Goal: Information Seeking & Learning: Learn about a topic

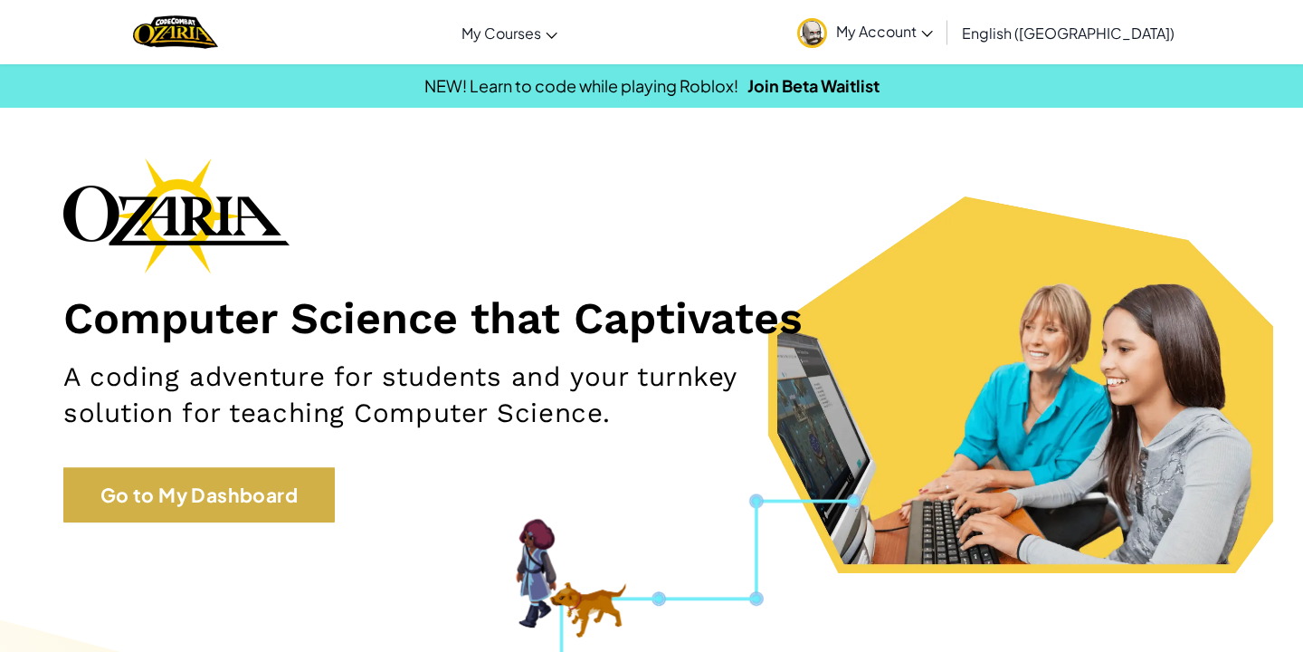
click at [205, 484] on link "Go to My Dashboard" at bounding box center [198, 495] width 271 height 56
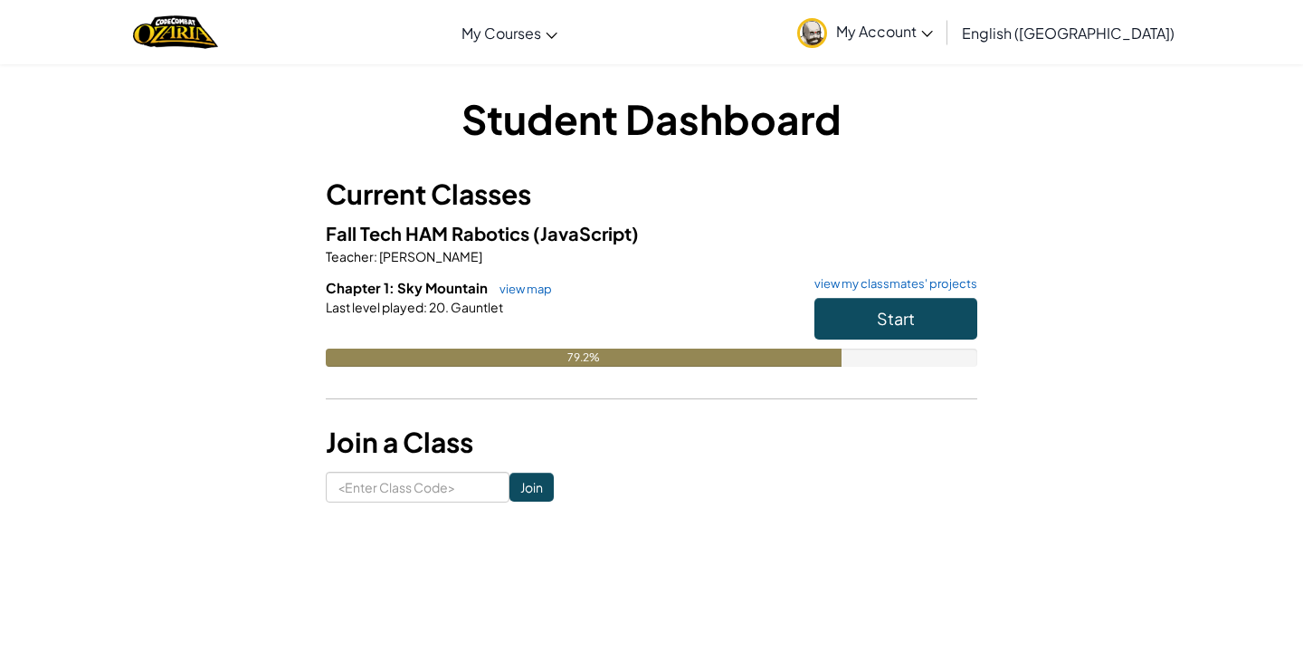
click at [899, 305] on button "Start" at bounding box center [895, 319] width 163 height 42
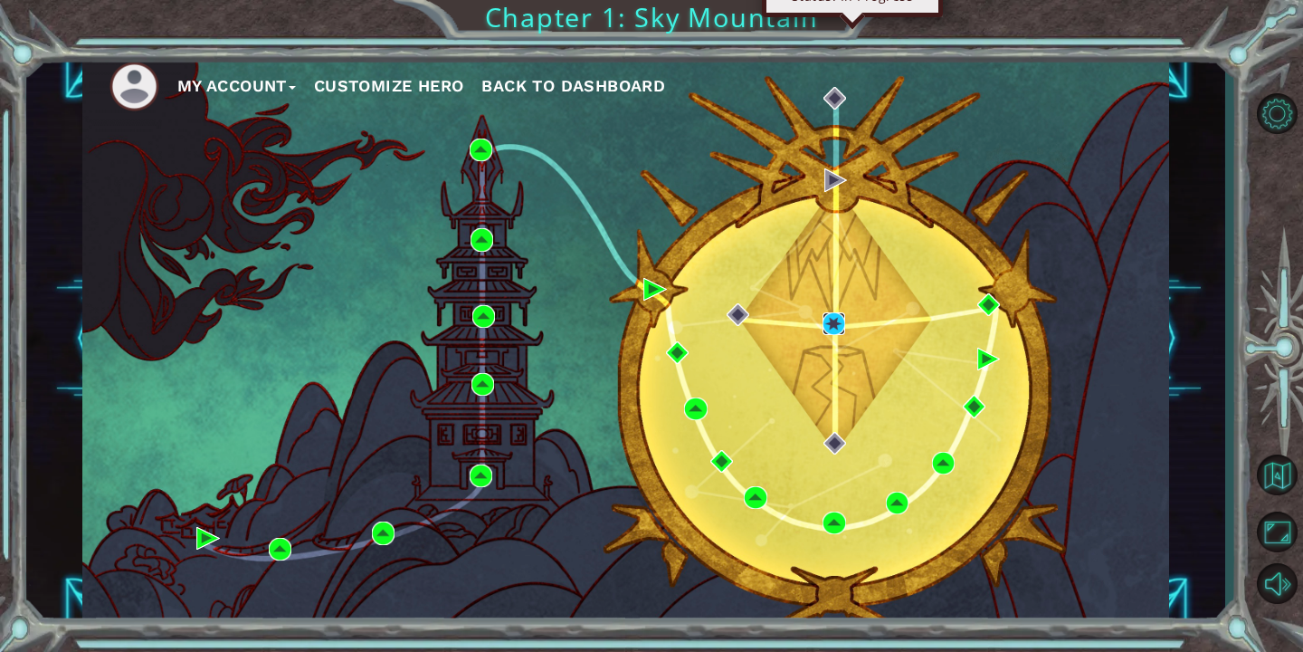
click at [838, 321] on img at bounding box center [834, 323] width 23 height 23
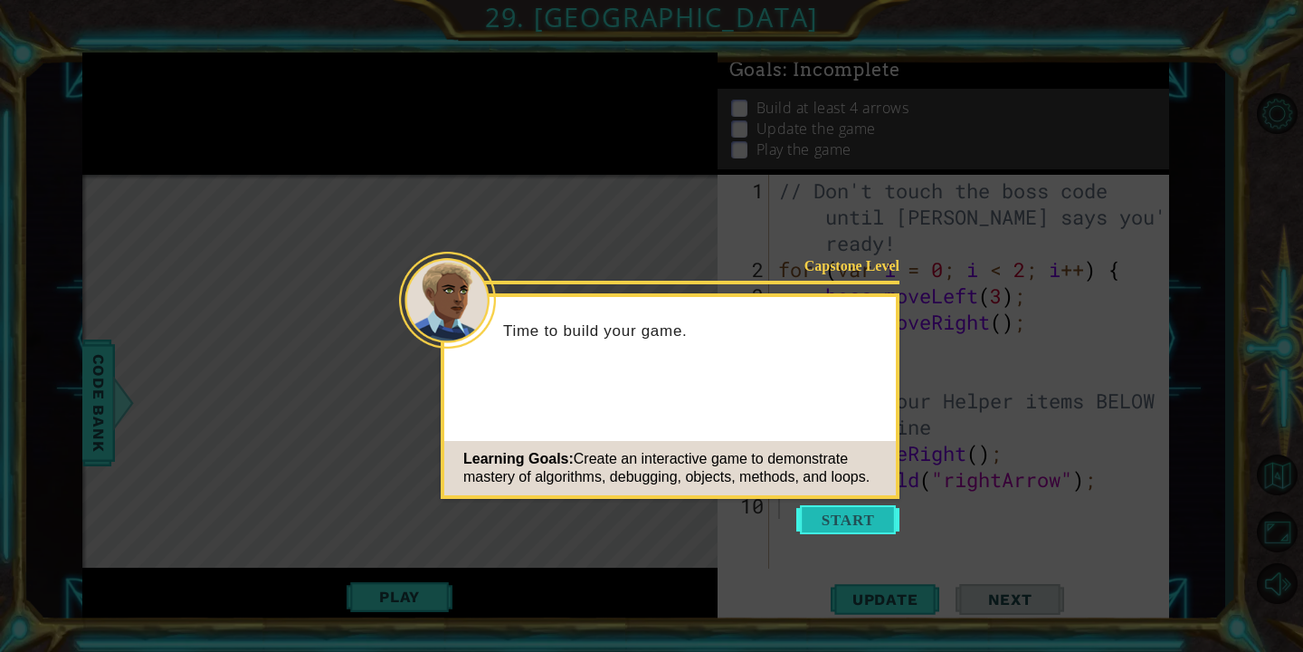
click at [841, 523] on button "Start" at bounding box center [847, 519] width 103 height 29
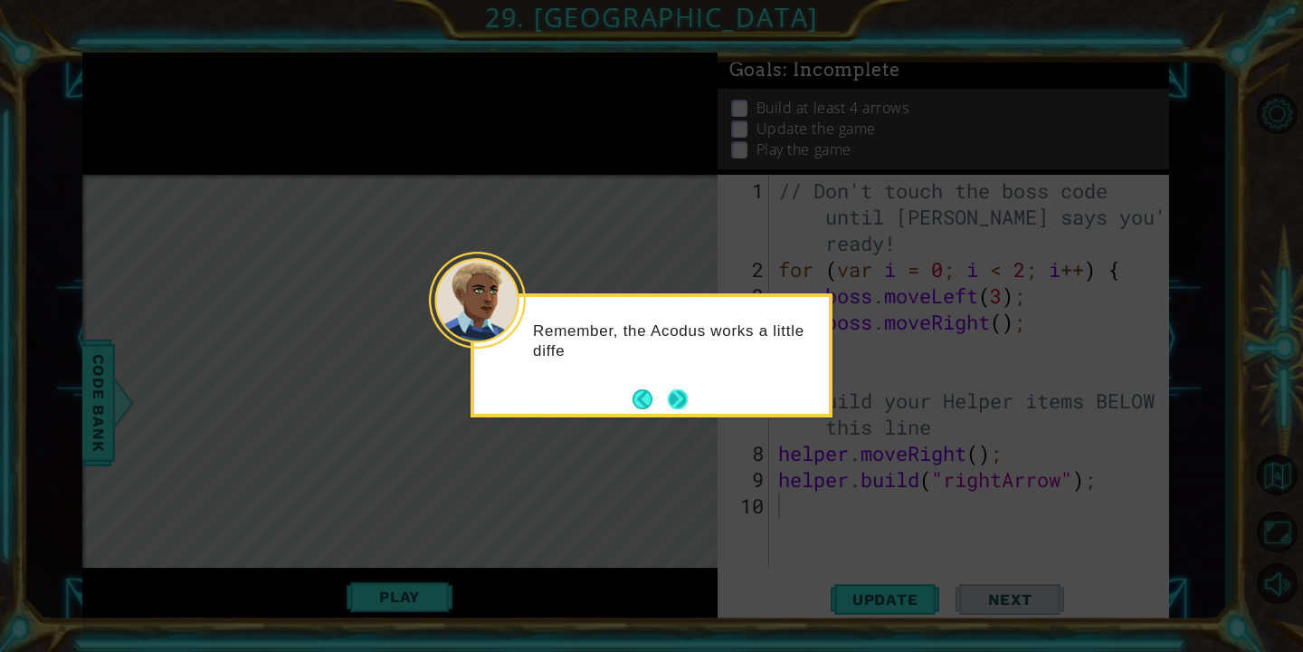
click at [679, 406] on button "Next" at bounding box center [678, 398] width 23 height 23
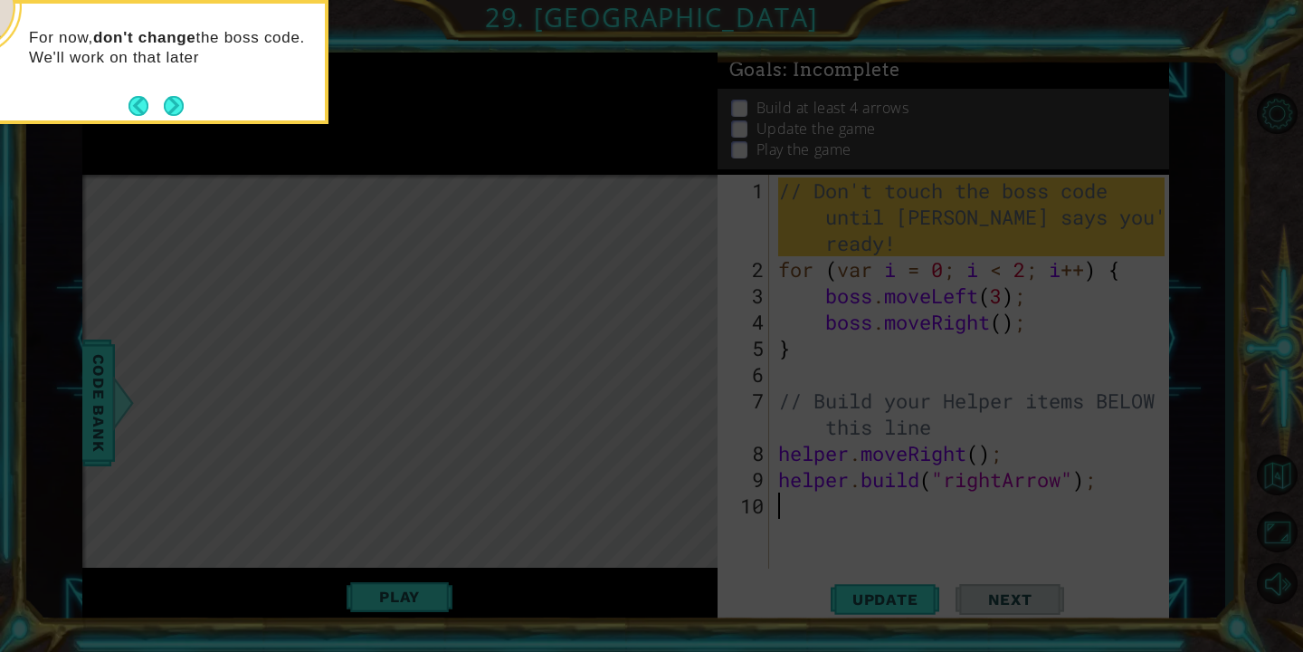
drag, startPoint x: 172, startPoint y: 104, endPoint x: 470, endPoint y: 250, distance: 331.5
click at [180, 106] on button "Next" at bounding box center [173, 105] width 23 height 23
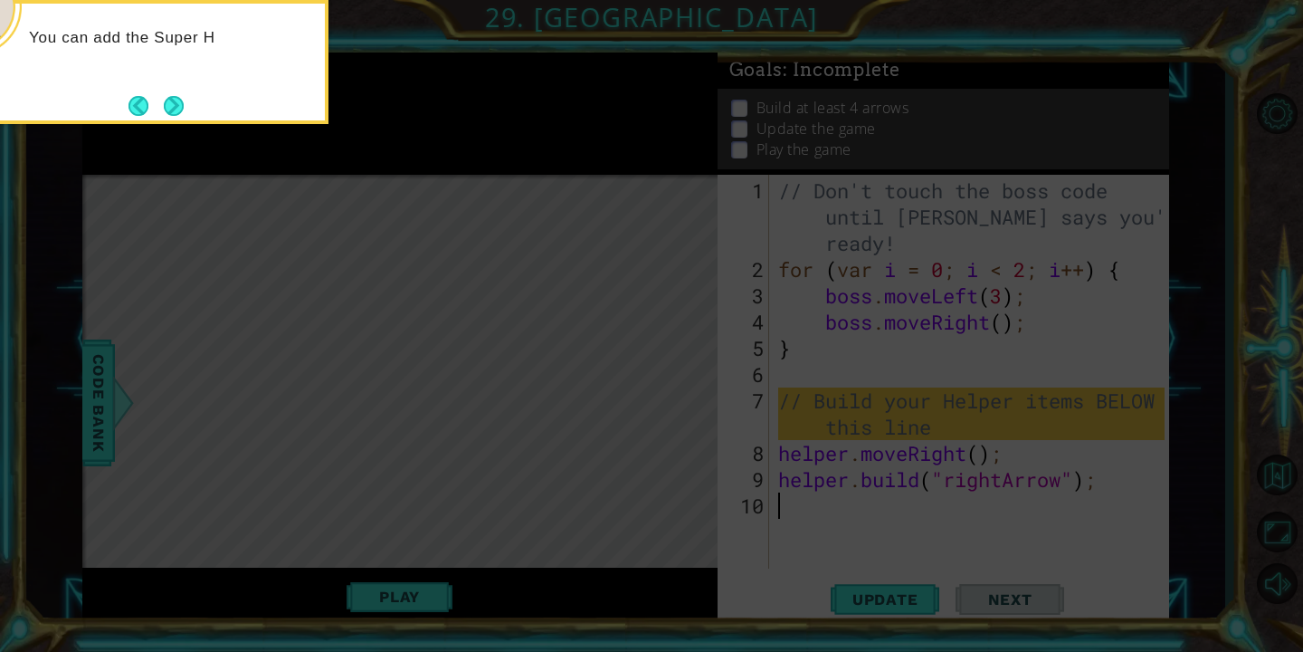
drag, startPoint x: 167, startPoint y: 112, endPoint x: 633, endPoint y: 300, distance: 501.5
click at [424, 184] on body "1 ההההההההההההההההההההההההההההההההההההההההההההההההההההההההההההההההההההההההההההה…" at bounding box center [651, 326] width 1303 height 652
click at [175, 110] on button "Next" at bounding box center [174, 105] width 21 height 21
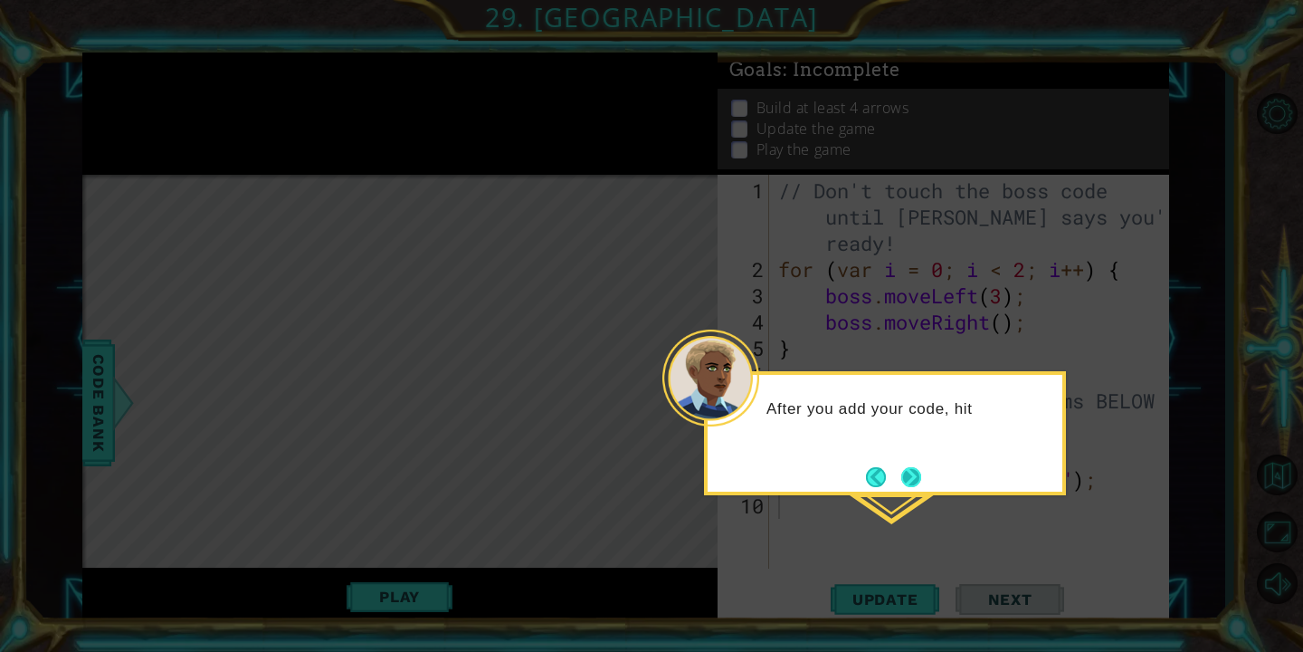
click at [906, 467] on button "Next" at bounding box center [911, 477] width 20 height 20
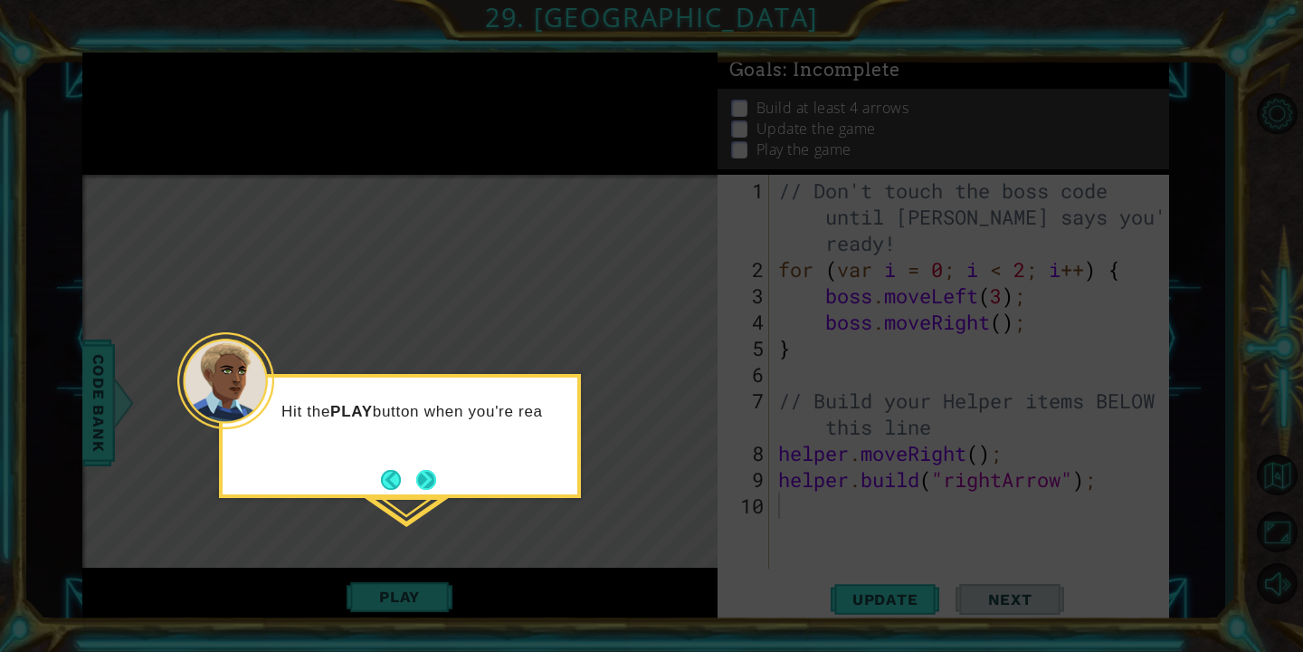
click at [429, 481] on button "Next" at bounding box center [426, 479] width 27 height 27
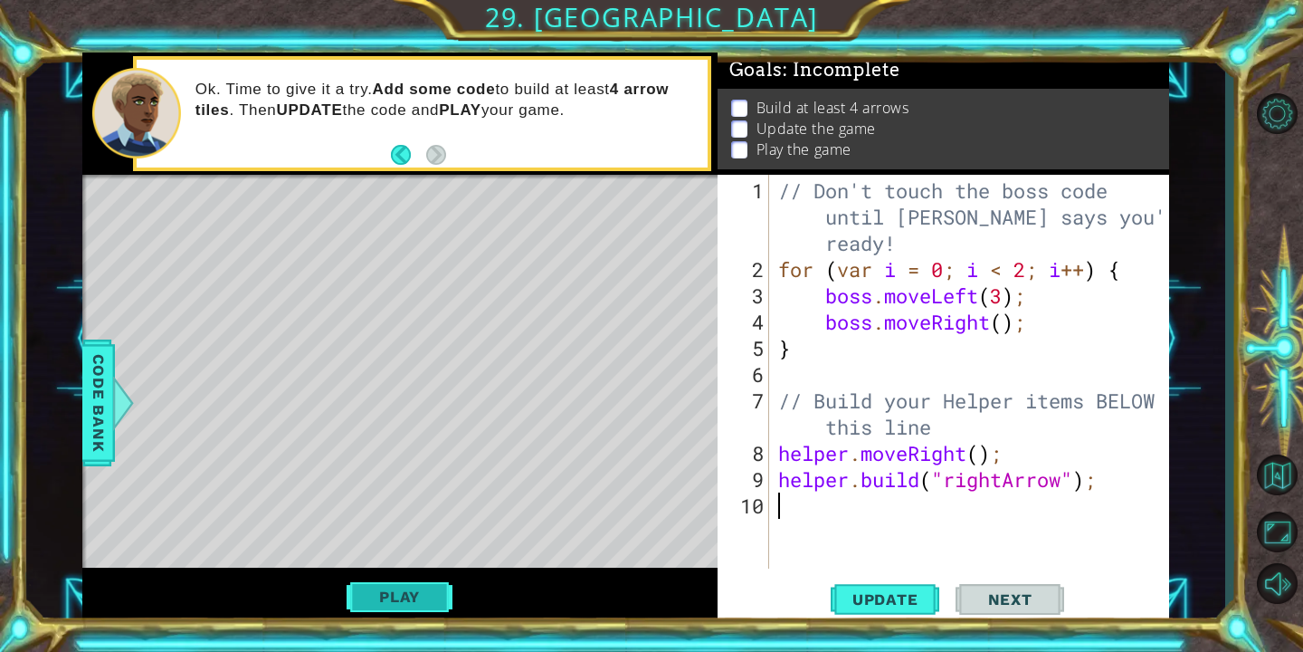
click at [376, 604] on button "Play" at bounding box center [400, 596] width 106 height 34
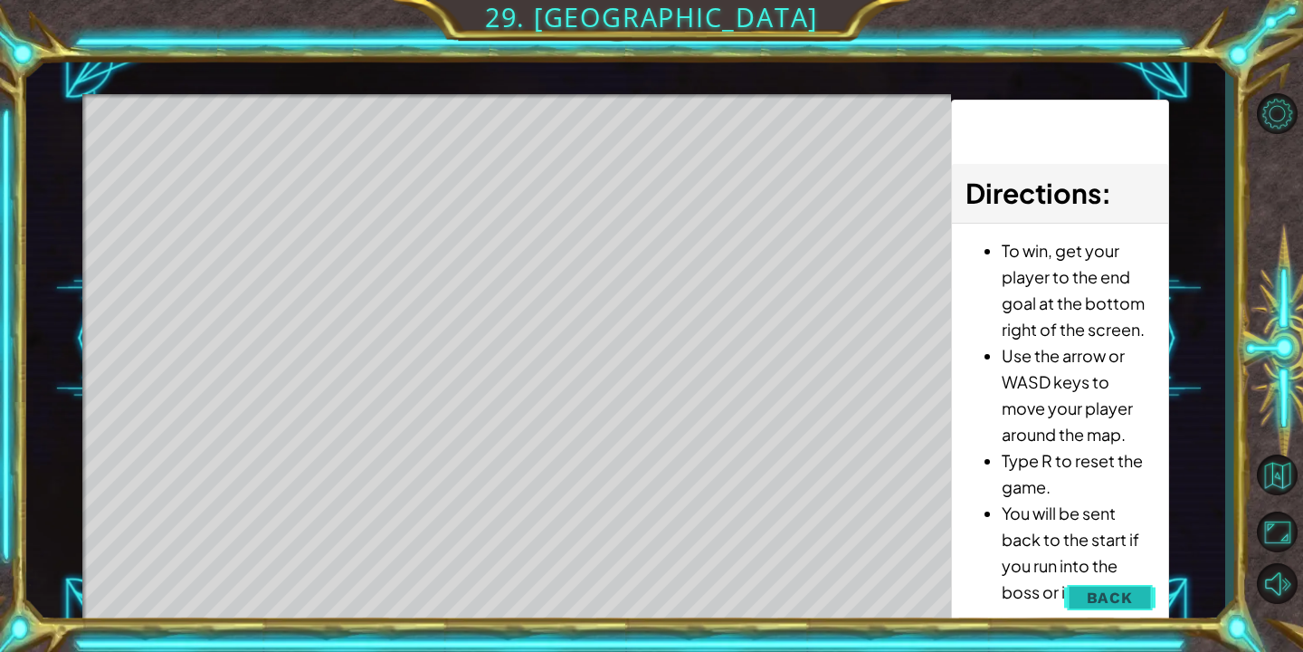
click at [1111, 602] on span "Back" at bounding box center [1110, 597] width 46 height 18
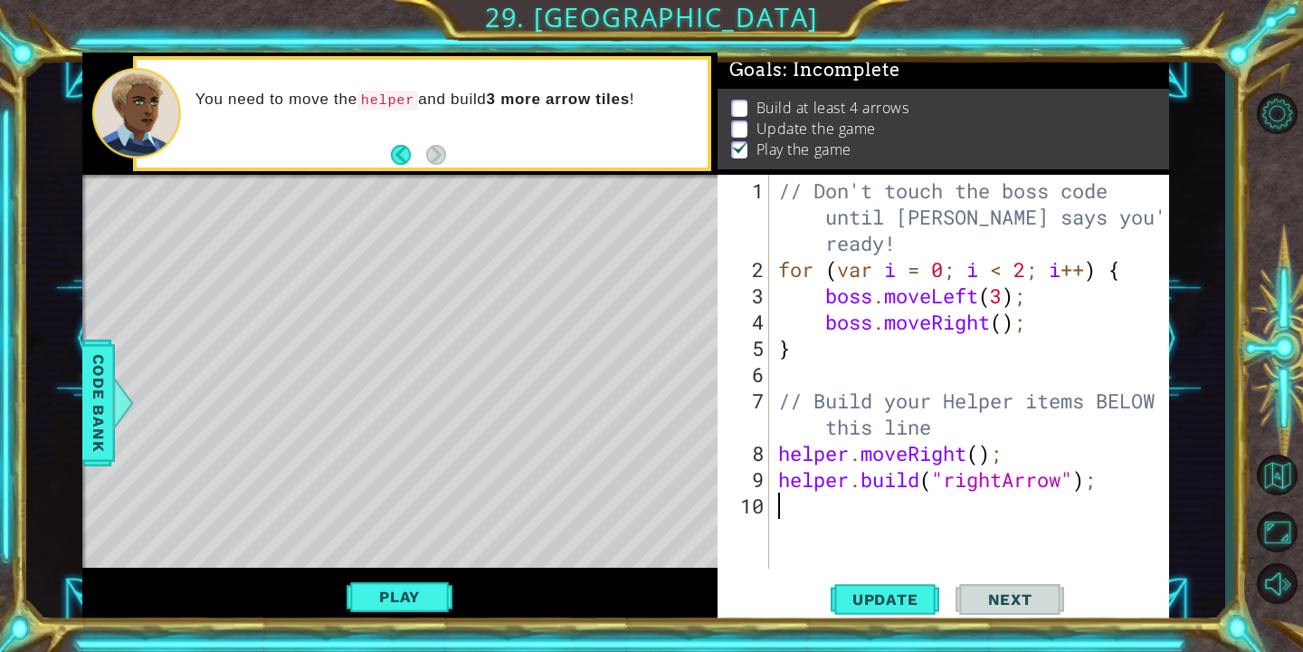
click at [786, 273] on div "// Don't touch the boss code until [PERSON_NAME] says you're ready! for ( var i…" at bounding box center [974, 426] width 399 height 499
type textarea "(forvar i = 0; i < 2; i++) {"
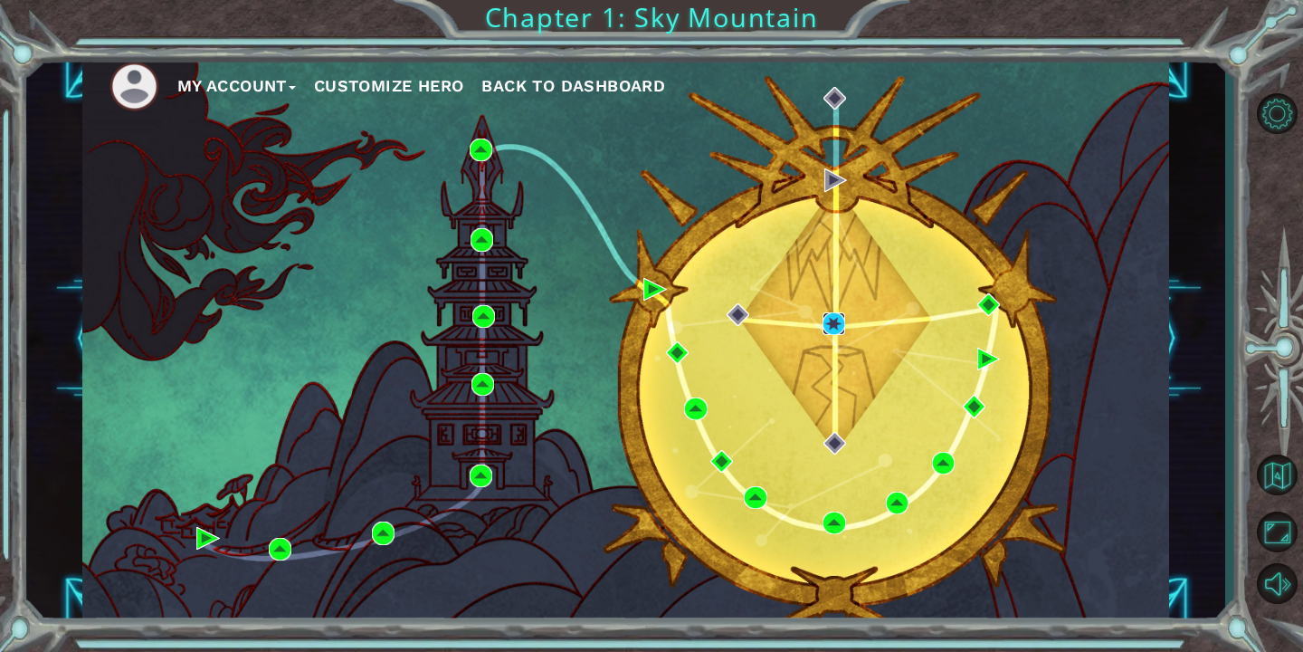
click at [843, 324] on img at bounding box center [834, 323] width 23 height 23
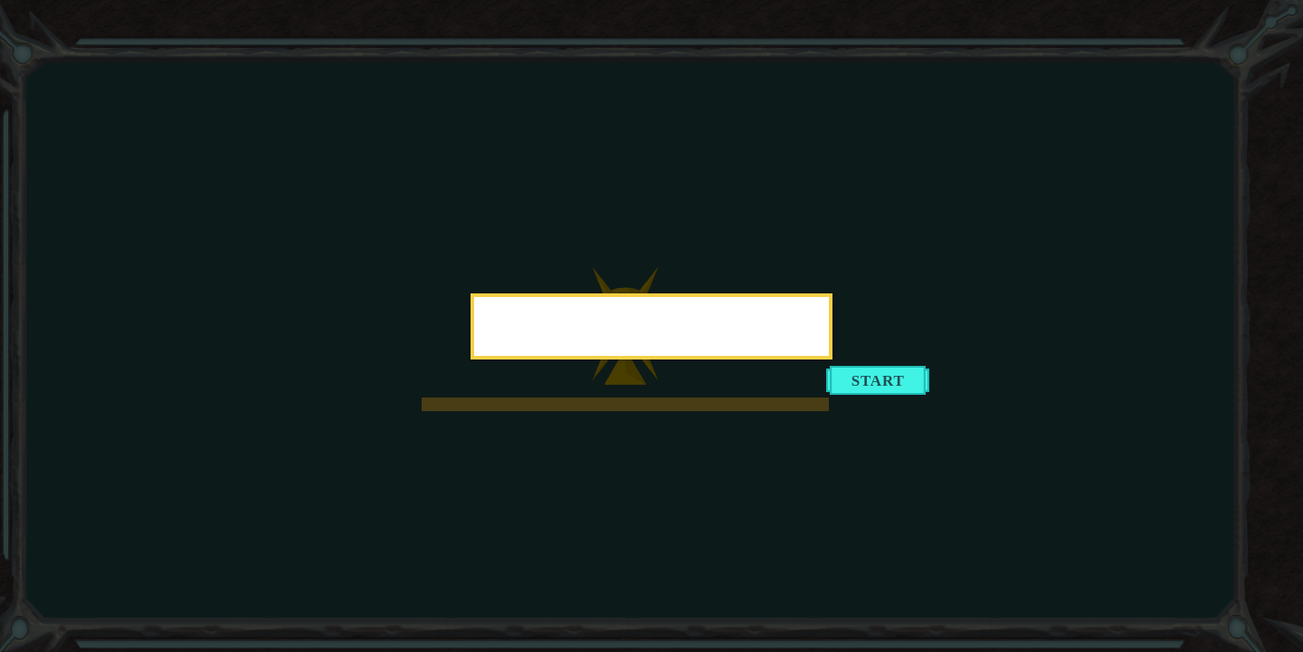
click at [833, 359] on div at bounding box center [652, 326] width 362 height 66
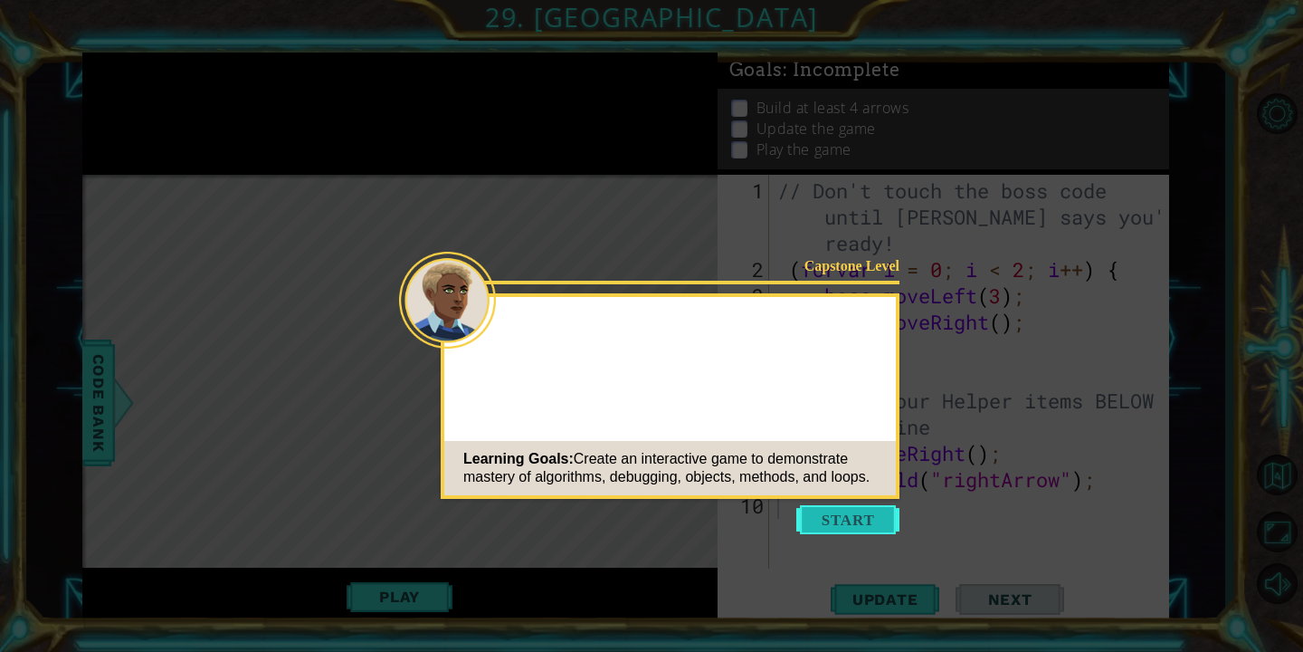
click at [851, 530] on button "Start" at bounding box center [847, 519] width 103 height 29
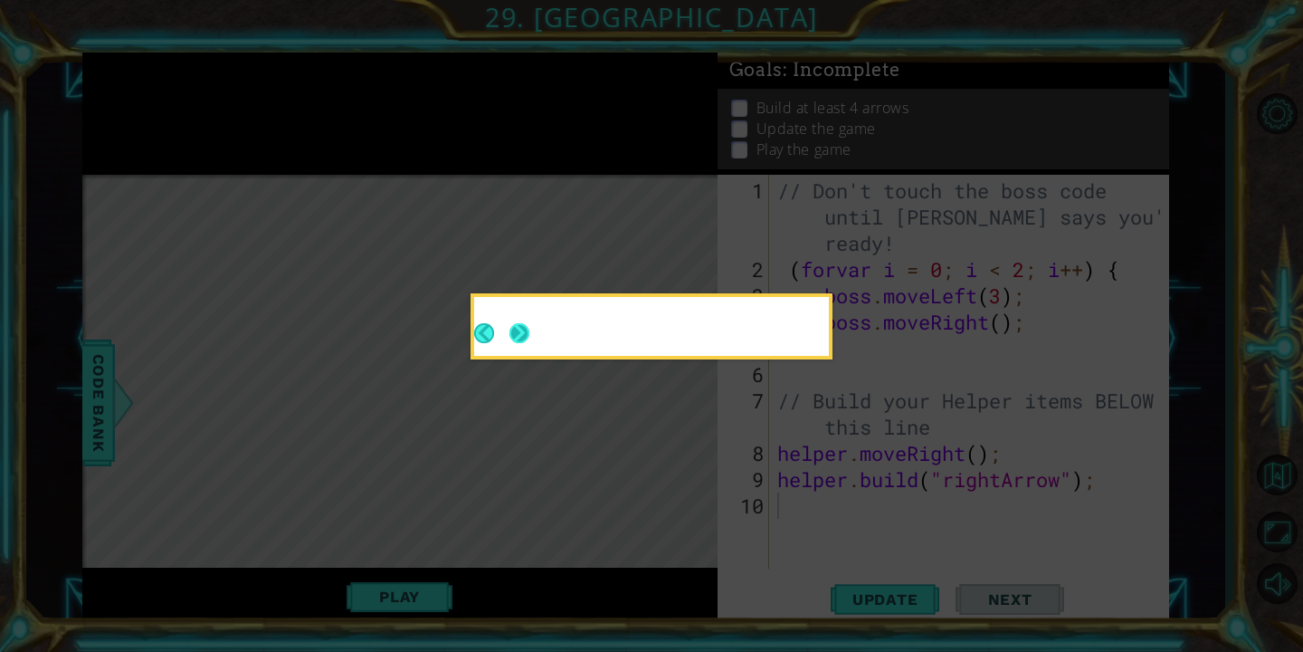
click at [517, 332] on button "Next" at bounding box center [519, 332] width 24 height 24
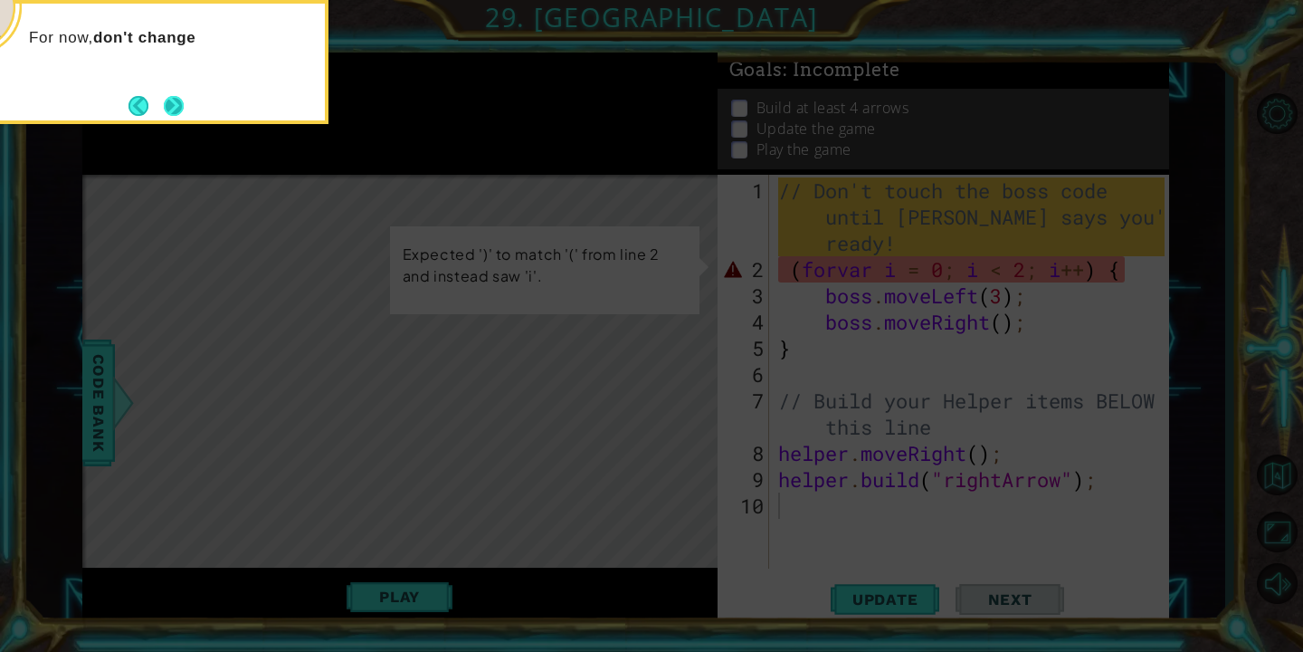
click at [169, 103] on button "Next" at bounding box center [173, 105] width 28 height 28
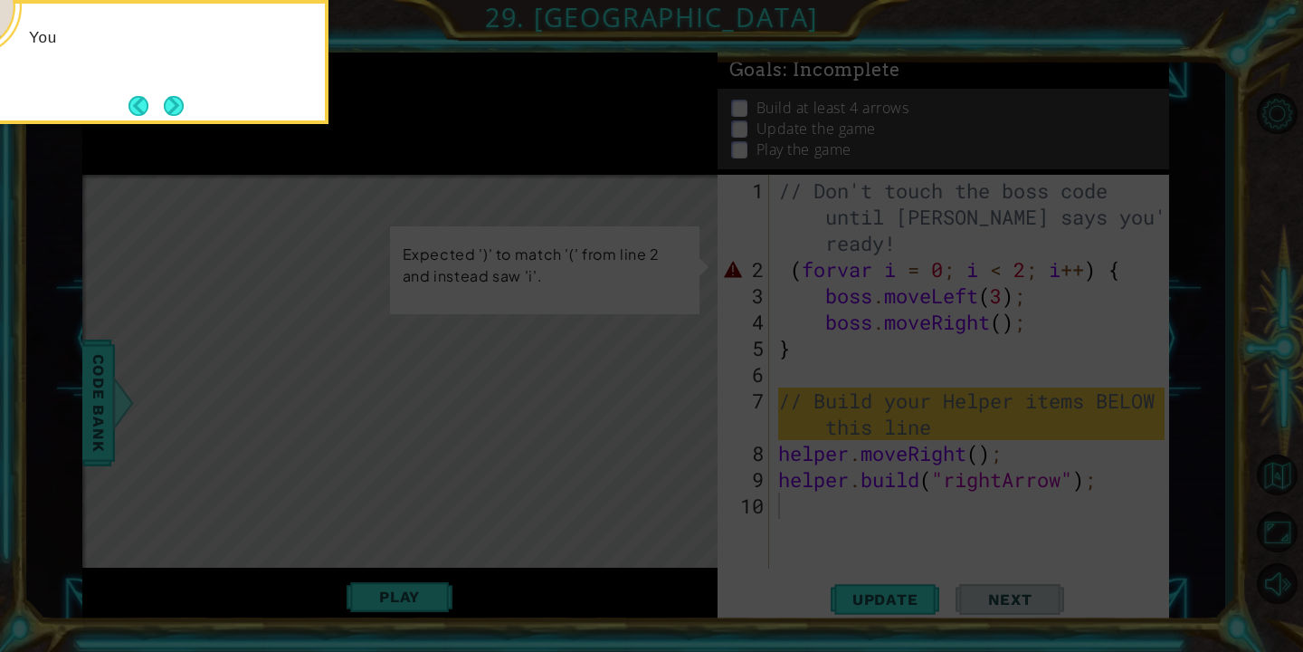
click at [192, 103] on div "You" at bounding box center [148, 62] width 362 height 124
click at [167, 105] on button "Next" at bounding box center [173, 105] width 25 height 25
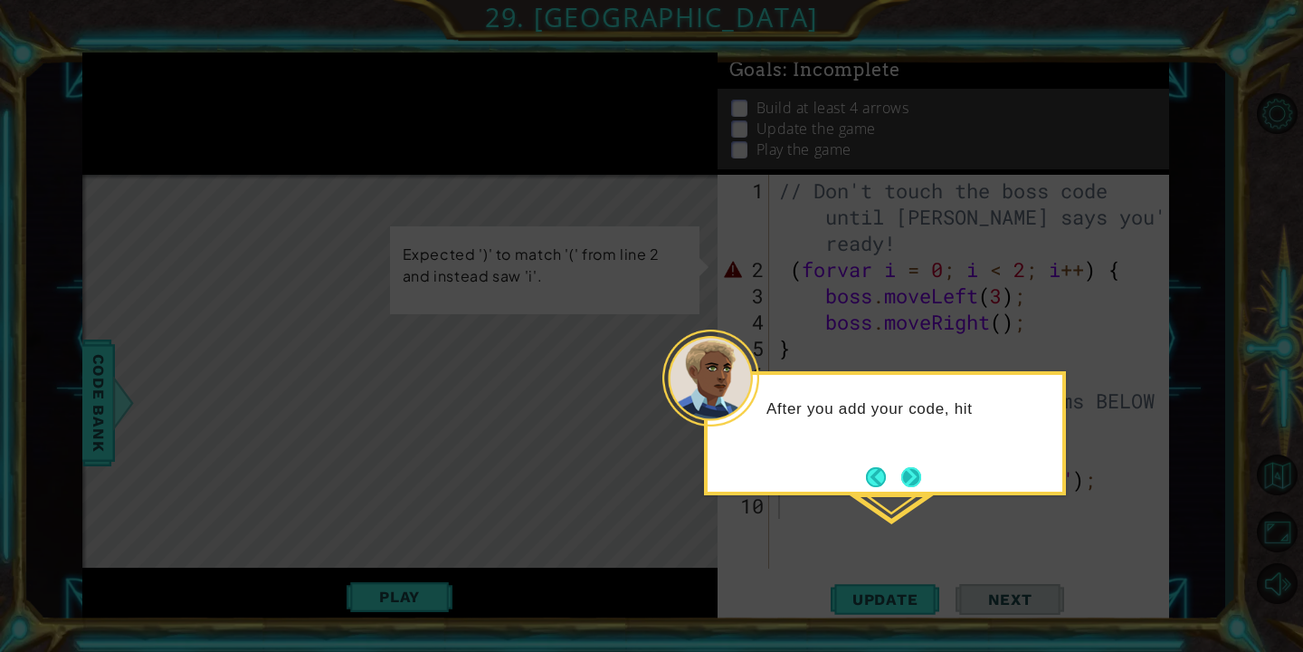
click at [910, 478] on button "Next" at bounding box center [911, 477] width 30 height 30
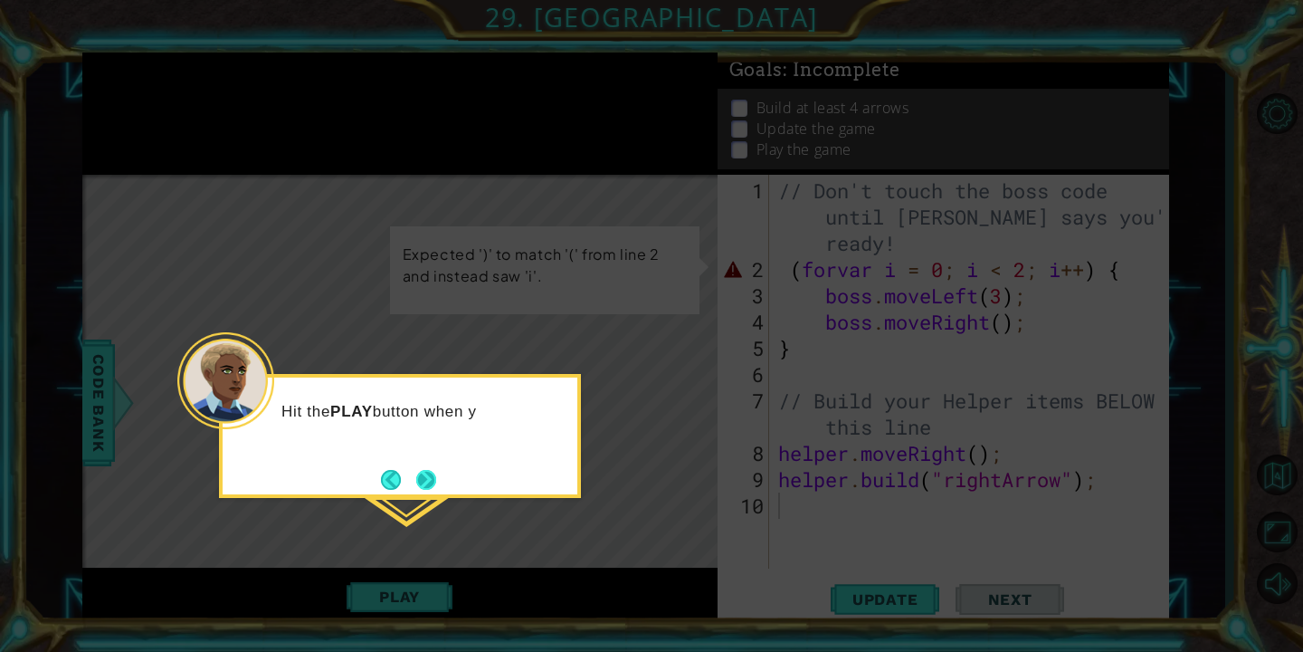
click at [428, 478] on button "Next" at bounding box center [426, 480] width 20 height 20
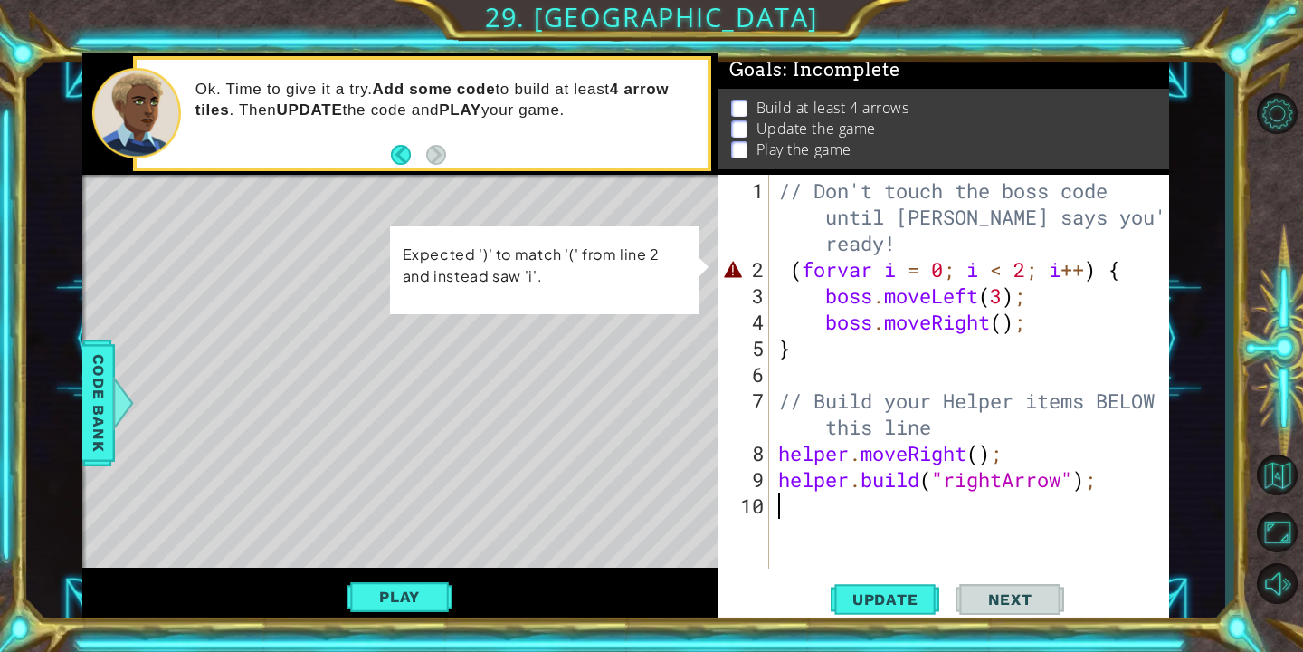
click at [837, 271] on div "// Don't touch the boss code until [PERSON_NAME] says you're ready! ( forvar i …" at bounding box center [974, 426] width 399 height 499
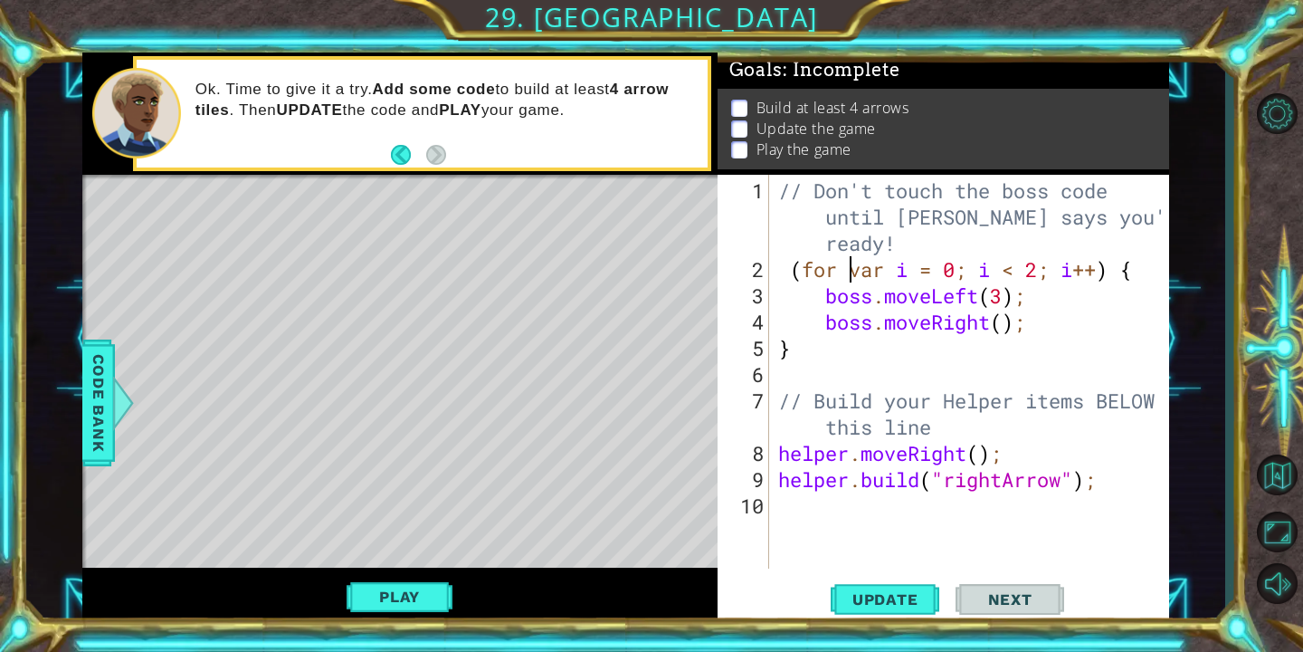
click at [797, 268] on div "// Don't touch the boss code until [PERSON_NAME] says you're ready! ( for var i…" at bounding box center [974, 426] width 399 height 499
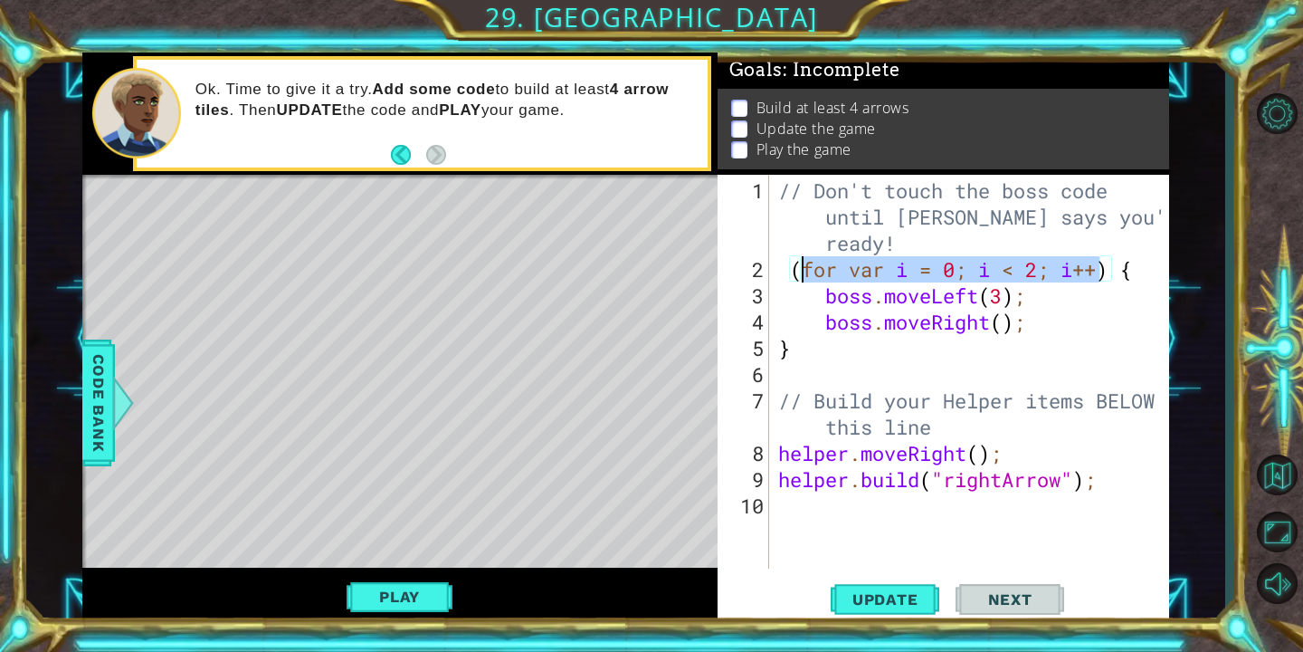
drag, startPoint x: 797, startPoint y: 268, endPoint x: 811, endPoint y: 262, distance: 14.6
click at [814, 262] on div "// Don't touch the boss code until [PERSON_NAME] says you're ready! ( for var i…" at bounding box center [974, 426] width 399 height 499
click at [833, 270] on div "// Don't touch the boss code until [PERSON_NAME] says you're ready! ( for var i…" at bounding box center [974, 426] width 399 height 499
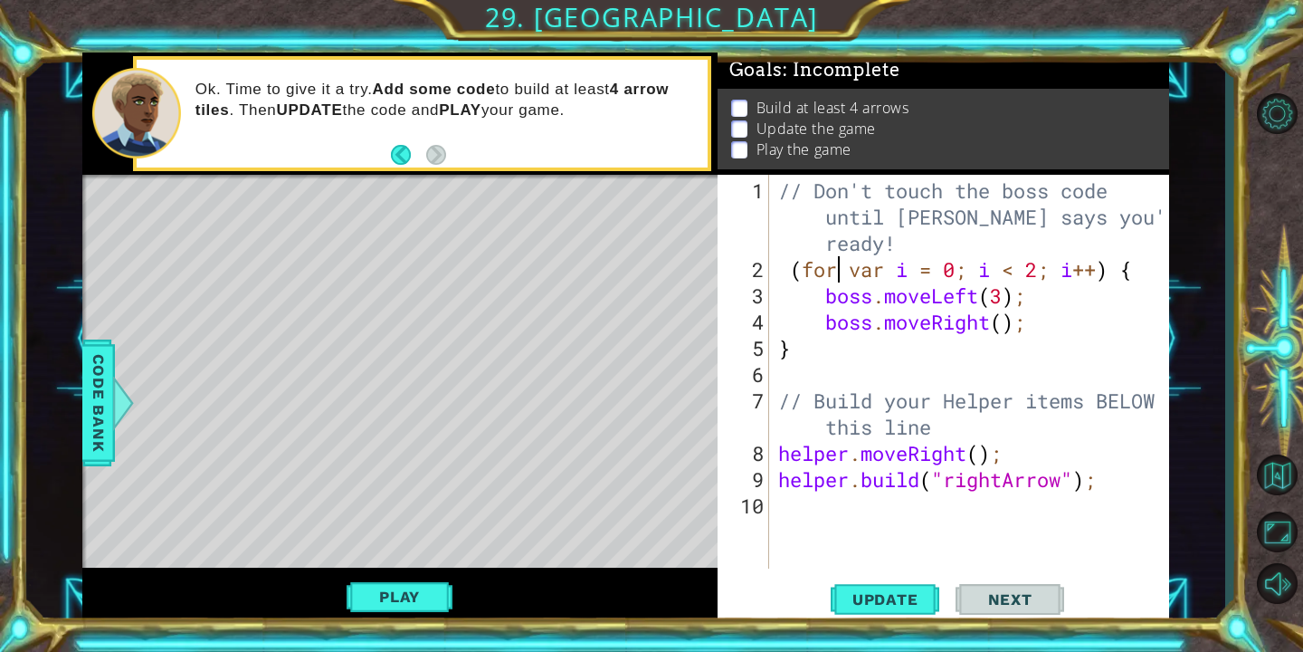
click at [793, 270] on div "// Don't touch the boss code until [PERSON_NAME] says you're ready! ( for var i…" at bounding box center [974, 426] width 399 height 499
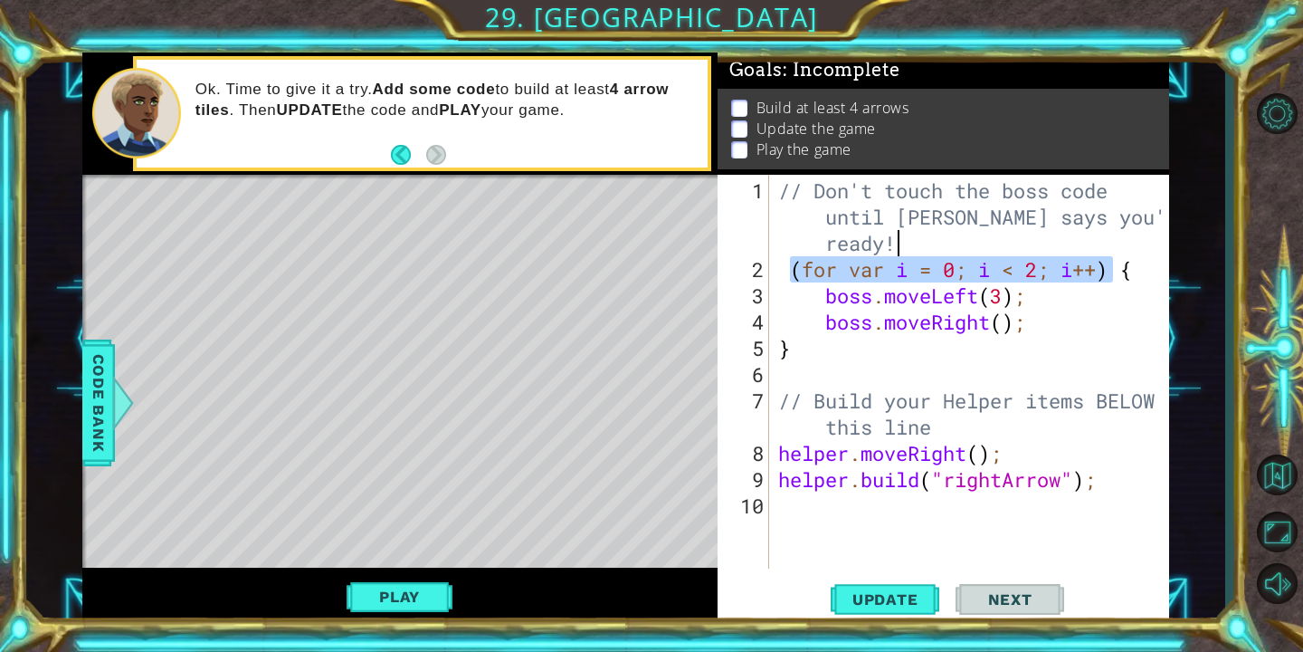
type textarea "(for var i = 0; i < 2; i++) {"
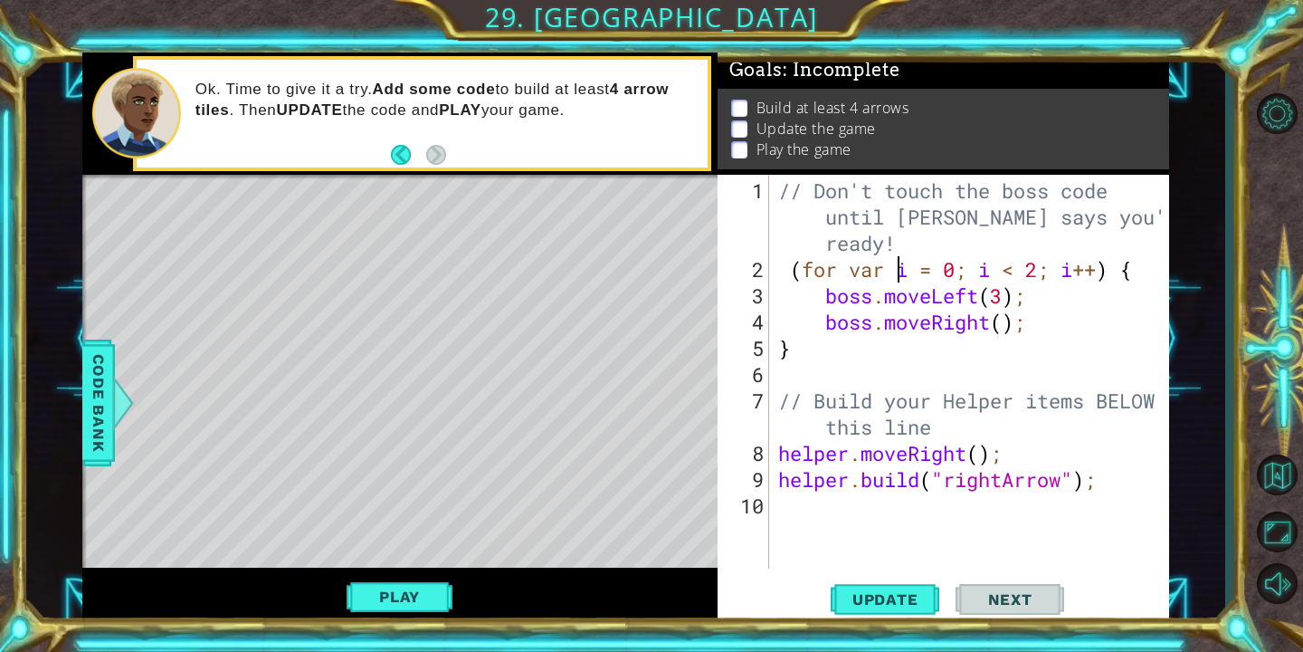
click at [811, 490] on div "// Don't touch the boss code until [PERSON_NAME] says you're ready! ( for var i…" at bounding box center [974, 426] width 399 height 499
type textarea "h"
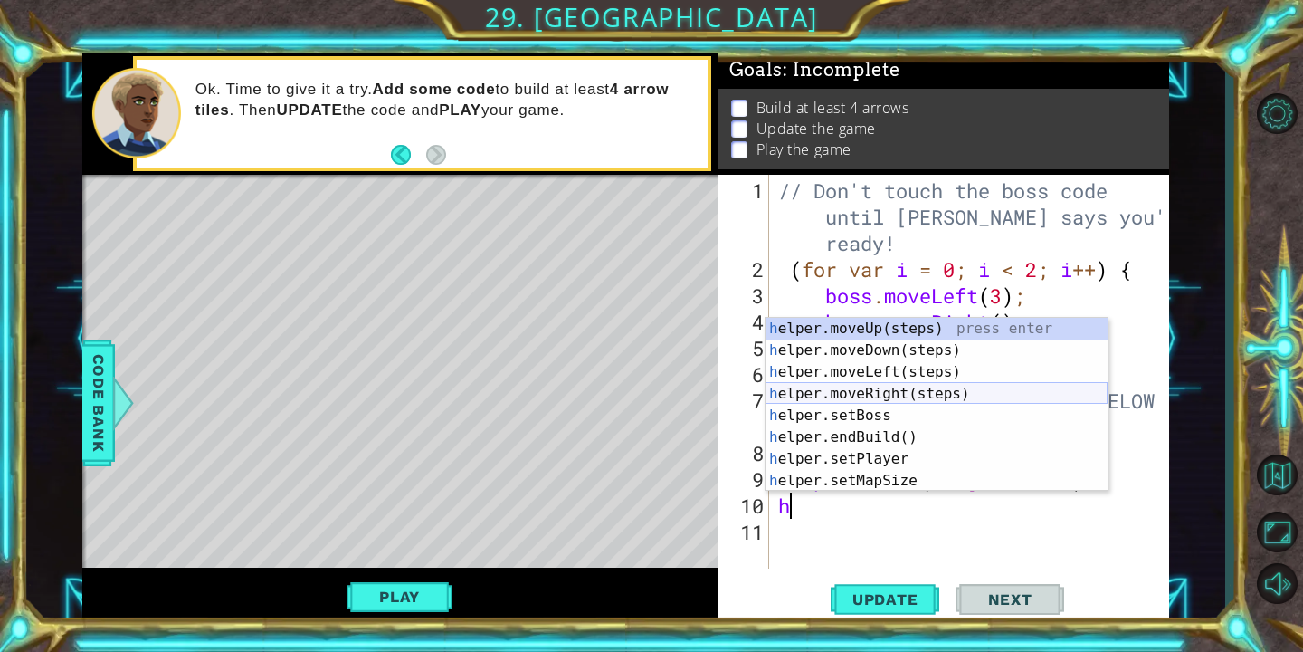
click at [861, 401] on div "h elper.moveUp(steps) press enter h elper.moveDown(steps) press enter h elper.m…" at bounding box center [937, 426] width 342 height 217
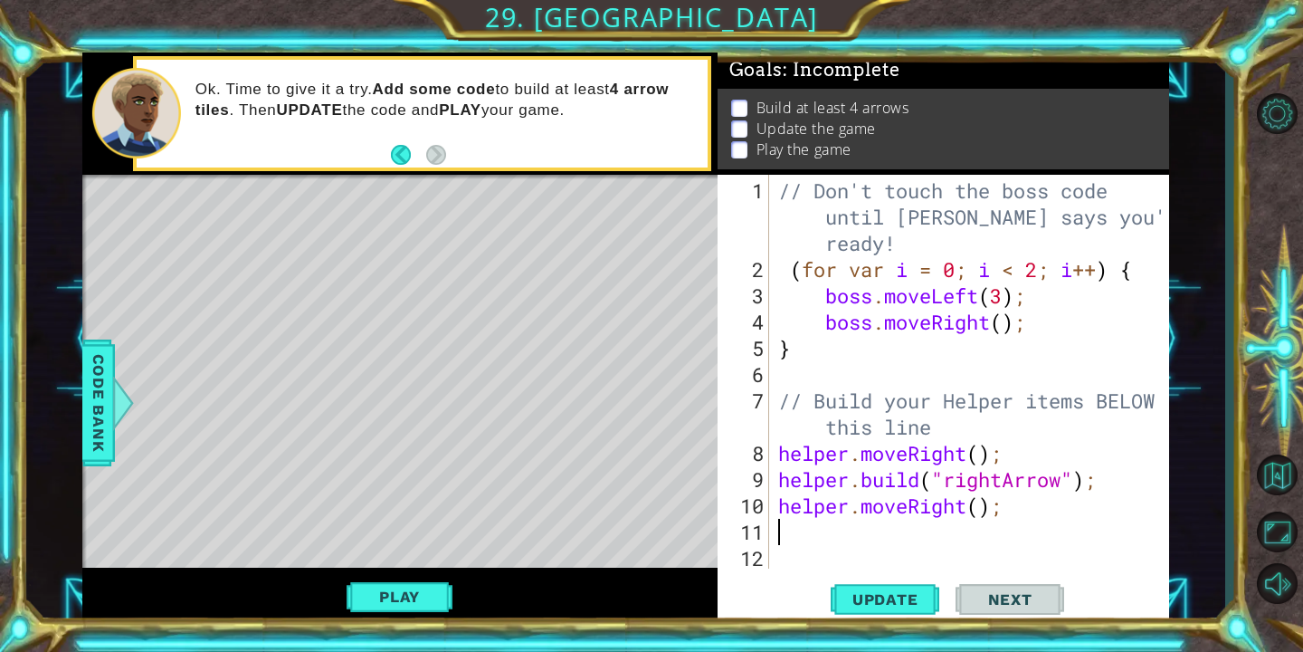
click at [981, 506] on div "// Don't touch the boss code until [PERSON_NAME] says you're ready! ( for var i…" at bounding box center [974, 426] width 399 height 499
type textarea "helper.moveRight();"
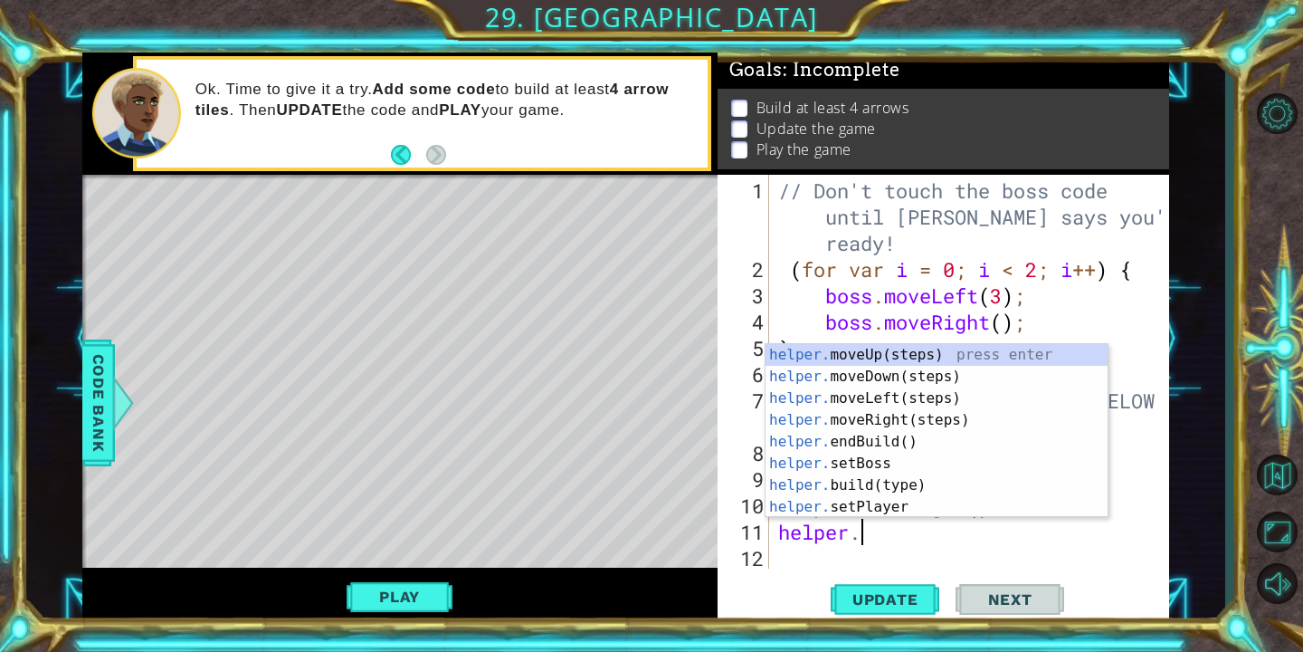
scroll to position [0, 3]
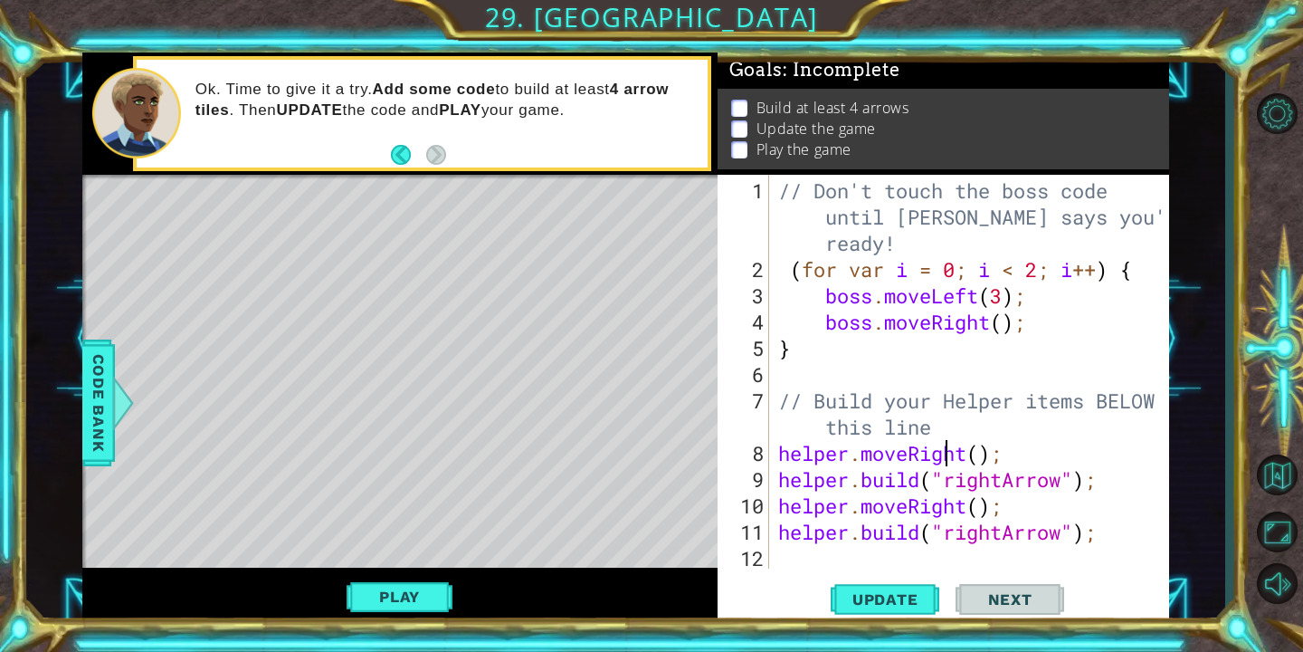
click at [948, 443] on div "// Don't touch the boss code until [PERSON_NAME] says you're ready! ( for var i…" at bounding box center [974, 426] width 399 height 499
click at [948, 428] on div "// Don't touch the boss code until [PERSON_NAME] says you're ready! ( for var i…" at bounding box center [974, 426] width 399 height 499
type textarea "// Build your Helper items BELOW this line"
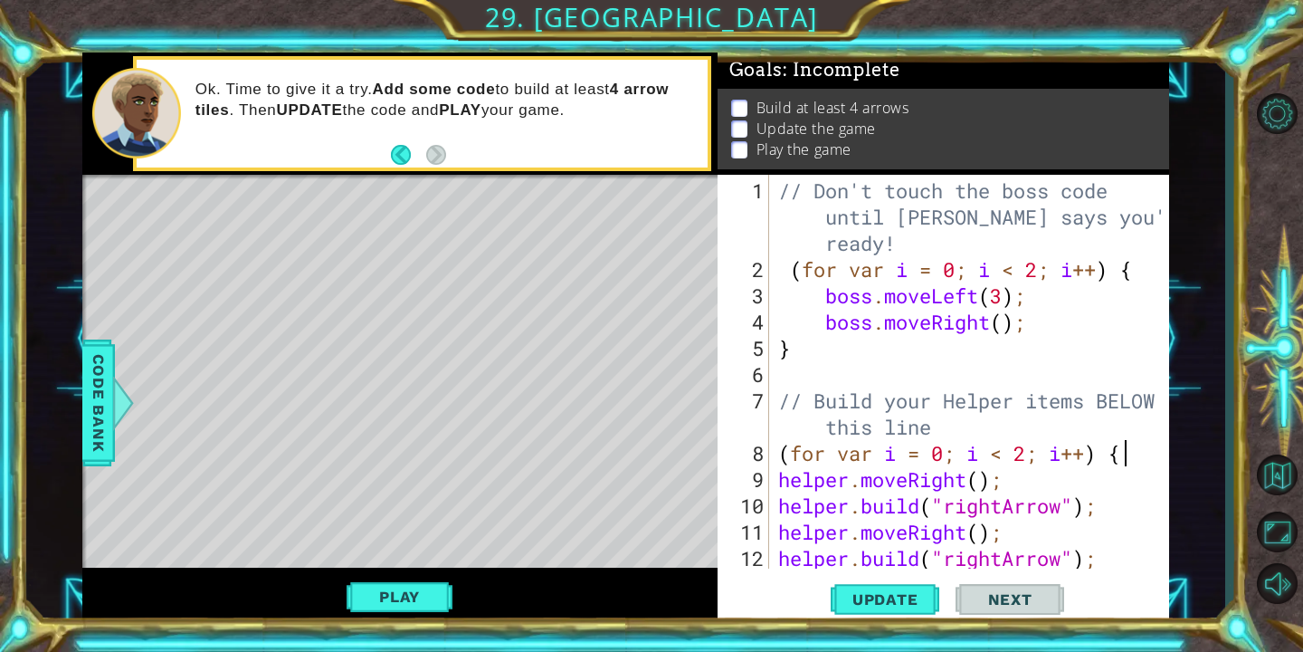
scroll to position [0, 14]
click at [1101, 558] on div "// Don't touch the boss code until [PERSON_NAME] says you're ready! ( for var i…" at bounding box center [974, 426] width 399 height 499
type textarea "[DOMAIN_NAME]("rightArrow");"
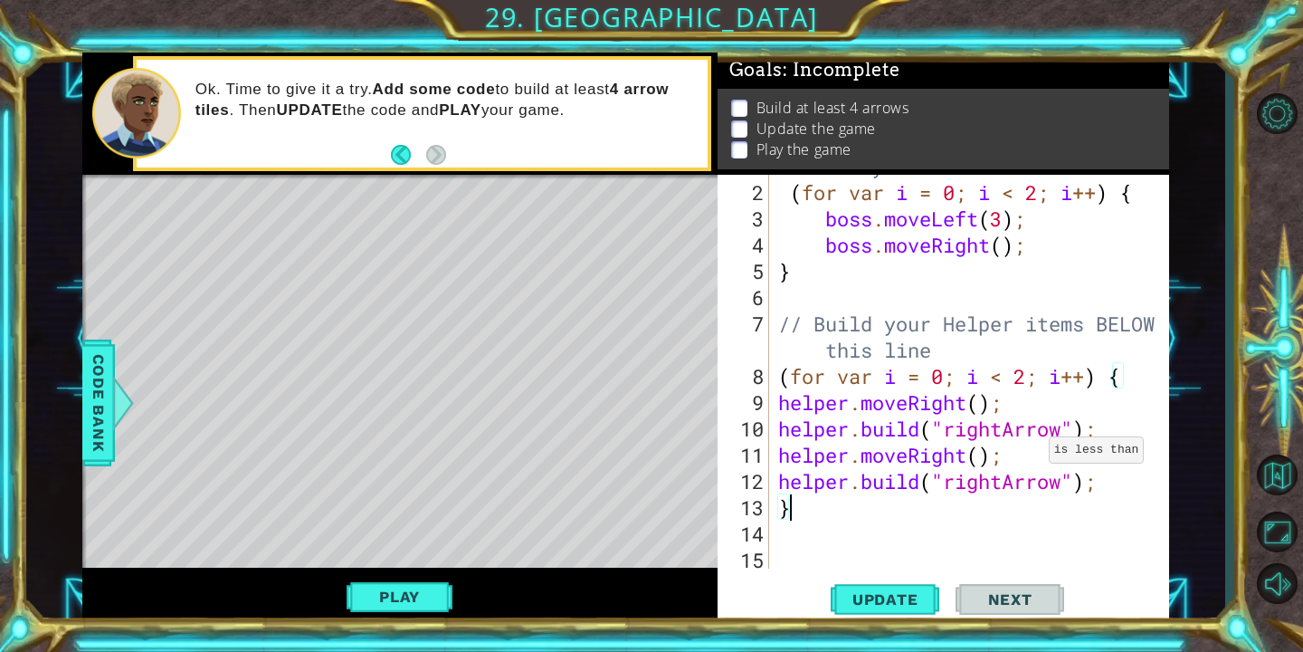
click at [1031, 378] on div "// Don't touch the boss code until [PERSON_NAME] says you're ready! ( for var i…" at bounding box center [974, 349] width 399 height 499
click at [905, 603] on span "Update" at bounding box center [885, 599] width 102 height 18
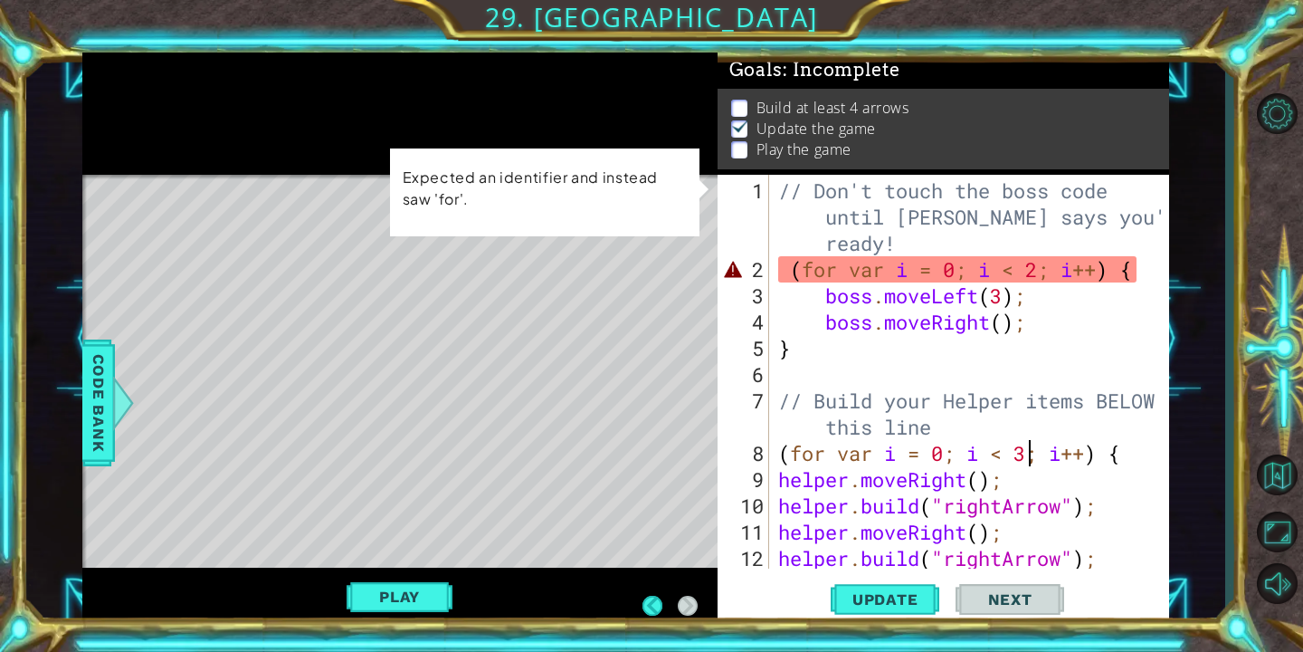
scroll to position [0, 0]
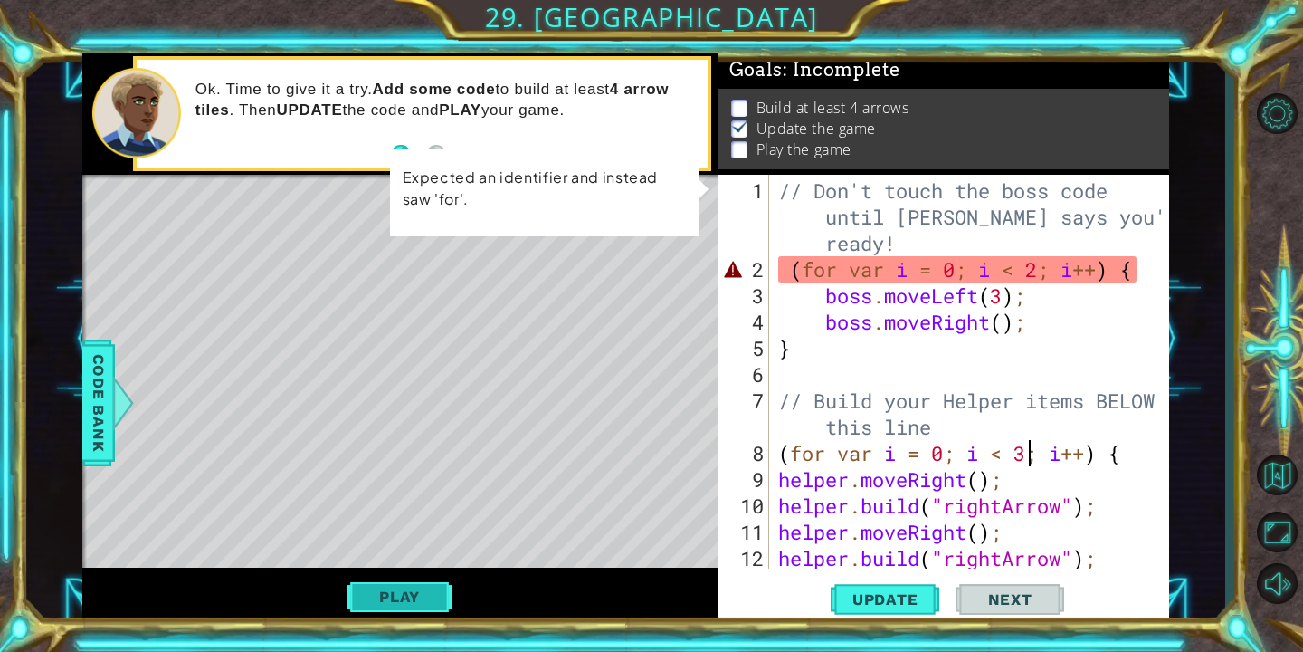
click at [427, 594] on button "Play" at bounding box center [400, 596] width 106 height 34
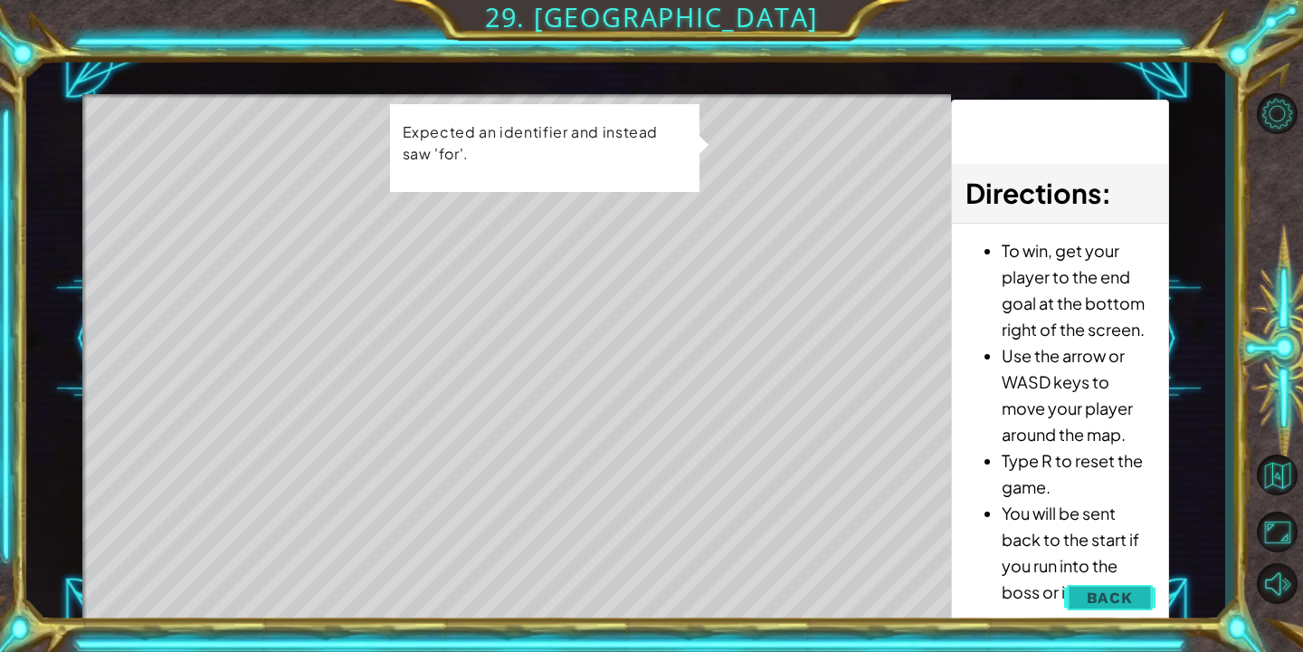
click at [1124, 594] on span "Back" at bounding box center [1110, 597] width 46 height 18
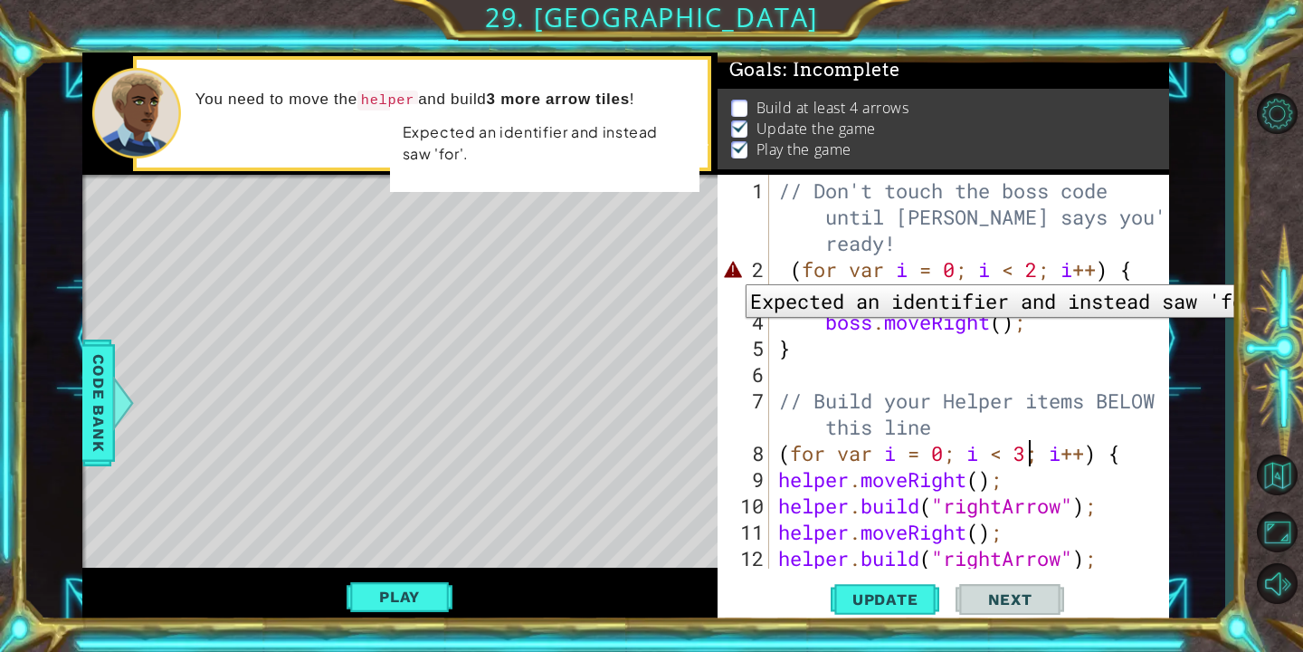
click at [732, 271] on div "2" at bounding box center [745, 269] width 48 height 26
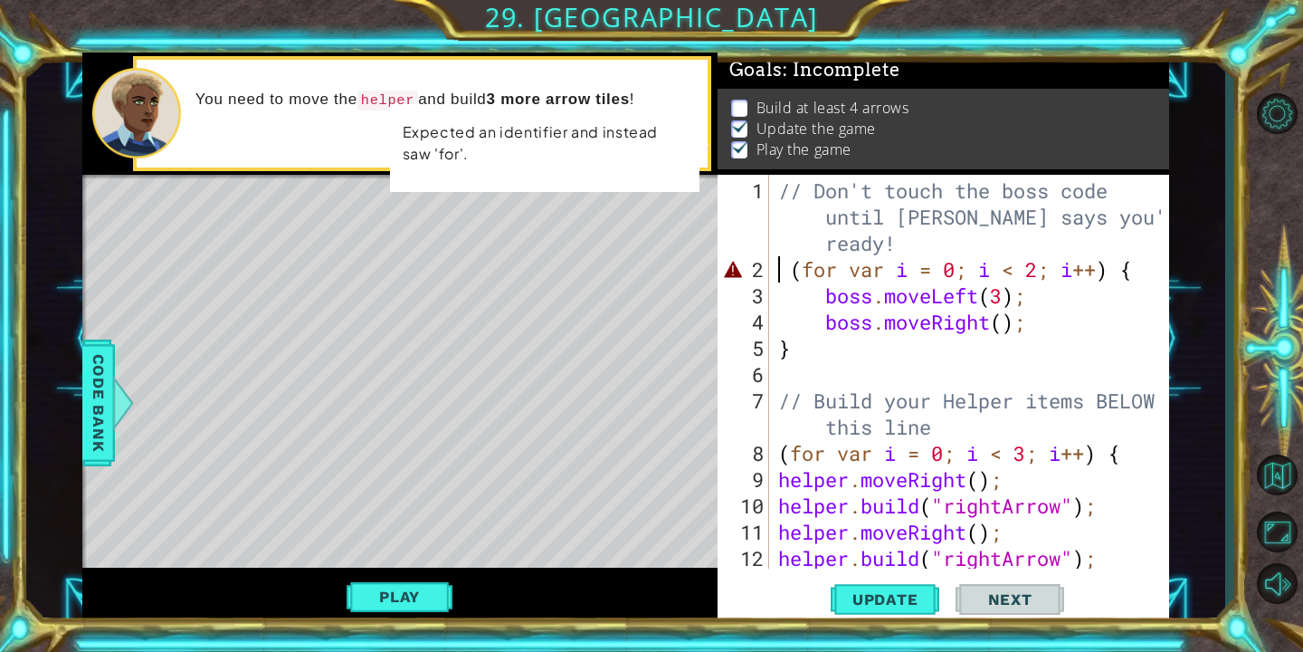
click at [814, 269] on div "// Don't touch the boss code until [PERSON_NAME] says you're ready! ( for var i…" at bounding box center [974, 426] width 399 height 499
click at [846, 274] on div "// Don't touch the boss code until [PERSON_NAME] says you're ready! ( for var i…" at bounding box center [974, 426] width 399 height 499
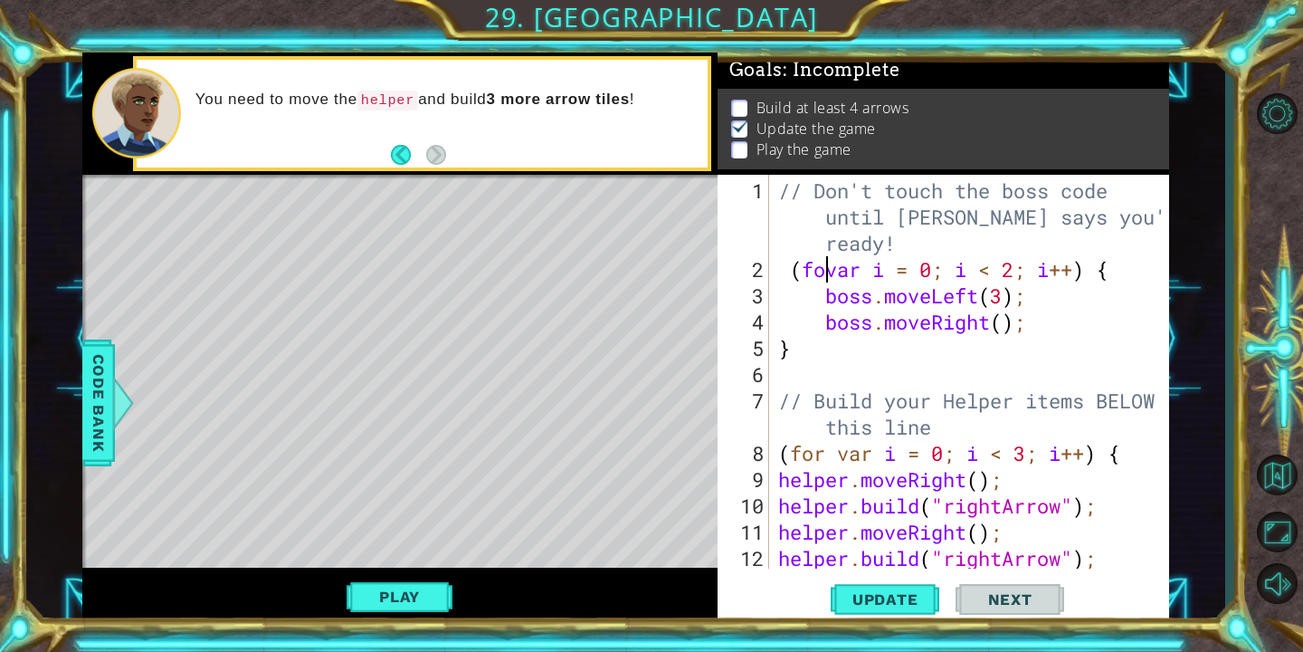
scroll to position [0, 3]
click at [418, 601] on button "Play" at bounding box center [400, 596] width 106 height 34
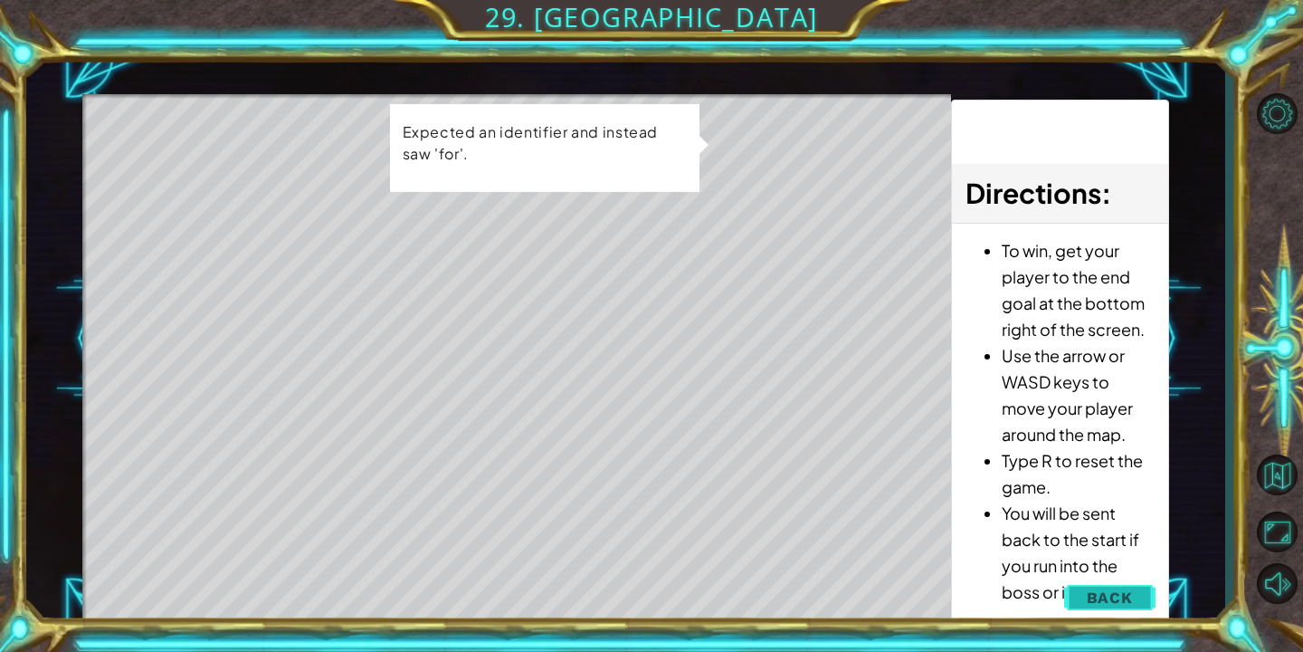
click at [1087, 592] on button "Back" at bounding box center [1109, 597] width 91 height 36
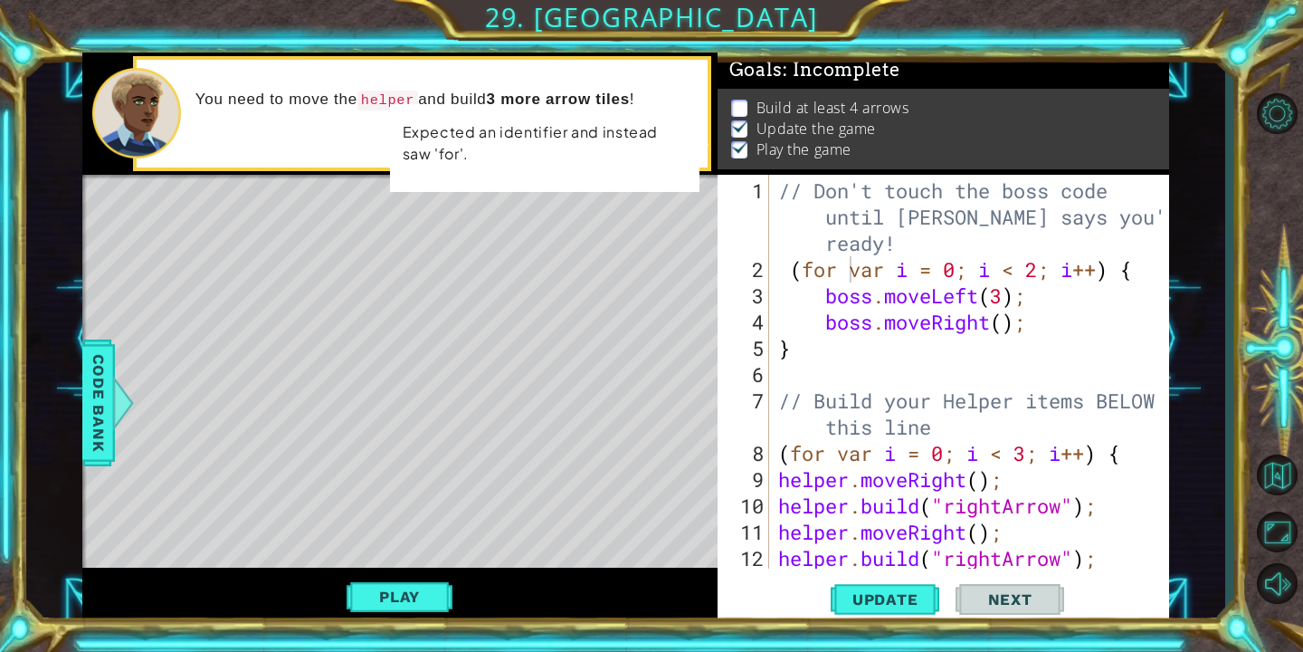
click at [852, 271] on div "// Don't touch the boss code until [PERSON_NAME] says you're ready! ( for var i…" at bounding box center [974, 426] width 399 height 499
type textarea "(forvar i = 0; i < 2; i++) {"
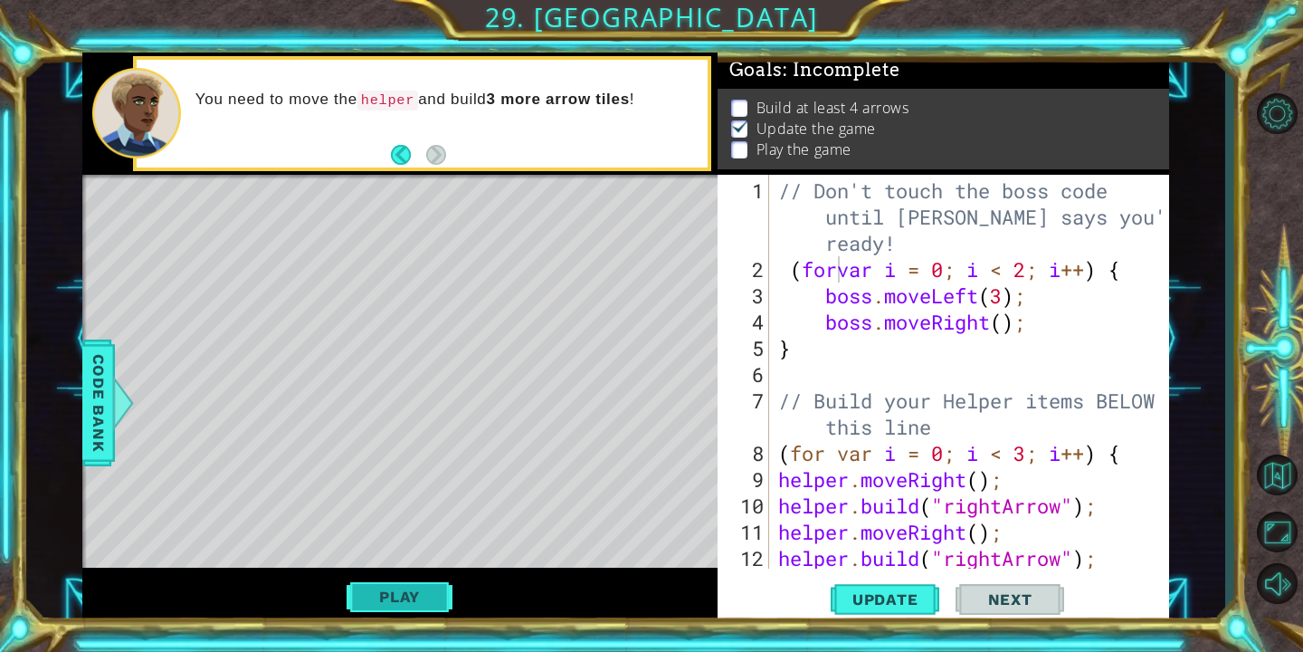
click at [360, 600] on button "Play" at bounding box center [400, 596] width 106 height 34
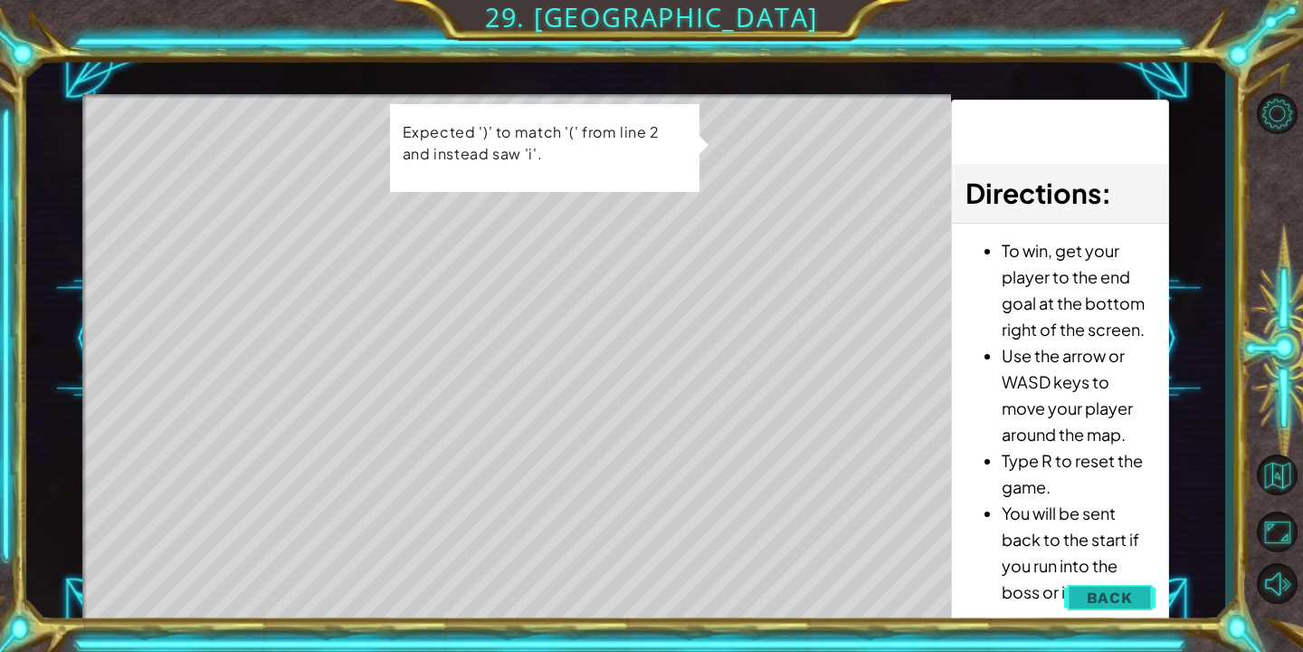
click at [1091, 600] on span "Back" at bounding box center [1110, 597] width 46 height 18
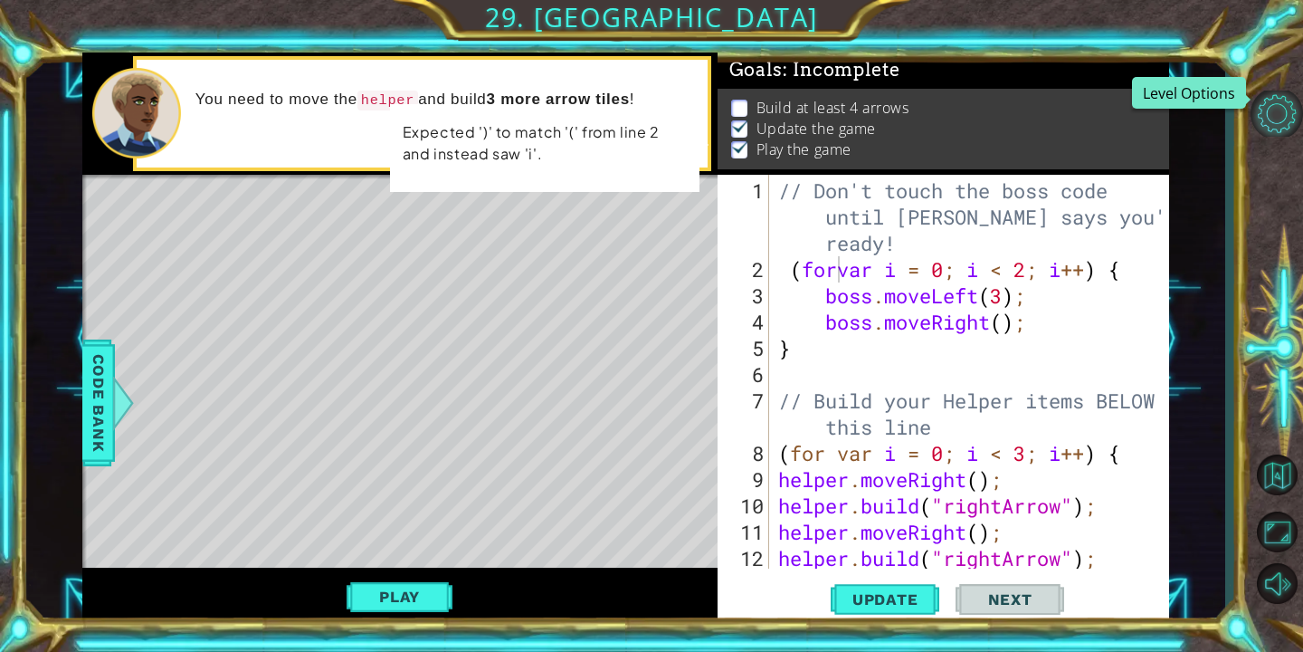
click at [1273, 117] on button "Level Options" at bounding box center [1277, 113] width 52 height 46
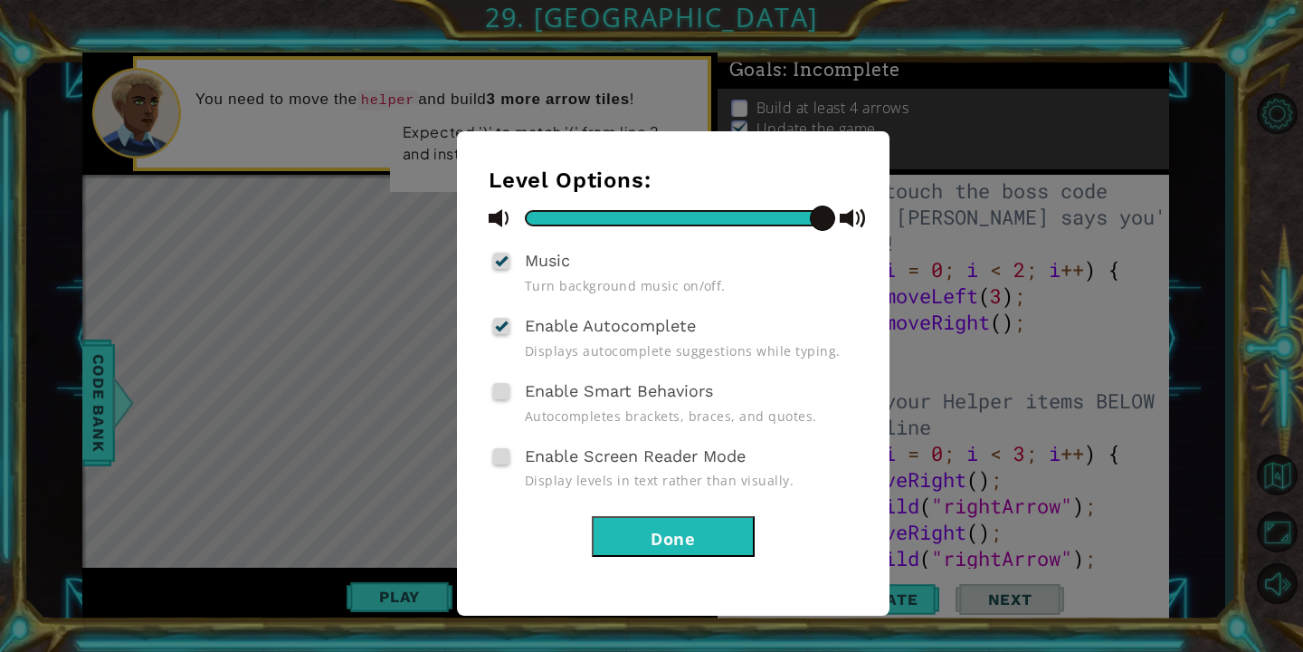
click at [718, 538] on button "Done" at bounding box center [673, 536] width 163 height 41
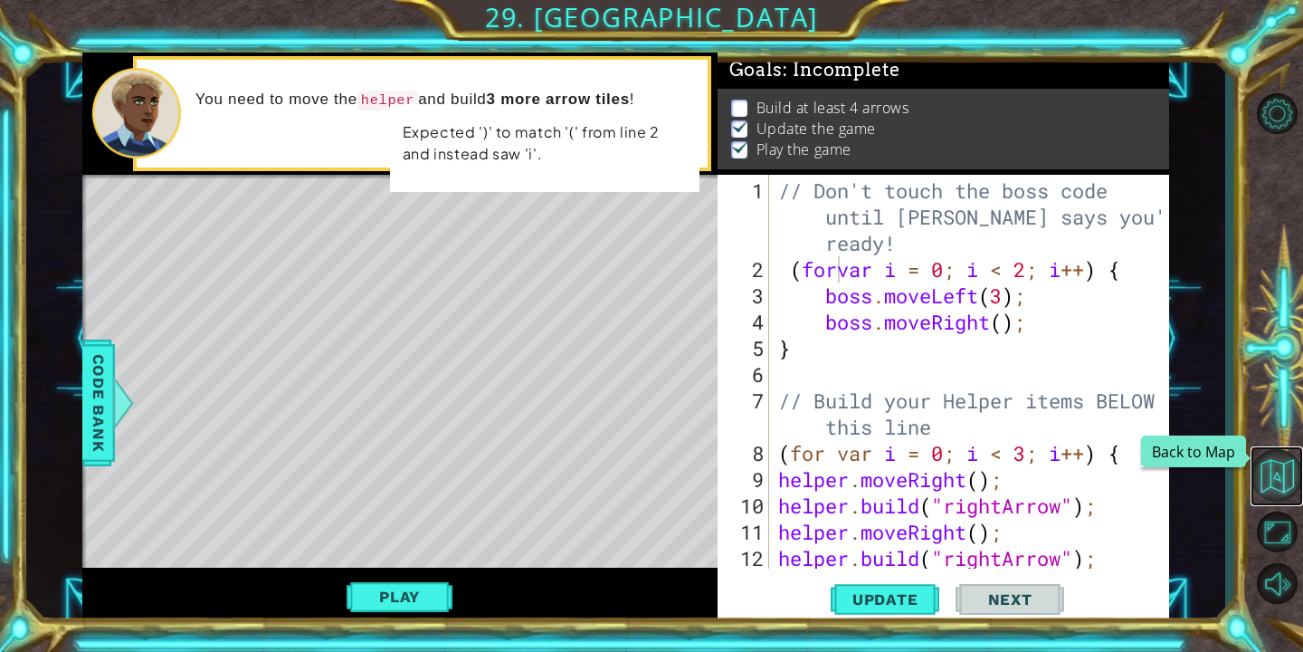
click at [1284, 481] on button "Back to Map" at bounding box center [1277, 475] width 52 height 52
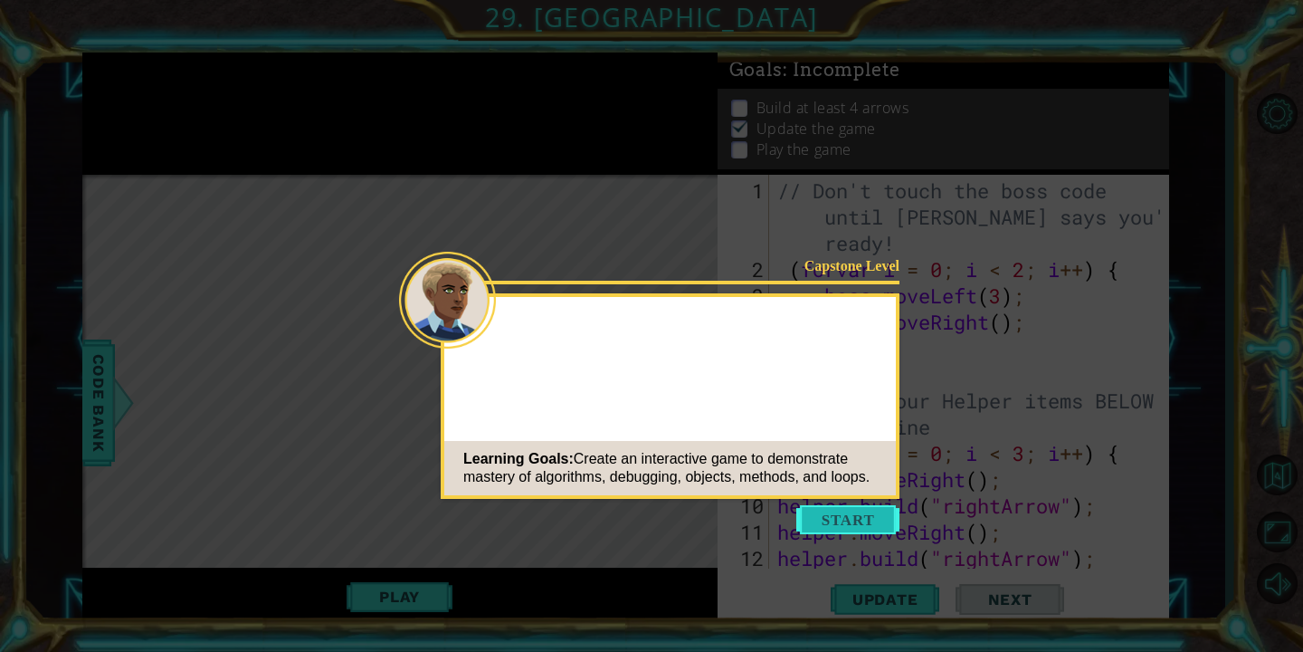
click at [846, 514] on button "Start" at bounding box center [847, 519] width 103 height 29
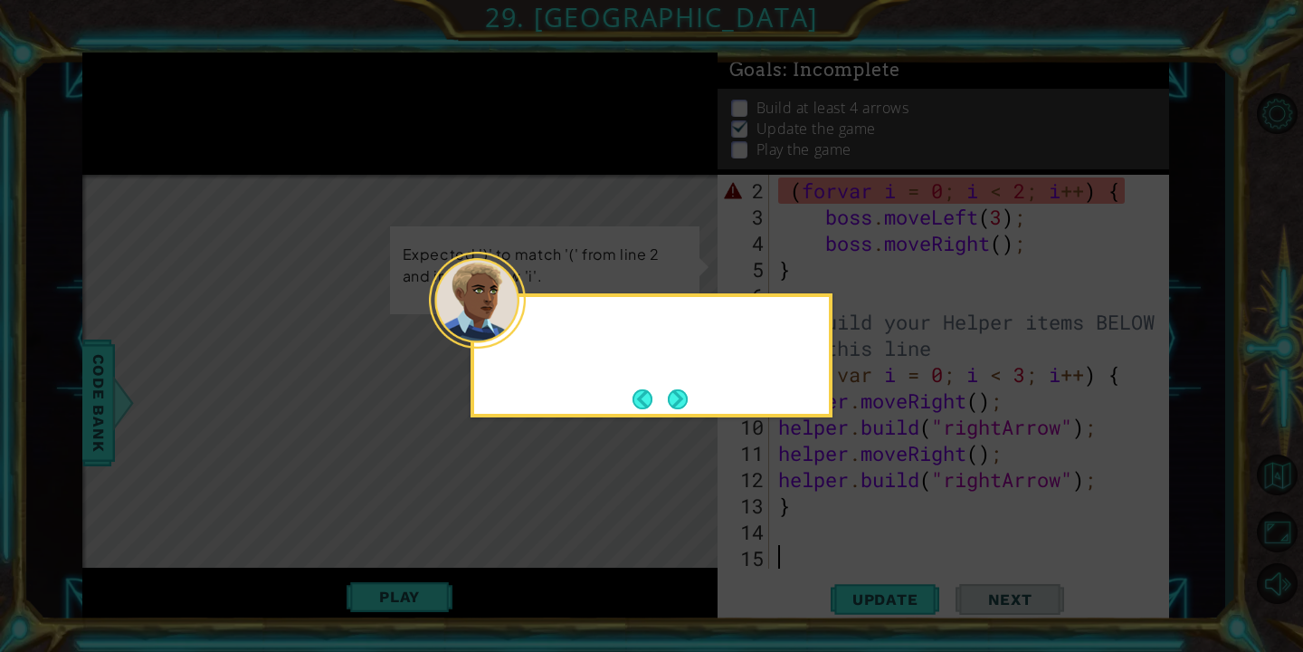
scroll to position [79, 0]
click at [684, 401] on button "Next" at bounding box center [678, 399] width 22 height 22
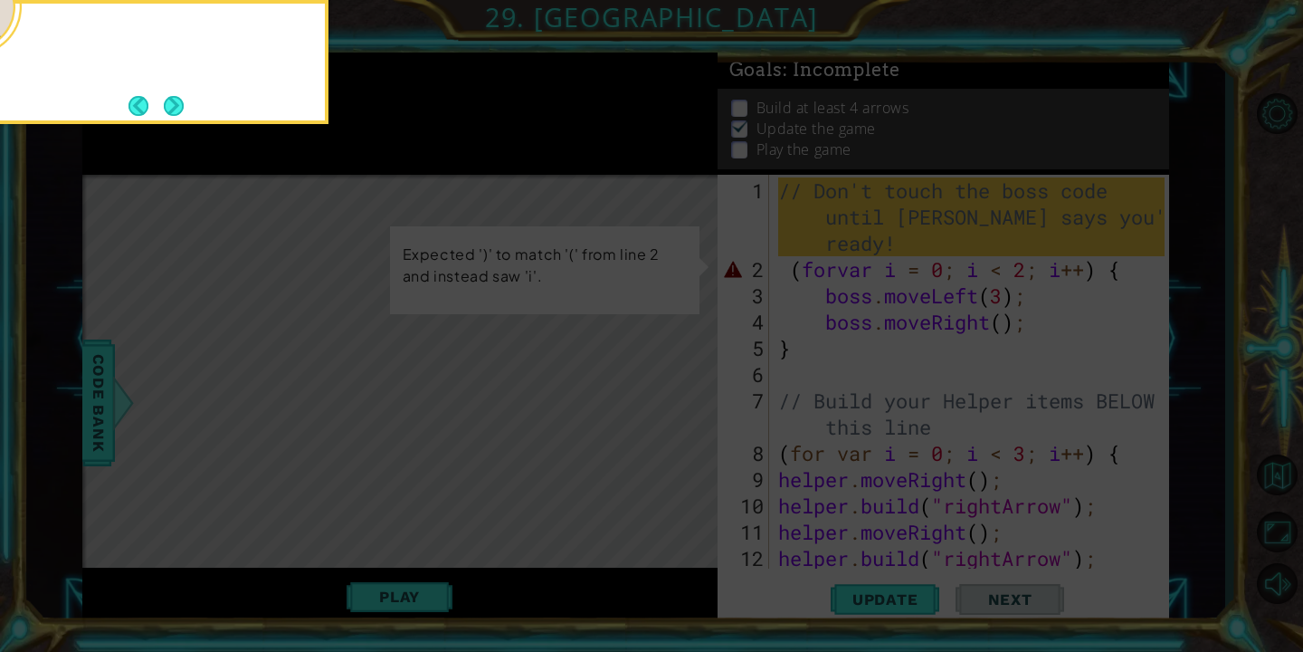
scroll to position [0, 0]
click at [182, 105] on button "Next" at bounding box center [174, 106] width 20 height 20
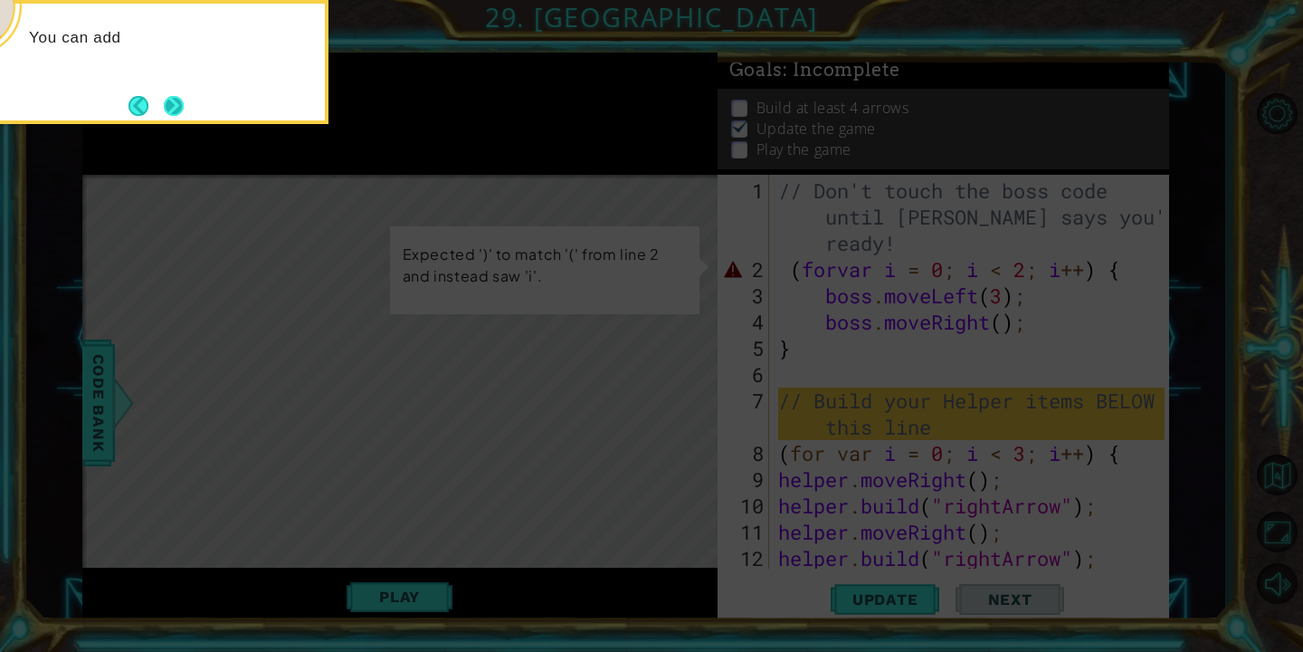
click at [181, 103] on button "Next" at bounding box center [174, 105] width 26 height 26
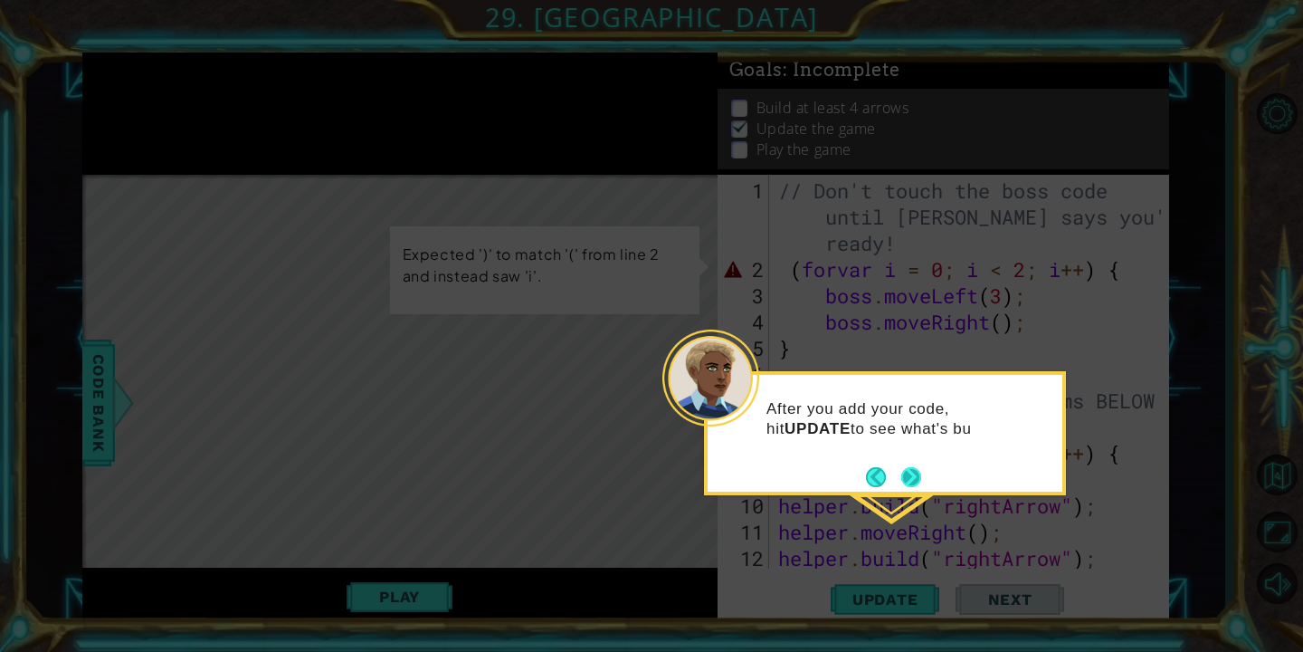
click at [907, 464] on button "Next" at bounding box center [912, 477] width 32 height 32
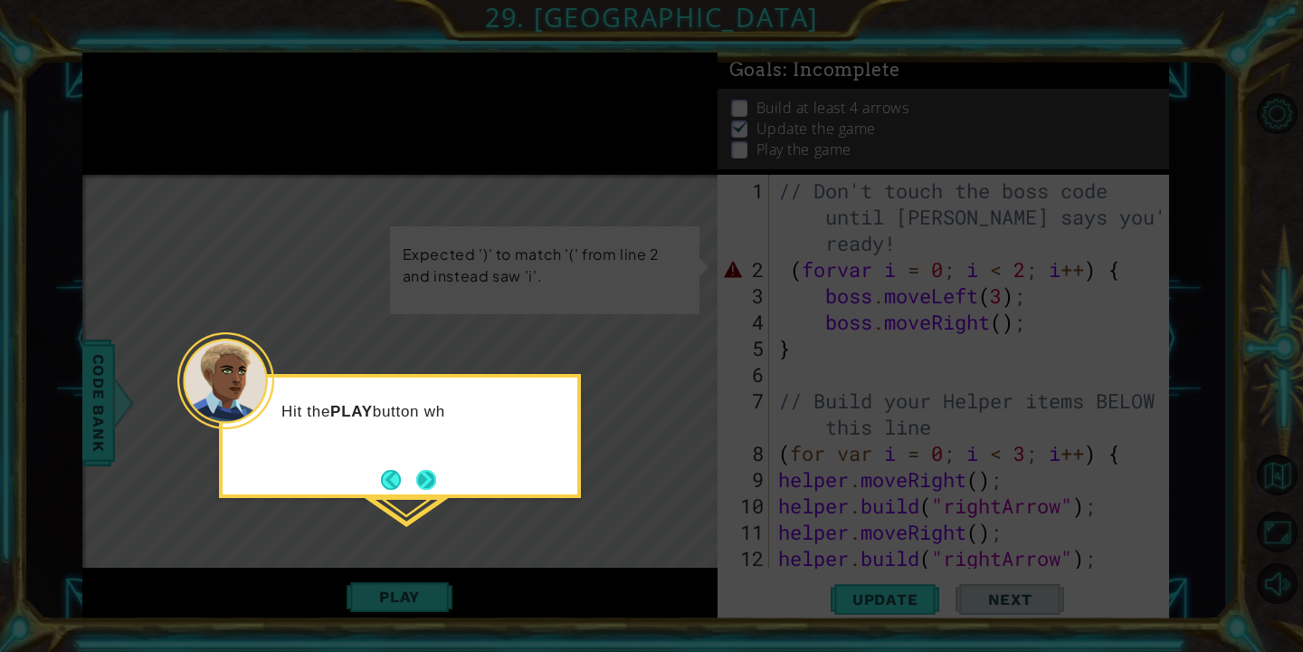
click at [434, 470] on button "Next" at bounding box center [426, 480] width 20 height 20
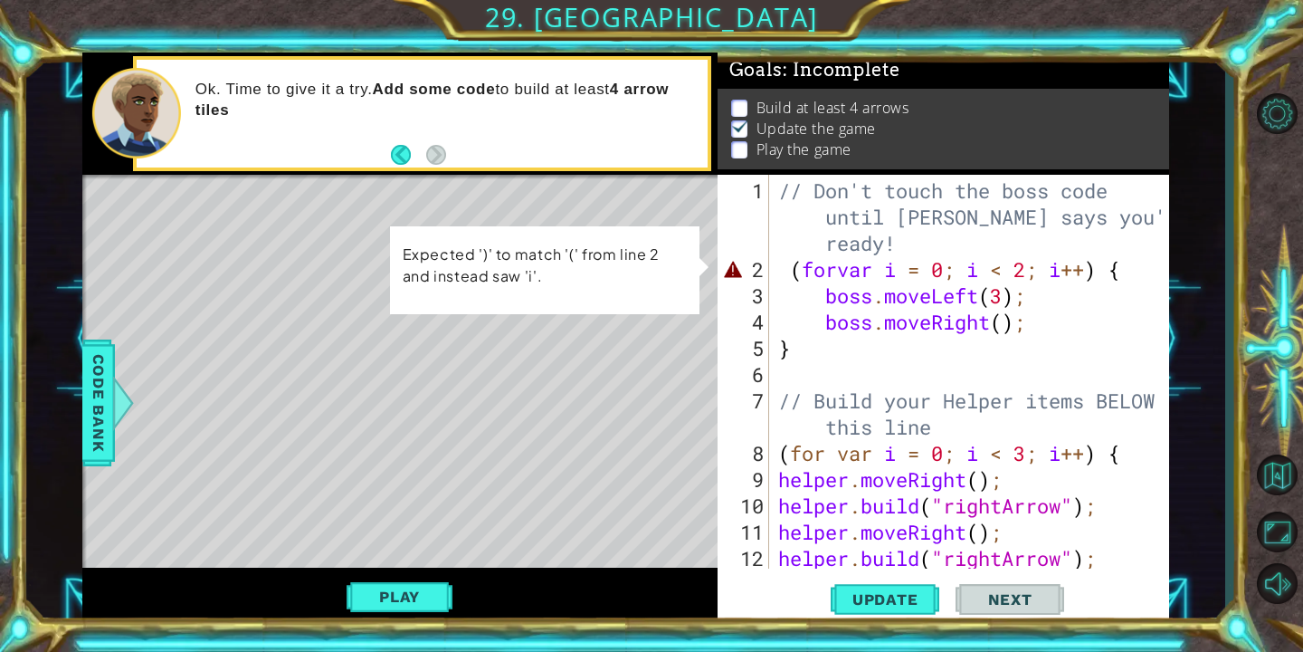
click at [843, 271] on div "// Don't touch the boss code until [PERSON_NAME] says you're ready! ( forvar i …" at bounding box center [974, 426] width 399 height 499
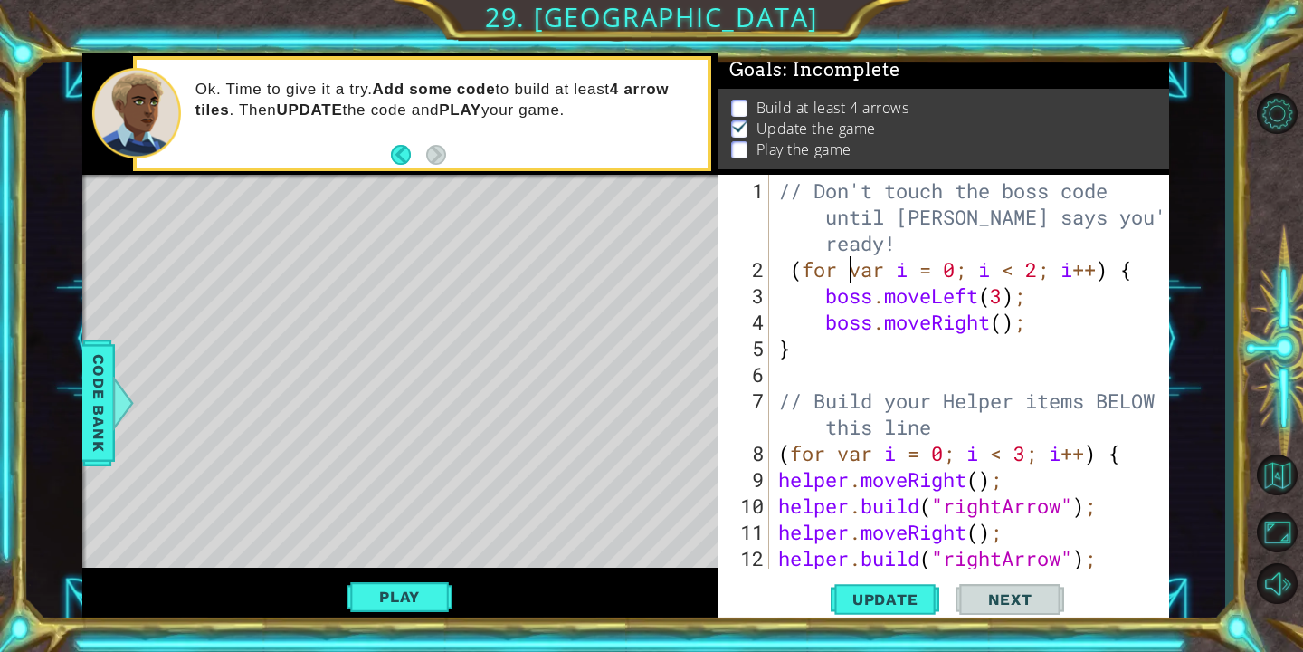
click at [788, 264] on div "// Don't touch the boss code until [PERSON_NAME] says you're ready! ( for var i…" at bounding box center [974, 426] width 399 height 499
click at [909, 450] on div "// Don't touch the boss code until [PERSON_NAME] says you're ready! ( for var i…" at bounding box center [974, 426] width 399 height 499
click at [411, 608] on button "Play" at bounding box center [400, 596] width 106 height 34
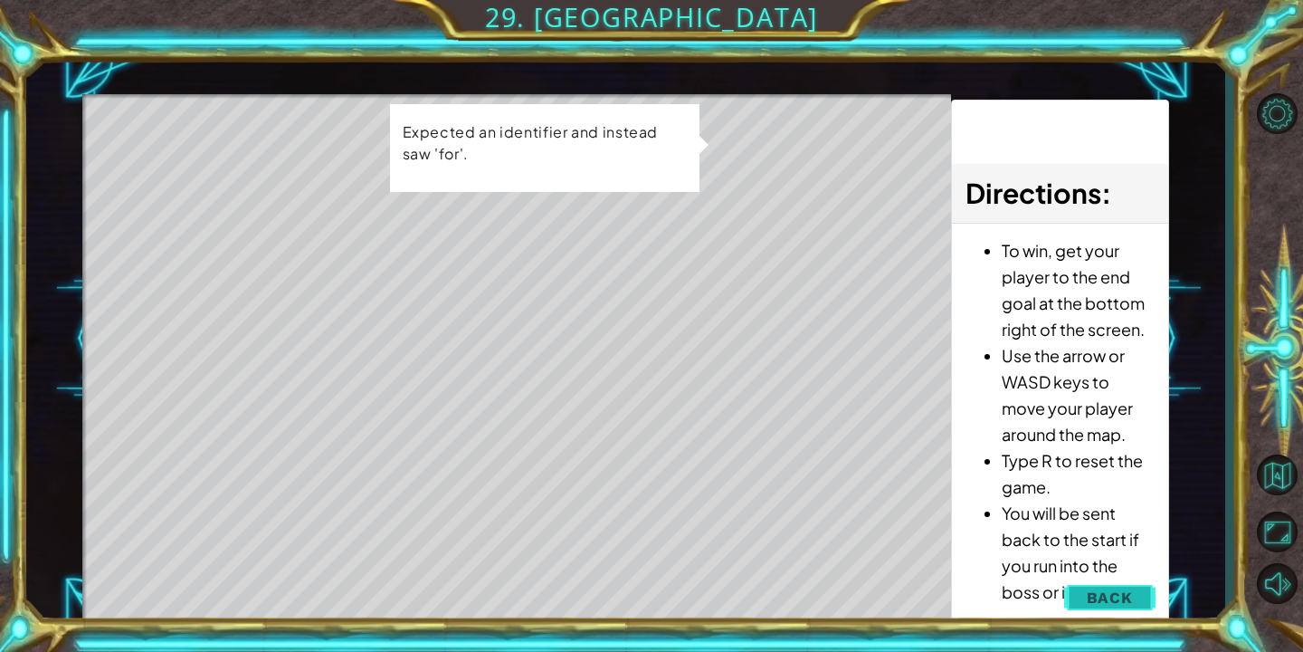
click at [1084, 603] on button "Back" at bounding box center [1109, 597] width 91 height 36
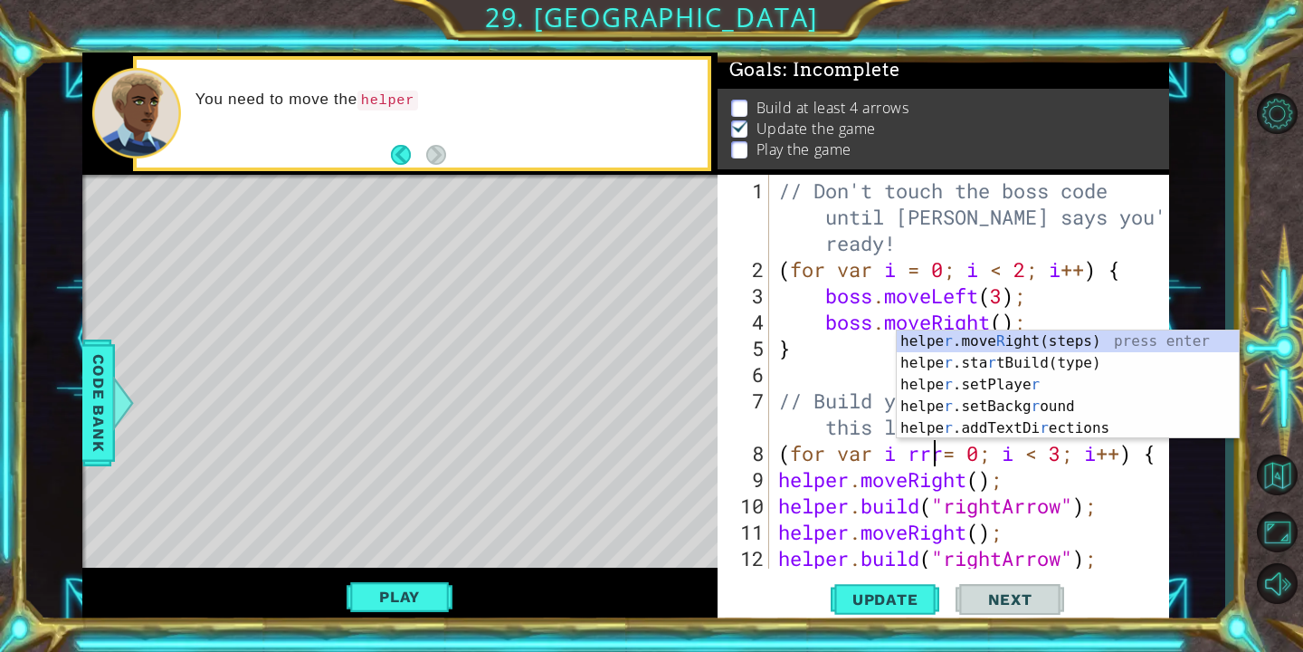
scroll to position [0, 7]
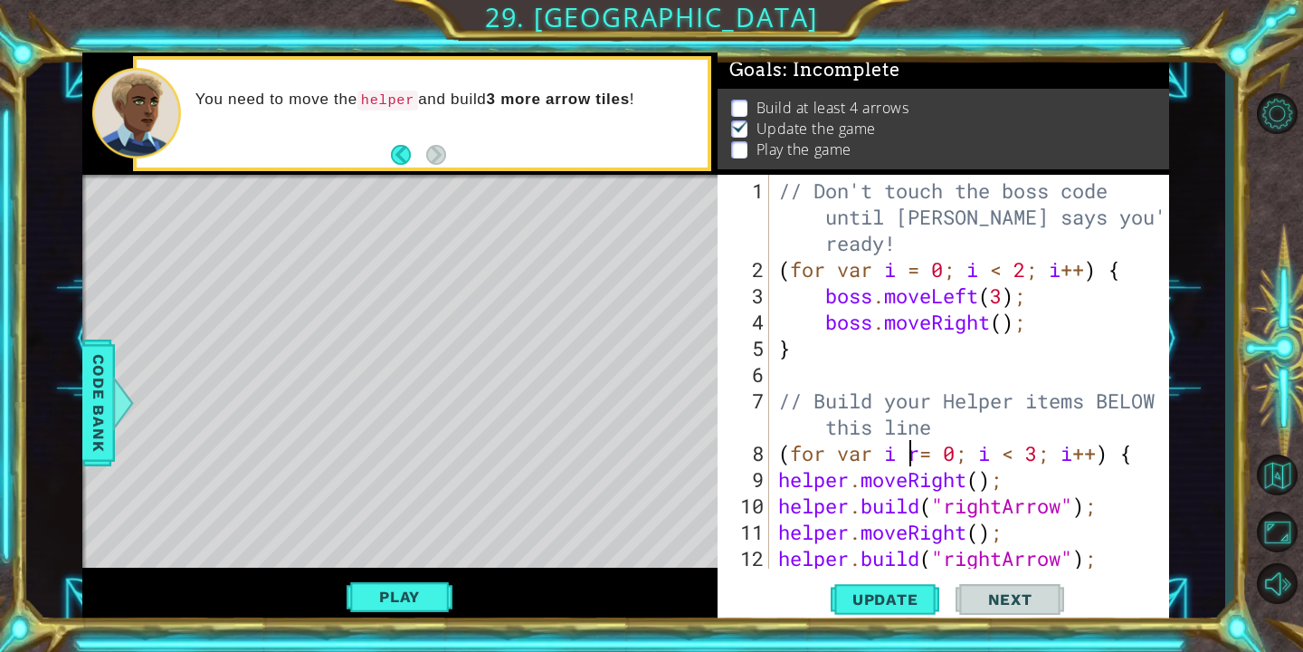
click at [921, 457] on div "// Don't touch the boss code until [PERSON_NAME] says you're ready! ( for var i…" at bounding box center [974, 426] width 399 height 499
type textarea "(for var i = 0; i < 3; i++) {"
click at [406, 598] on button "Play" at bounding box center [400, 596] width 106 height 34
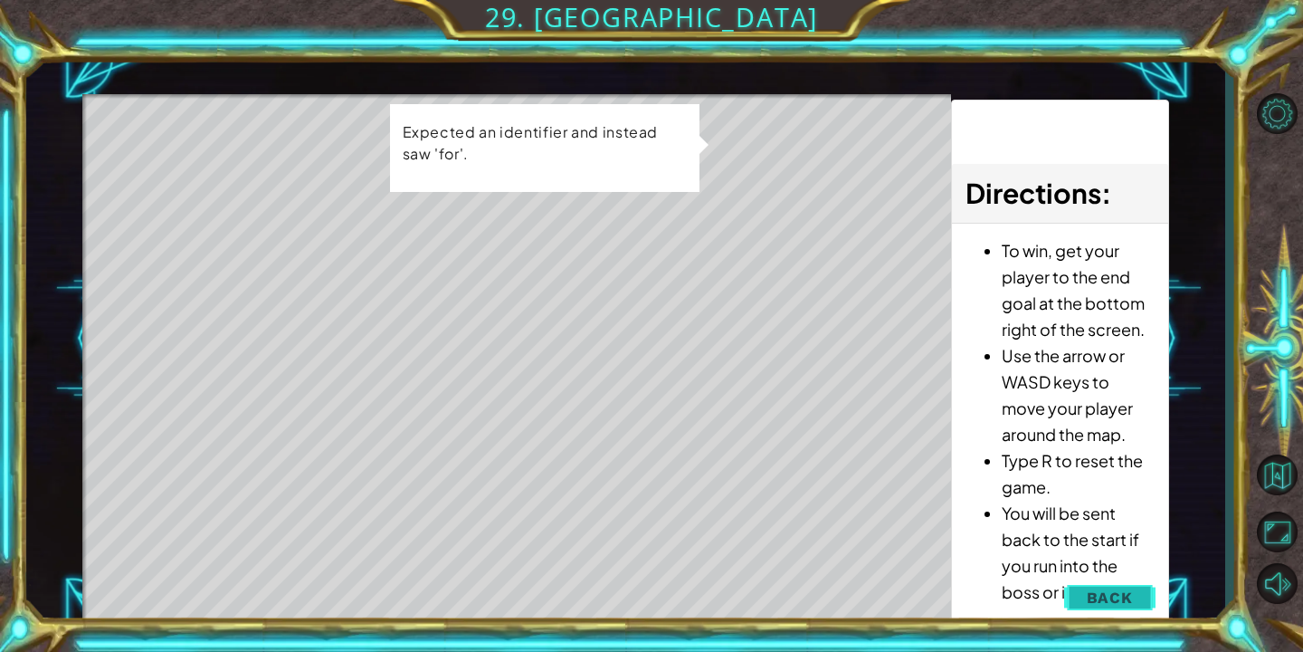
click at [1082, 595] on button "Back" at bounding box center [1109, 597] width 91 height 36
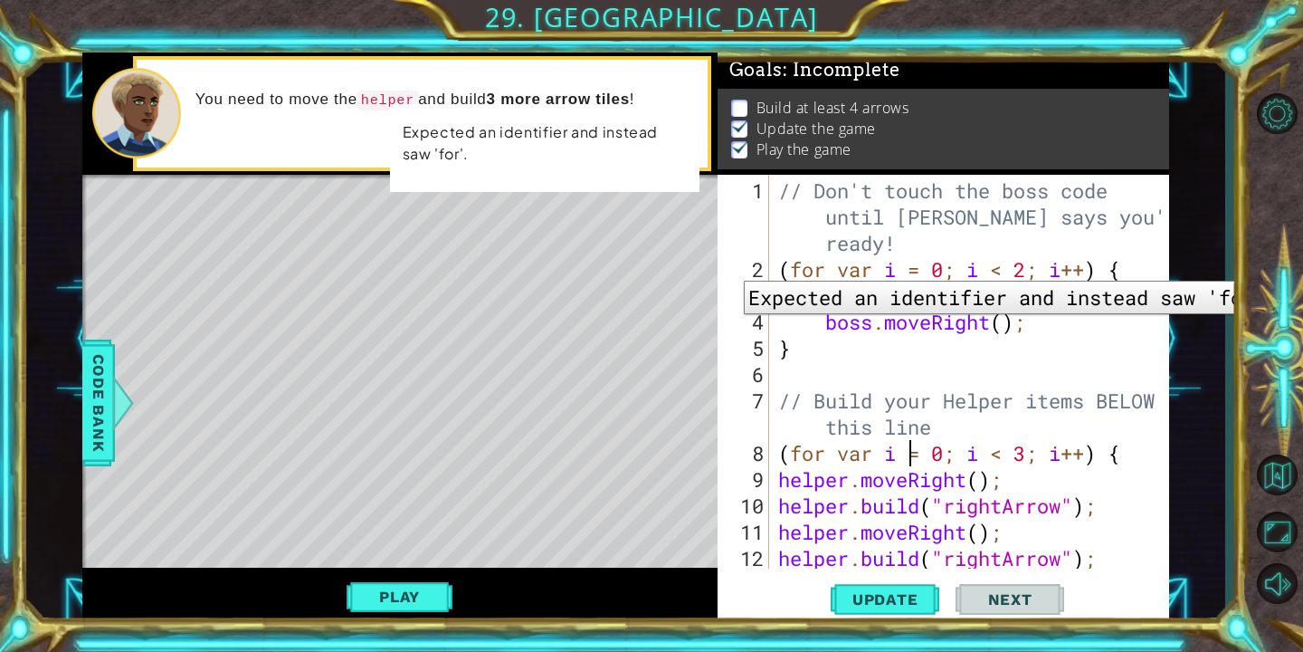
click at [730, 267] on div "2" at bounding box center [745, 269] width 48 height 26
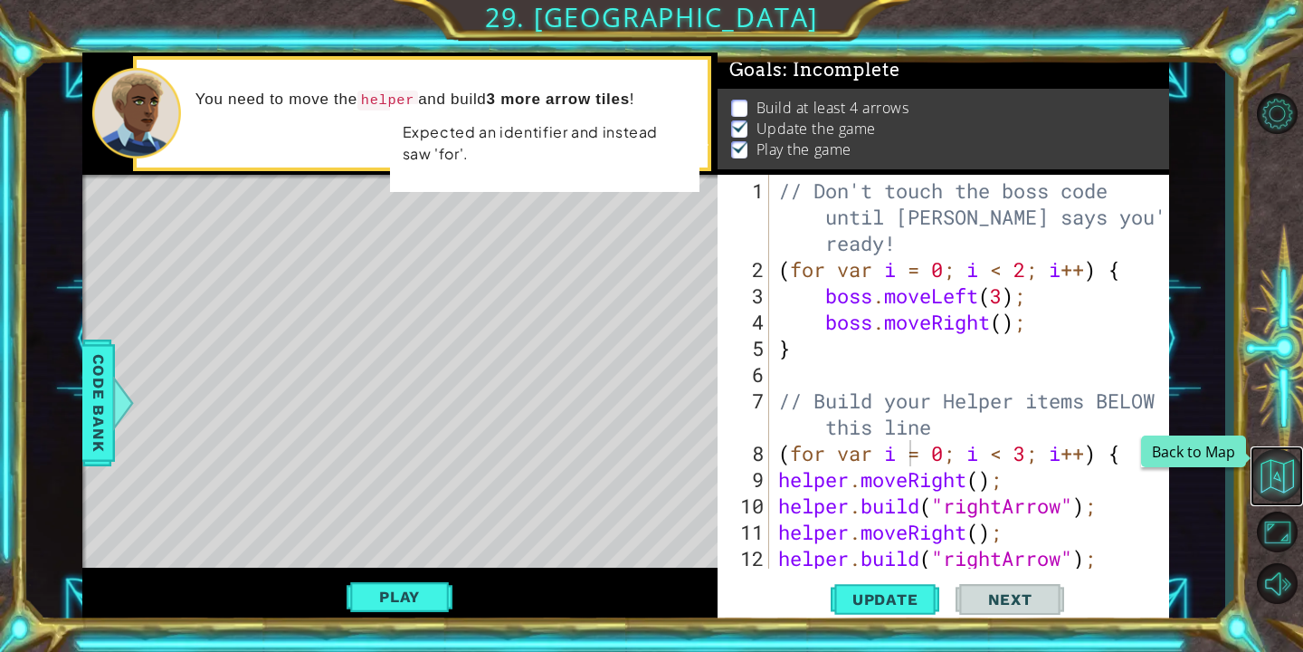
click at [1266, 458] on button "Back to Map" at bounding box center [1277, 475] width 52 height 52
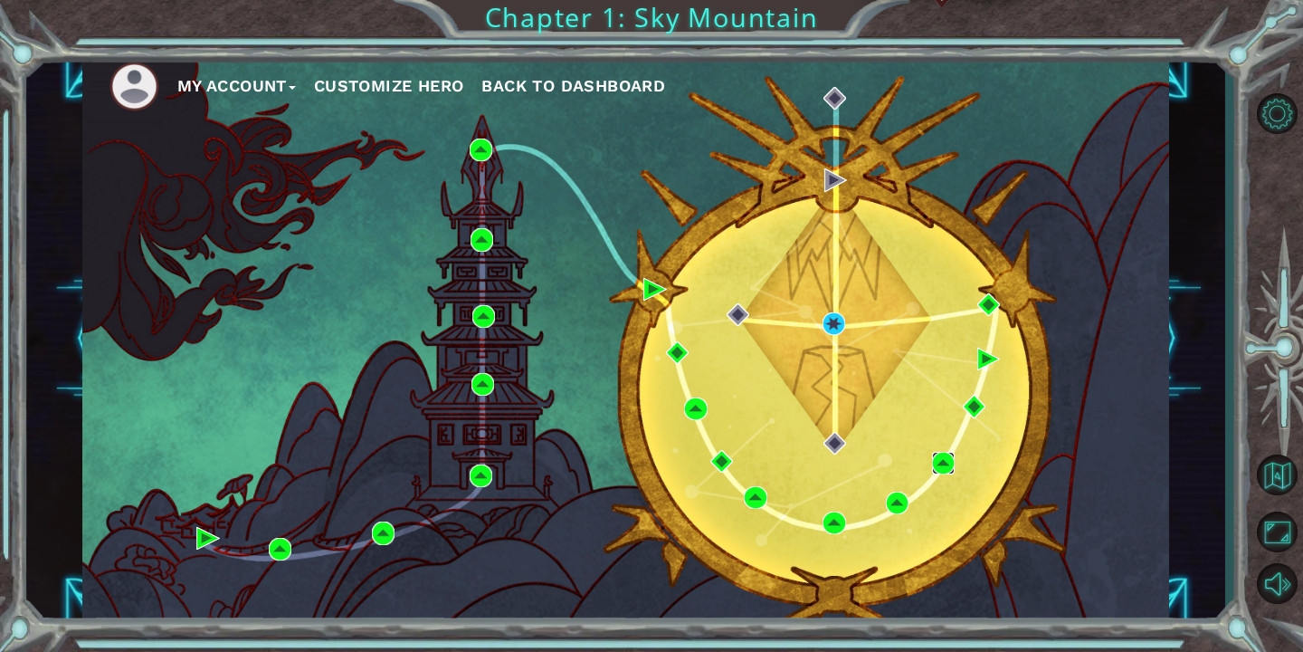
click at [943, 457] on img at bounding box center [943, 463] width 23 height 23
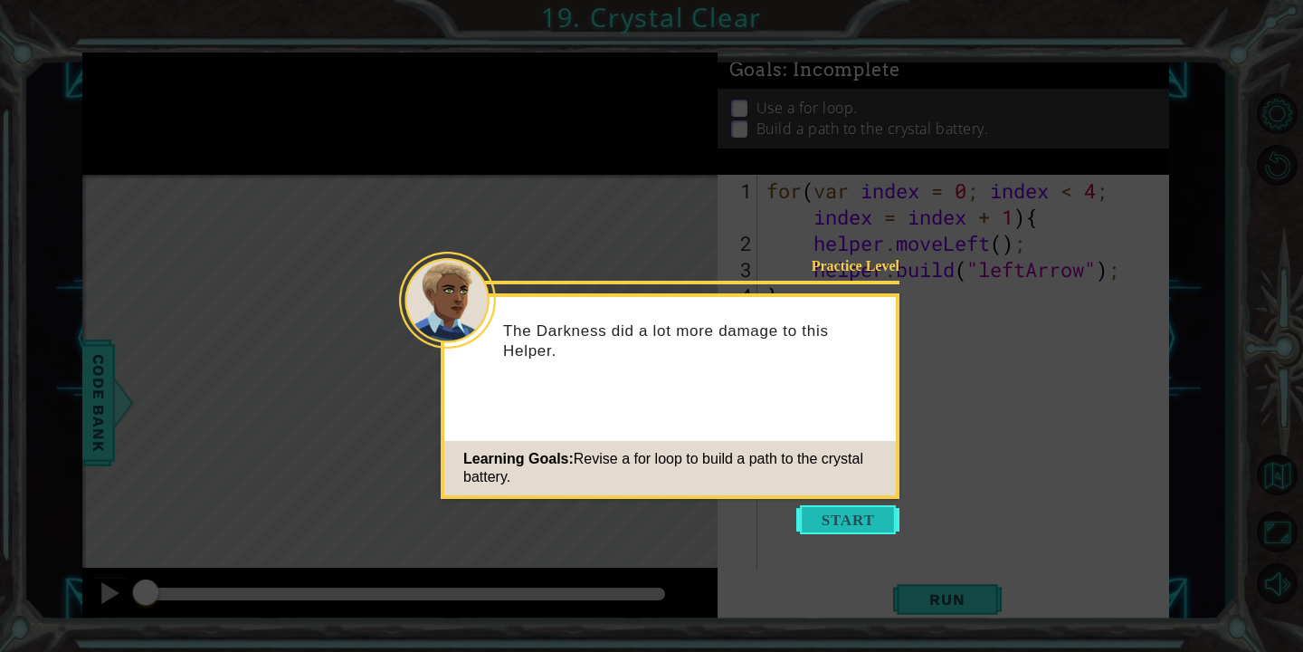
click at [862, 532] on button "Start" at bounding box center [847, 519] width 103 height 29
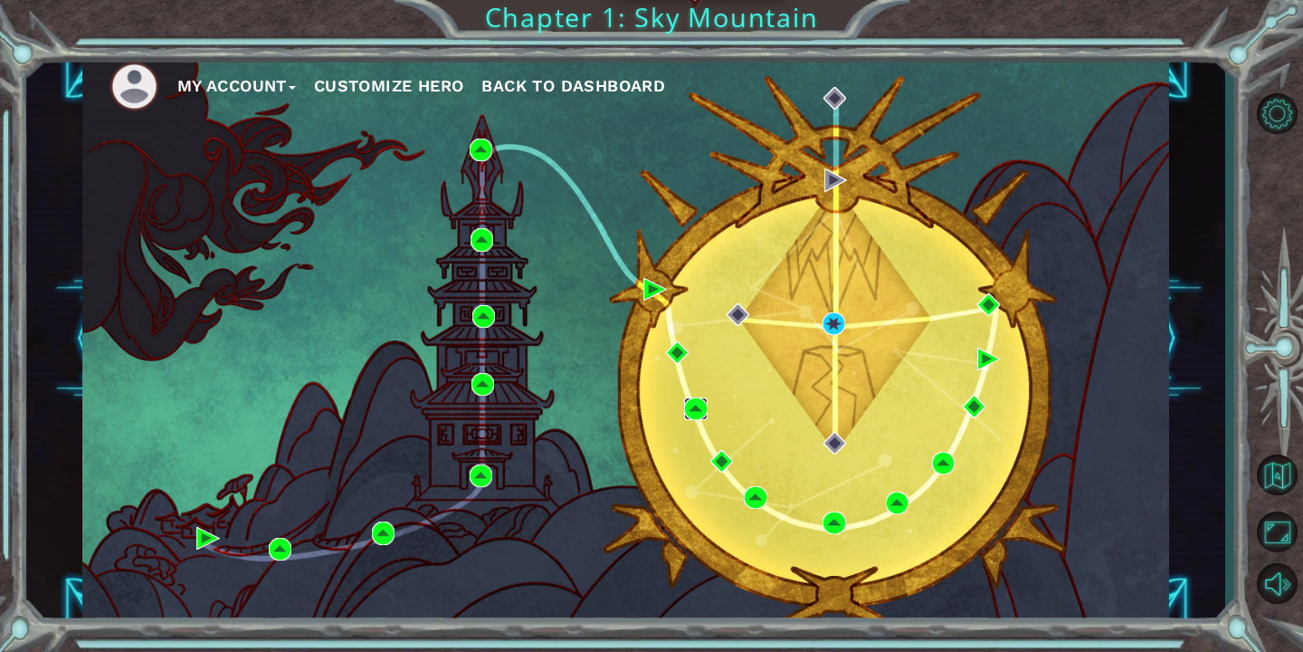
click at [687, 402] on img at bounding box center [695, 408] width 23 height 23
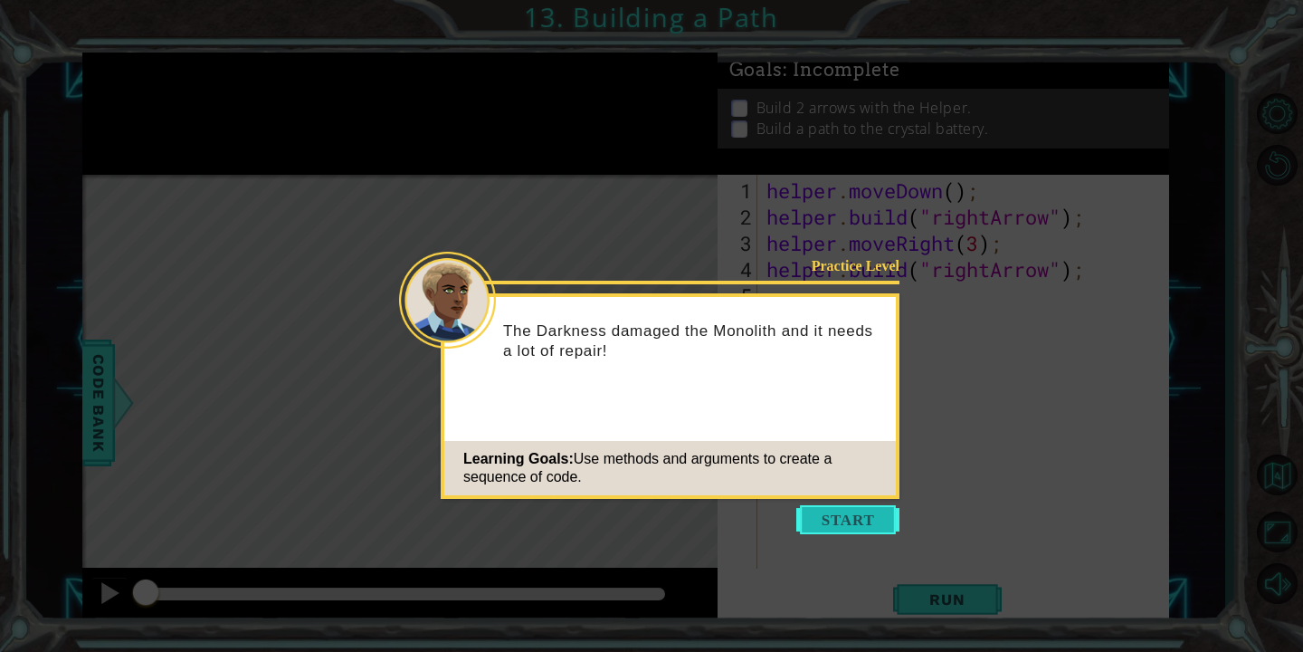
click at [853, 529] on button "Start" at bounding box center [847, 519] width 103 height 29
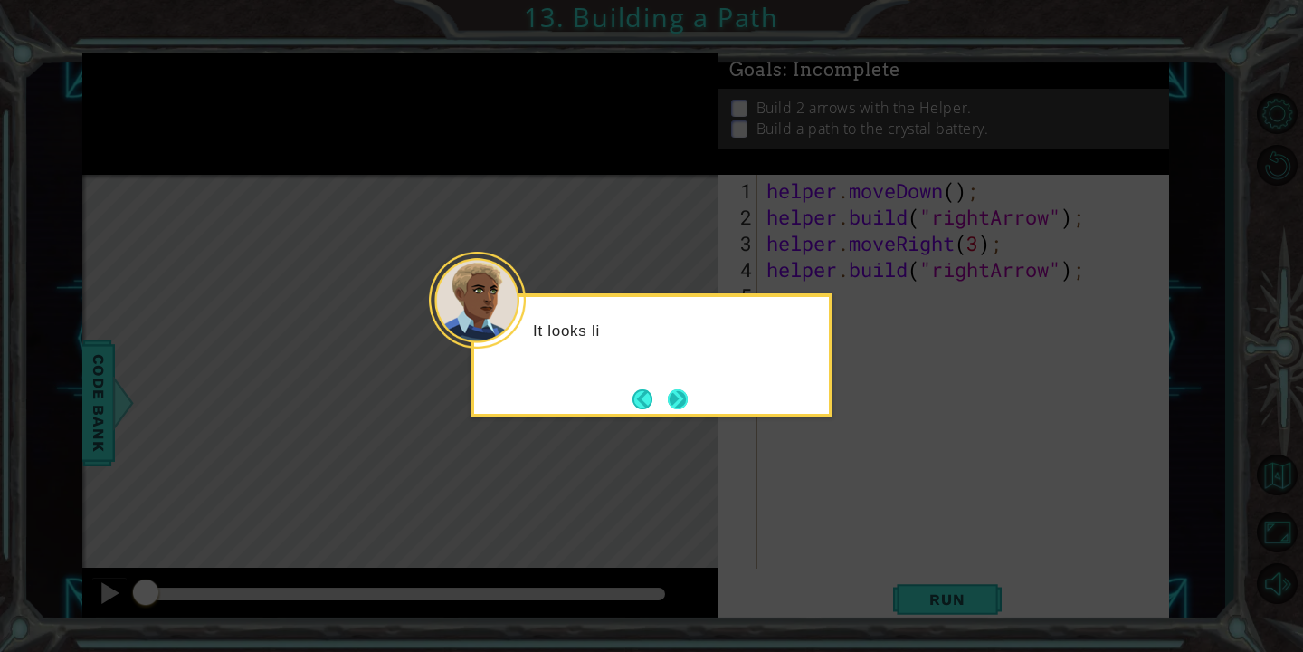
click at [680, 394] on button "Next" at bounding box center [677, 399] width 31 height 31
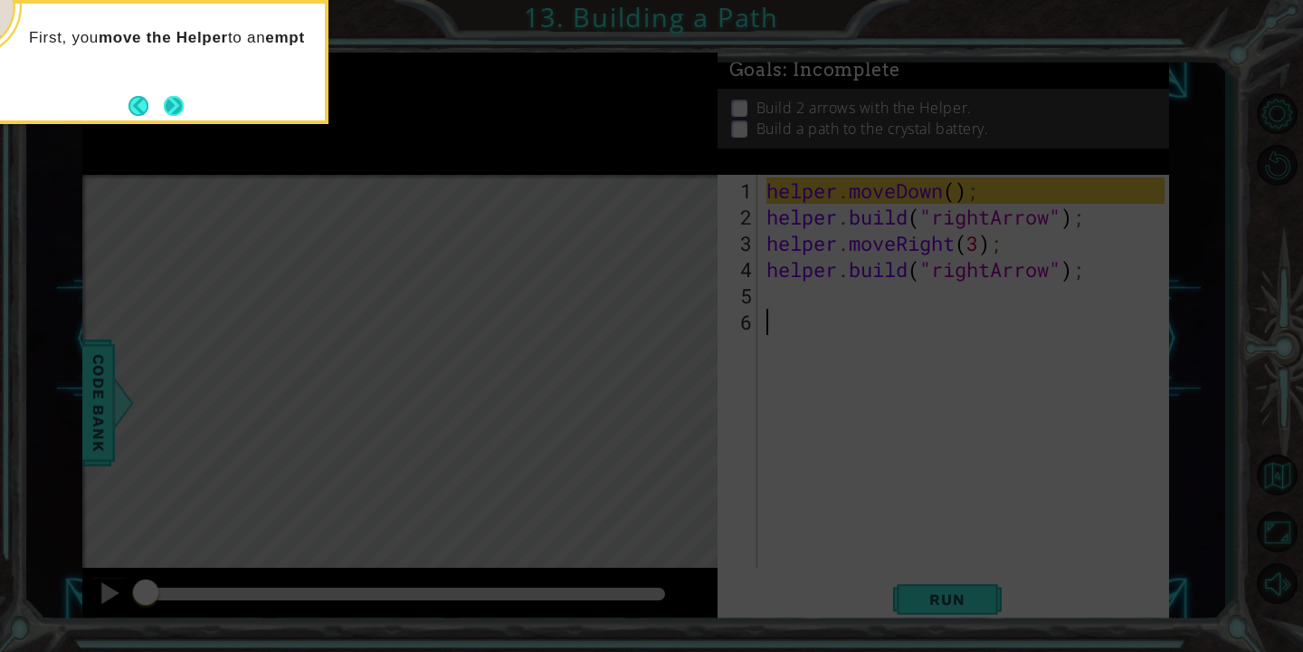
click at [164, 97] on button "Next" at bounding box center [174, 106] width 22 height 22
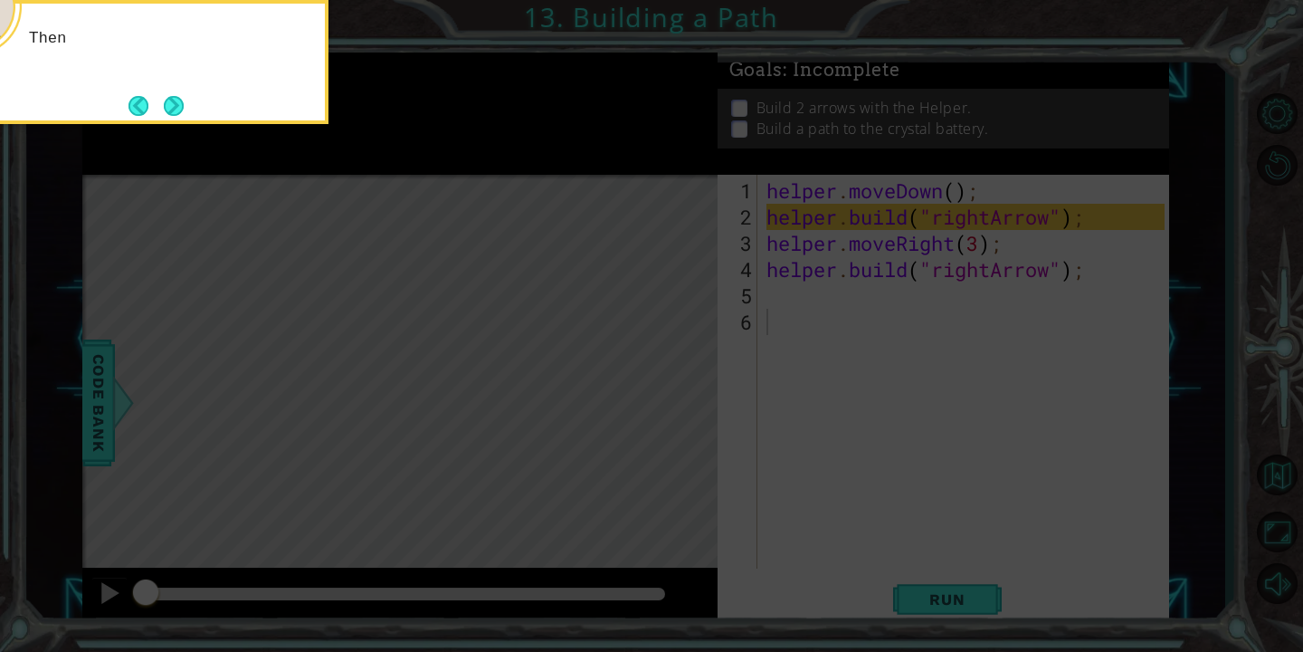
click at [166, 99] on button "Next" at bounding box center [174, 105] width 23 height 23
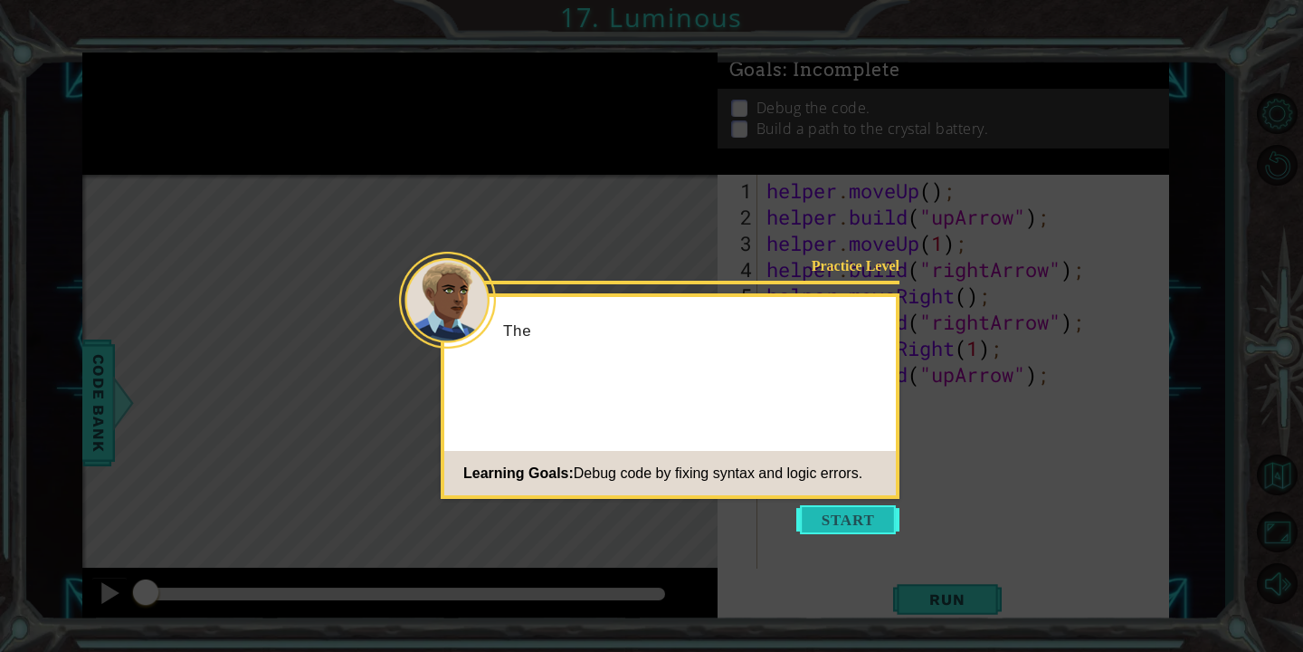
click at [847, 524] on button "Start" at bounding box center [847, 519] width 103 height 29
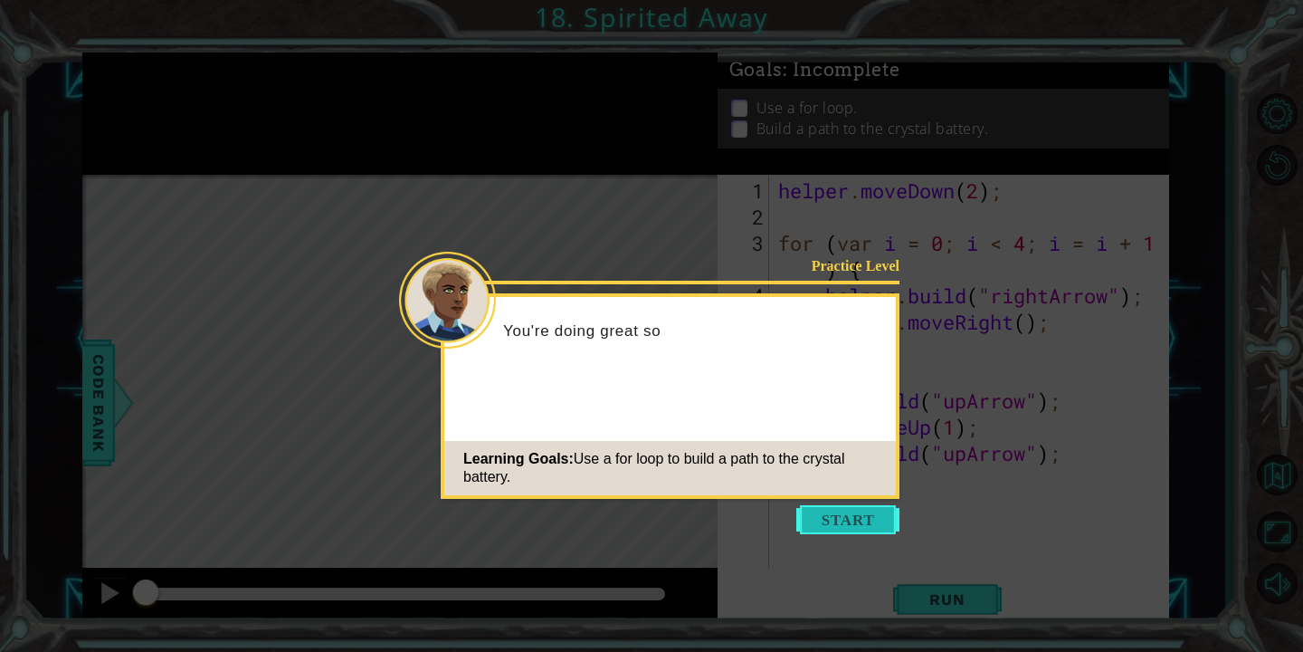
click at [865, 510] on button "Start" at bounding box center [847, 519] width 103 height 29
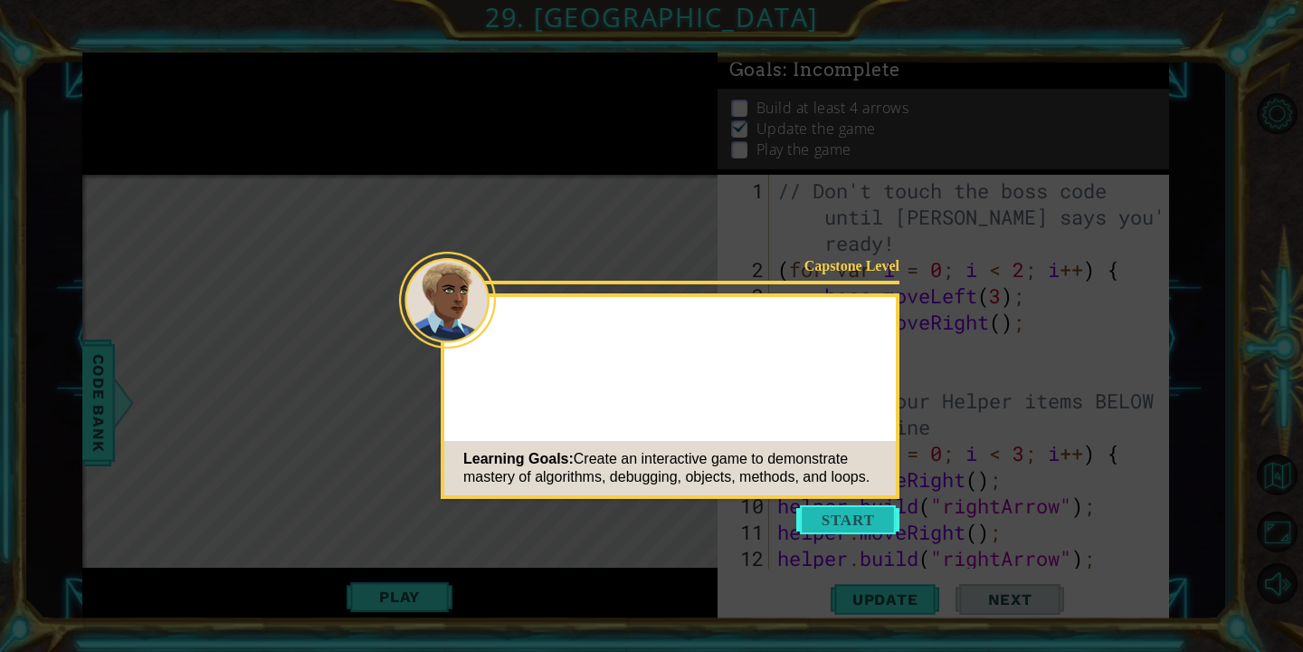
click at [823, 521] on button "Start" at bounding box center [847, 519] width 103 height 29
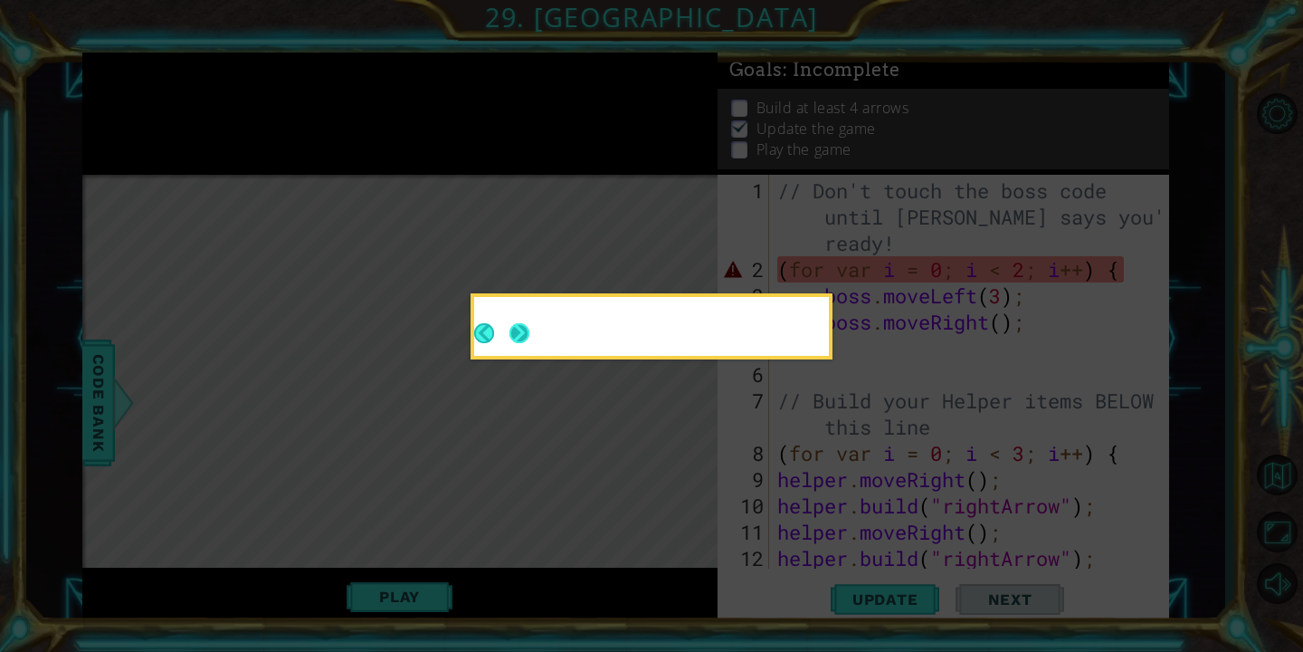
click at [523, 348] on div at bounding box center [651, 326] width 355 height 59
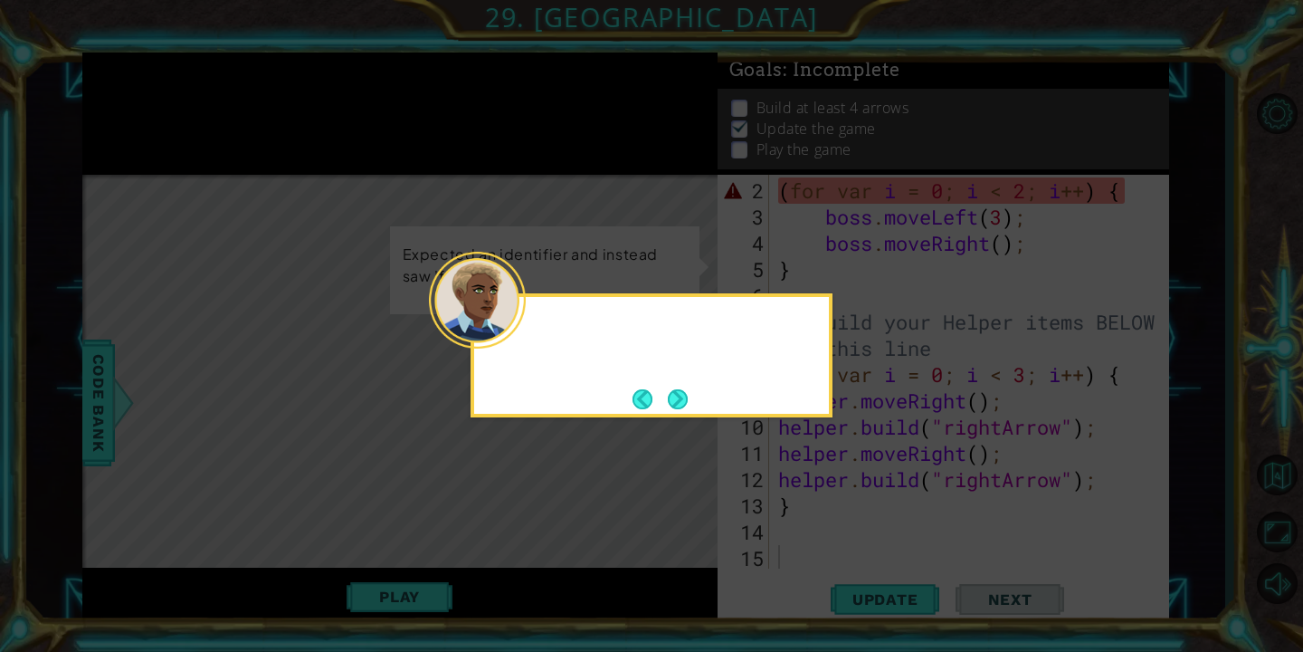
scroll to position [79, 0]
click at [686, 400] on button "Next" at bounding box center [678, 399] width 20 height 20
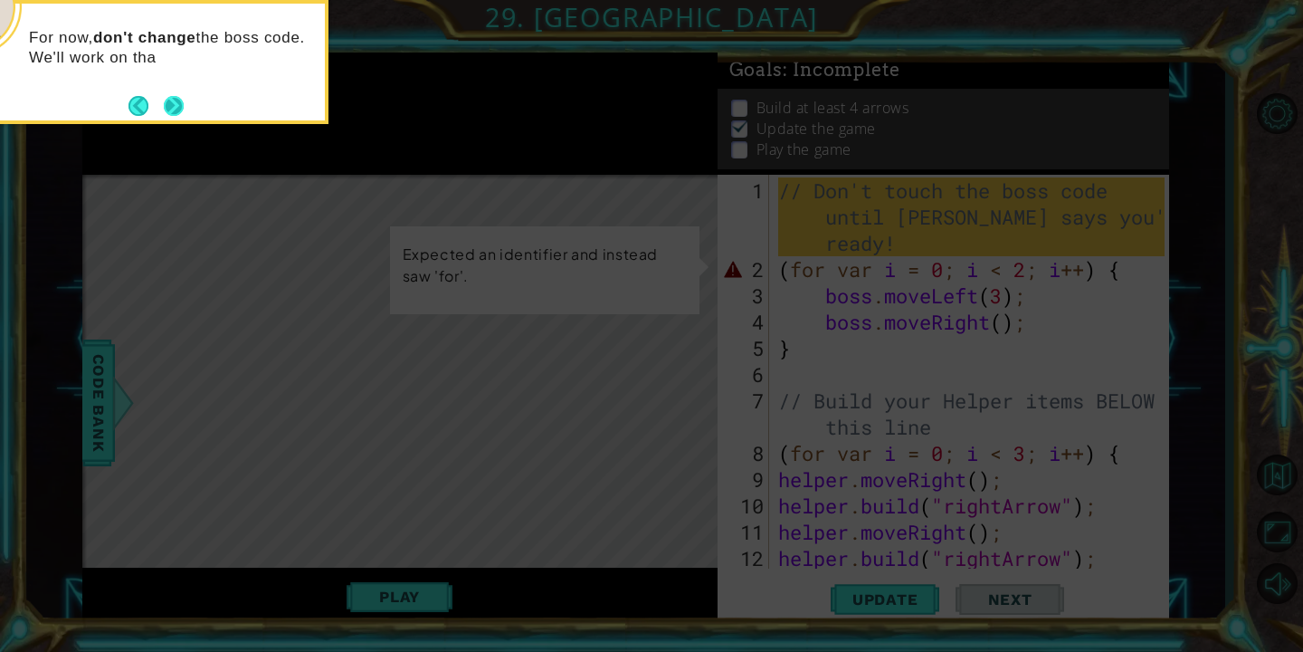
click at [181, 96] on button "Next" at bounding box center [174, 105] width 30 height 30
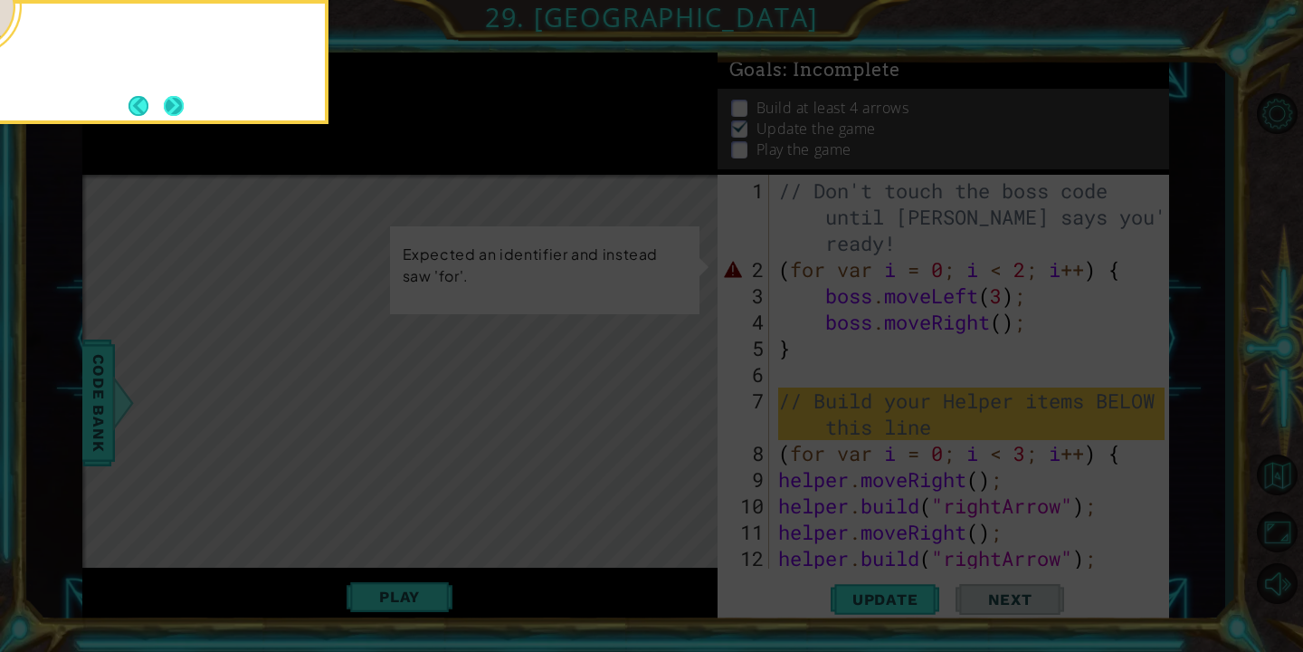
click at [181, 98] on button "Next" at bounding box center [174, 105] width 24 height 24
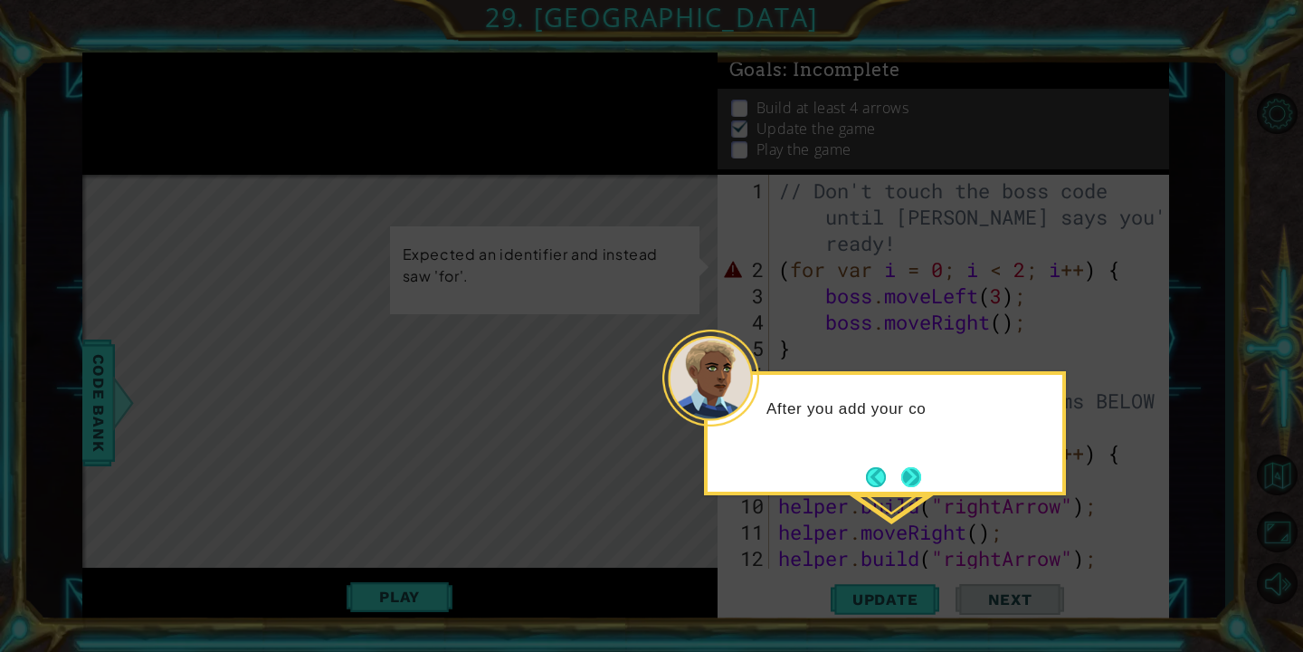
click at [915, 469] on button "Next" at bounding box center [911, 477] width 33 height 33
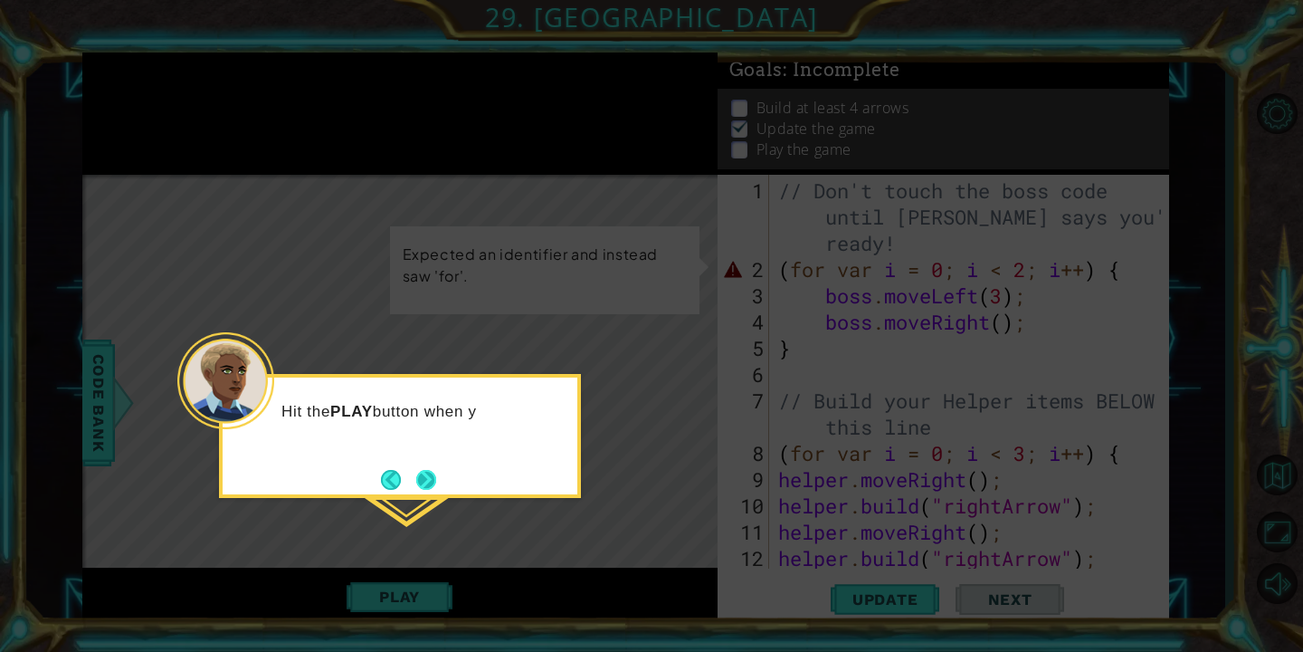
click at [424, 471] on button "Next" at bounding box center [427, 479] width 30 height 30
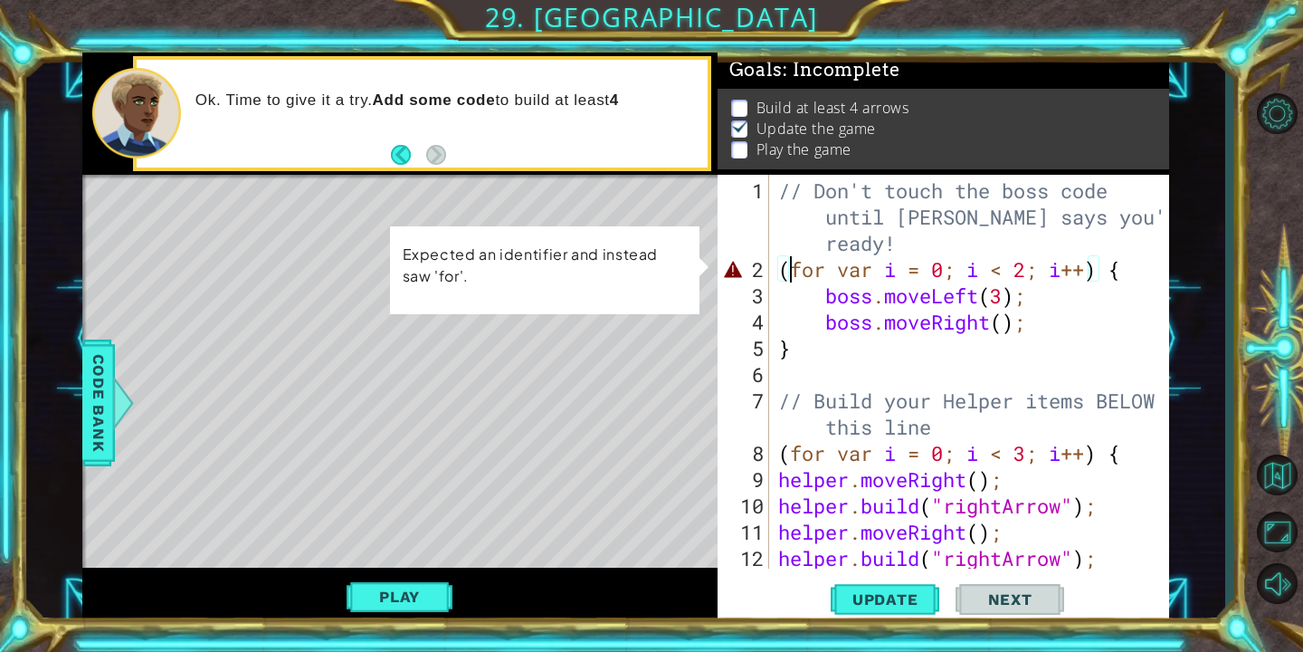
click at [783, 272] on div "// Don't touch the boss code until [PERSON_NAME] says you're ready! ( for var i…" at bounding box center [974, 426] width 399 height 499
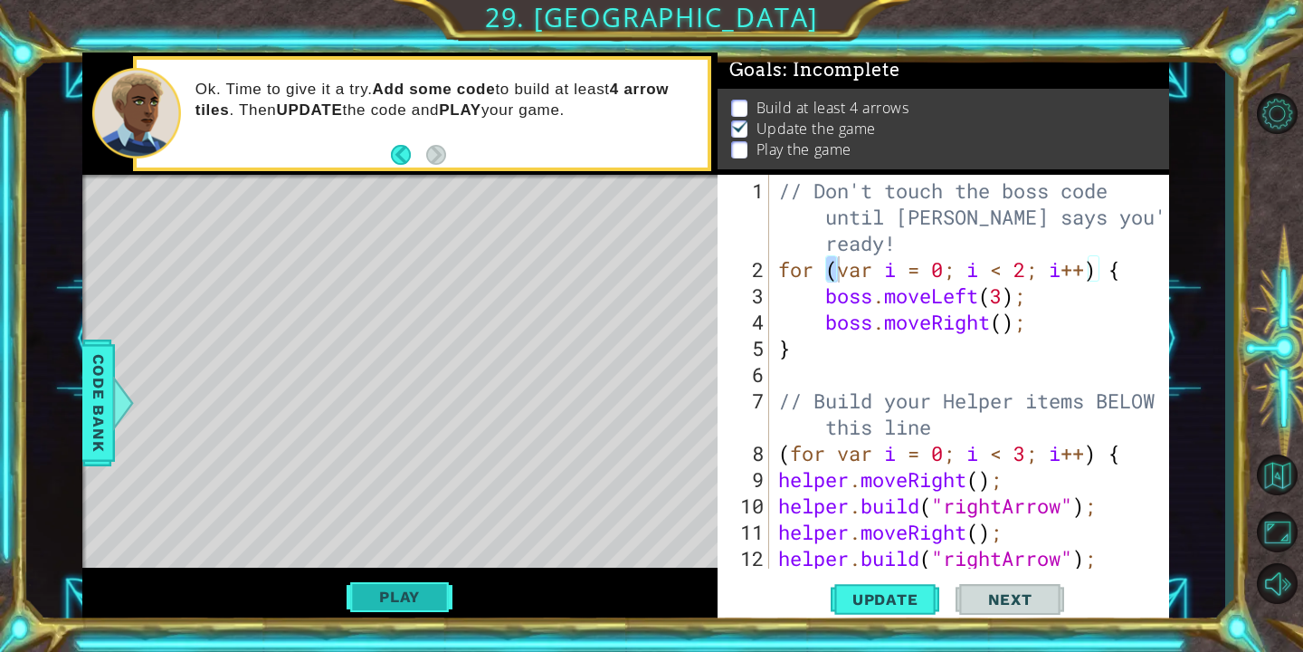
click at [396, 612] on button "Play" at bounding box center [400, 596] width 106 height 34
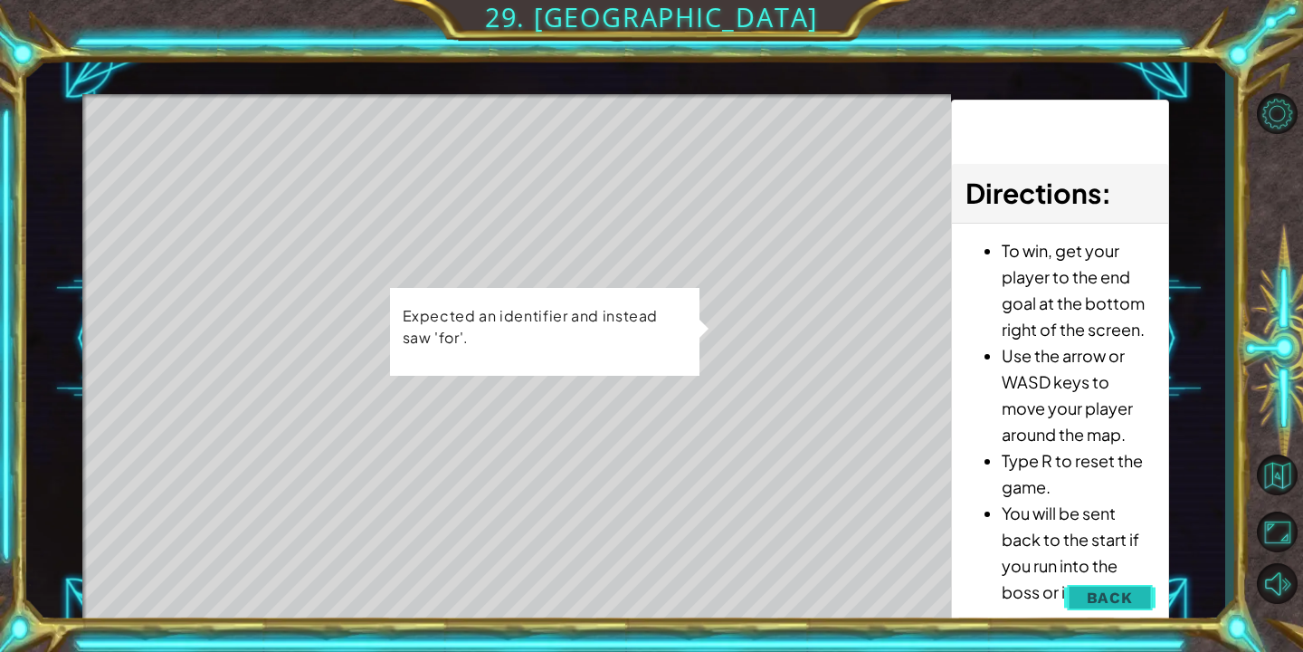
click at [1103, 594] on span "Back" at bounding box center [1110, 597] width 46 height 18
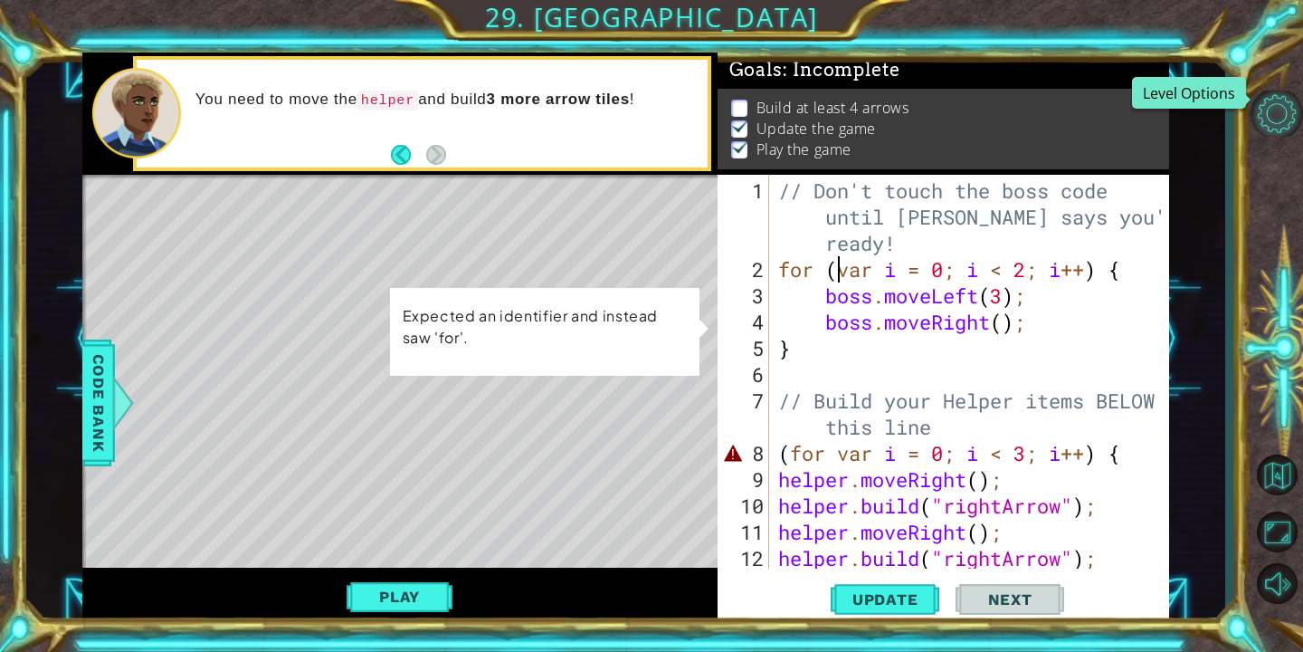
click at [1262, 104] on button "Level Options" at bounding box center [1277, 113] width 52 height 46
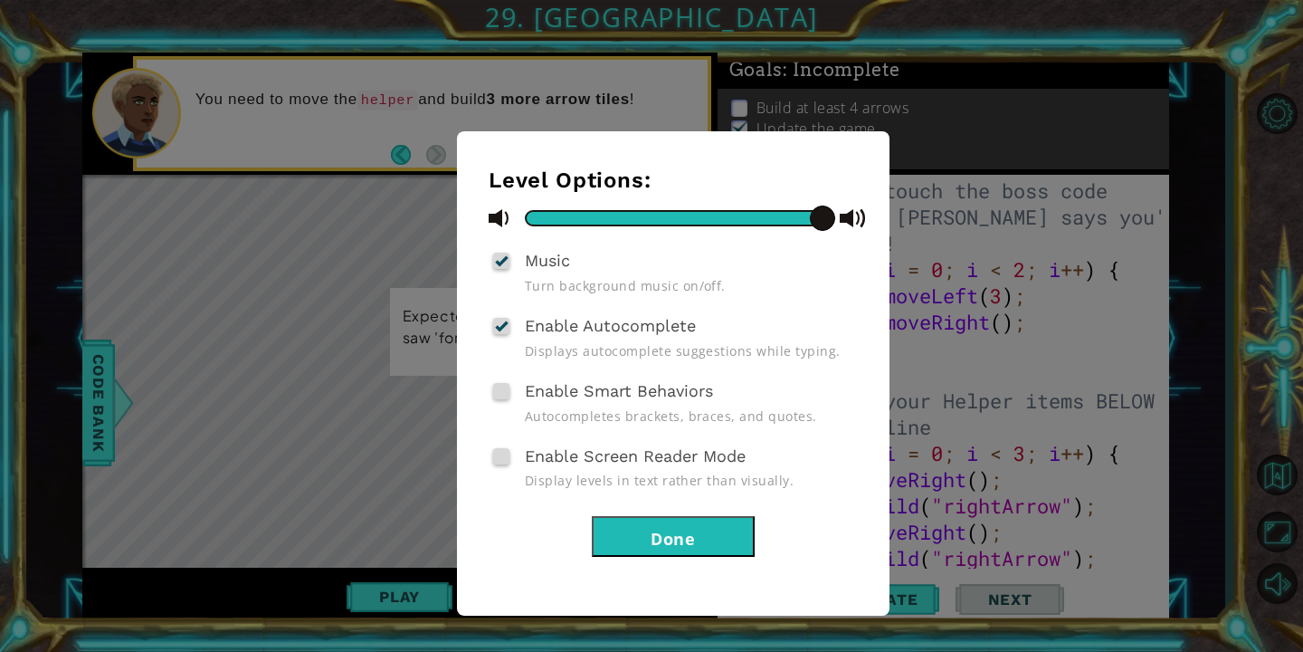
click at [719, 533] on button "Done" at bounding box center [673, 536] width 163 height 41
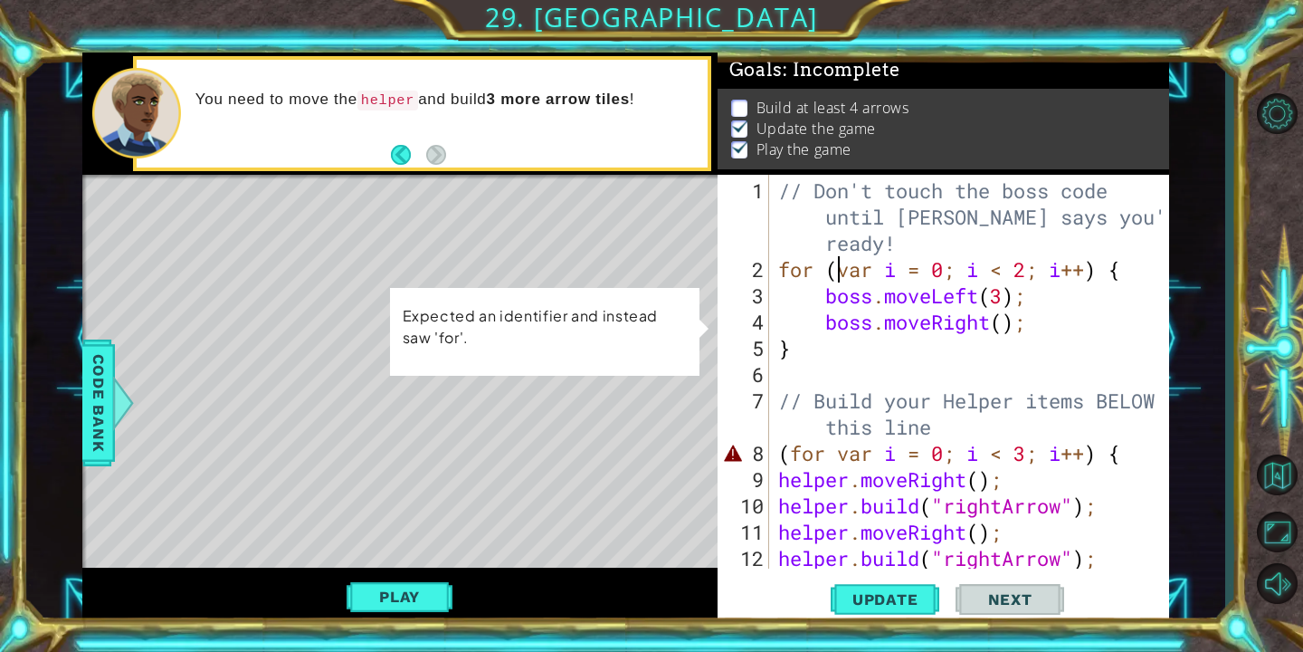
click at [782, 452] on div "// Don't touch the boss code until [PERSON_NAME] says you're ready! for ( var i…" at bounding box center [974, 426] width 399 height 499
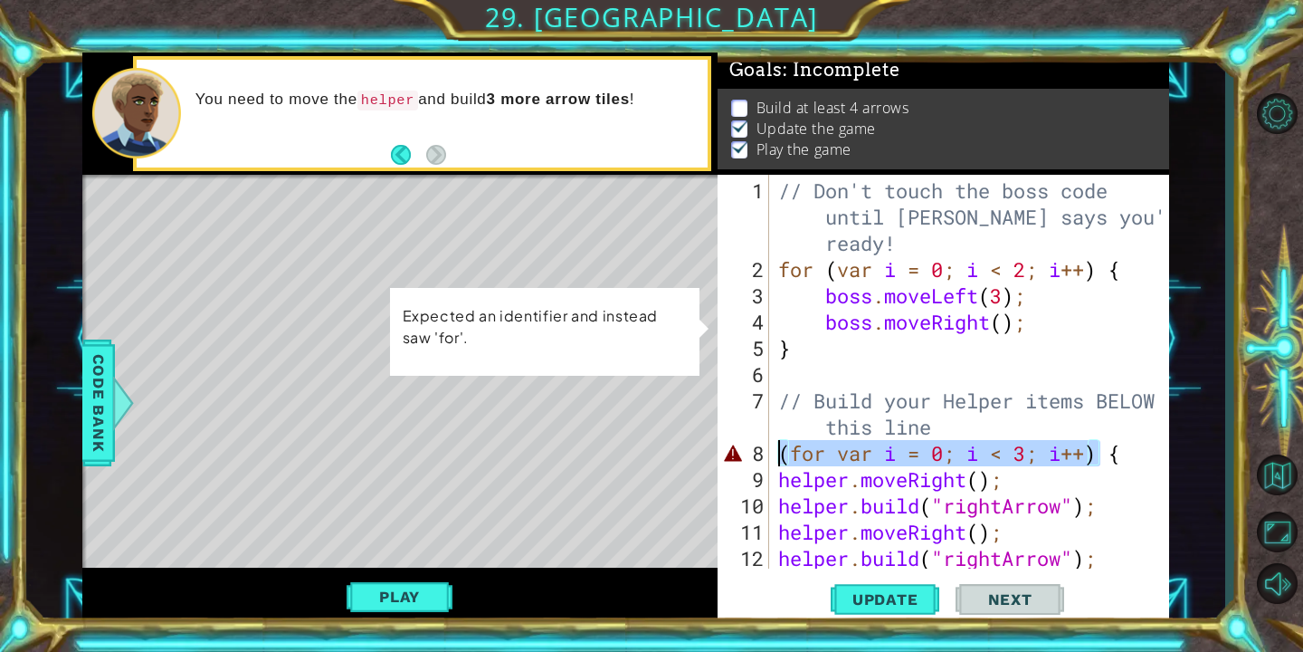
click at [782, 452] on div "// Don't touch the boss code until [PERSON_NAME] says you're ready! for ( var i…" at bounding box center [974, 426] width 399 height 499
click at [782, 452] on div "// Don't touch the boss code until [PERSON_NAME] says you're ready! for ( var i…" at bounding box center [970, 372] width 390 height 394
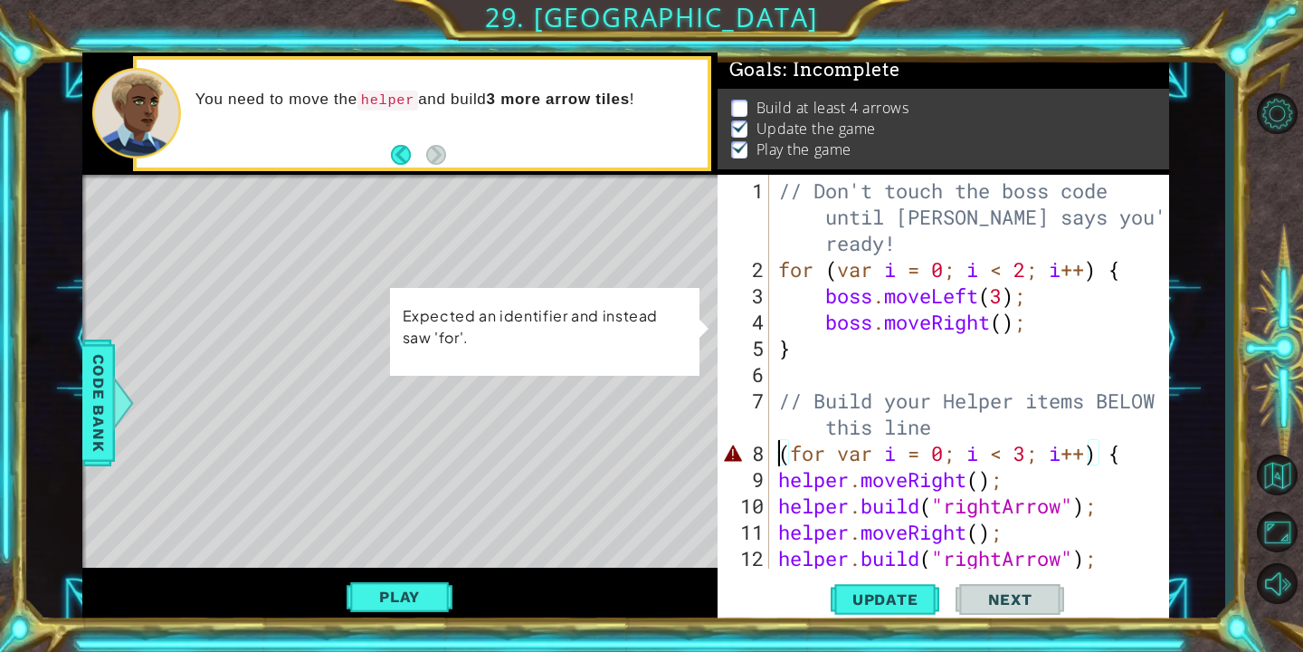
click at [783, 452] on div "// Don't touch the boss code until [PERSON_NAME] says you're ready! for ( var i…" at bounding box center [974, 426] width 399 height 499
click at [782, 457] on div "// Don't touch the boss code until [PERSON_NAME] says you're ready! for ( var i…" at bounding box center [974, 426] width 399 height 499
type textarea "for (var i = 0; i < 3; i++) {"
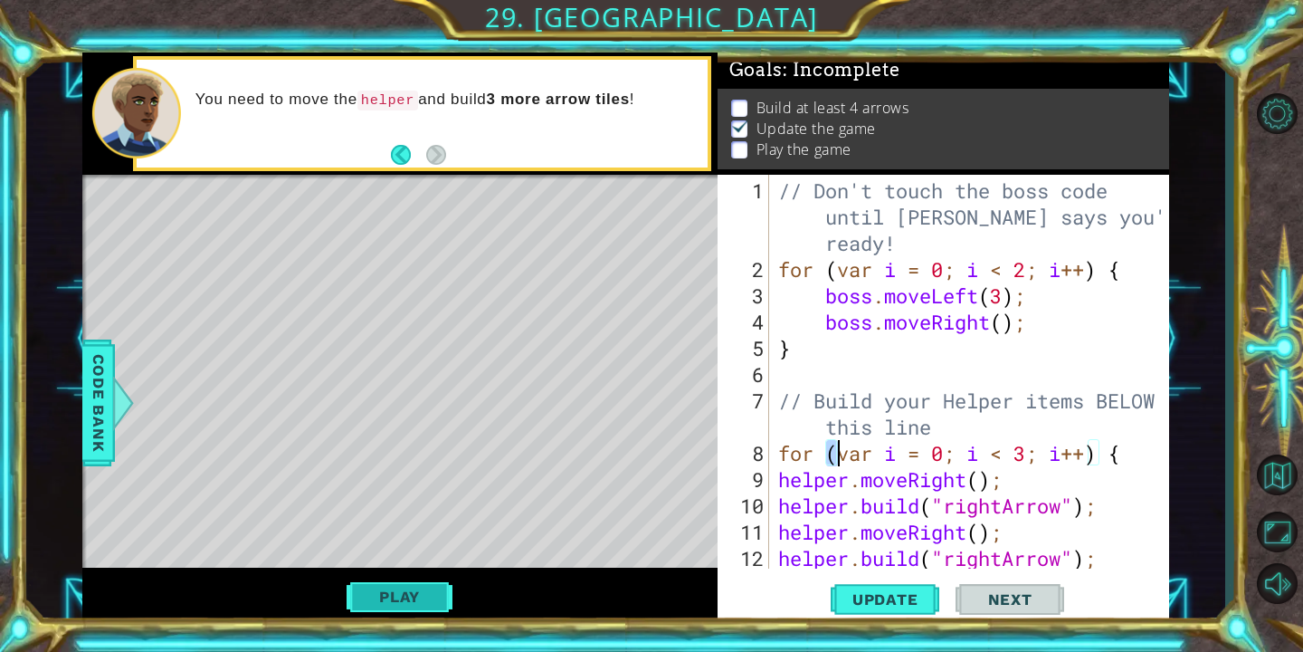
click at [401, 599] on button "Play" at bounding box center [400, 596] width 106 height 34
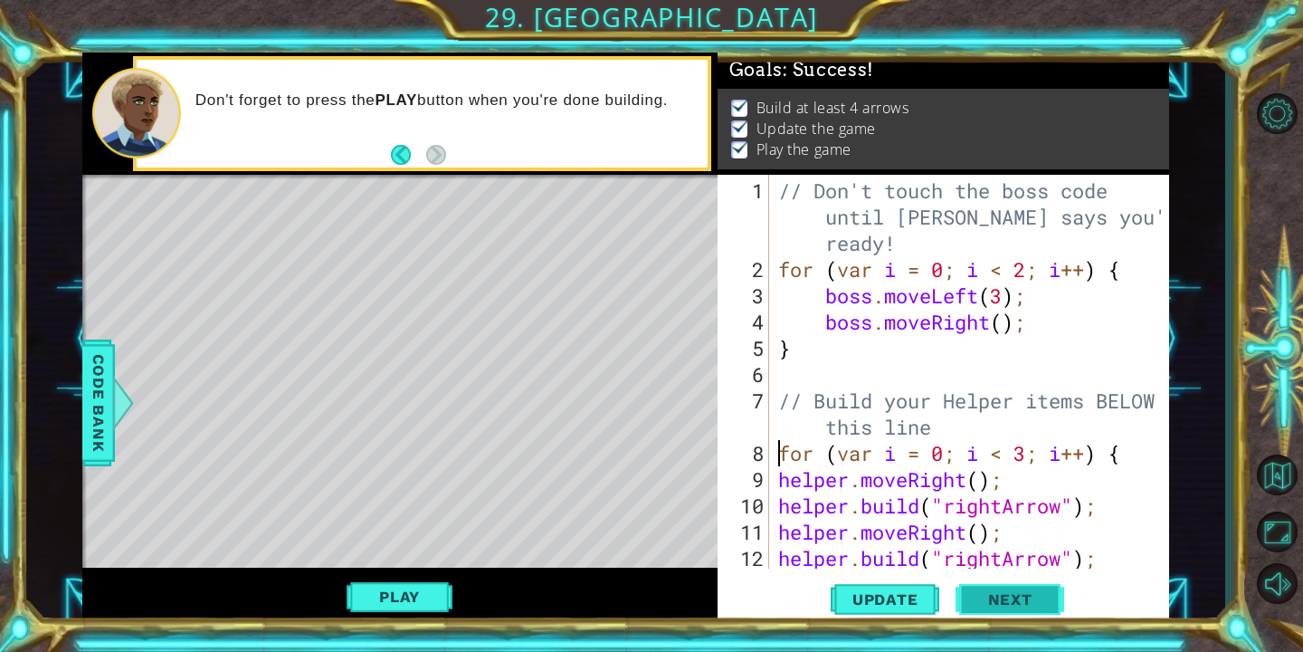
click at [971, 596] on span "Next" at bounding box center [1010, 596] width 81 height 18
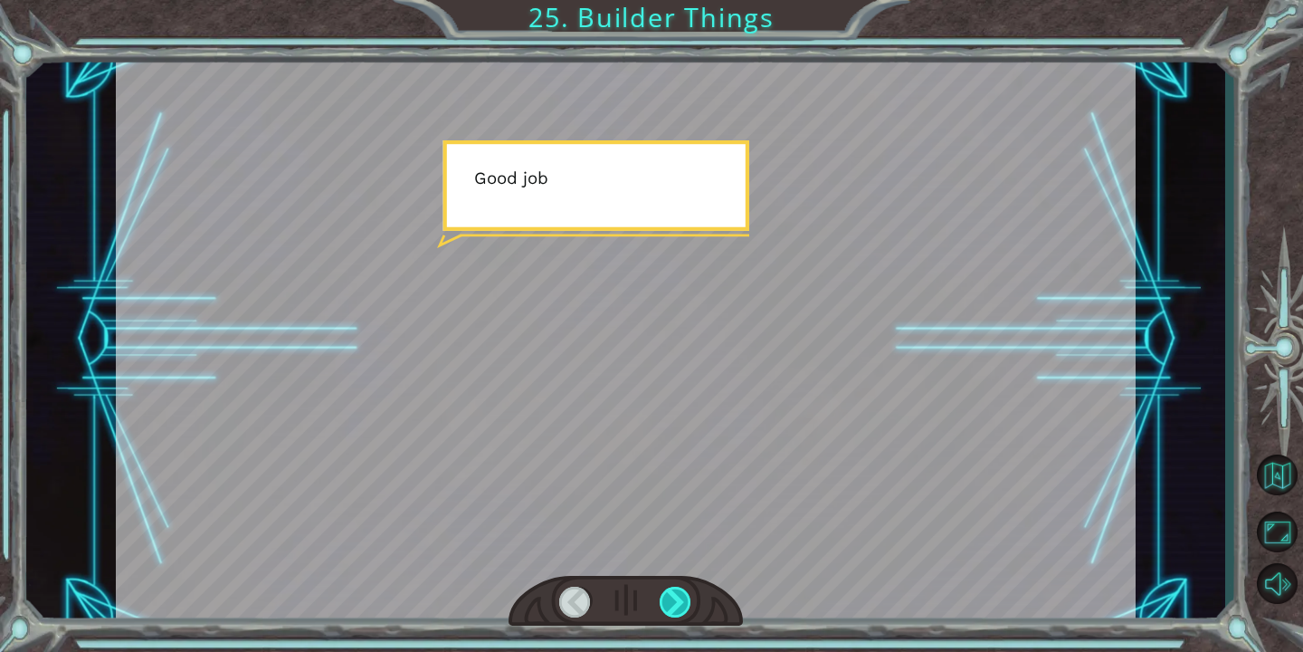
click at [682, 605] on div at bounding box center [676, 601] width 33 height 31
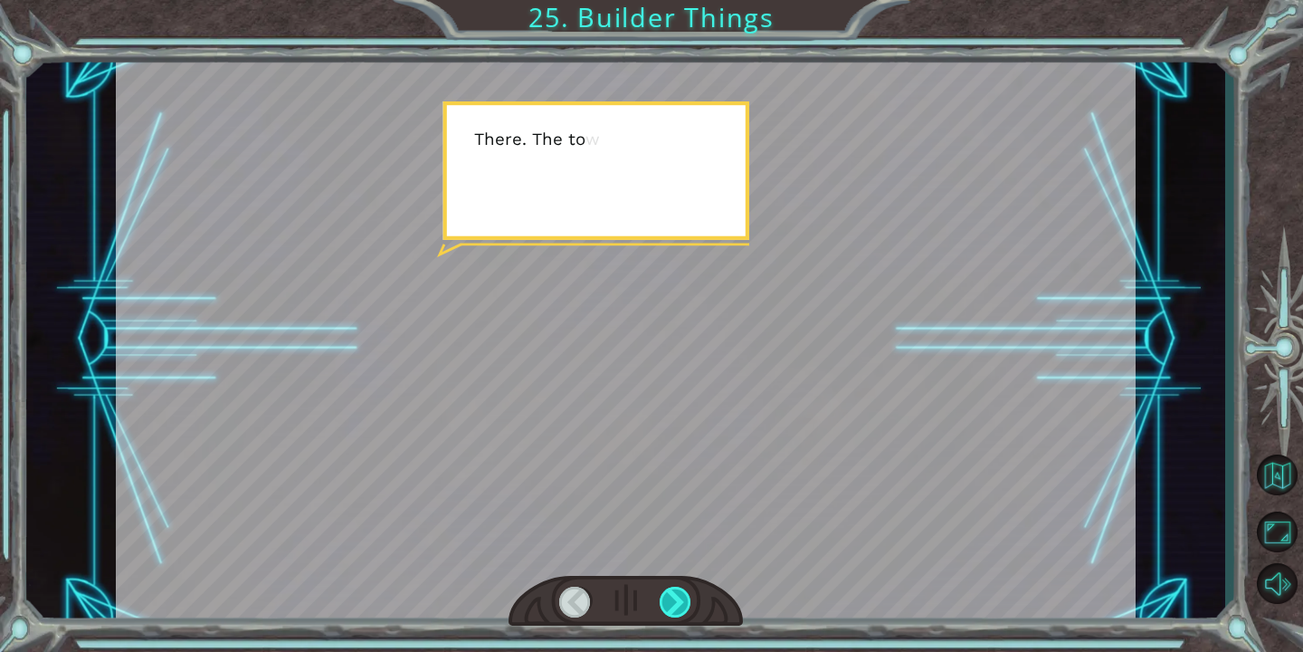
click at [682, 605] on div at bounding box center [676, 601] width 33 height 31
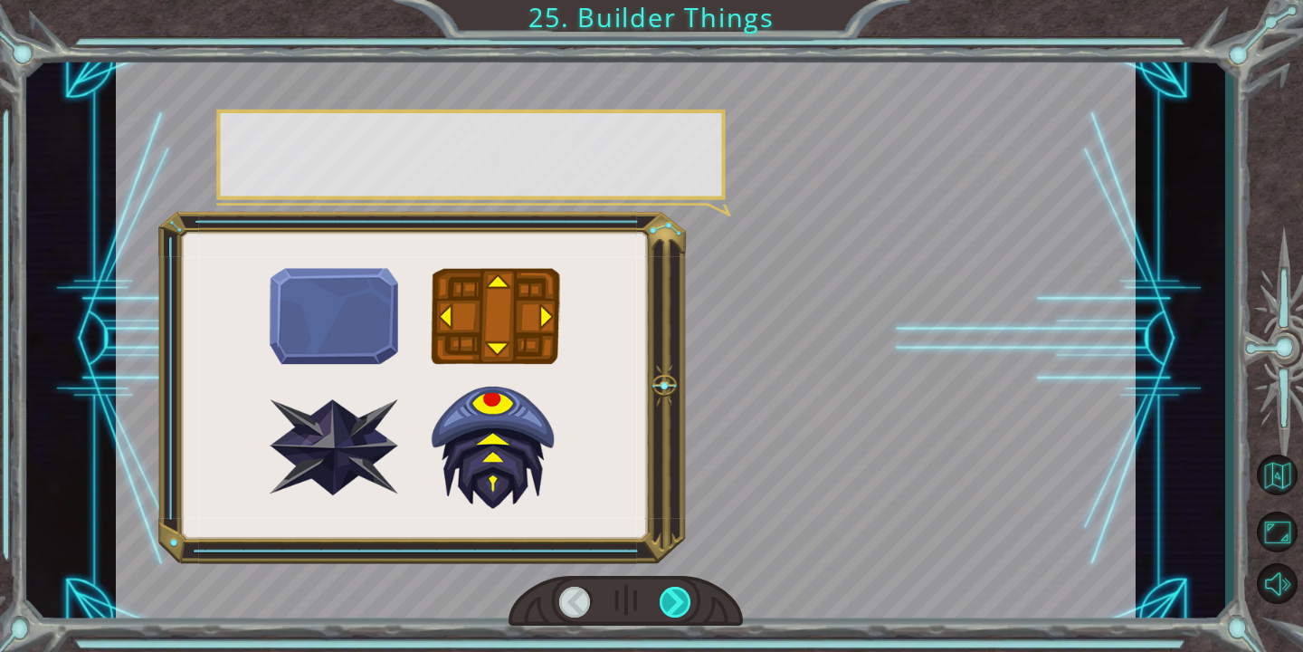
click at [682, 605] on div at bounding box center [676, 601] width 33 height 31
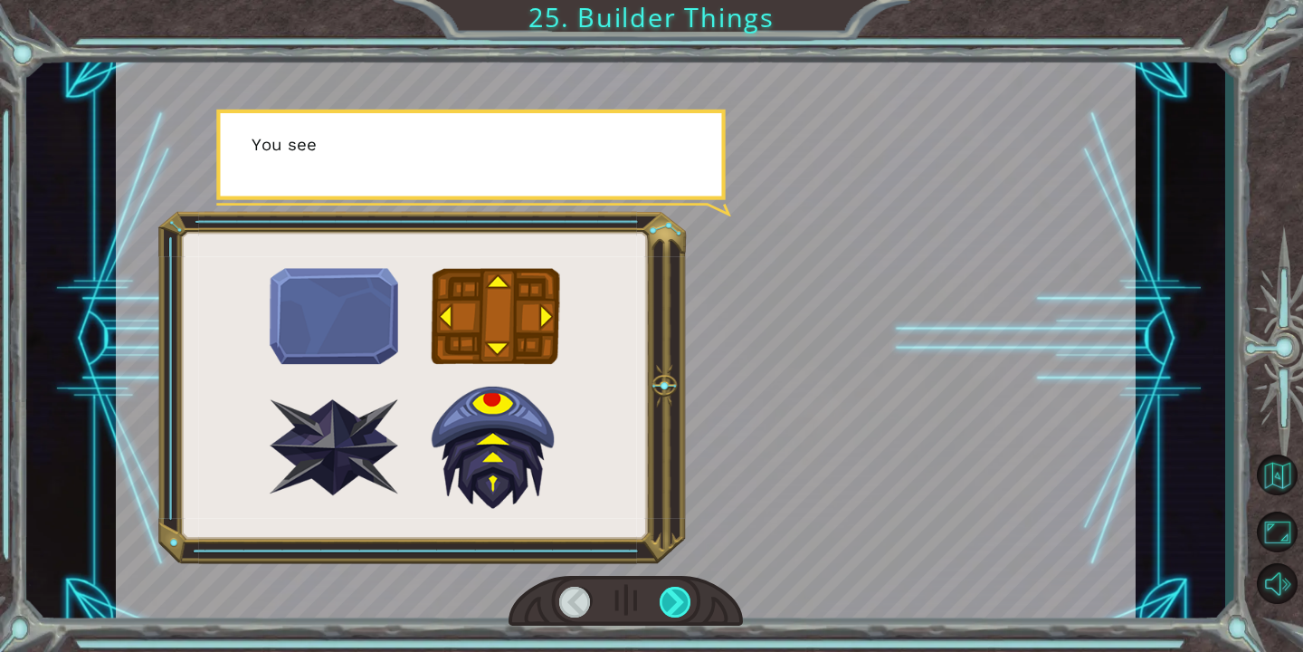
click at [682, 605] on div at bounding box center [676, 601] width 33 height 31
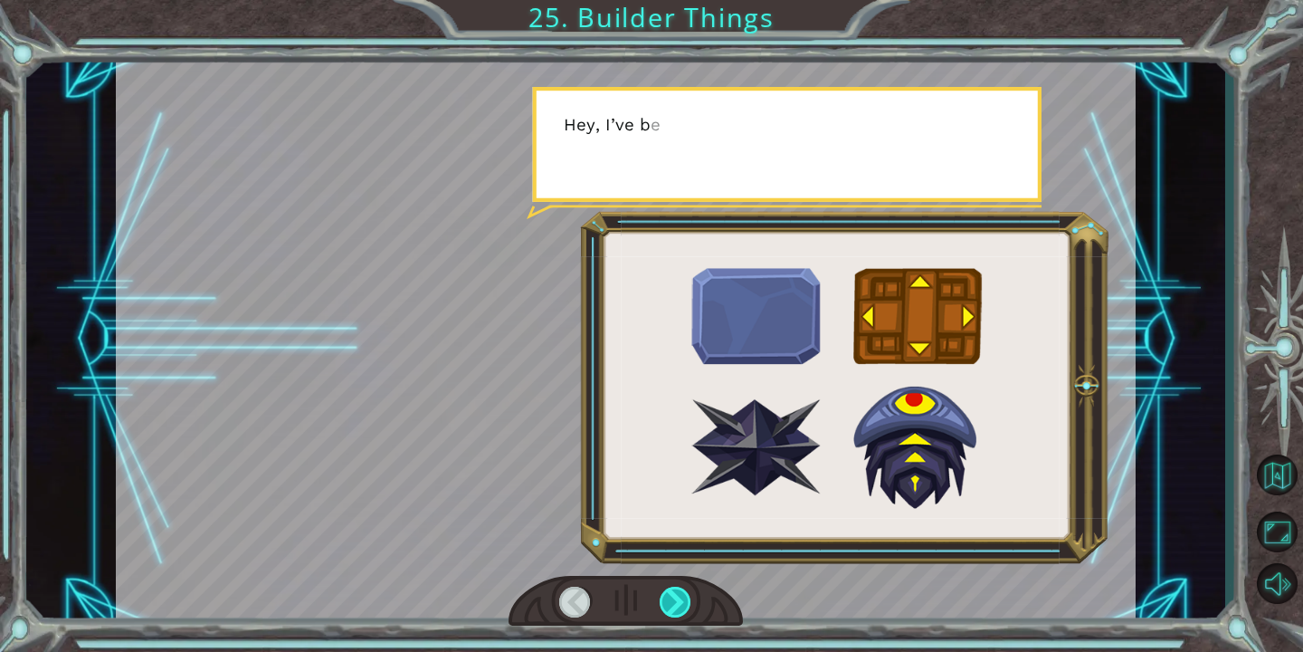
click at [682, 605] on div at bounding box center [676, 601] width 33 height 31
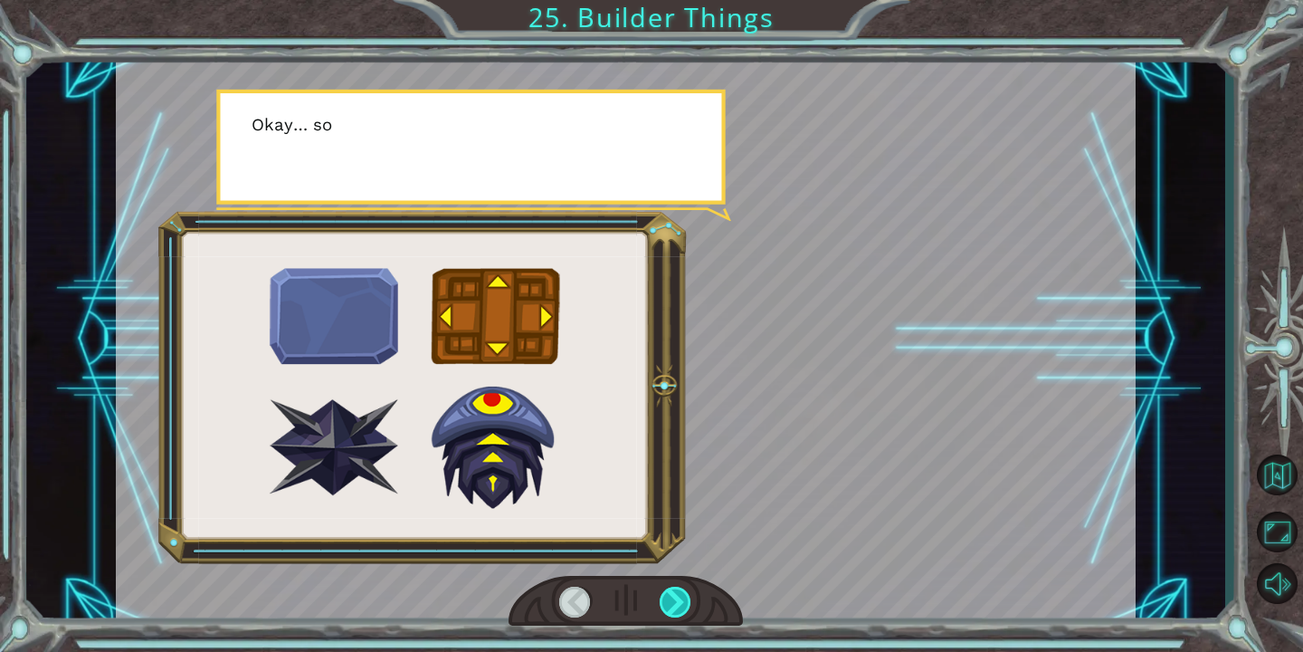
click at [682, 605] on div at bounding box center [676, 601] width 33 height 31
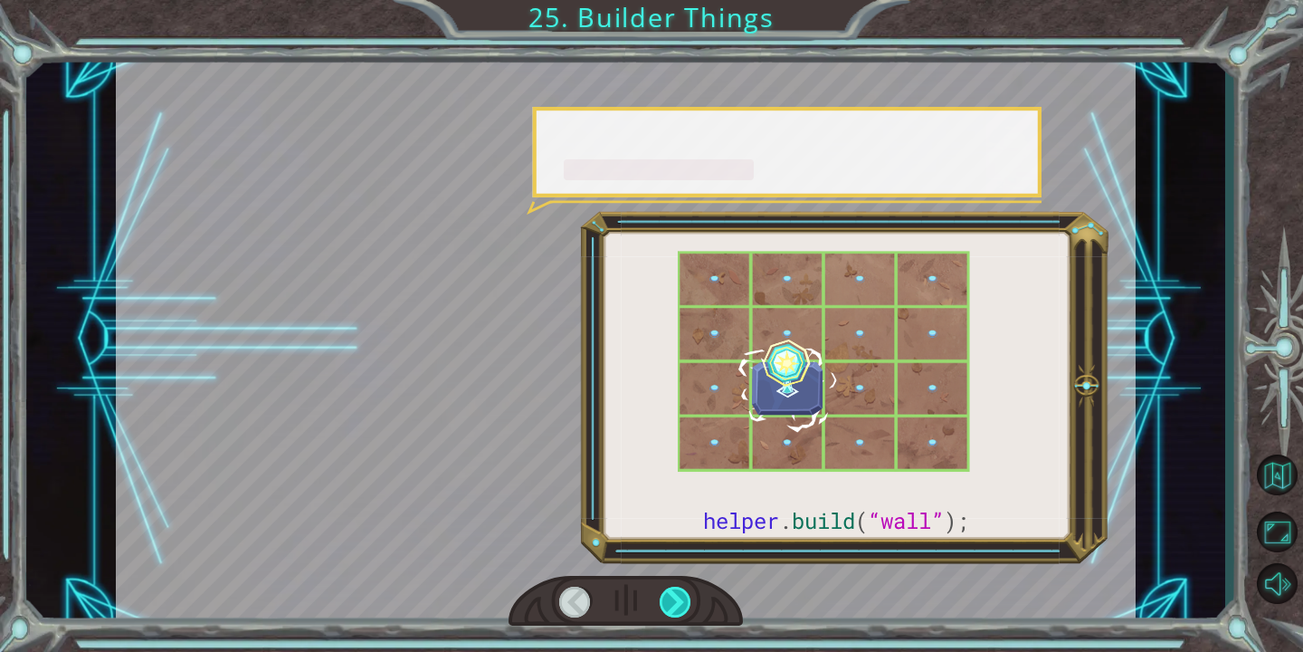
click at [682, 605] on div at bounding box center [676, 601] width 33 height 31
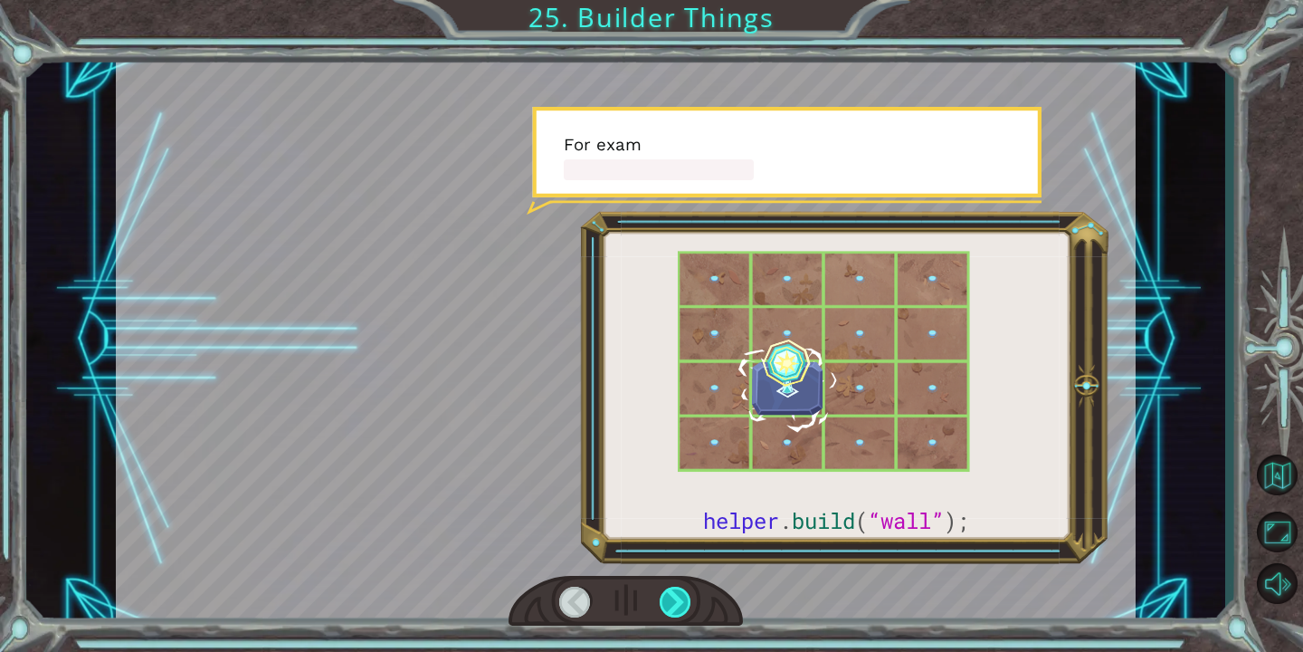
click at [682, 605] on div at bounding box center [676, 601] width 33 height 31
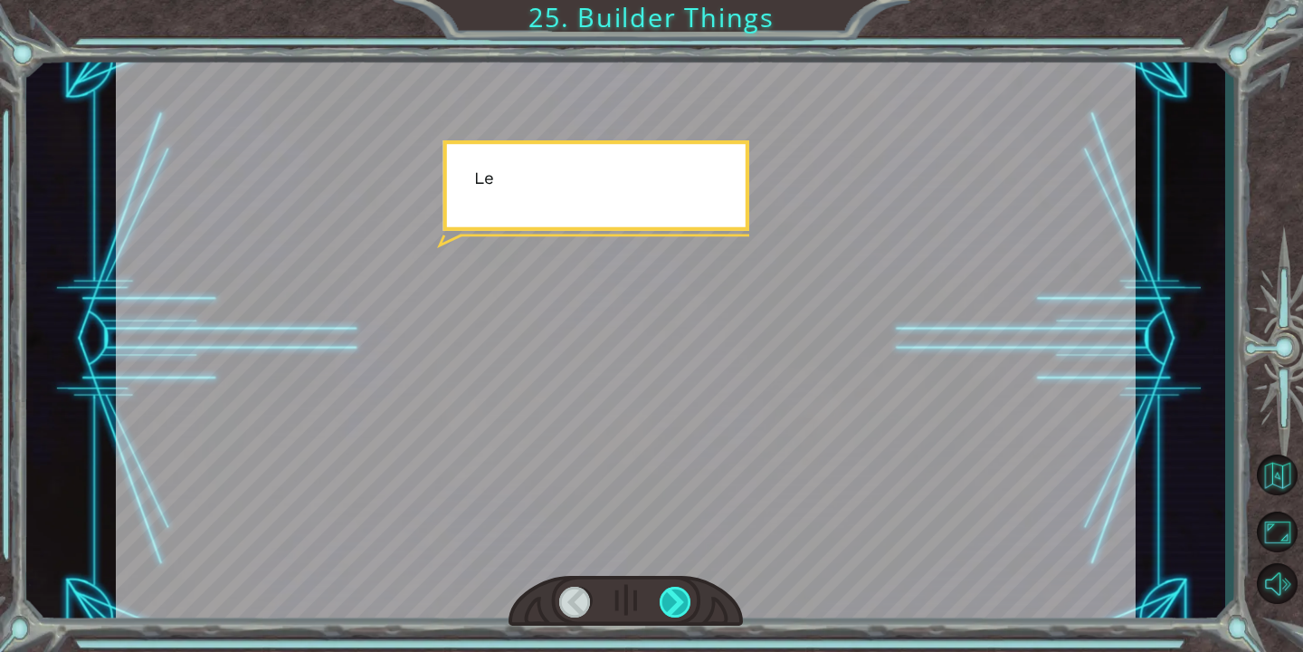
click at [682, 605] on div at bounding box center [676, 601] width 33 height 31
click at [682, 0] on div "CORRECT [DOMAIN_NAME](“wall”); INCORRECT [DOMAIN_NAME](wall); [DOMAIN_NAME](“WA…" at bounding box center [651, 0] width 1303 height 0
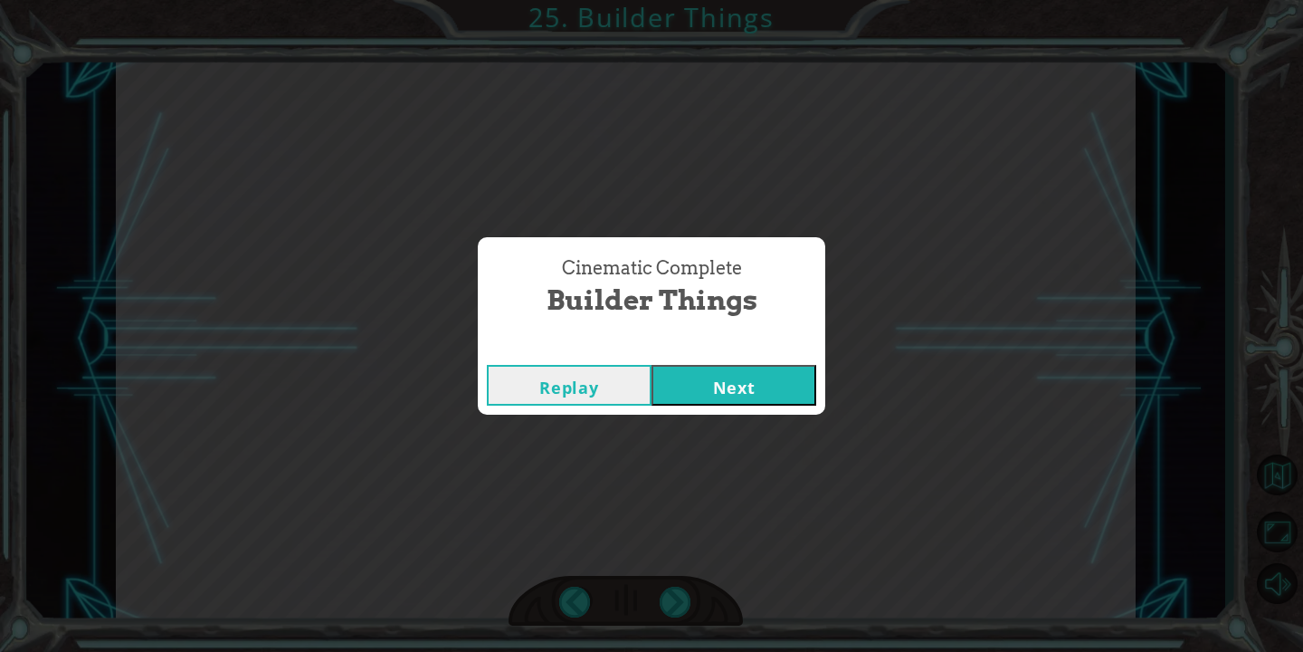
click at [733, 412] on div "Replay Next" at bounding box center [652, 385] width 348 height 59
click at [733, 393] on button "Next" at bounding box center [734, 385] width 165 height 41
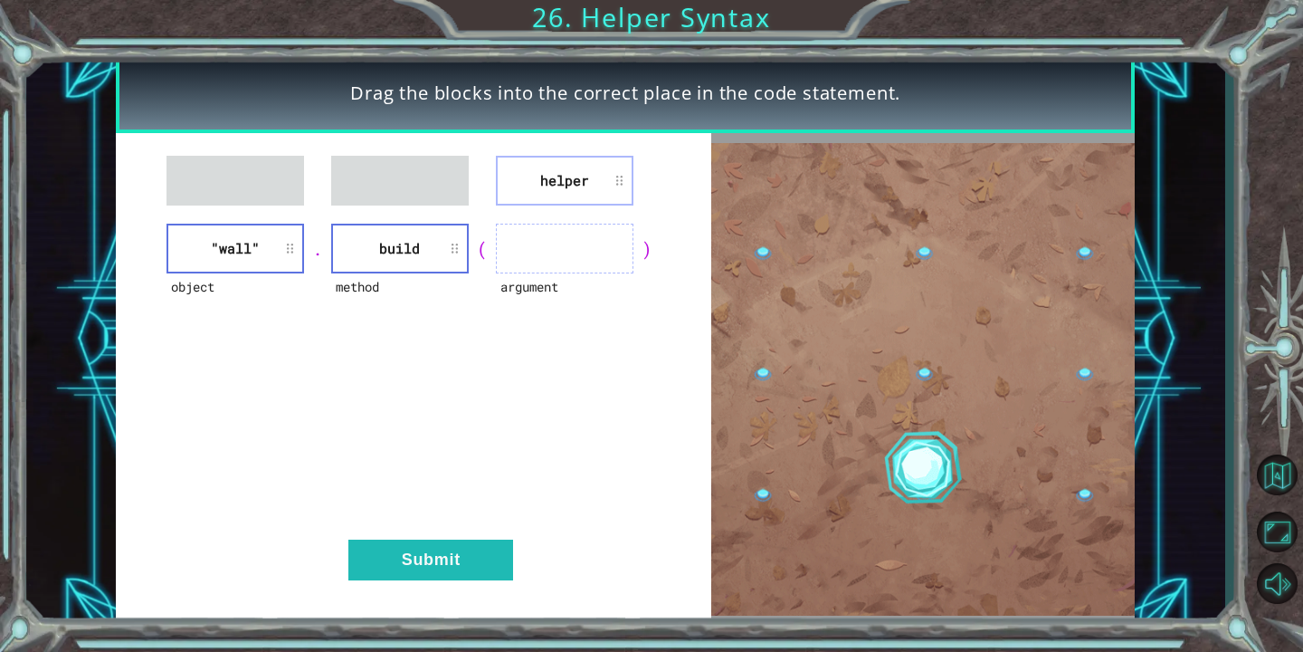
drag, startPoint x: 509, startPoint y: 170, endPoint x: 516, endPoint y: 232, distance: 62.0
click at [516, 232] on div "helper object "wall" . method build ( argument ) Submit" at bounding box center [413, 379] width 595 height 492
click at [418, 176] on ul at bounding box center [400, 181] width 138 height 50
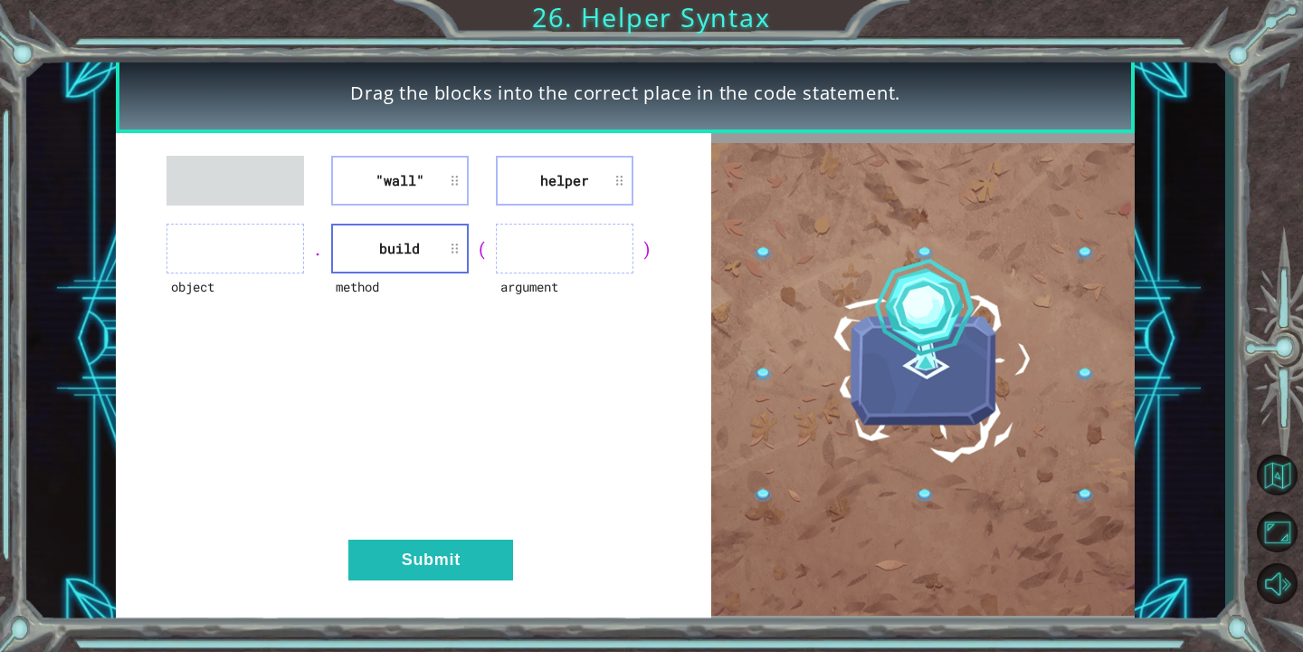
drag, startPoint x: 269, startPoint y: 267, endPoint x: 544, endPoint y: 255, distance: 275.4
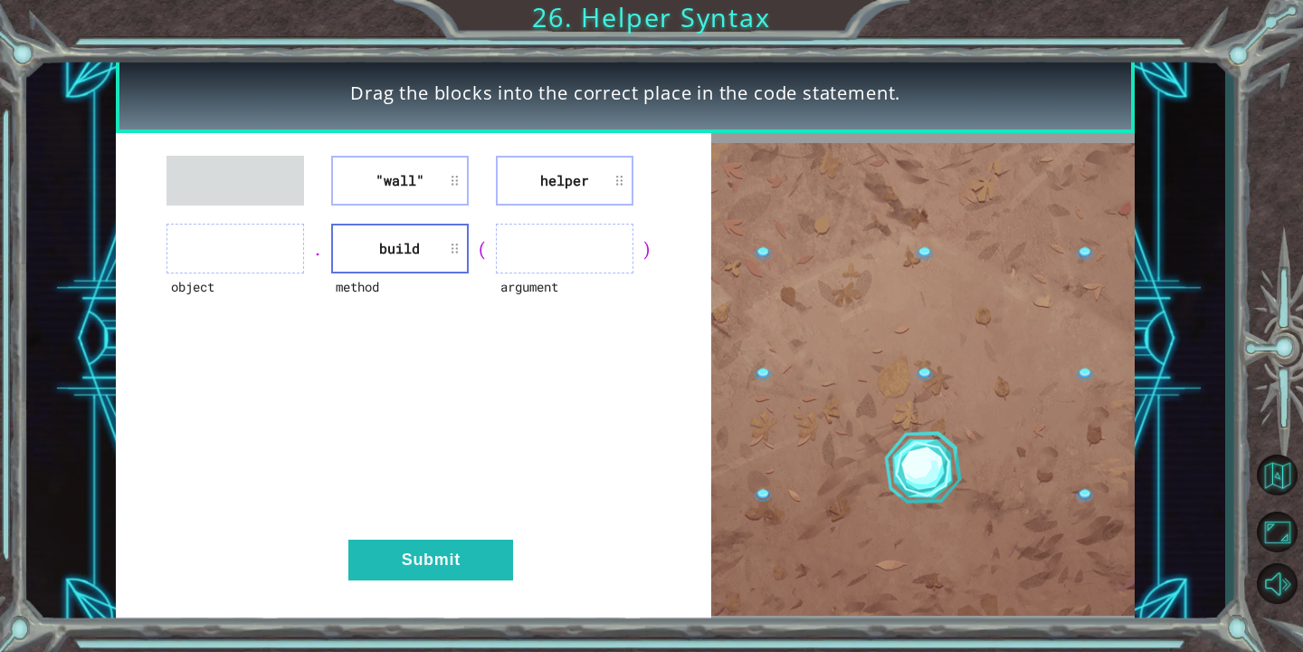
click at [548, 257] on div ""wall" helper object . method build ( argument ) Submit" at bounding box center [413, 379] width 595 height 492
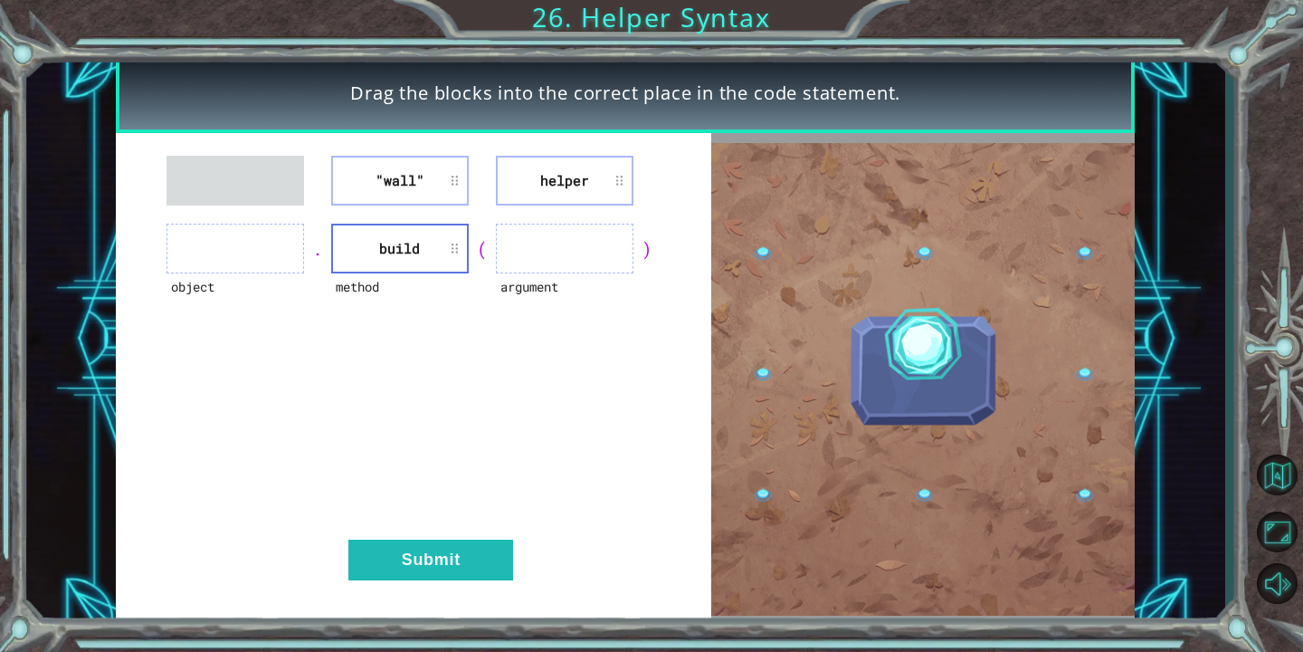
click at [511, 205] on div ""wall" helper object . method build ( argument ) Submit" at bounding box center [413, 379] width 595 height 492
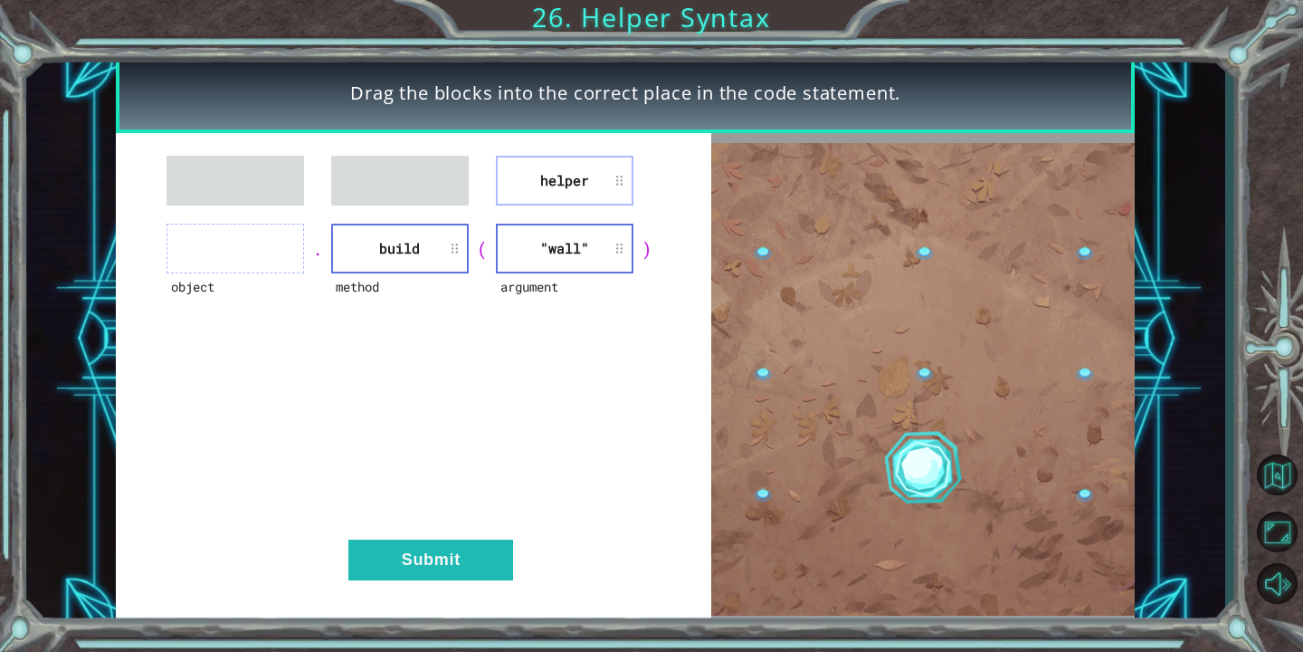
drag, startPoint x: 595, startPoint y: 186, endPoint x: 381, endPoint y: 252, distance: 224.4
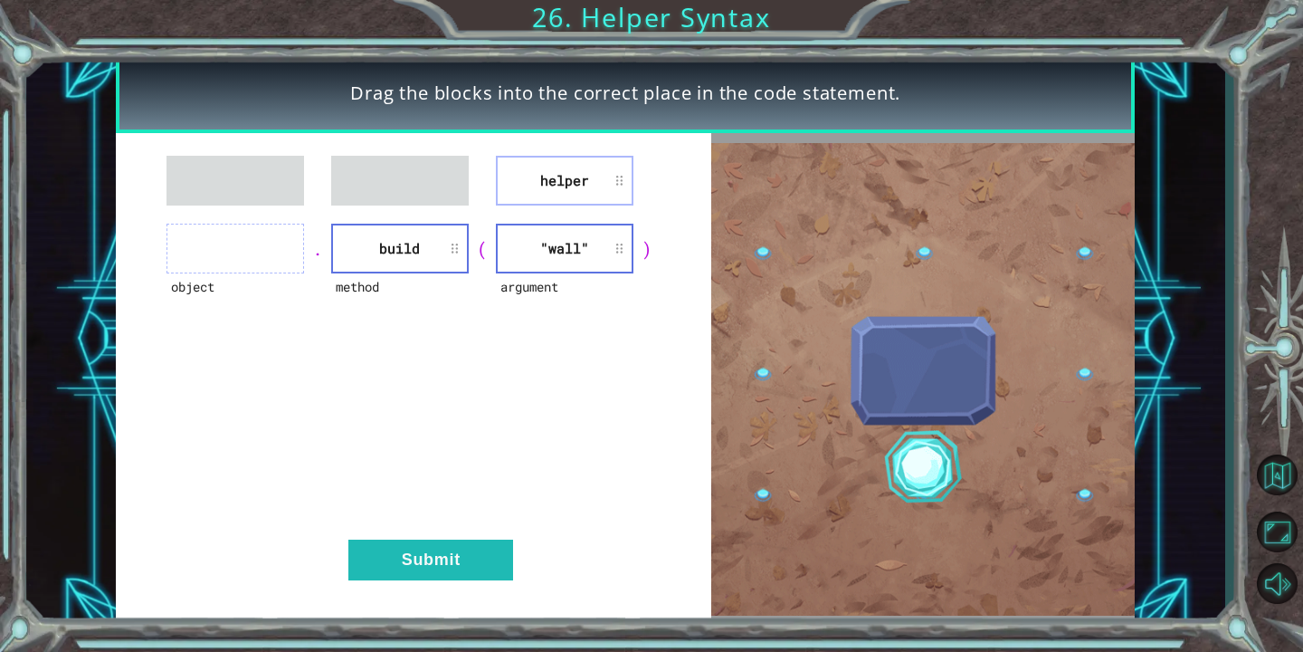
click at [381, 252] on div "helper object . method build ( argument "wall" ) Submit" at bounding box center [413, 379] width 595 height 492
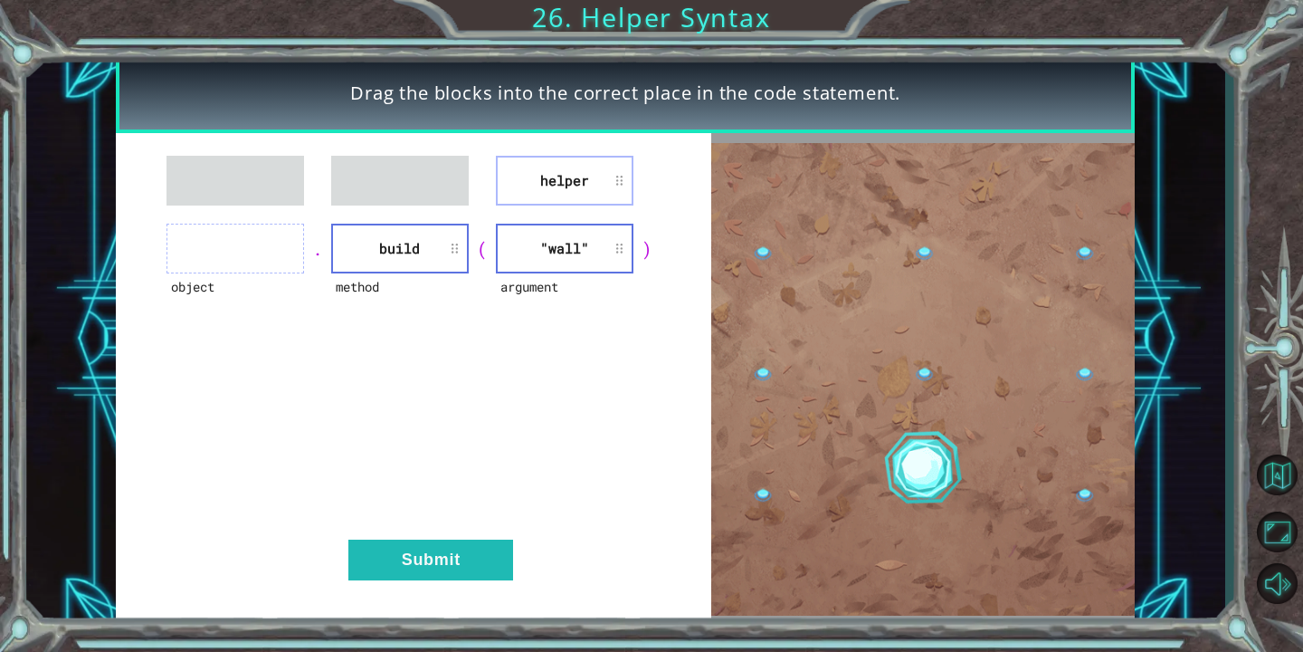
click at [381, 252] on li "build" at bounding box center [400, 249] width 138 height 50
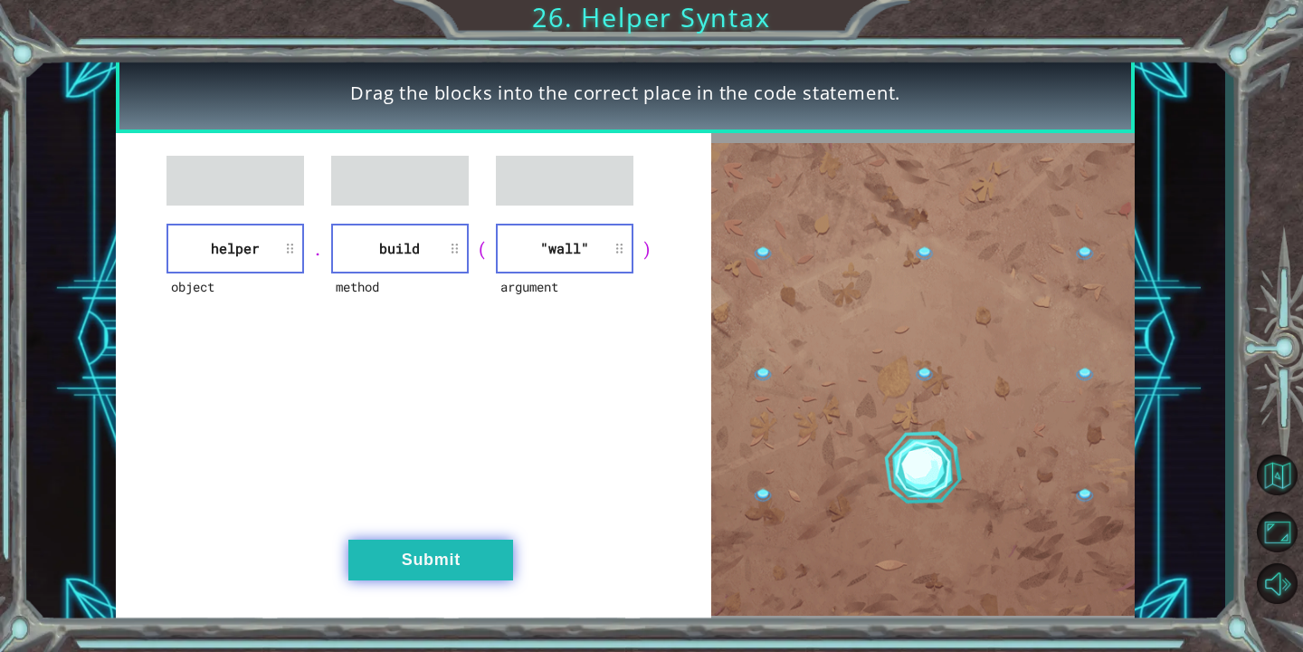
click at [415, 564] on button "Submit" at bounding box center [430, 559] width 165 height 41
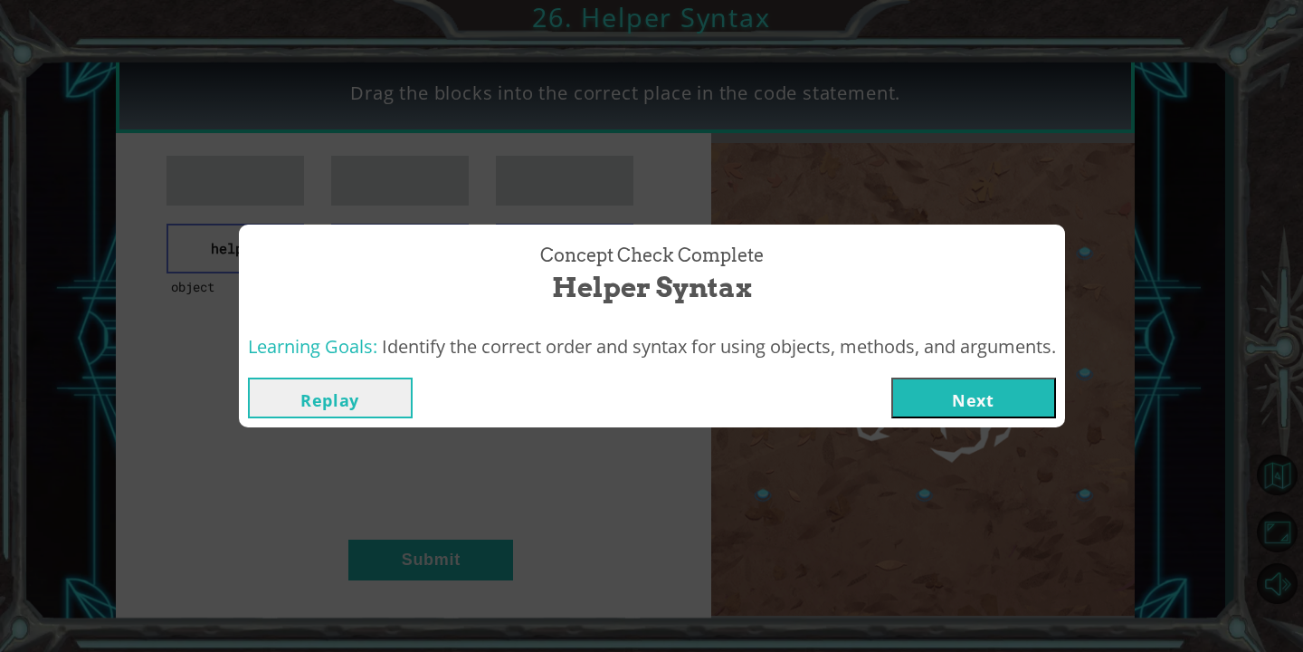
click at [934, 385] on button "Next" at bounding box center [973, 397] width 165 height 41
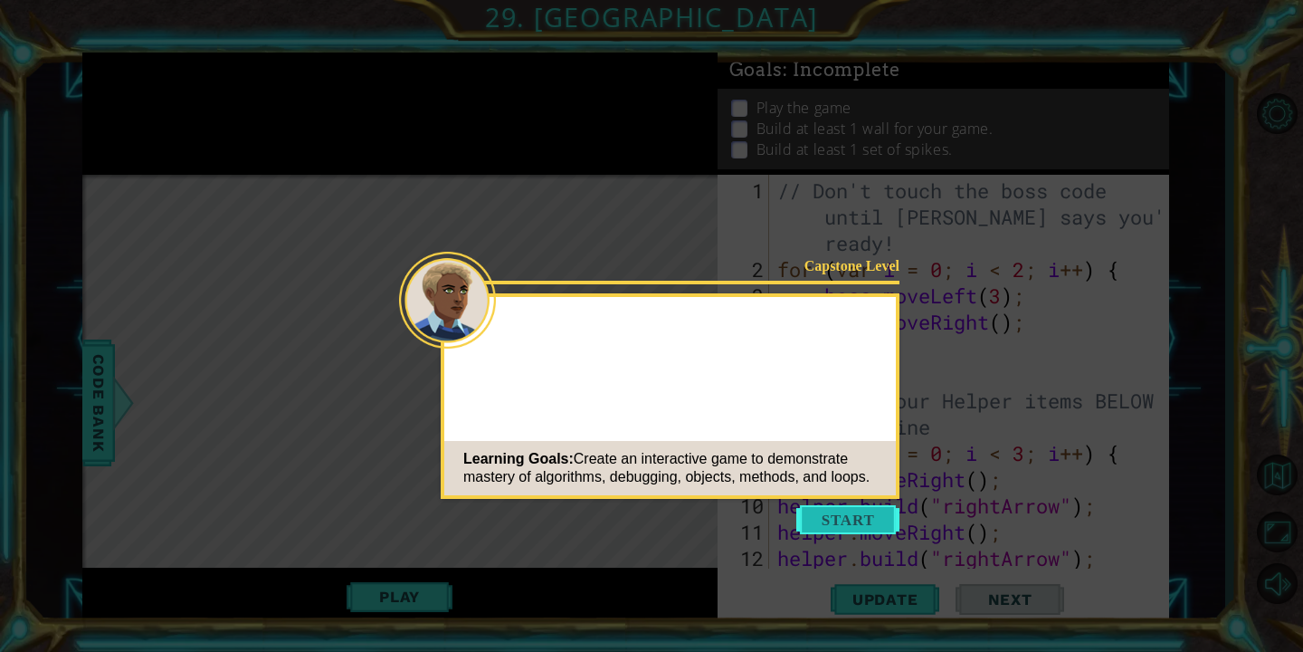
click at [862, 511] on button "Start" at bounding box center [847, 519] width 103 height 29
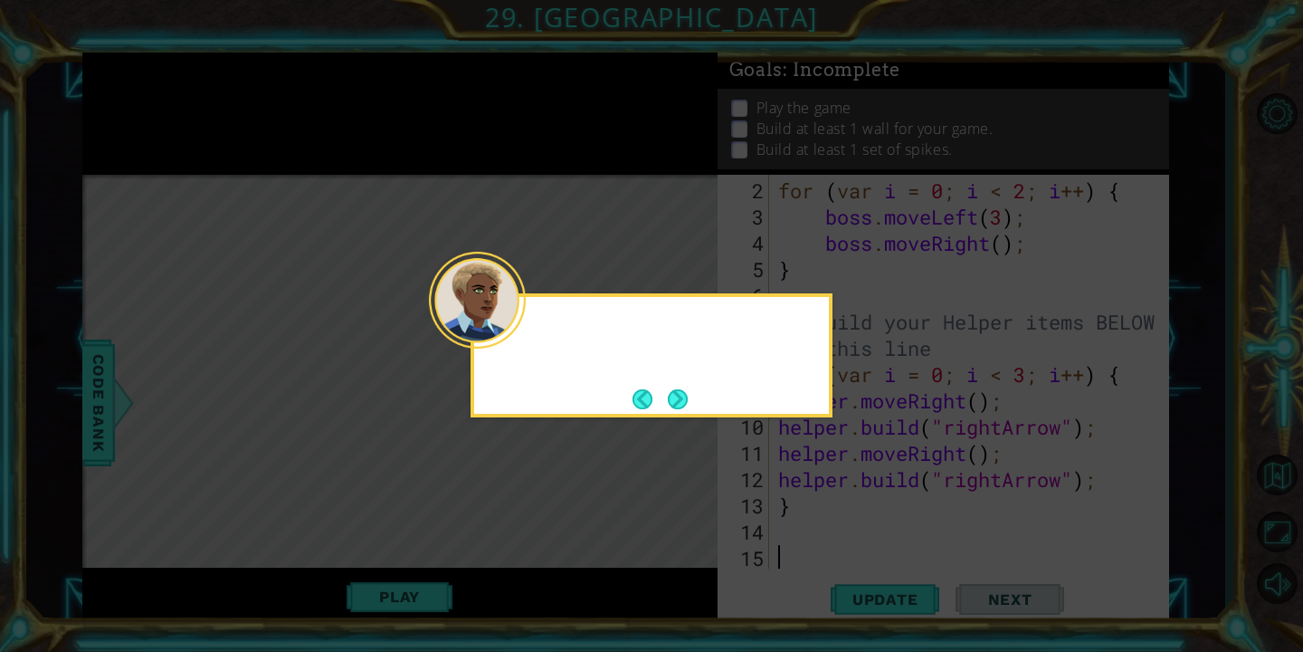
scroll to position [79, 0]
click at [685, 394] on button "Next" at bounding box center [677, 398] width 23 height 23
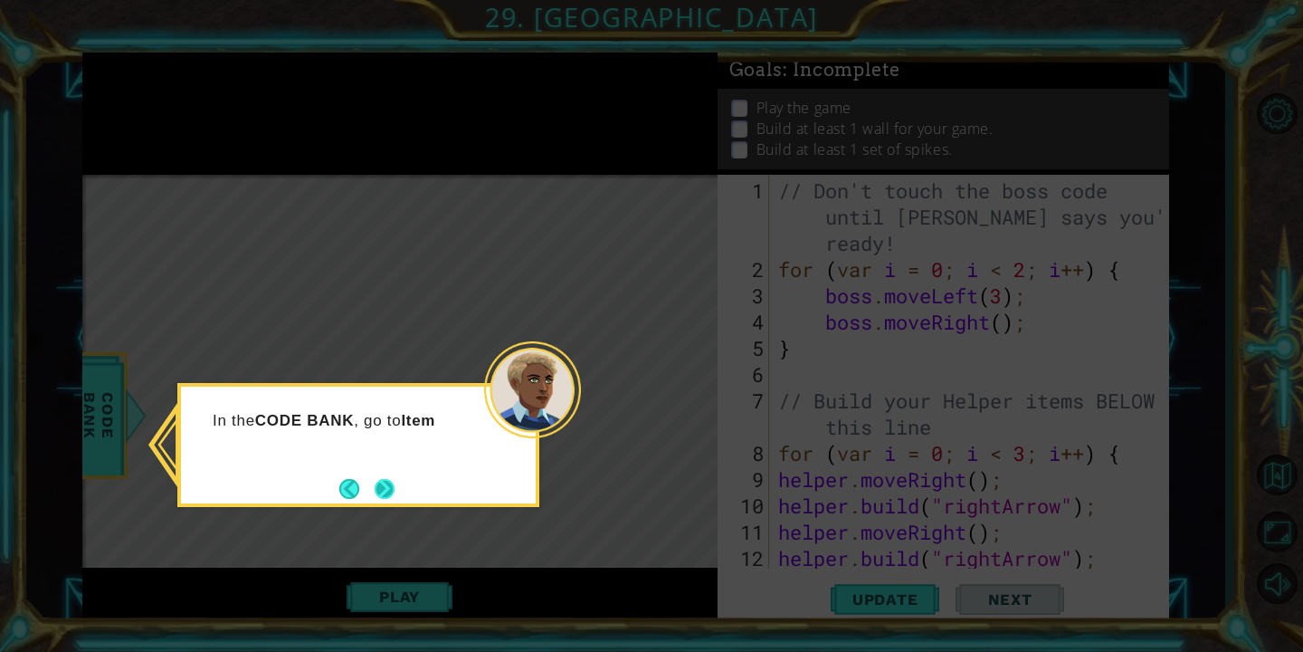
click at [381, 480] on button "Next" at bounding box center [385, 488] width 28 height 28
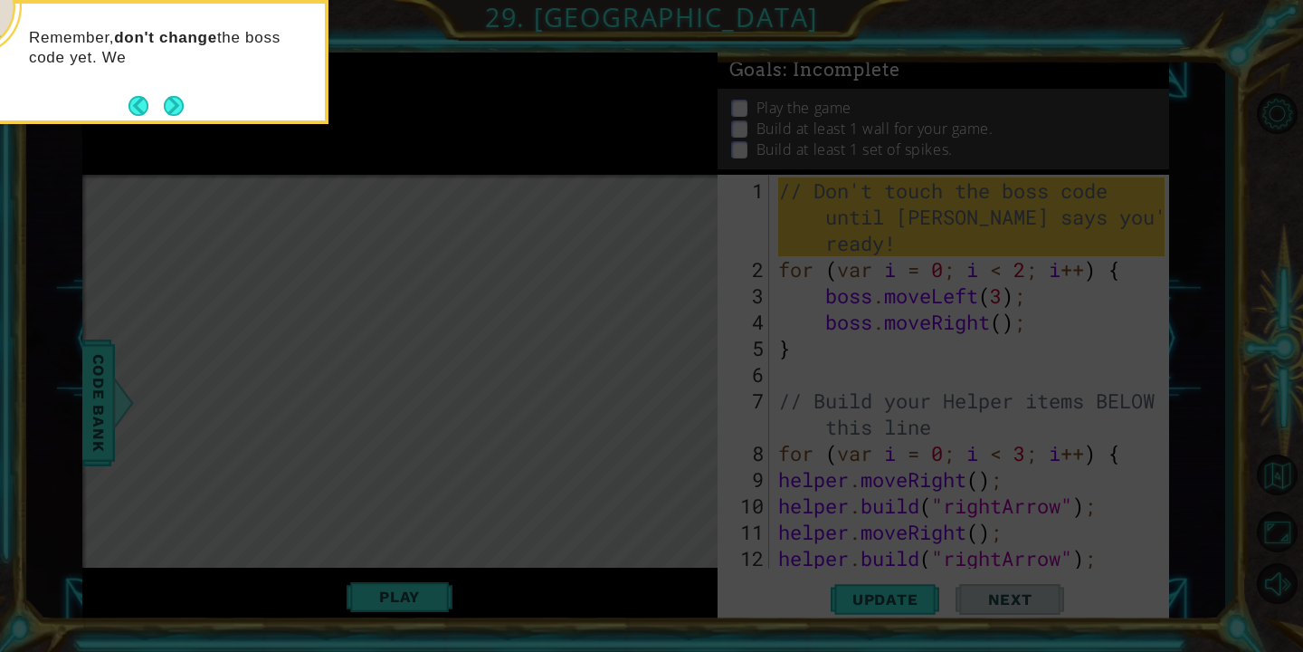
click at [191, 101] on div "Remember, don't change the boss code yet. We" at bounding box center [147, 56] width 355 height 91
click at [186, 101] on button "Next" at bounding box center [174, 105] width 24 height 24
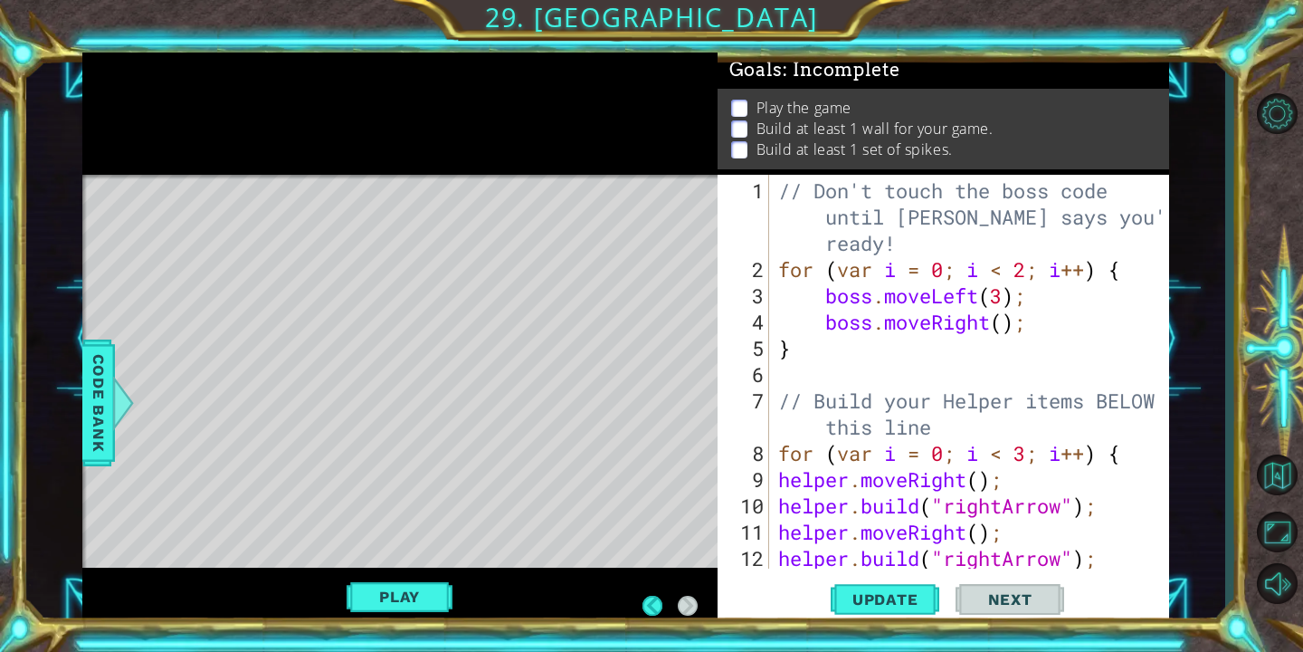
scroll to position [79, 0]
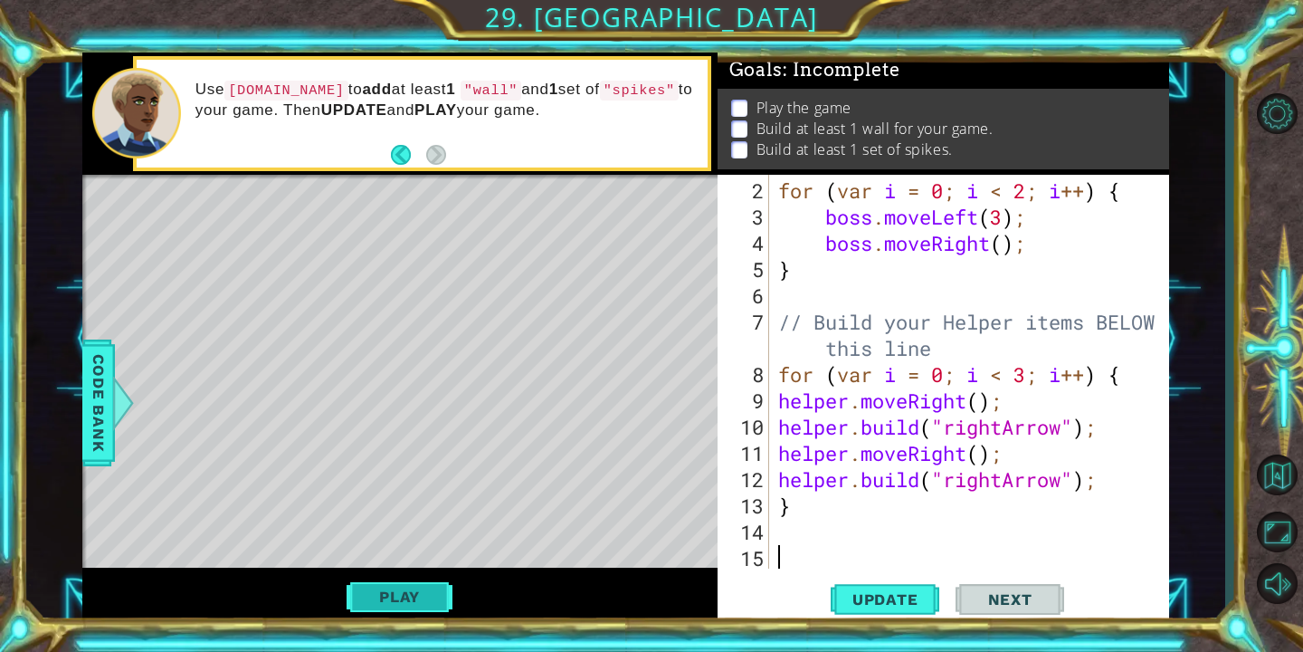
click at [407, 593] on button "Play" at bounding box center [400, 596] width 106 height 34
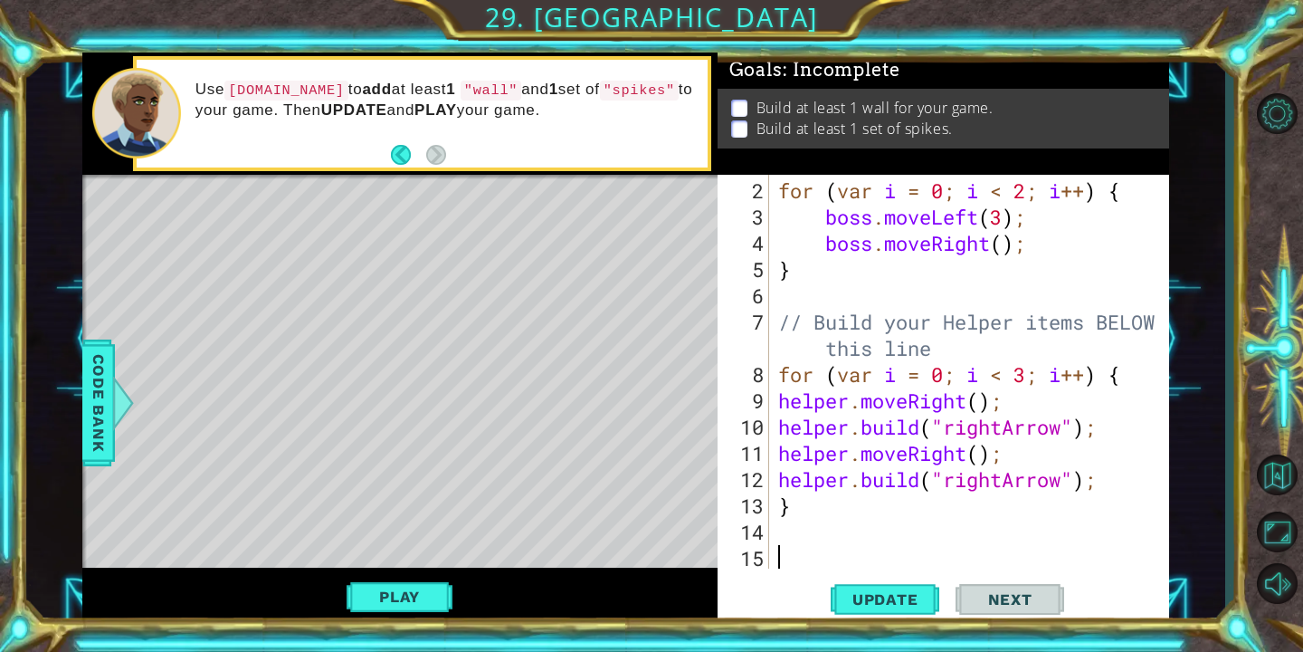
click at [853, 515] on div "for ( var i = 0 ; i < 2 ; i ++ ) { boss . moveLeft ( 3 ) ; boss . moveRight ( )…" at bounding box center [974, 400] width 399 height 446
type textarea "}"
click at [842, 525] on div "for ( var i = 0 ; i < 2 ; i ++ ) { boss . moveLeft ( 3 ) ; boss . moveRight ( )…" at bounding box center [974, 400] width 399 height 446
click at [361, 589] on button "Play" at bounding box center [400, 596] width 106 height 34
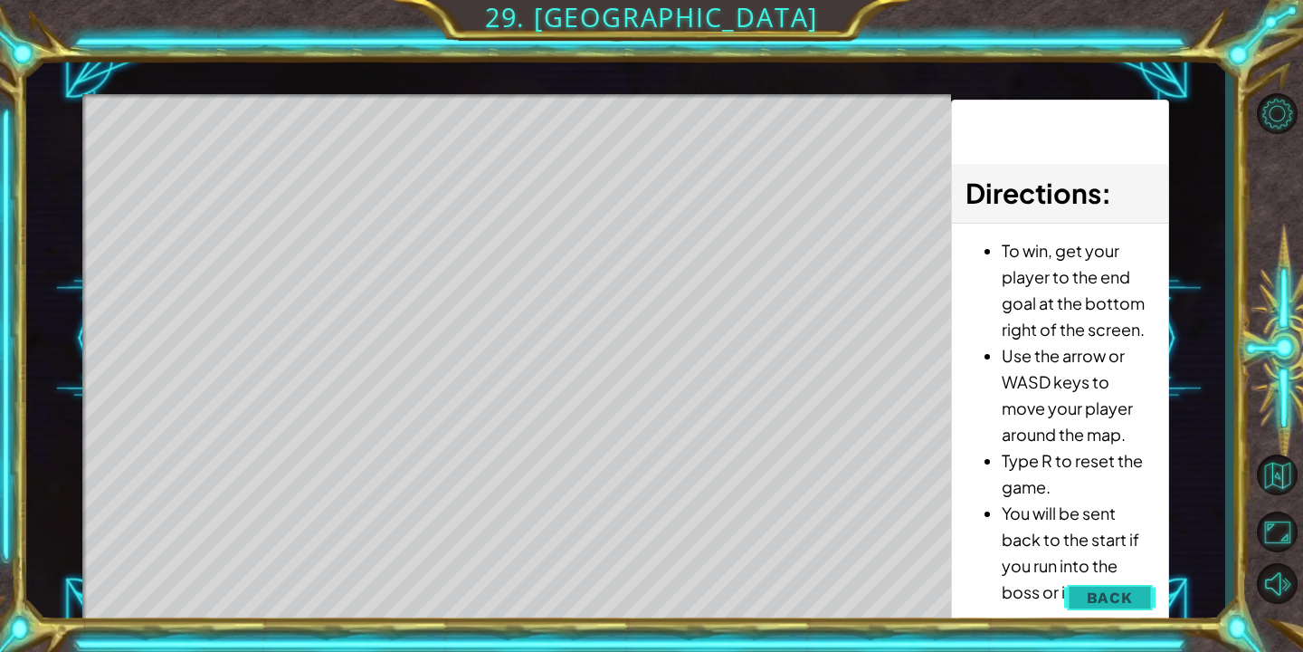
click at [1126, 606] on span "Back" at bounding box center [1110, 597] width 46 height 18
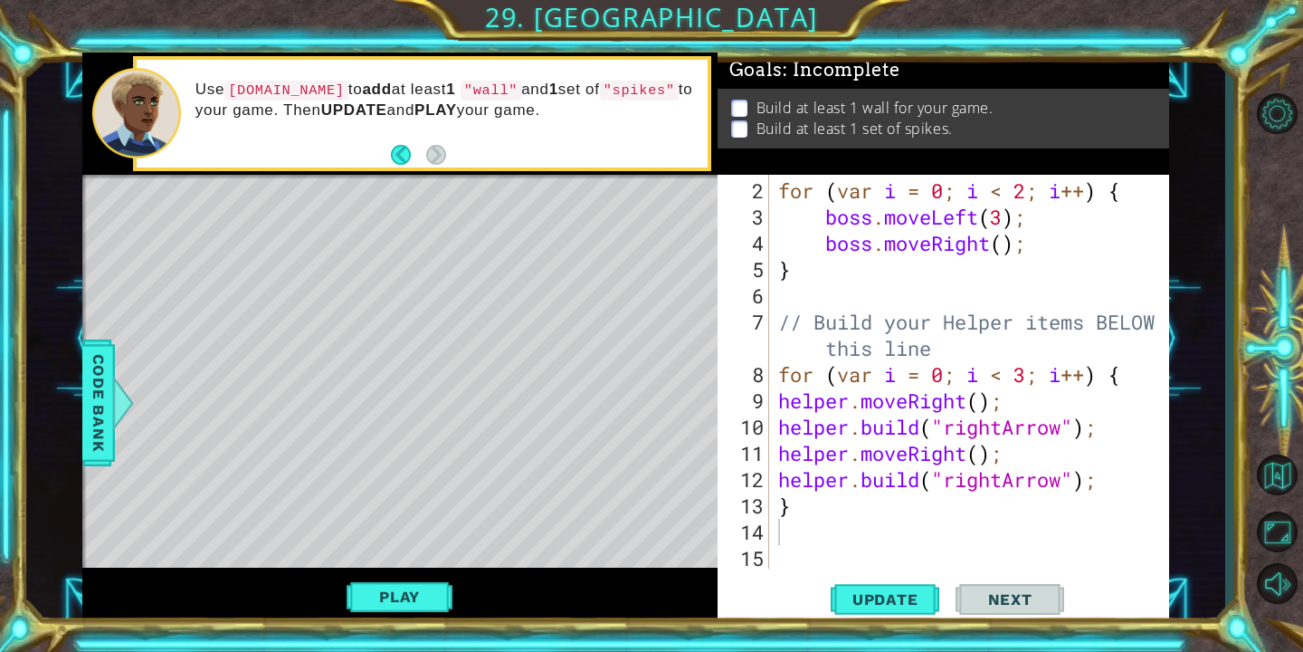
click at [785, 536] on div "for ( var i = 0 ; i < 2 ; i ++ ) { boss . moveLeft ( 3 ) ; boss . moveRight ( )…" at bounding box center [974, 400] width 399 height 446
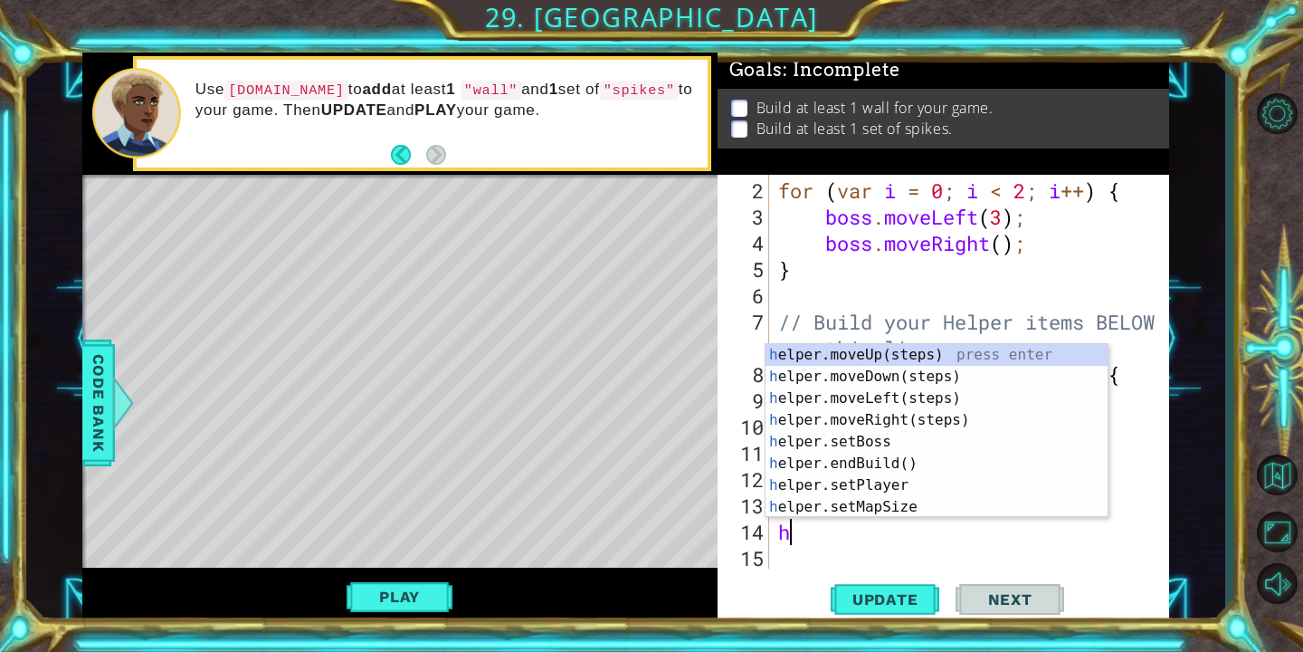
type textarea "he"
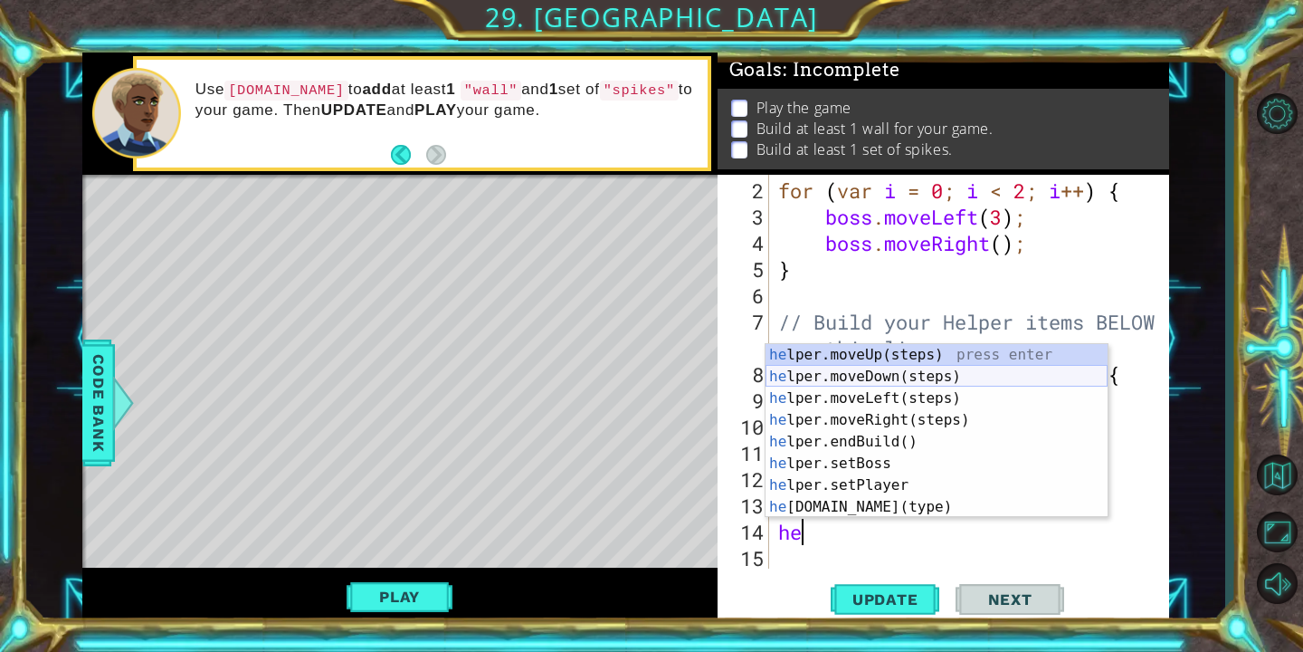
click at [832, 386] on div "he lper.moveUp(steps) press enter he lper.moveDown(steps) press enter he lper.m…" at bounding box center [937, 452] width 342 height 217
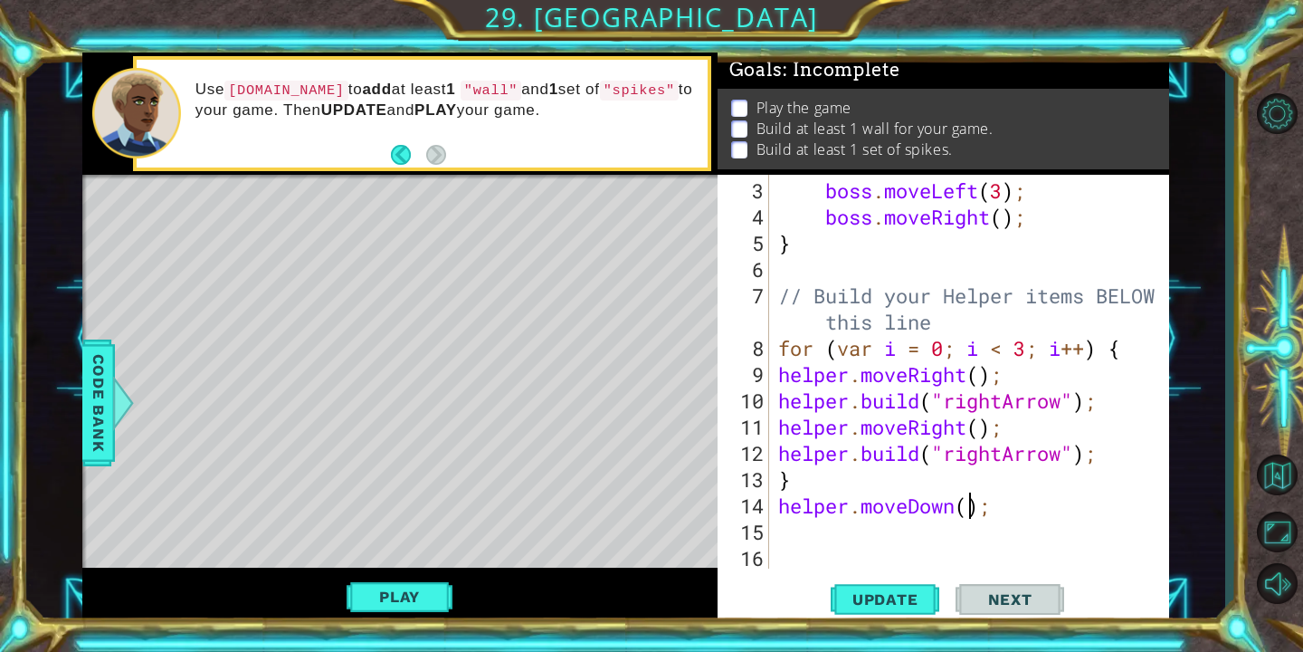
click at [968, 512] on div "boss . moveLeft ( 3 ) ; boss . moveRight ( ) ; } // Build your Helper items BEL…" at bounding box center [974, 400] width 399 height 446
type textarea "helper.moveDown(2);"
click at [834, 522] on div "boss . moveLeft ( 3 ) ; boss . moveRight ( ) ; } // Build your Helper items BEL…" at bounding box center [974, 400] width 399 height 446
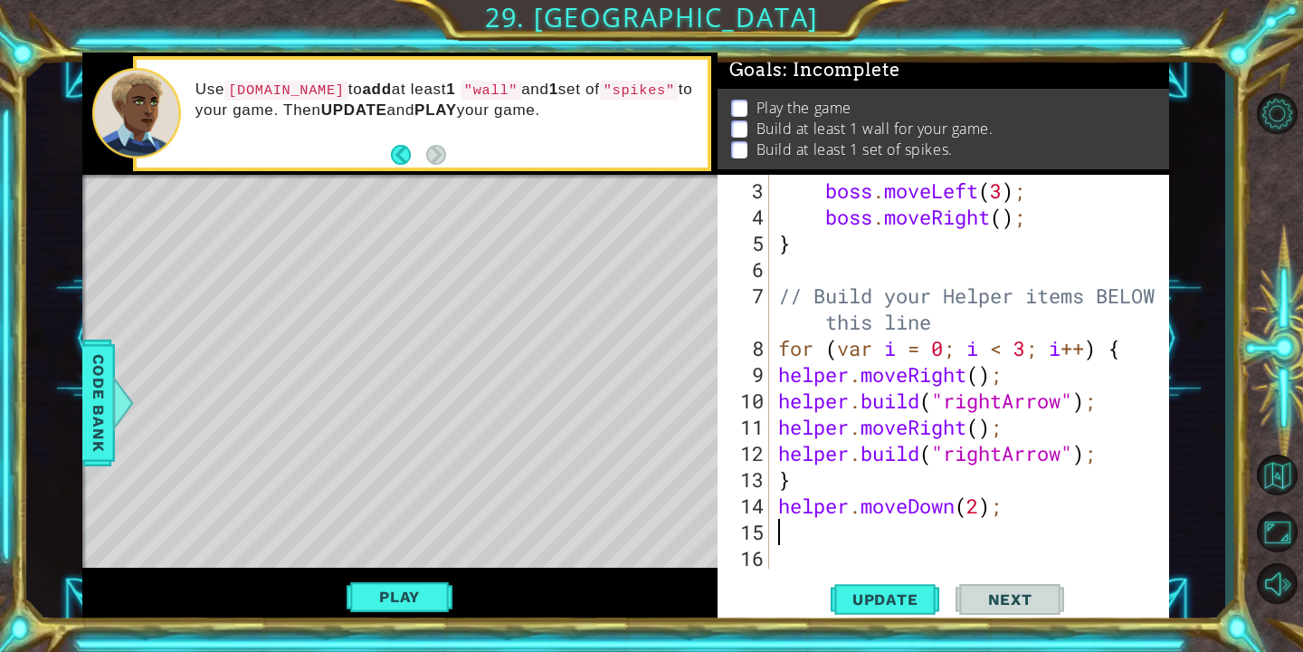
type textarea "h"
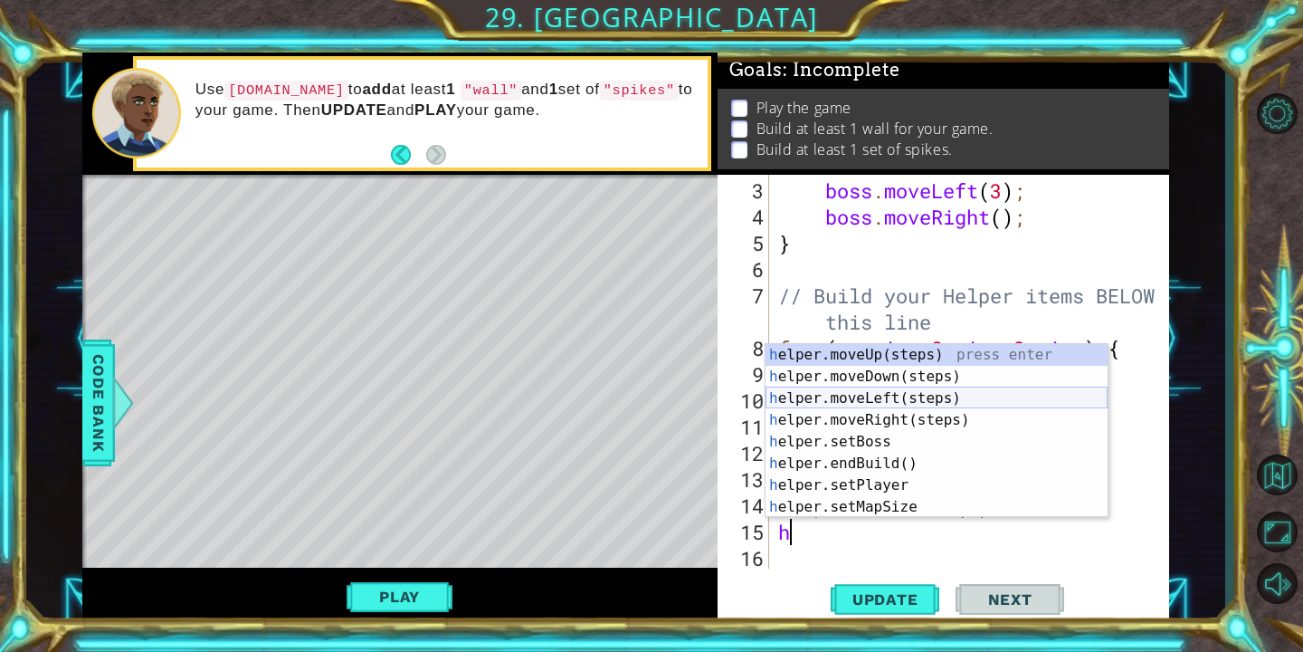
click at [869, 403] on div "h elper.moveUp(steps) press enter h elper.moveDown(steps) press enter h elper.m…" at bounding box center [937, 452] width 342 height 217
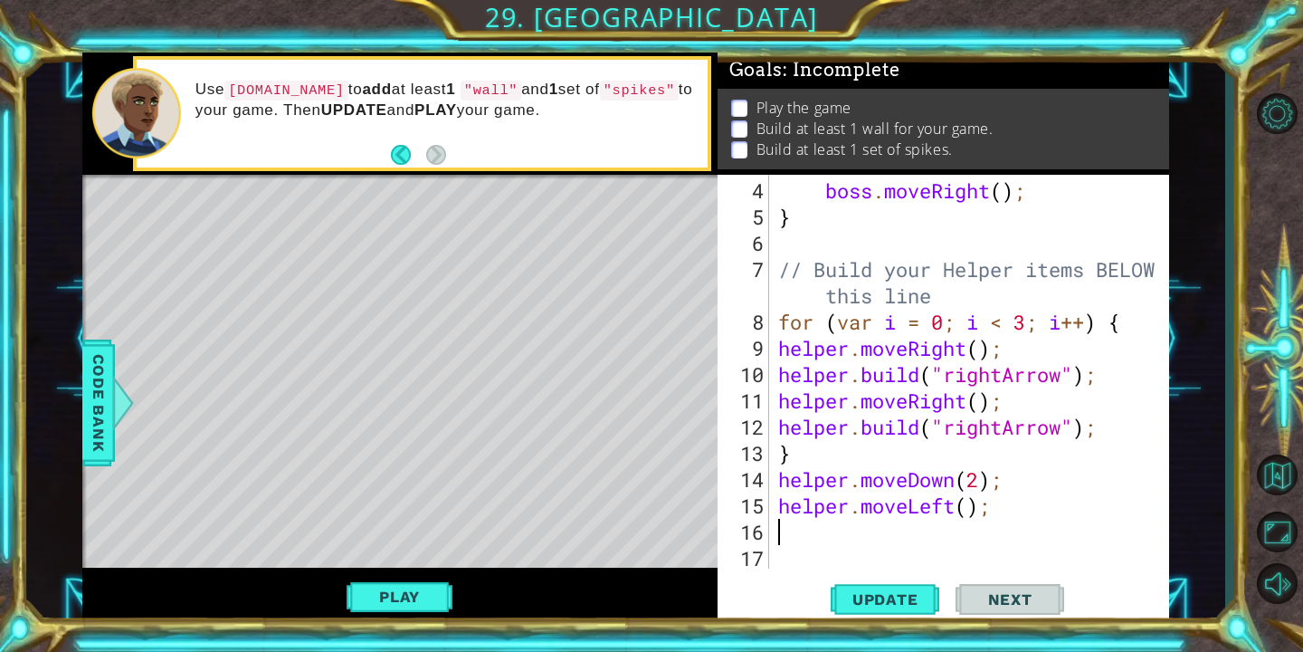
scroll to position [131, 0]
click at [972, 511] on div "boss . moveRight ( ) ; } // Build your Helper items BELOW this line for ( var i…" at bounding box center [974, 400] width 399 height 446
type textarea "helper.moveLeft(2);"
click at [905, 531] on div "boss . moveRight ( ) ; } // Build your Helper items BELOW this line for ( var i…" at bounding box center [974, 400] width 399 height 446
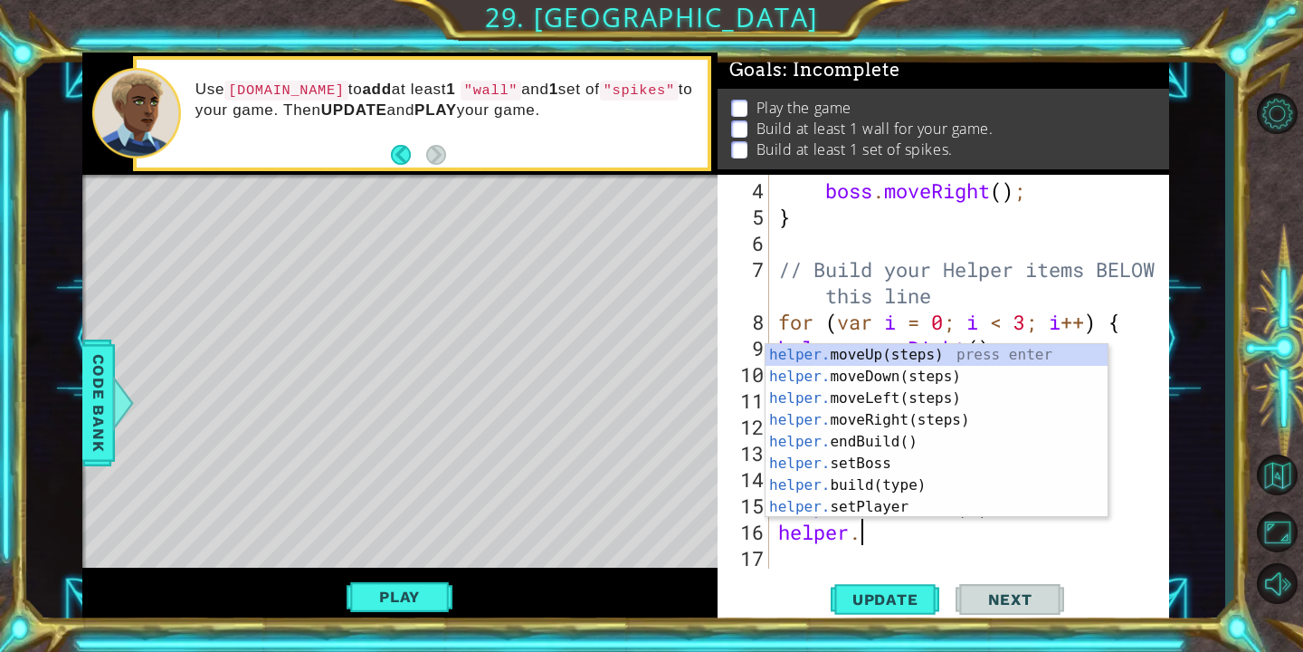
scroll to position [0, 3]
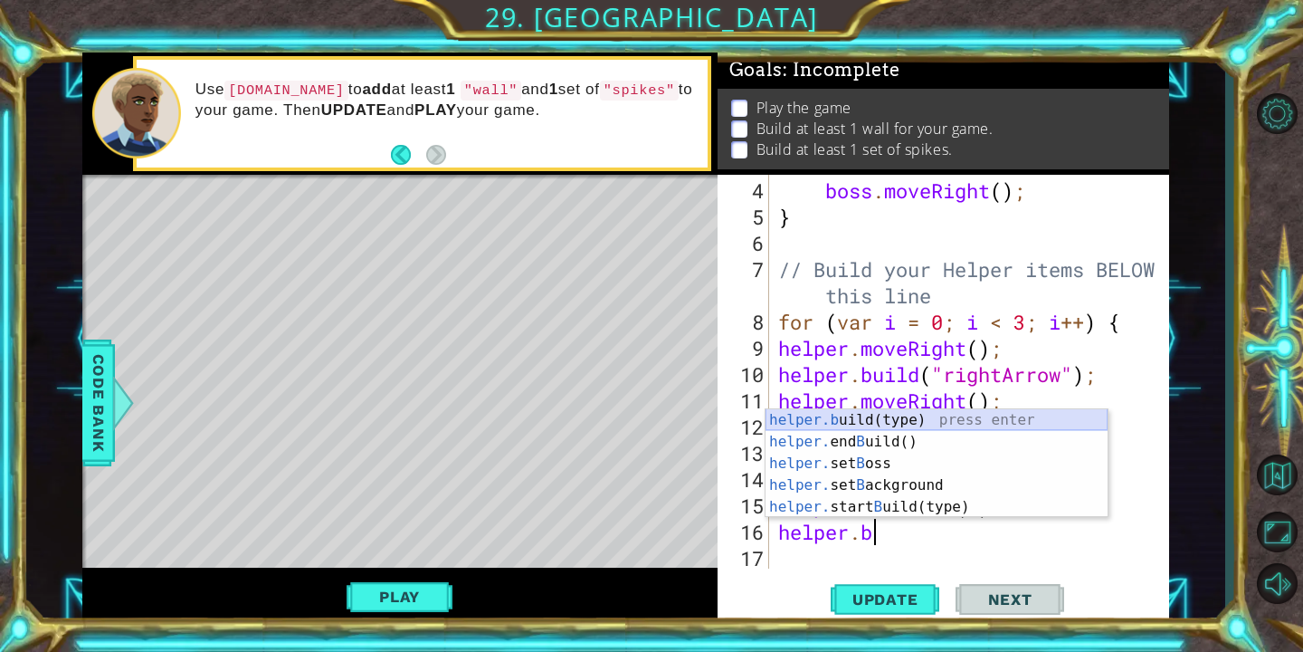
click at [879, 421] on div "helper.b uild(type) press enter helper. end B uild() press enter helper. set B …" at bounding box center [937, 485] width 342 height 152
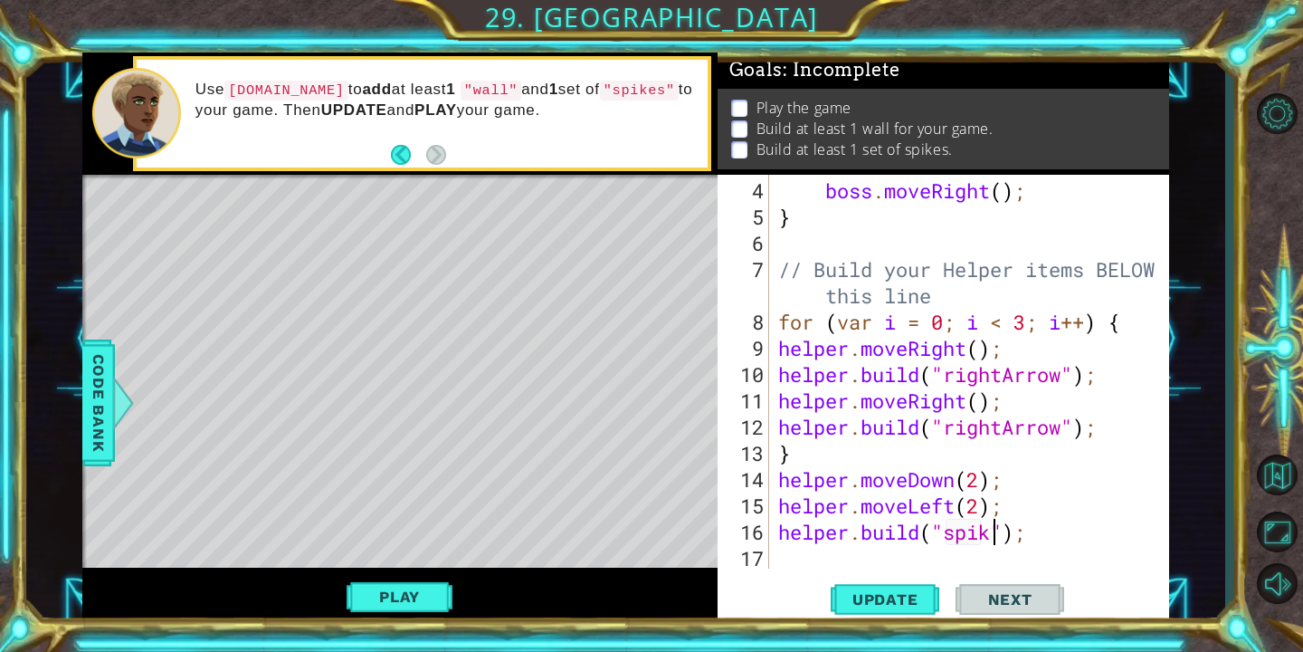
type textarea "[DOMAIN_NAME]("spikes");"
click at [910, 565] on div "boss . moveRight ( ) ; } // Build your Helper items BELOW this line for ( var i…" at bounding box center [974, 400] width 399 height 446
type textarea "h"
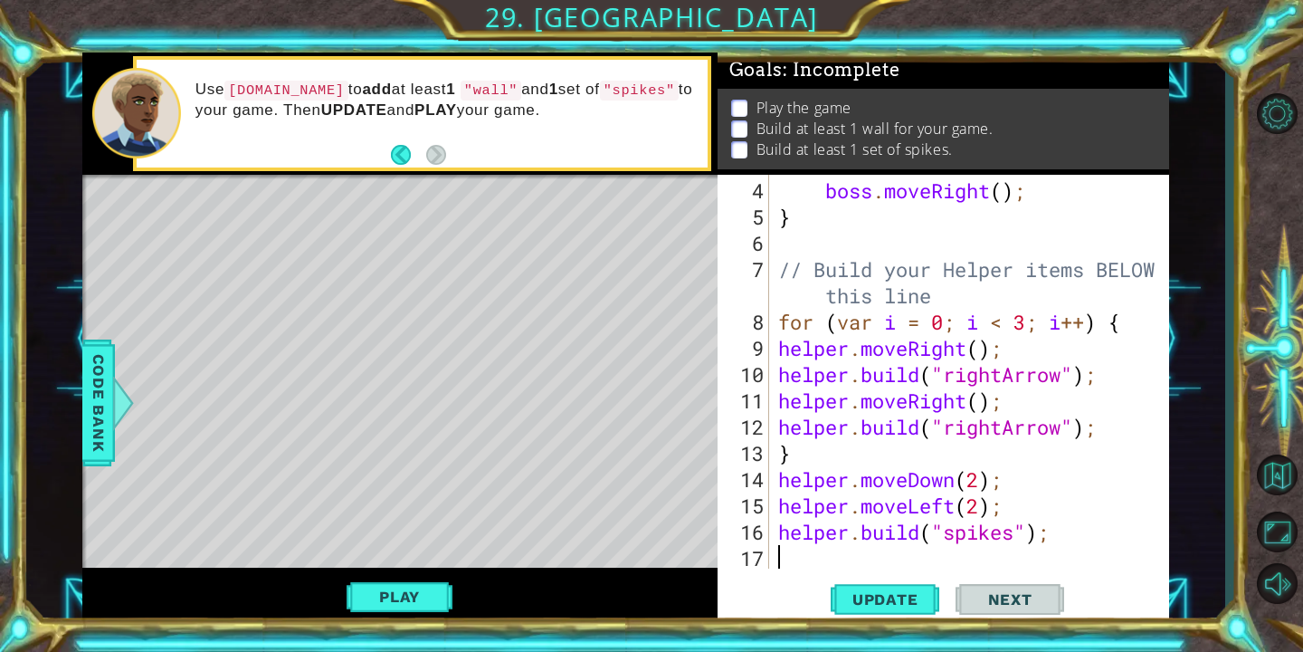
scroll to position [157, 0]
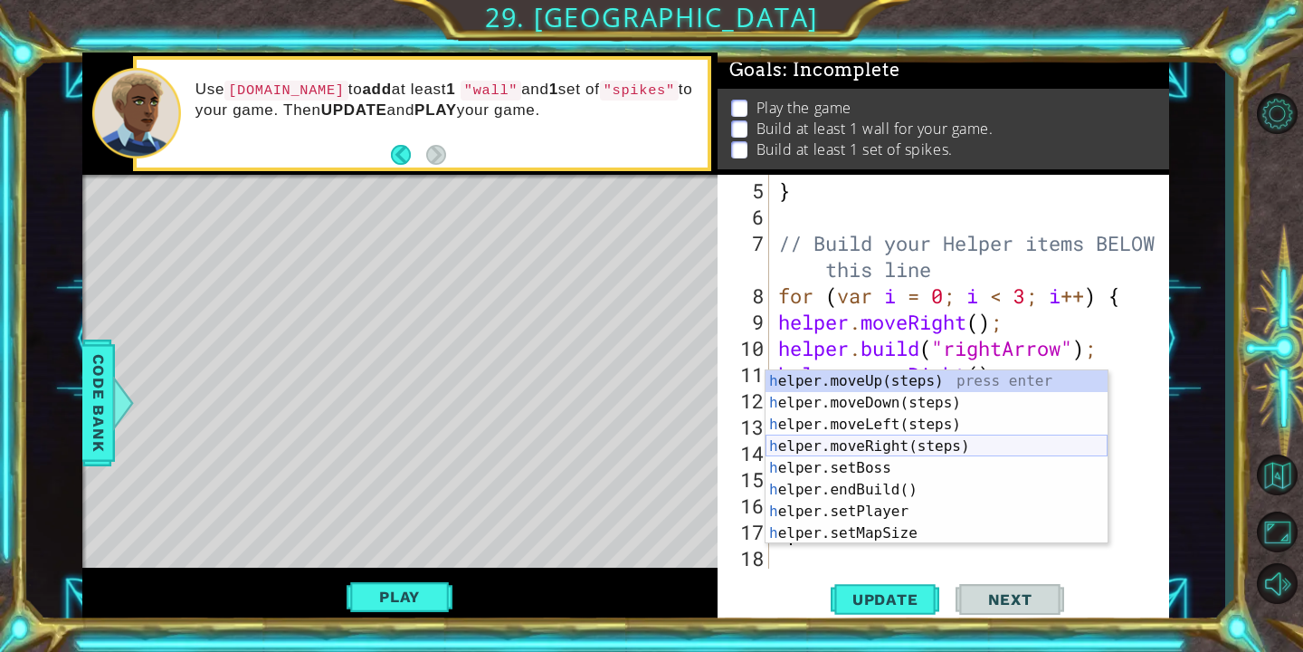
click at [901, 444] on div "h elper.moveUp(steps) press enter h elper.moveDown(steps) press enter h elper.m…" at bounding box center [937, 478] width 342 height 217
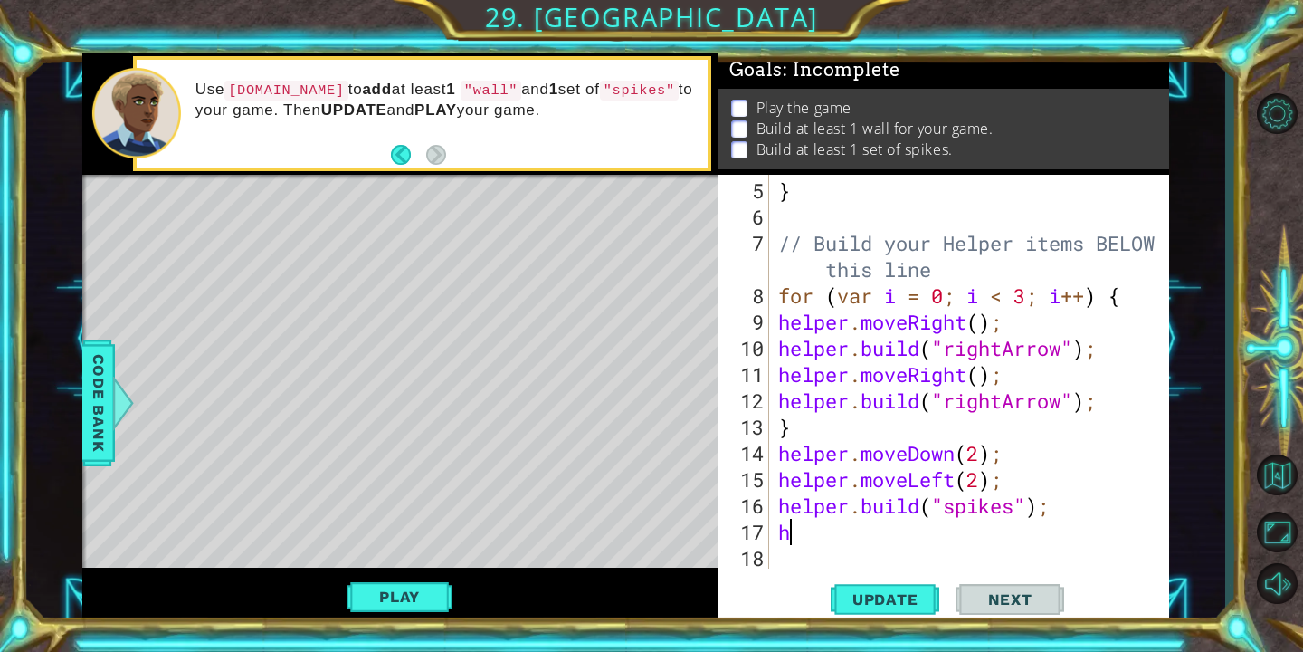
scroll to position [184, 0]
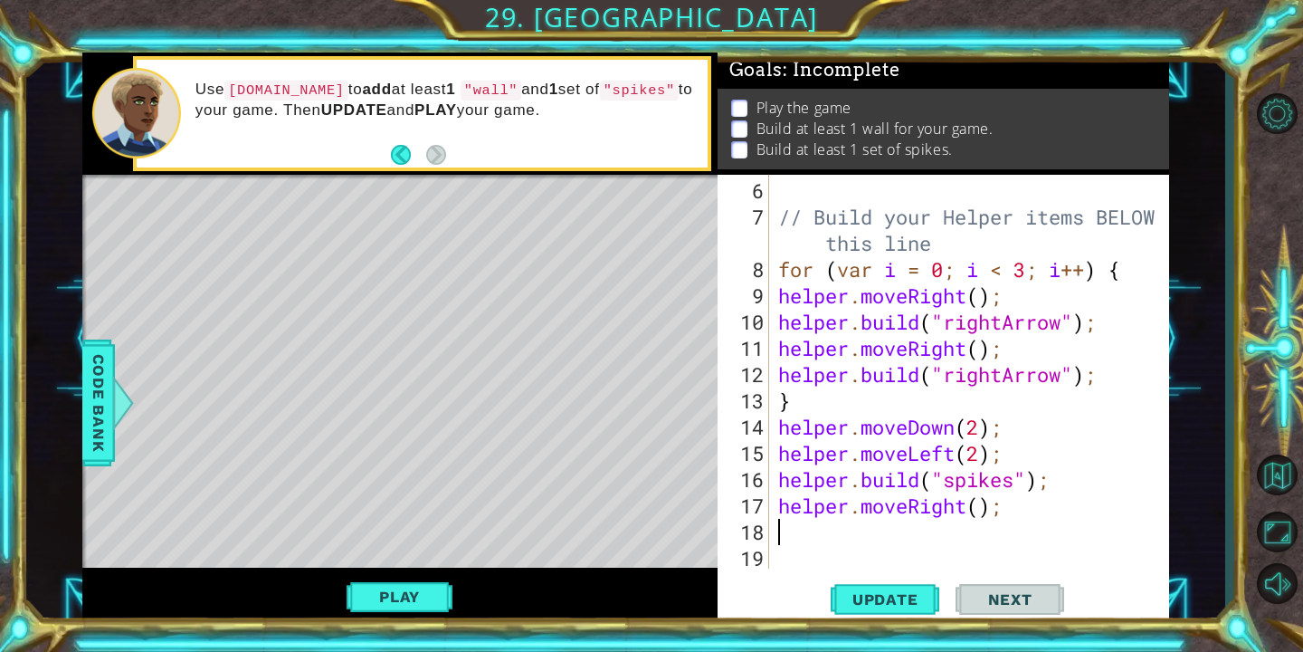
click at [979, 507] on div "// Build your Helper items BELOW this line for ( var i = 0 ; i < 3 ; i ++ ) { h…" at bounding box center [974, 400] width 399 height 446
type textarea "helper.moveRight(1);"
click at [887, 545] on div "// Build your Helper items BELOW this line for ( var i = 0 ; i < 3 ; i ++ ) { h…" at bounding box center [974, 400] width 399 height 446
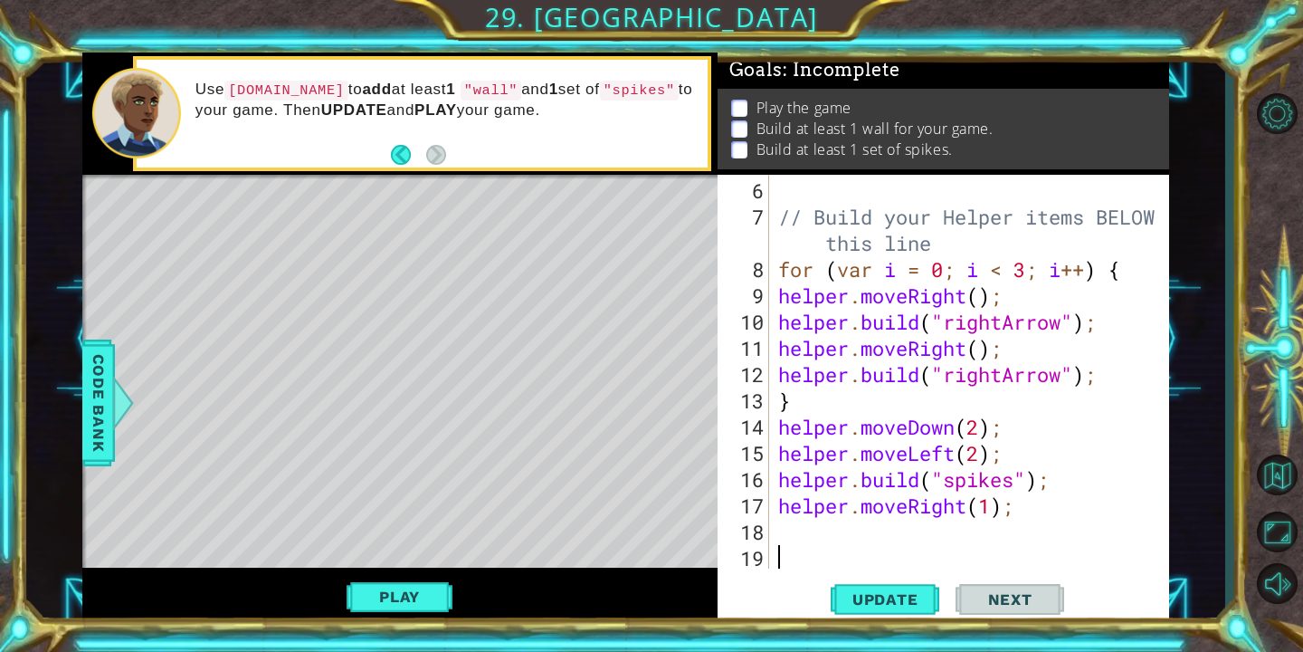
click at [861, 487] on div "// Build your Helper items BELOW this line for ( var i = 0 ; i < 3 ; i ++ ) { h…" at bounding box center [974, 400] width 399 height 446
type textarea "[DOMAIN_NAME]("spikes");"
click at [867, 531] on div "// Build your Helper items BELOW this line for ( var i = 0 ; i < 3 ; i ++ ) { h…" at bounding box center [974, 400] width 399 height 446
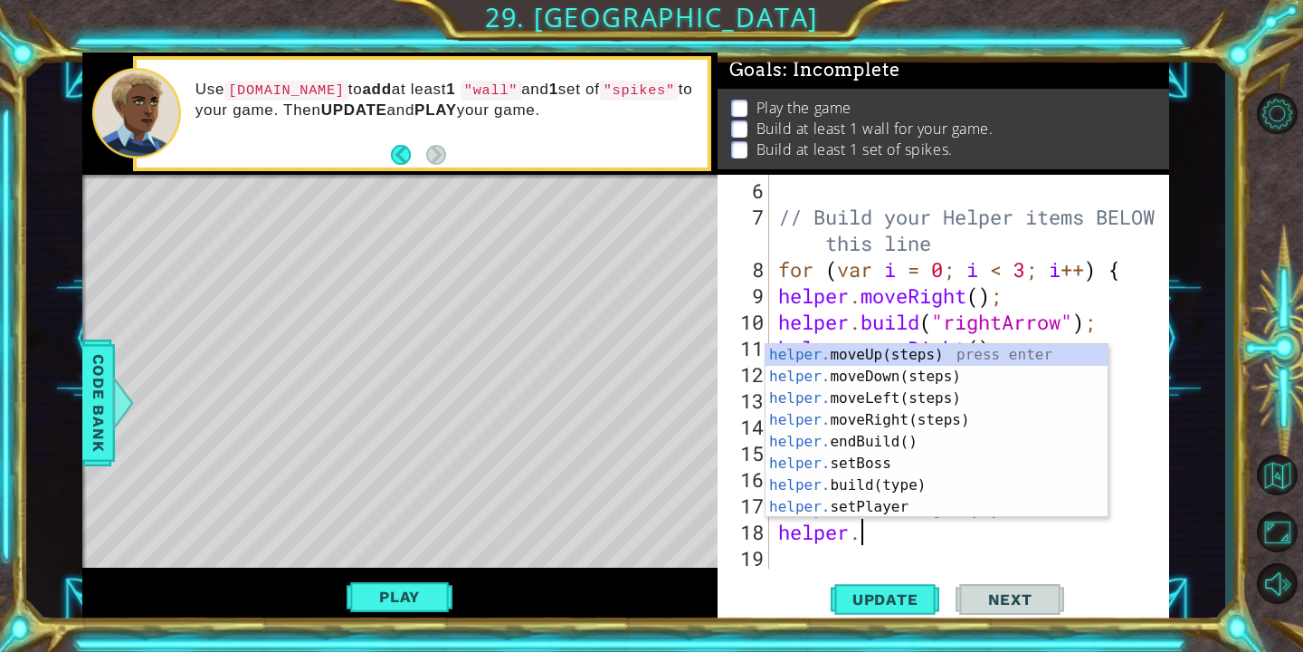
scroll to position [0, 3]
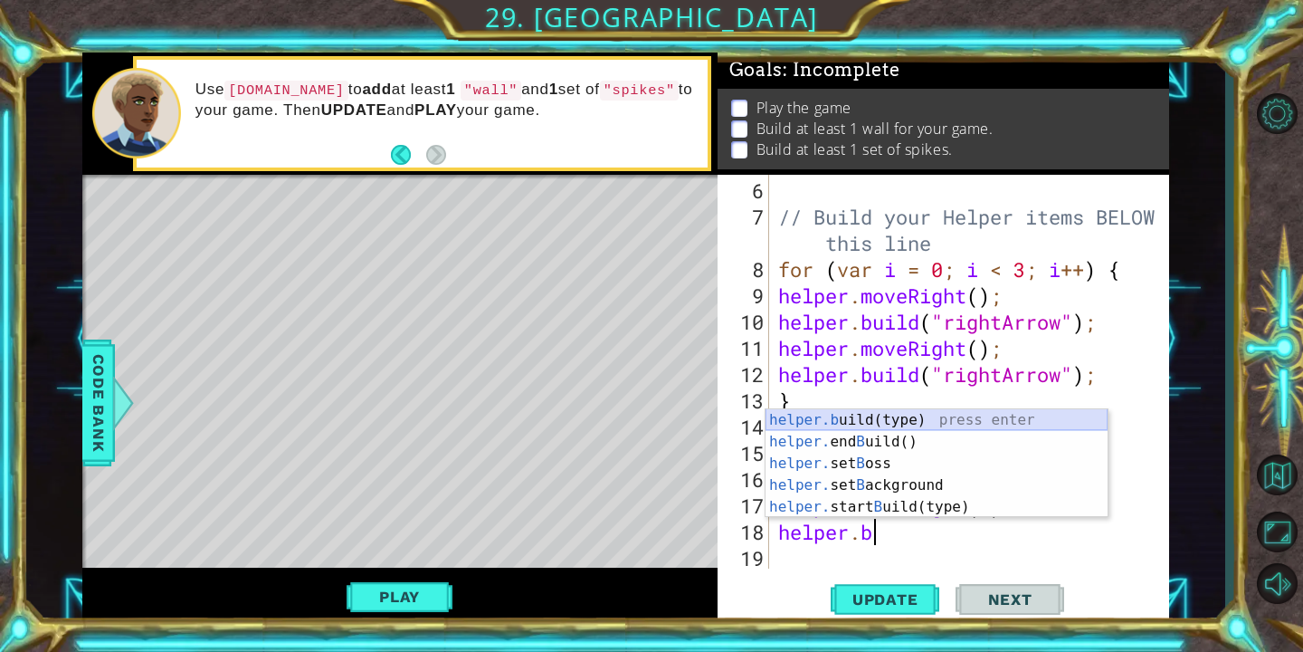
click at [881, 414] on div "helper.b uild(type) press enter helper. end B uild() press enter helper. set B …" at bounding box center [937, 485] width 342 height 152
type textarea "[DOMAIN_NAME]("wall");"
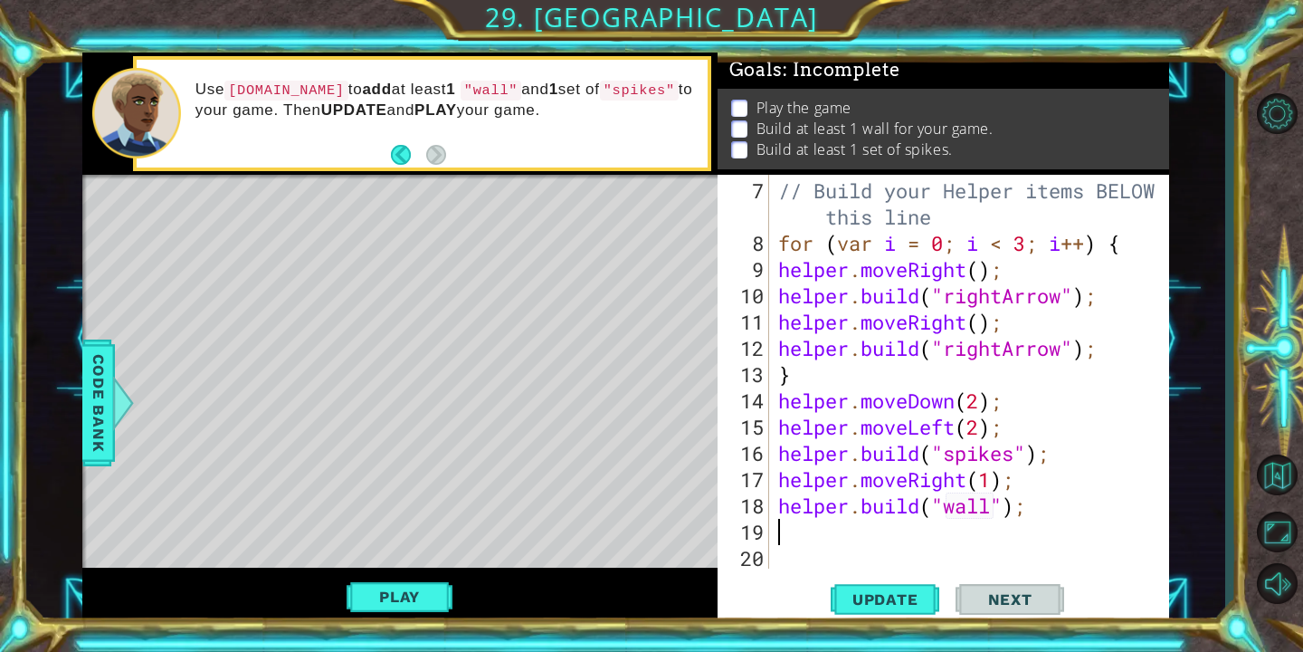
scroll to position [210, 0]
click at [897, 598] on span "Update" at bounding box center [885, 599] width 102 height 18
click at [379, 604] on button "Play" at bounding box center [400, 596] width 106 height 34
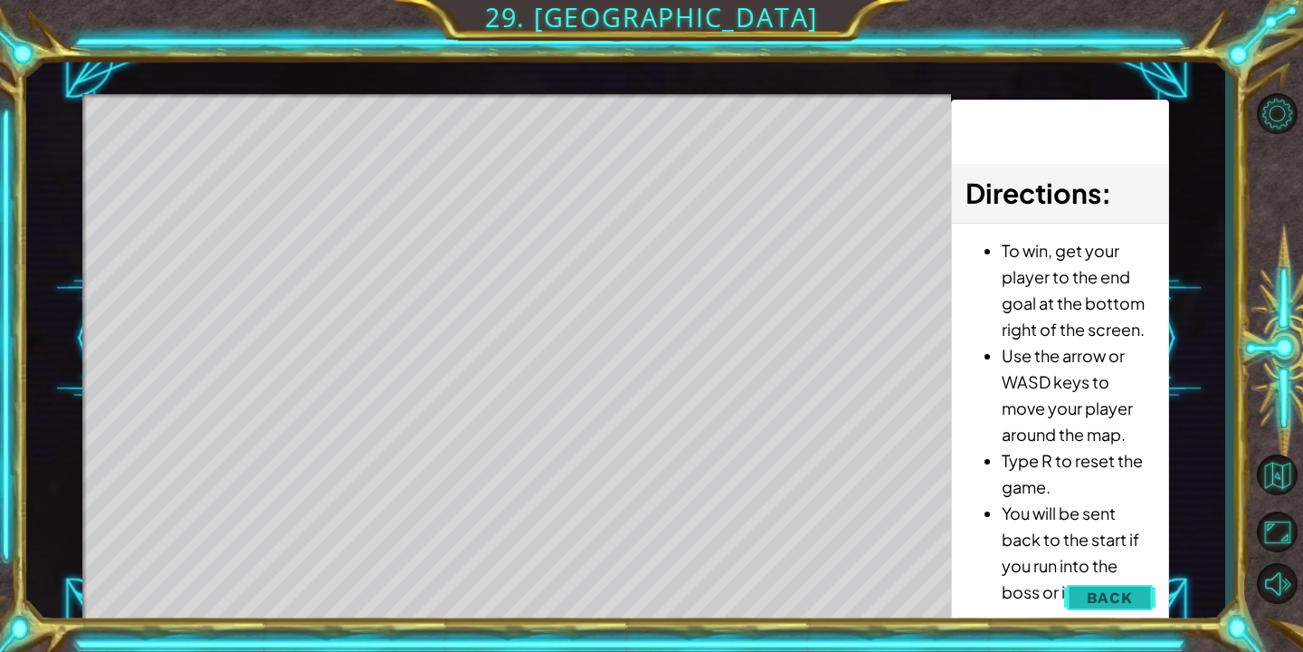
click at [1105, 592] on span "Back" at bounding box center [1110, 597] width 46 height 18
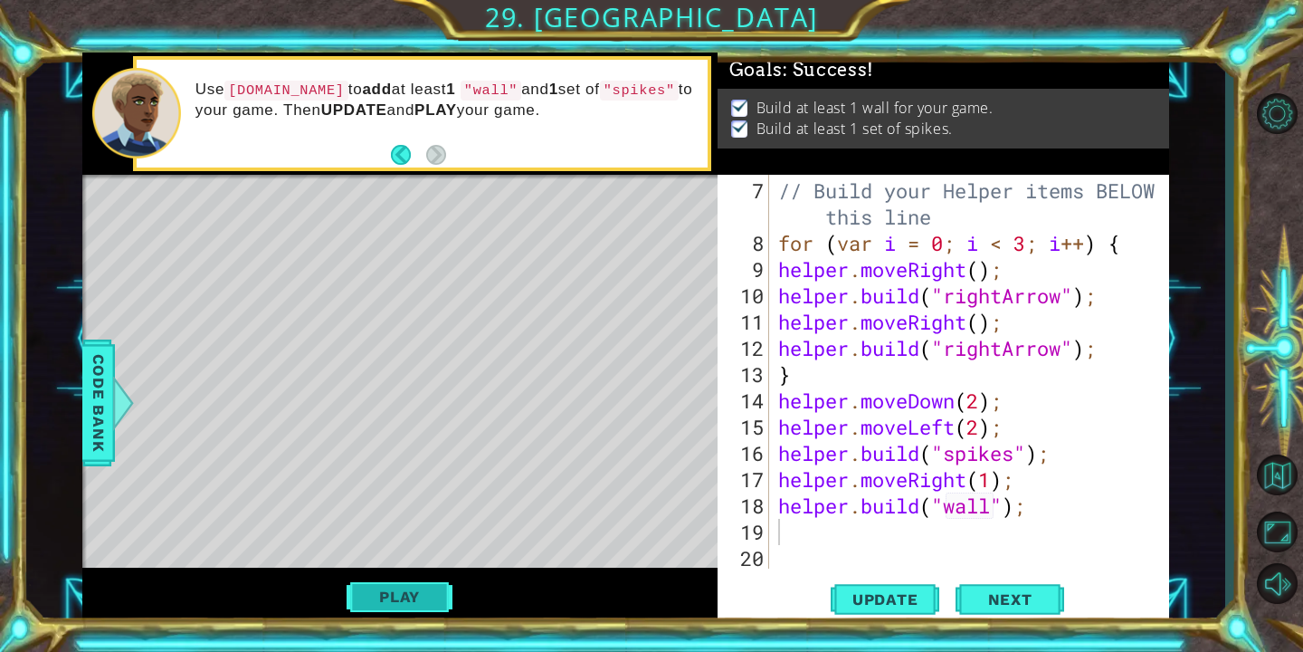
click at [431, 602] on button "Play" at bounding box center [400, 596] width 106 height 34
click at [978, 595] on span "Next" at bounding box center [1010, 599] width 81 height 18
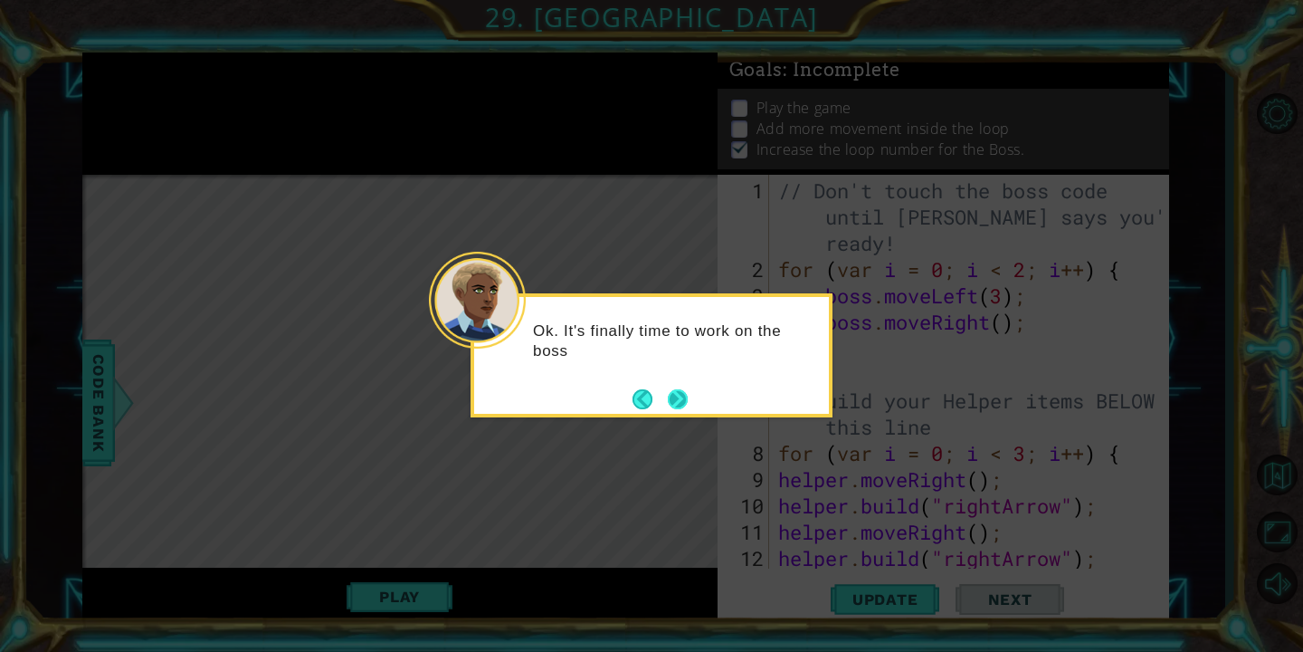
click at [676, 404] on button "Next" at bounding box center [678, 399] width 30 height 30
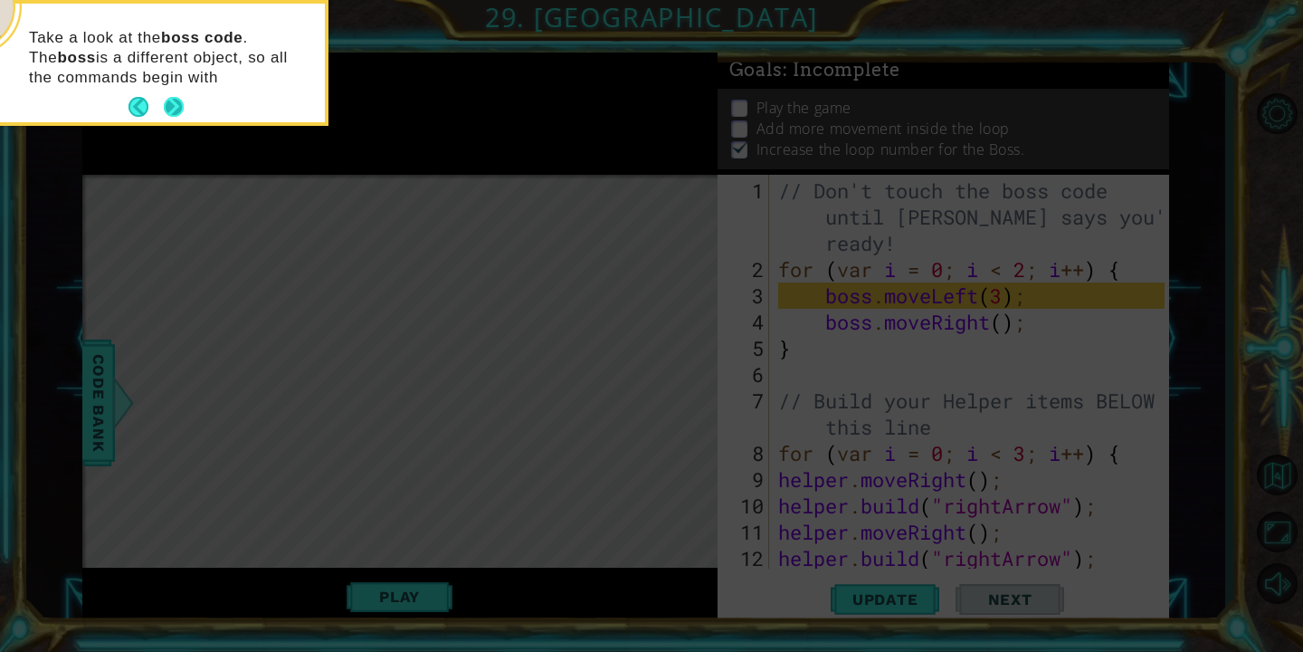
click at [173, 109] on button "Next" at bounding box center [173, 107] width 21 height 21
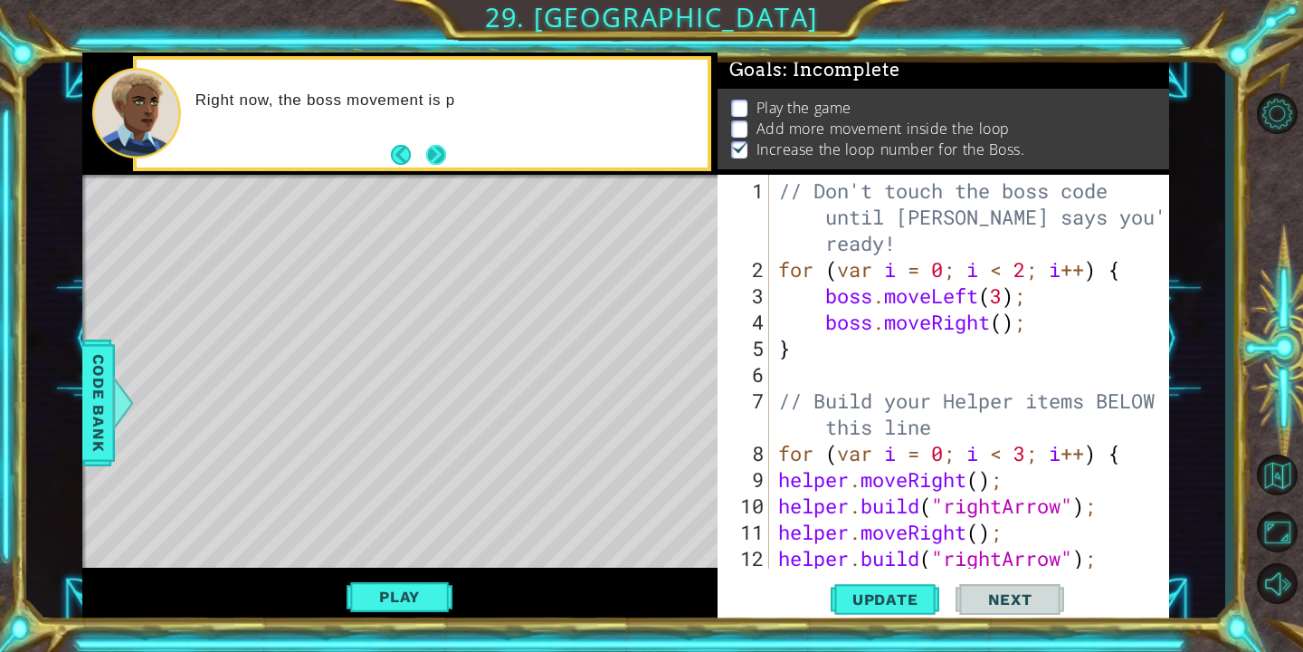
click at [441, 157] on button "Next" at bounding box center [436, 154] width 25 height 25
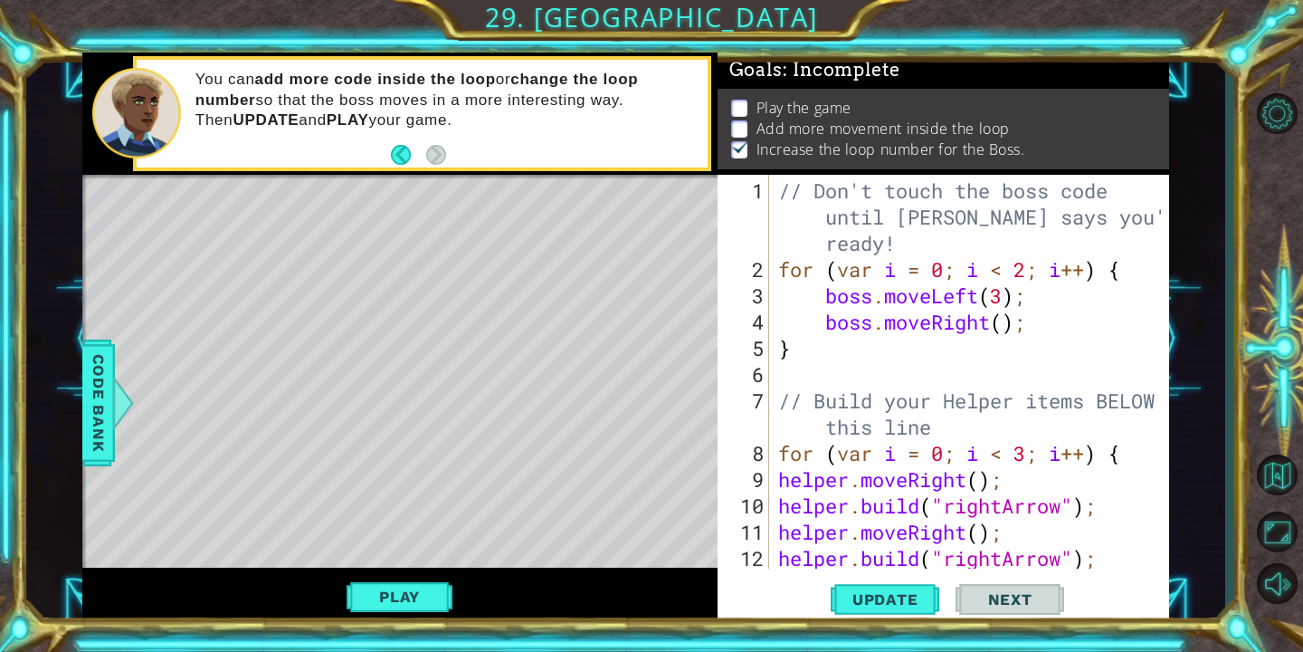
click at [1053, 325] on div "// Don't touch the boss code until [PERSON_NAME] says you're ready! for ( var i…" at bounding box center [974, 426] width 399 height 499
type textarea "boss.moveRight();"
click at [1053, 325] on div "// Don't touch the boss code until [PERSON_NAME] says you're ready! for ( var i…" at bounding box center [974, 426] width 399 height 499
click at [1056, 325] on div "// Don't touch the boss code until [PERSON_NAME] says you're ready! for ( var i…" at bounding box center [974, 426] width 399 height 499
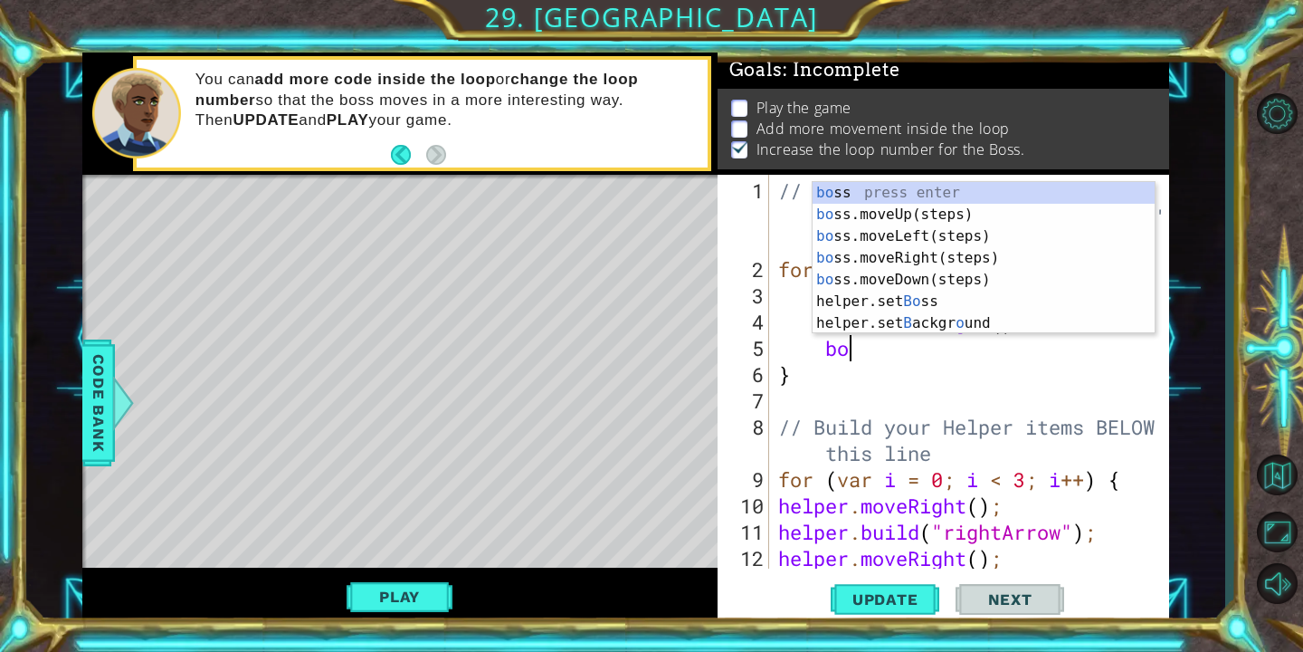
scroll to position [0, 3]
type textarea "boss"
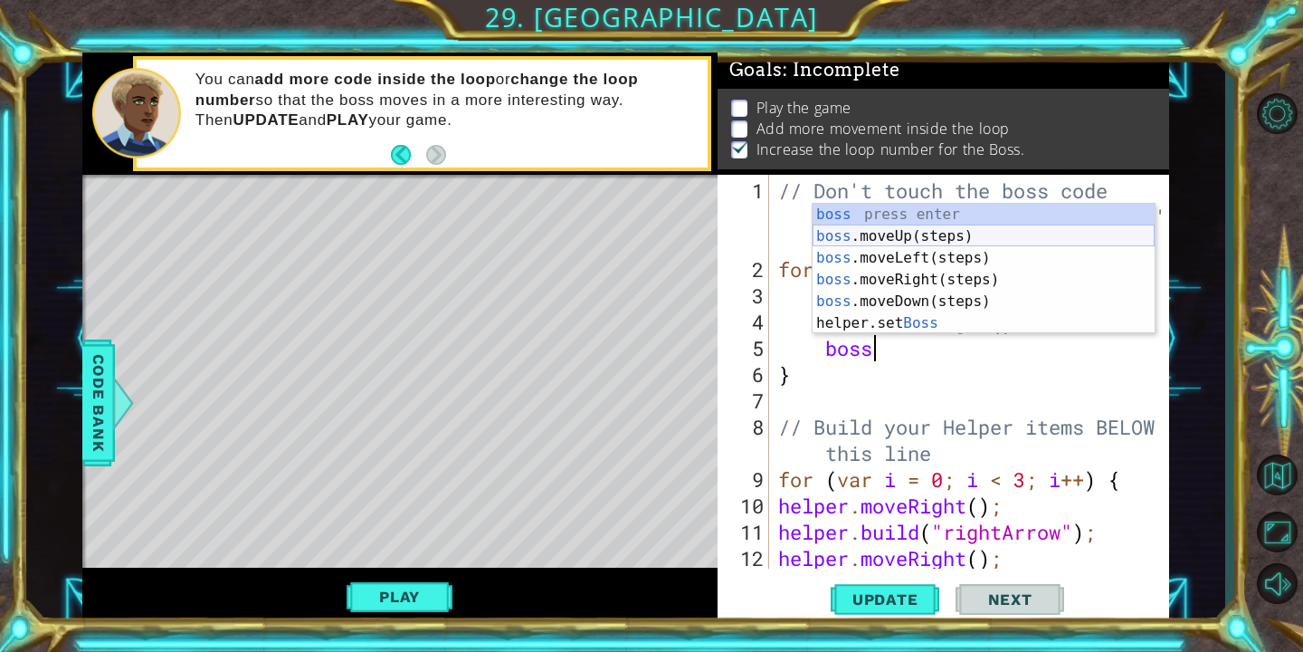
click at [980, 236] on div "boss press enter boss .moveUp(steps) press enter boss .moveLeft(steps) press en…" at bounding box center [984, 291] width 342 height 174
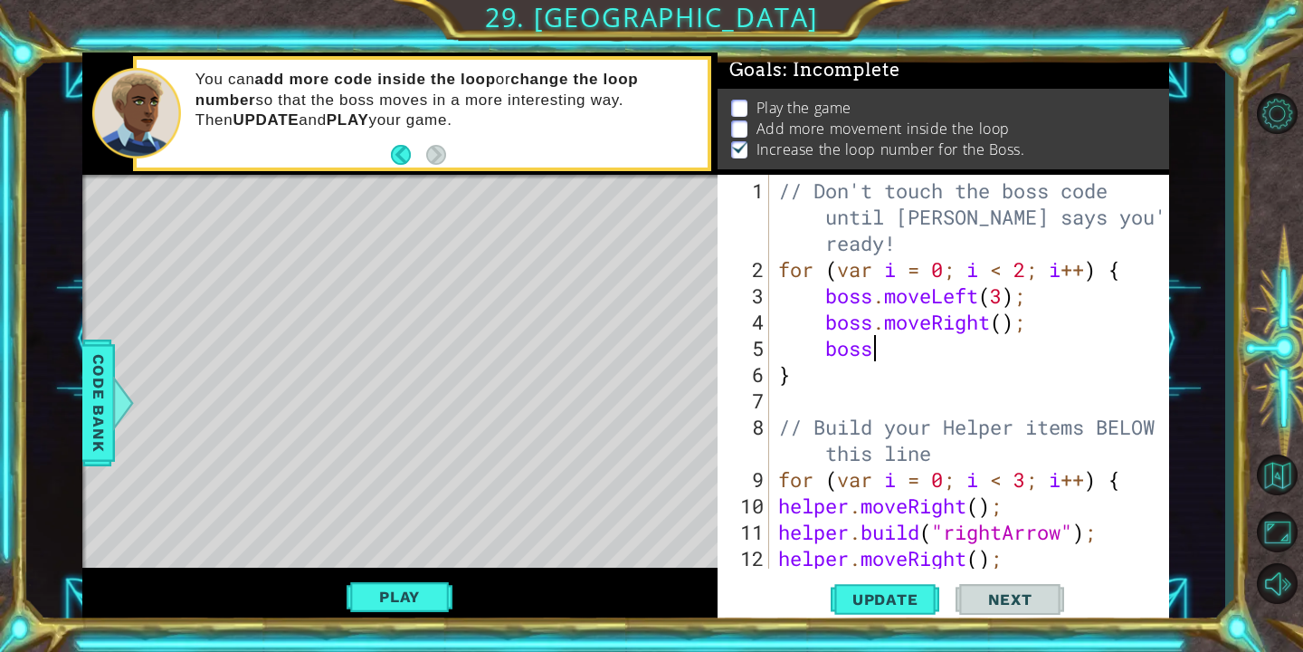
scroll to position [0, 1]
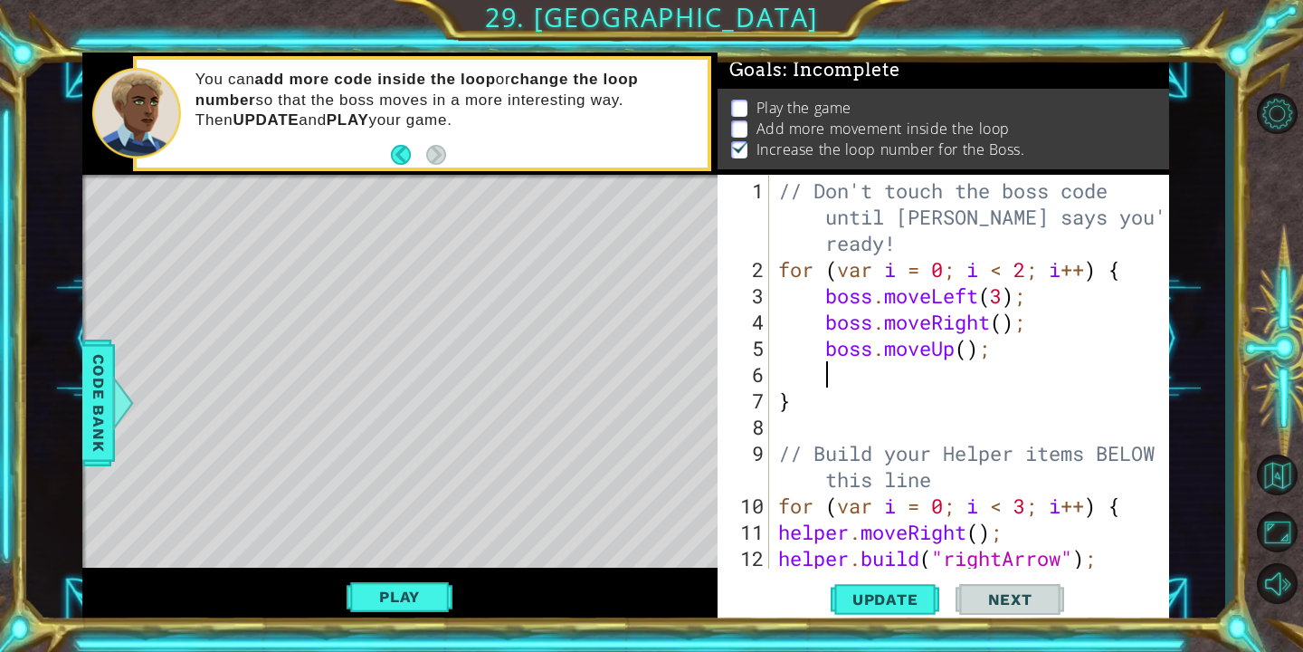
click at [971, 356] on div "// Don't touch the boss code until [PERSON_NAME] says you're ready! for ( var i…" at bounding box center [974, 426] width 399 height 499
type textarea "boss.moveUp(2);"
click at [1024, 358] on div "// Don't touch the boss code until [PERSON_NAME] says you're ready! for ( var i…" at bounding box center [974, 426] width 399 height 499
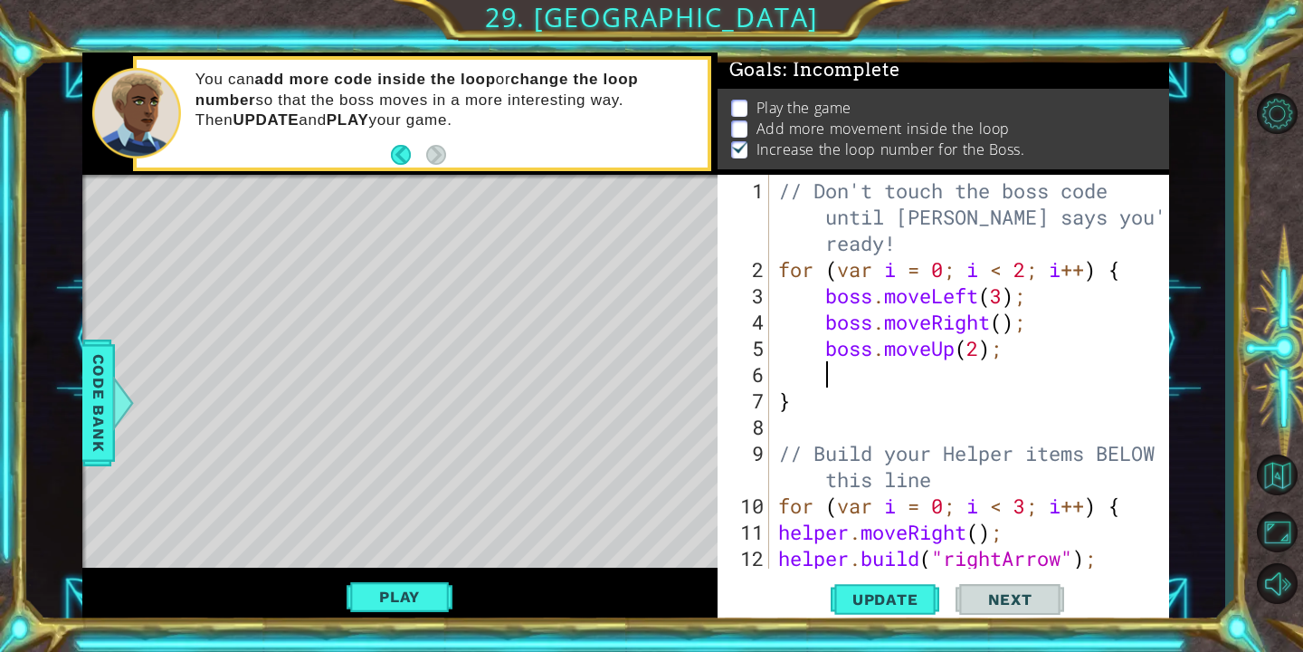
type textarea "b"
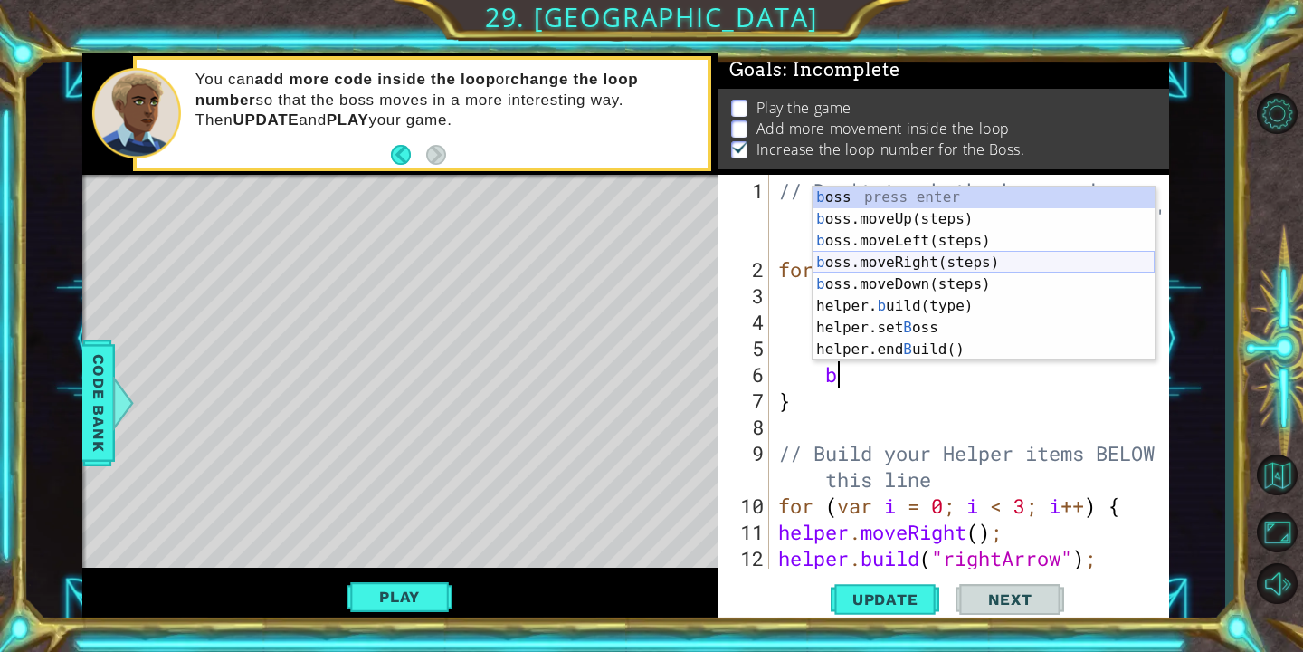
click at [934, 247] on div "b oss press enter b oss.moveUp(steps) press enter b oss.moveLeft(steps) press e…" at bounding box center [984, 294] width 342 height 217
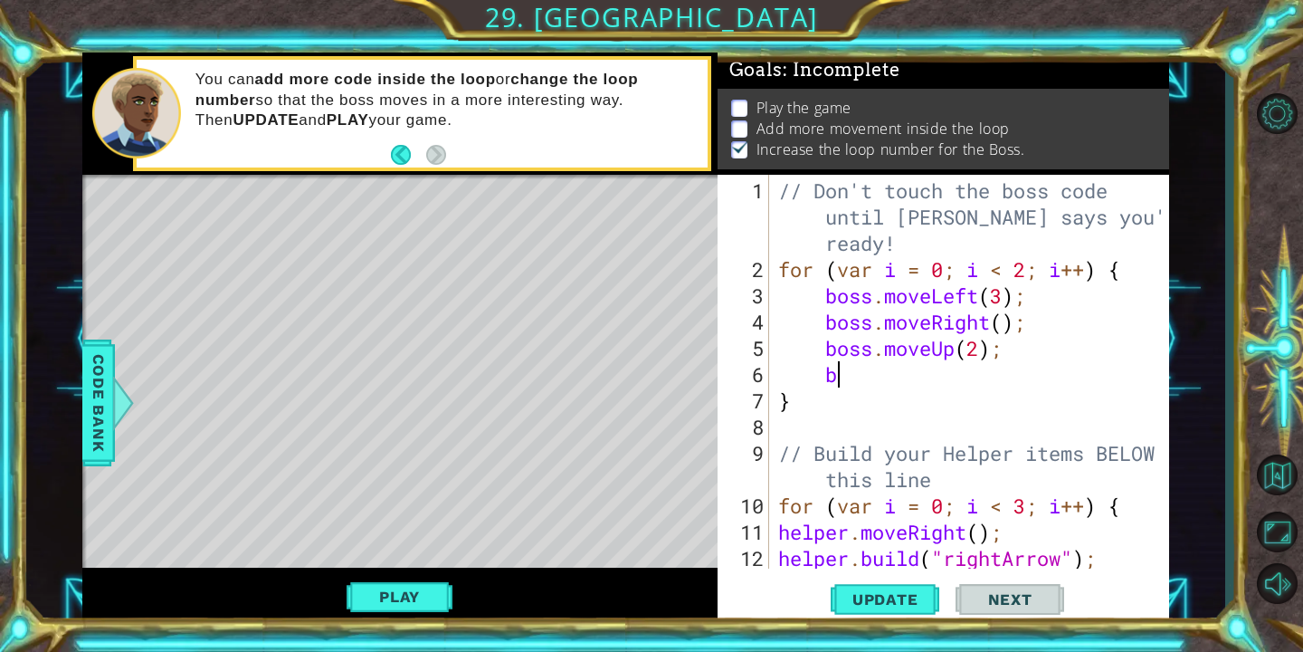
scroll to position [0, 1]
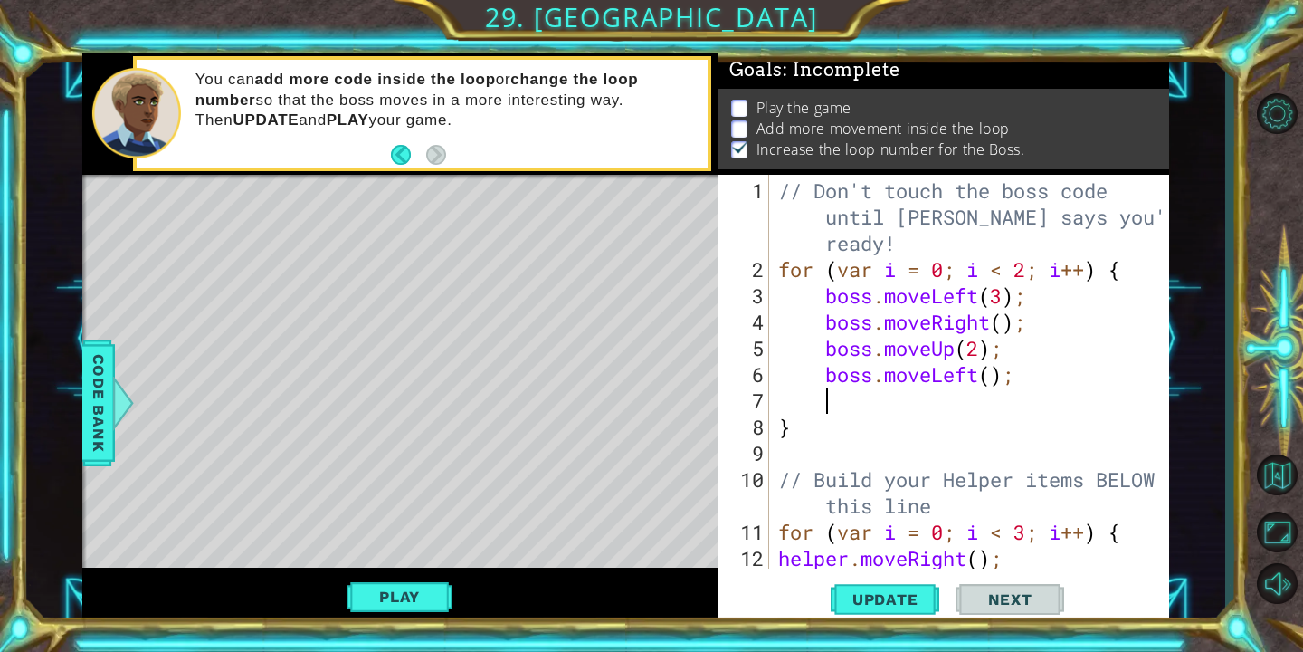
type textarea "b"
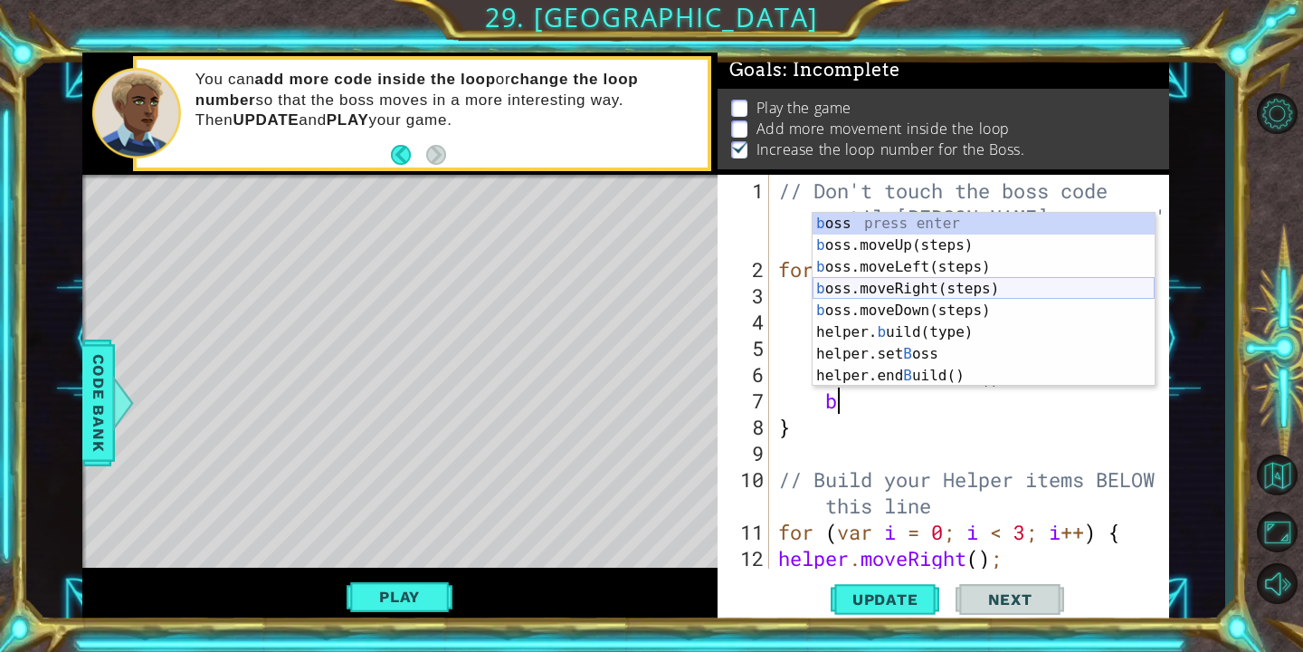
click at [923, 283] on div "b oss press enter b oss.moveUp(steps) press enter b oss.moveLeft(steps) press e…" at bounding box center [984, 321] width 342 height 217
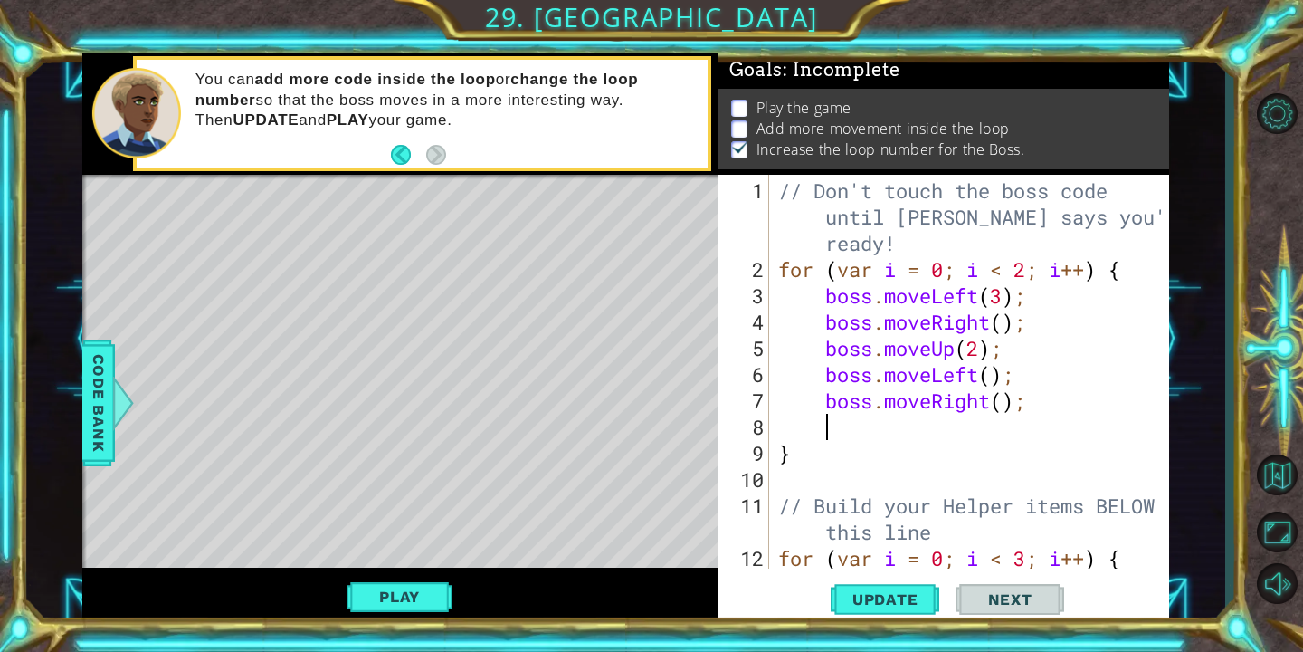
scroll to position [0, 1]
type textarea "g"
type textarea "b"
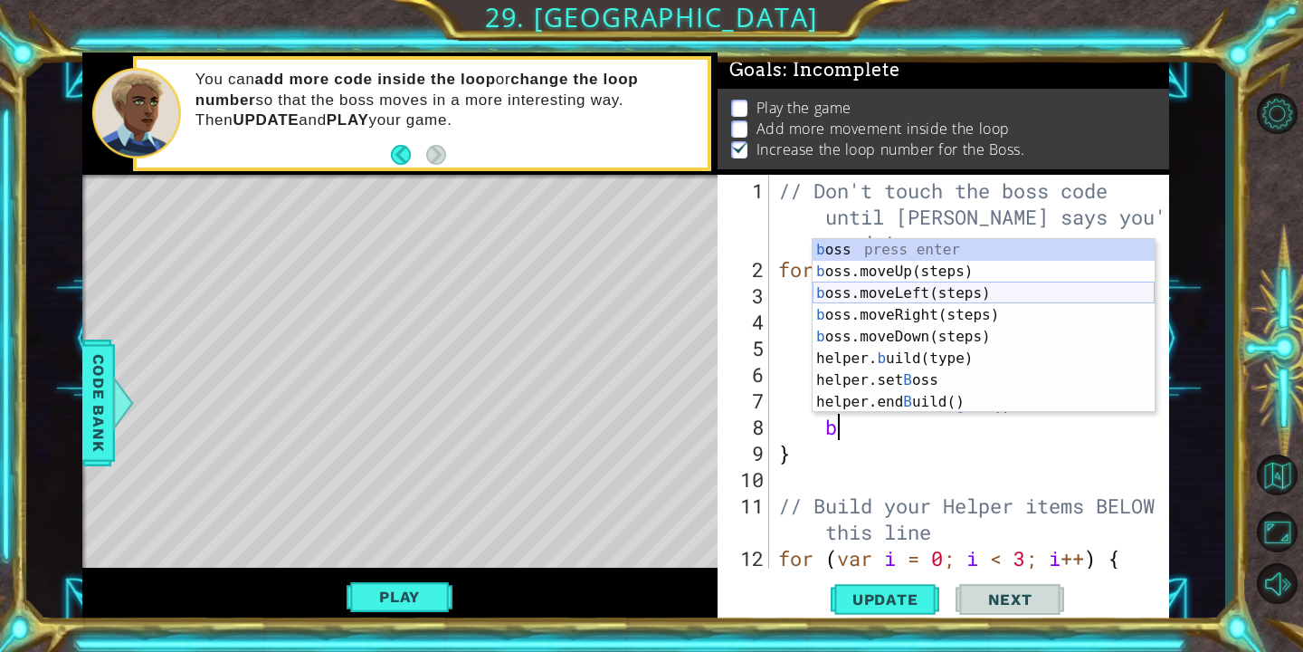
click at [939, 339] on div "b oss press enter b oss.moveUp(steps) press enter b oss.moveLeft(steps) press e…" at bounding box center [984, 347] width 342 height 217
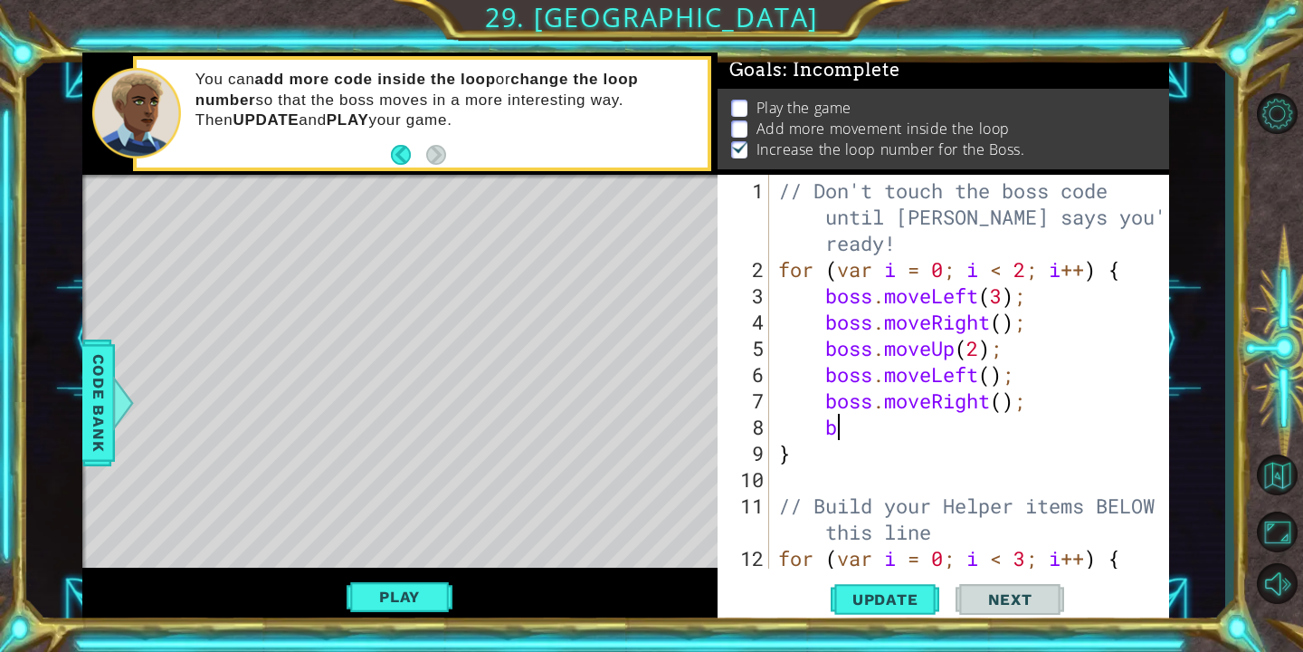
scroll to position [0, 1]
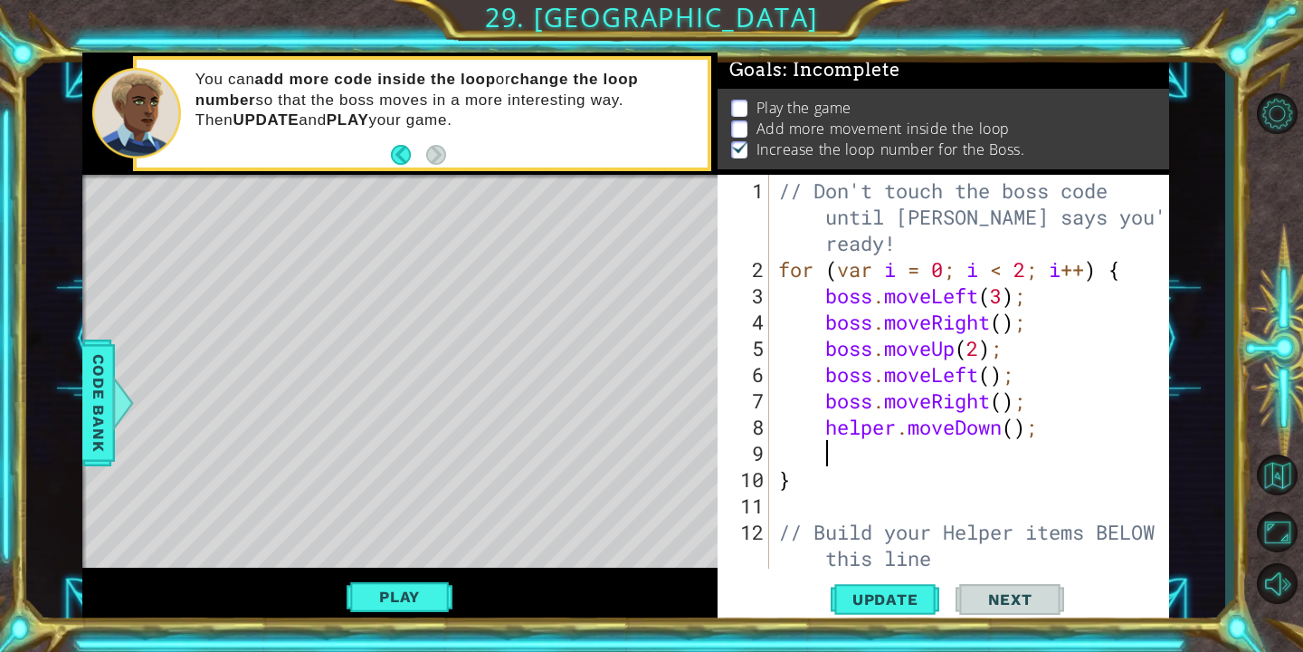
click at [1020, 424] on div "// Don't touch the boss code until [PERSON_NAME] says you're ready! for ( var i…" at bounding box center [974, 426] width 399 height 499
type textarea "helper.moveDown(2);"
click at [894, 592] on span "Update" at bounding box center [885, 599] width 102 height 18
click at [430, 602] on button "Play" at bounding box center [400, 596] width 106 height 34
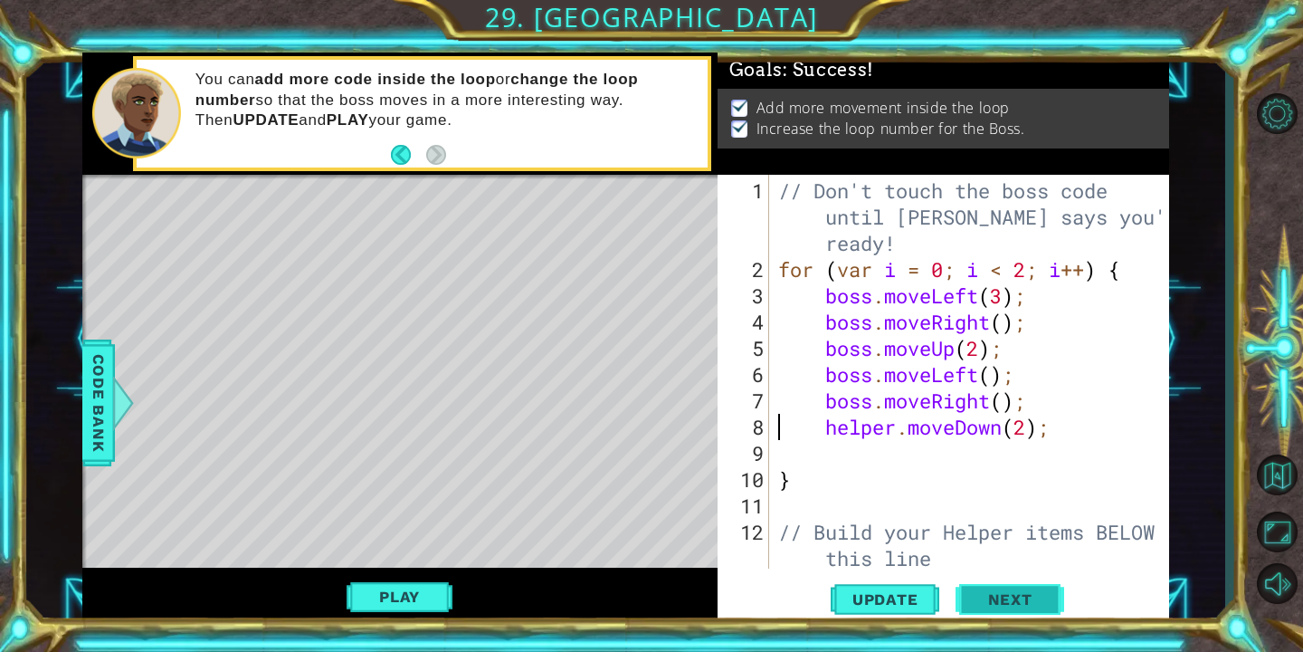
click at [1033, 587] on button "Next" at bounding box center [1010, 602] width 109 height 45
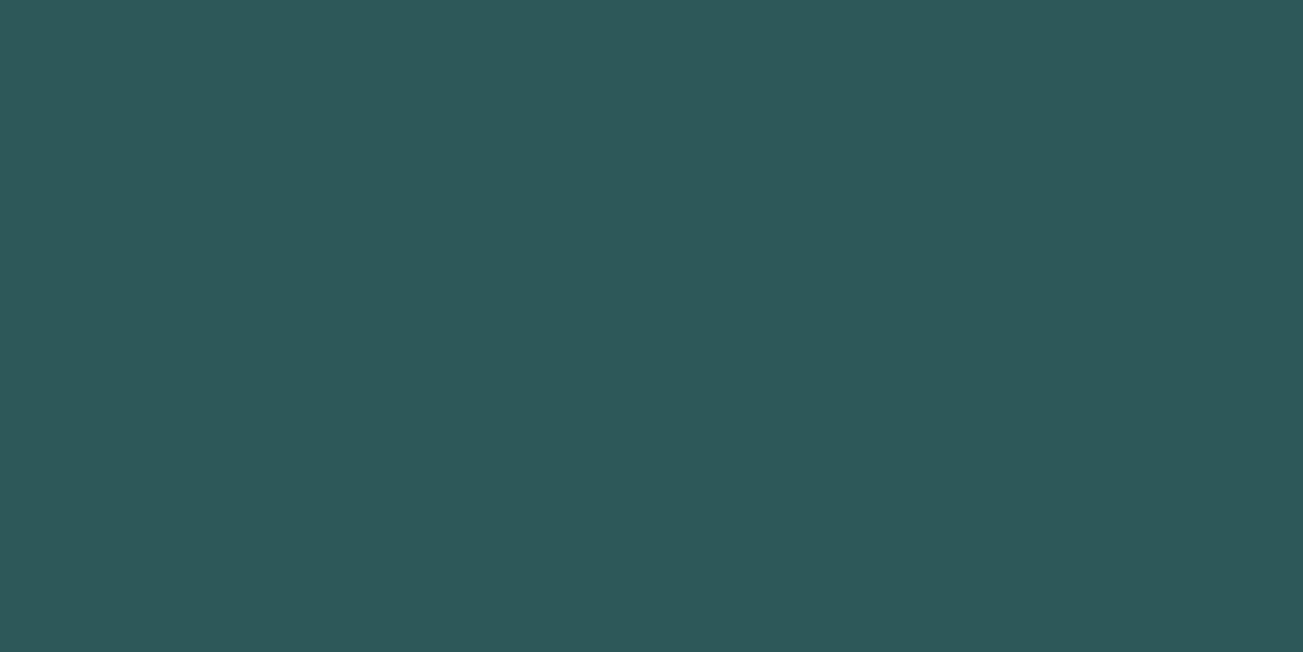
click at [1006, 596] on body "1 2 3 4 5 6 7 8 9 helper.moveLe f t(steps) press enter boss.moveLe f t(steps) p…" at bounding box center [651, 326] width 1303 height 652
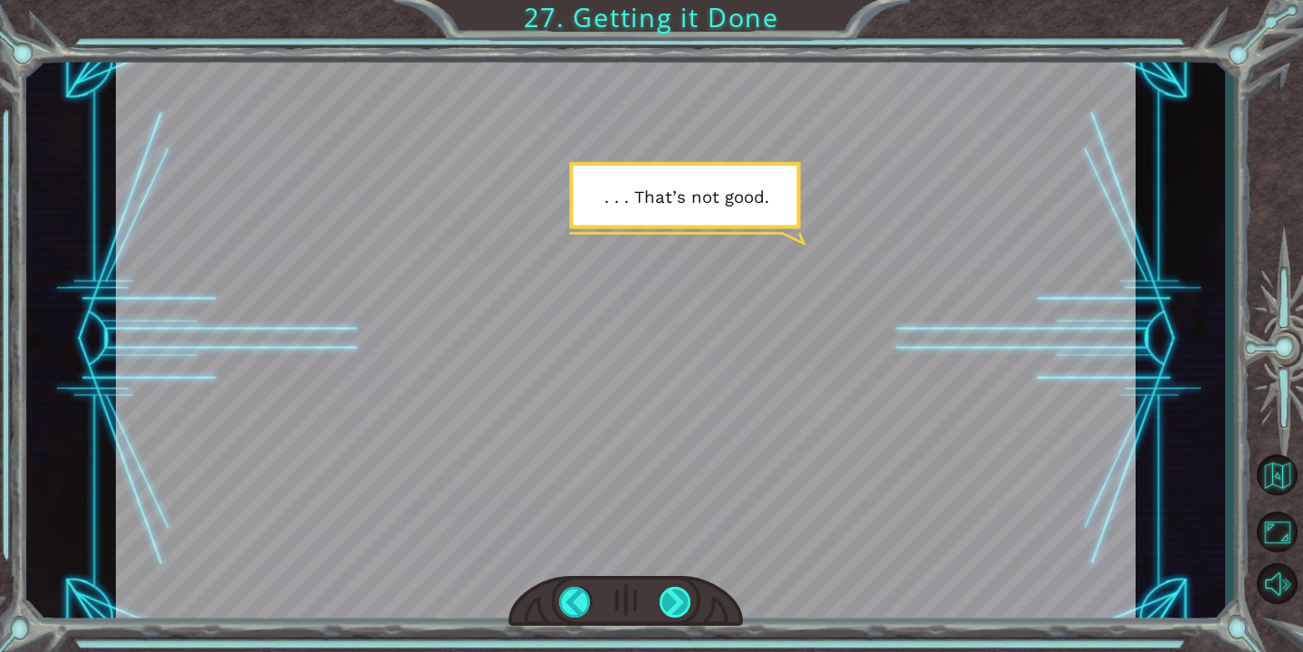
click at [666, 601] on div at bounding box center [676, 601] width 33 height 31
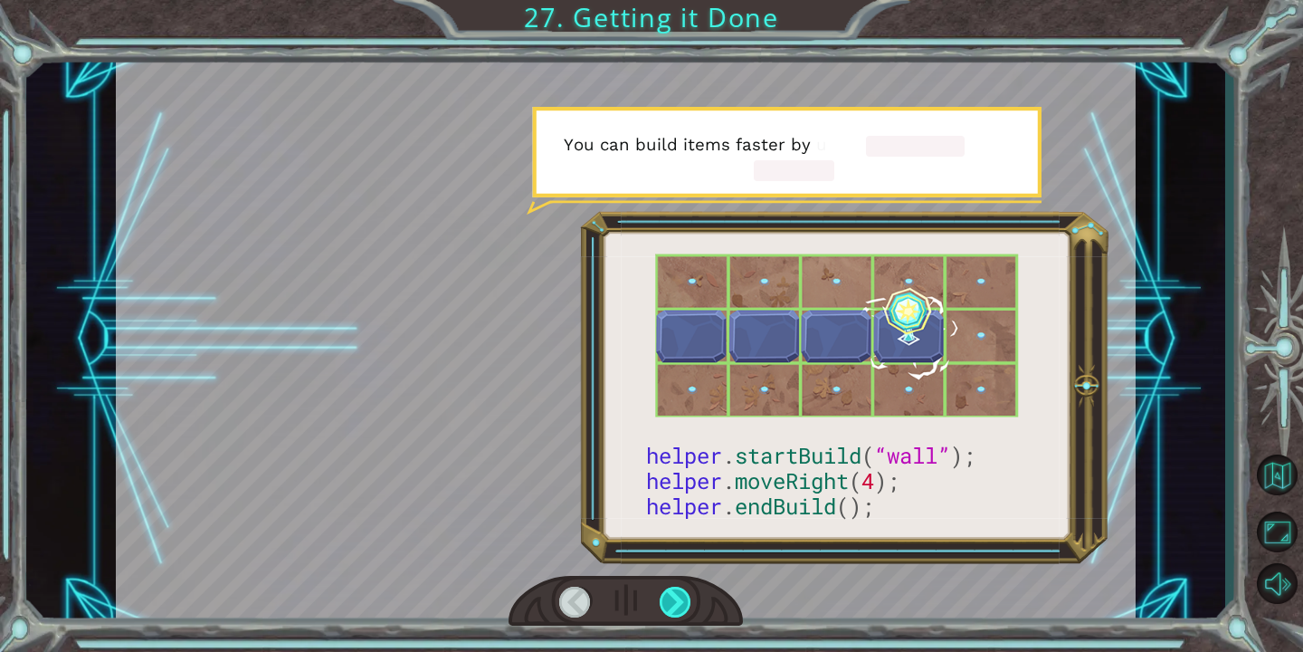
click at [666, 601] on div at bounding box center [676, 601] width 33 height 31
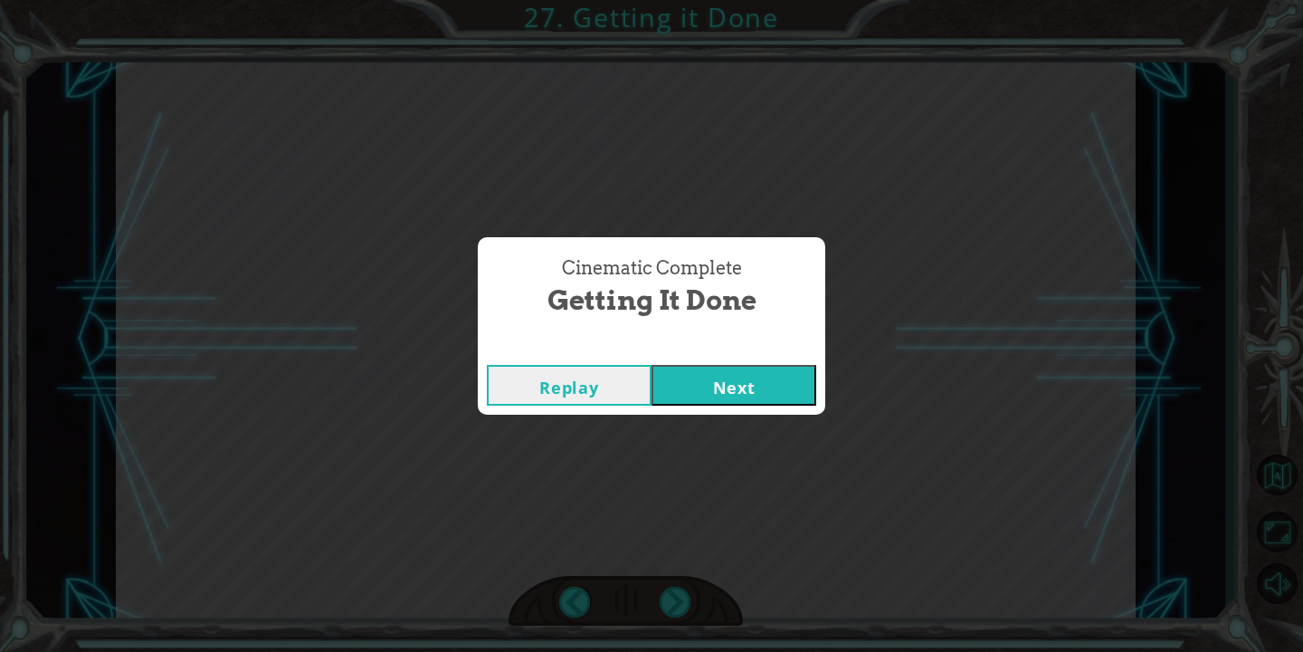
click at [666, 600] on div "Cinematic Complete Getting it Done Replay Next" at bounding box center [651, 326] width 1303 height 652
click at [733, 383] on button "Next" at bounding box center [734, 385] width 165 height 41
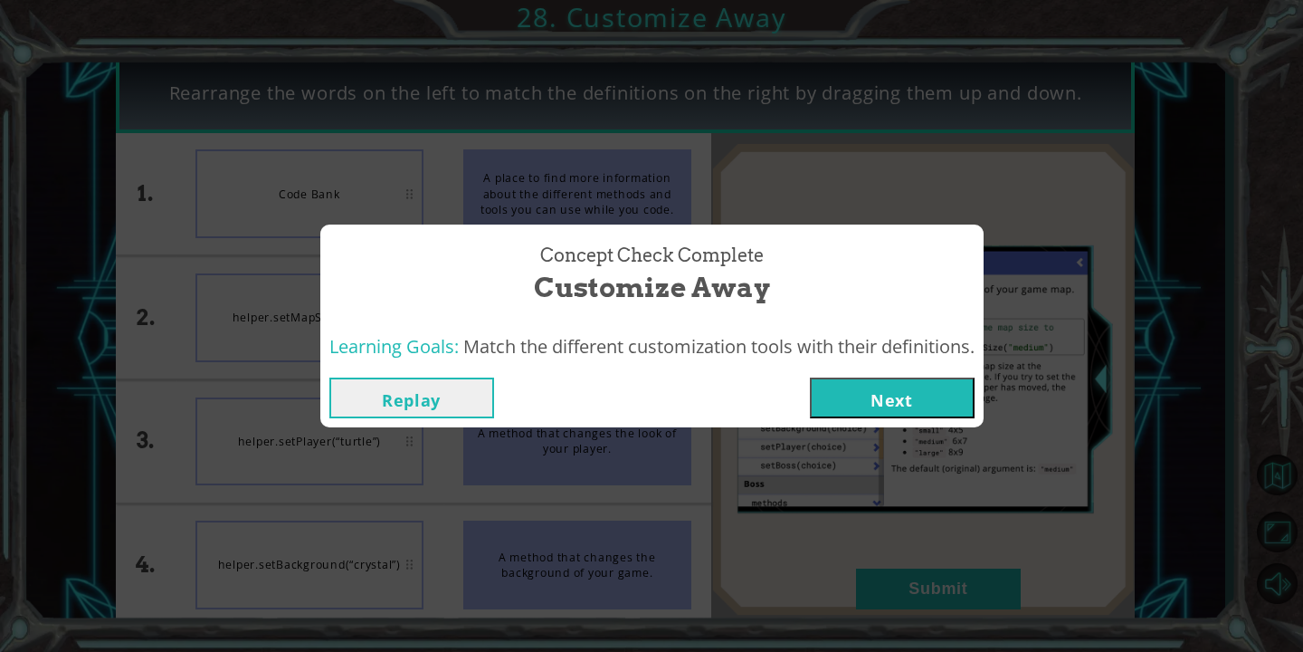
click at [928, 409] on button "Next" at bounding box center [892, 397] width 165 height 41
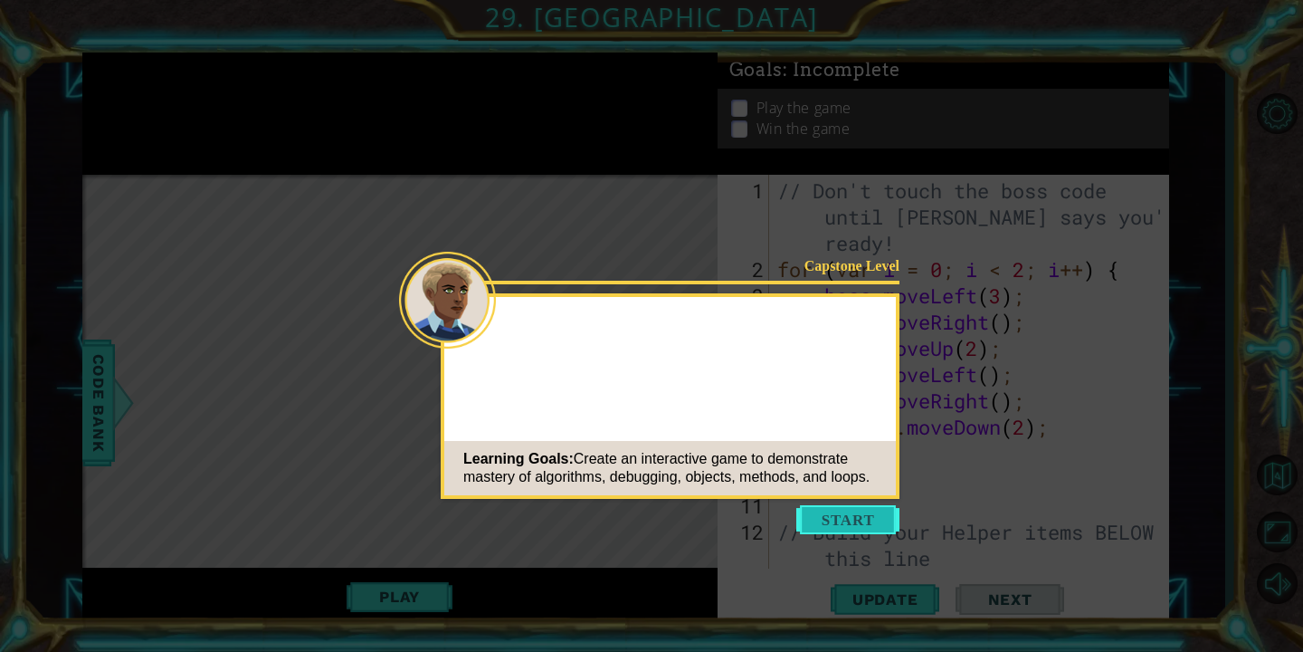
click at [831, 525] on button "Start" at bounding box center [847, 519] width 103 height 29
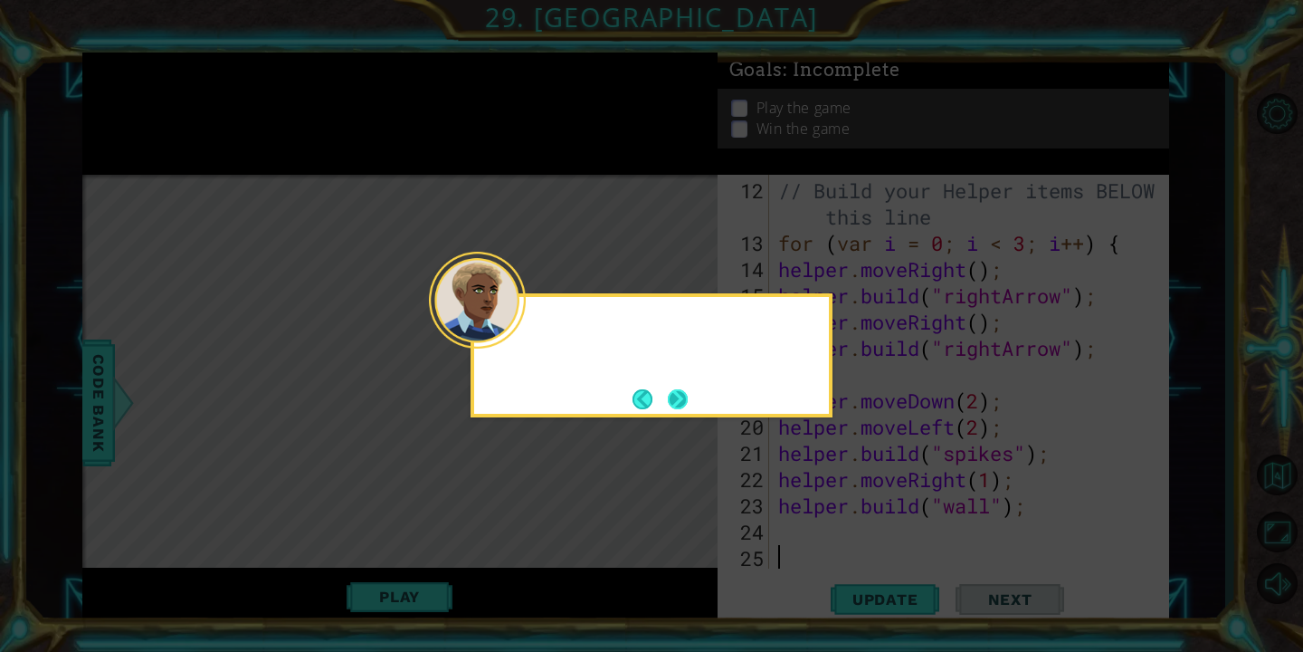
scroll to position [341, 0]
click at [690, 396] on div at bounding box center [652, 355] width 362 height 124
click at [681, 400] on button "Next" at bounding box center [678, 399] width 24 height 24
click at [681, 401] on button "Next" at bounding box center [678, 398] width 21 height 21
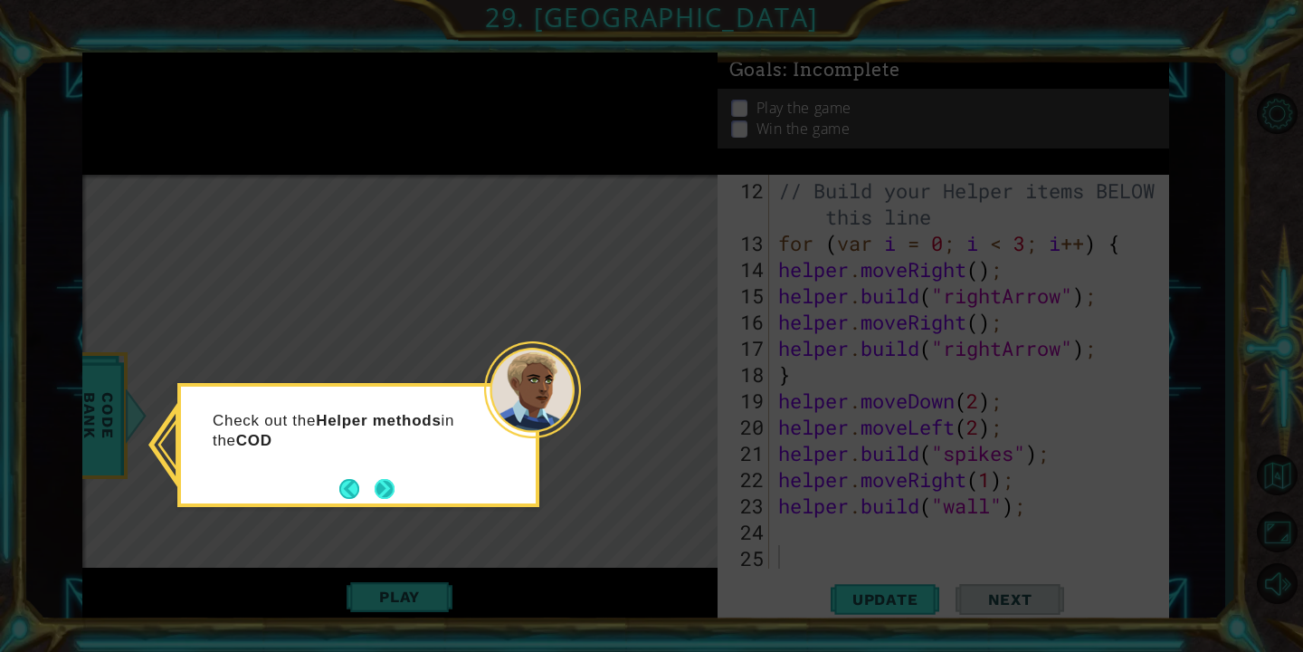
click at [379, 485] on button "Next" at bounding box center [385, 488] width 21 height 21
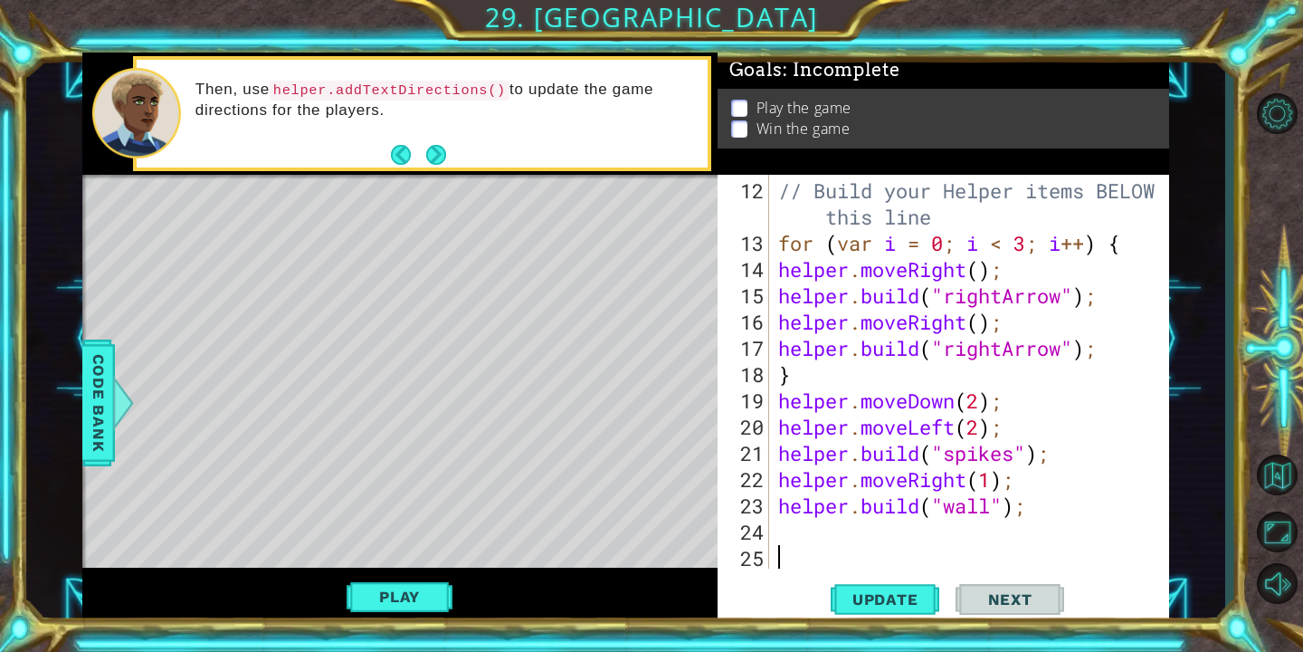
click at [794, 519] on div "// Build your Helper items BELOW this line for ( var i = 0 ; i < 3 ; i ++ ) { h…" at bounding box center [974, 413] width 399 height 472
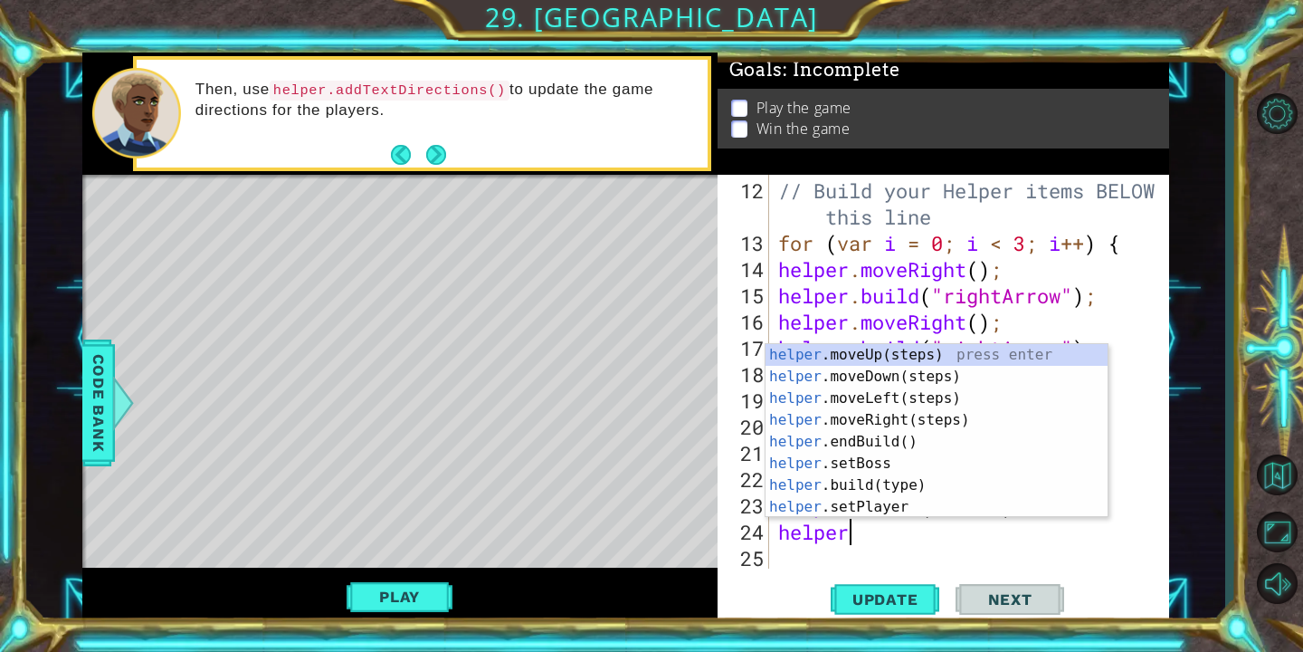
scroll to position [0, 3]
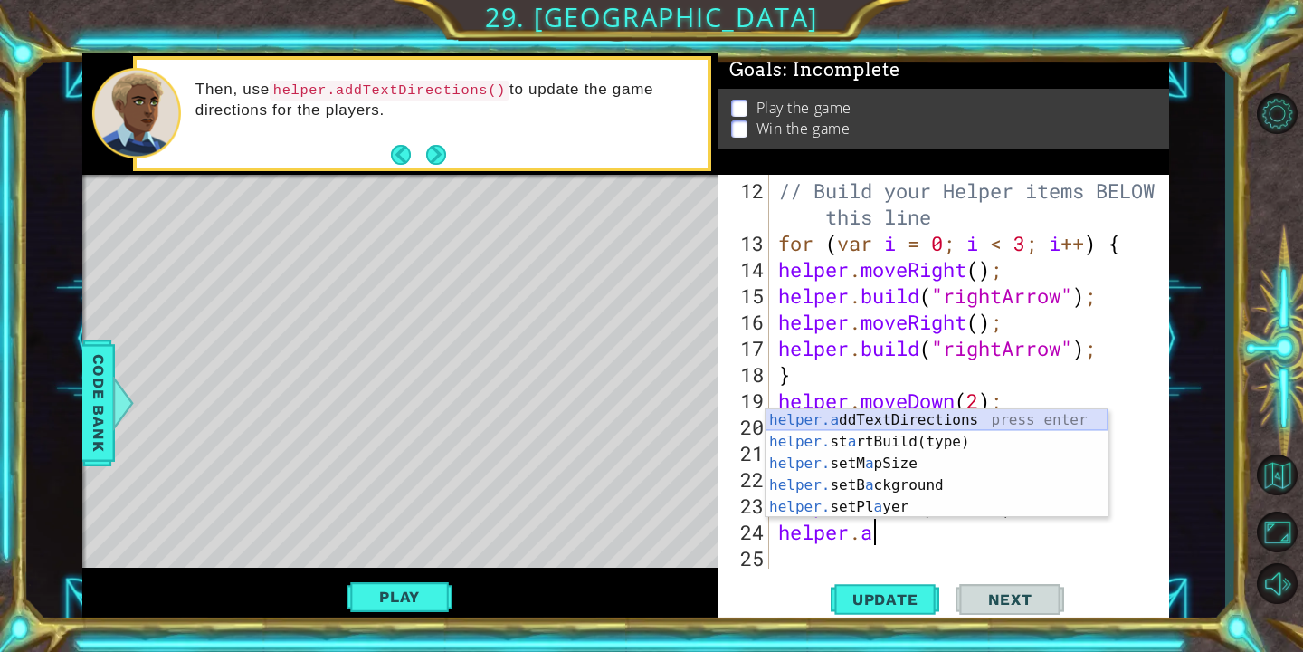
click at [871, 424] on div "helper.a ddTextDirections press enter helper. st a rtBuild(type) press enter he…" at bounding box center [937, 485] width 342 height 152
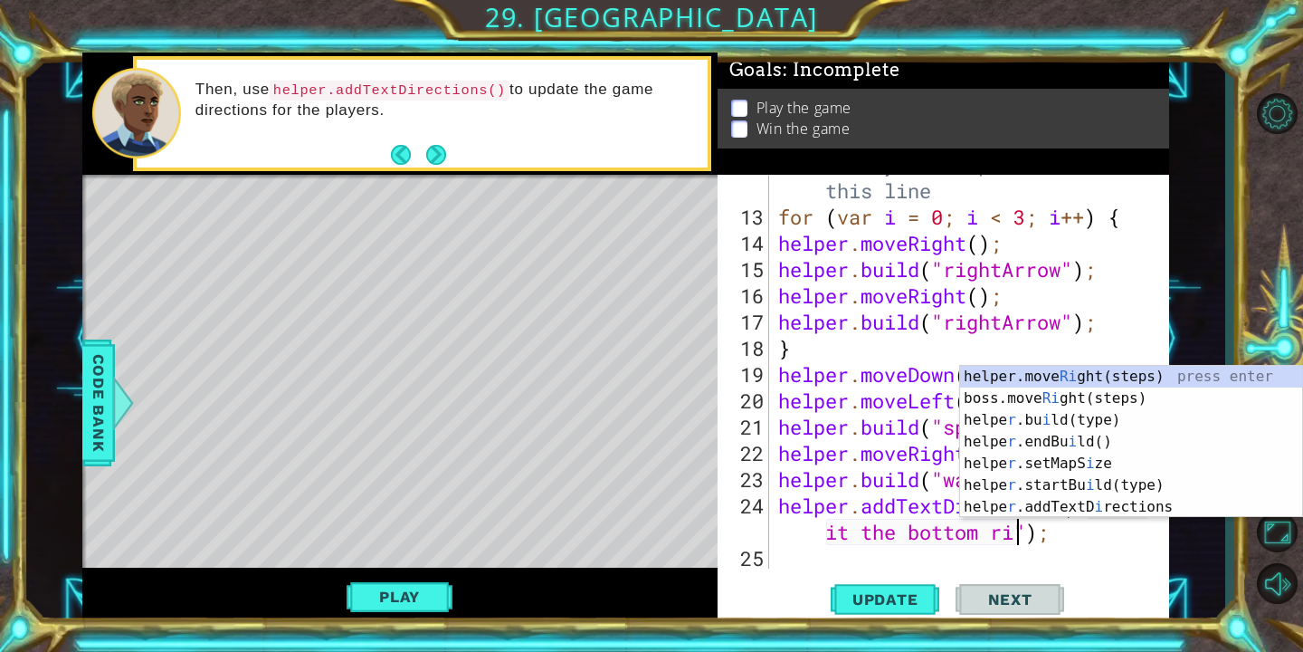
scroll to position [0, 27]
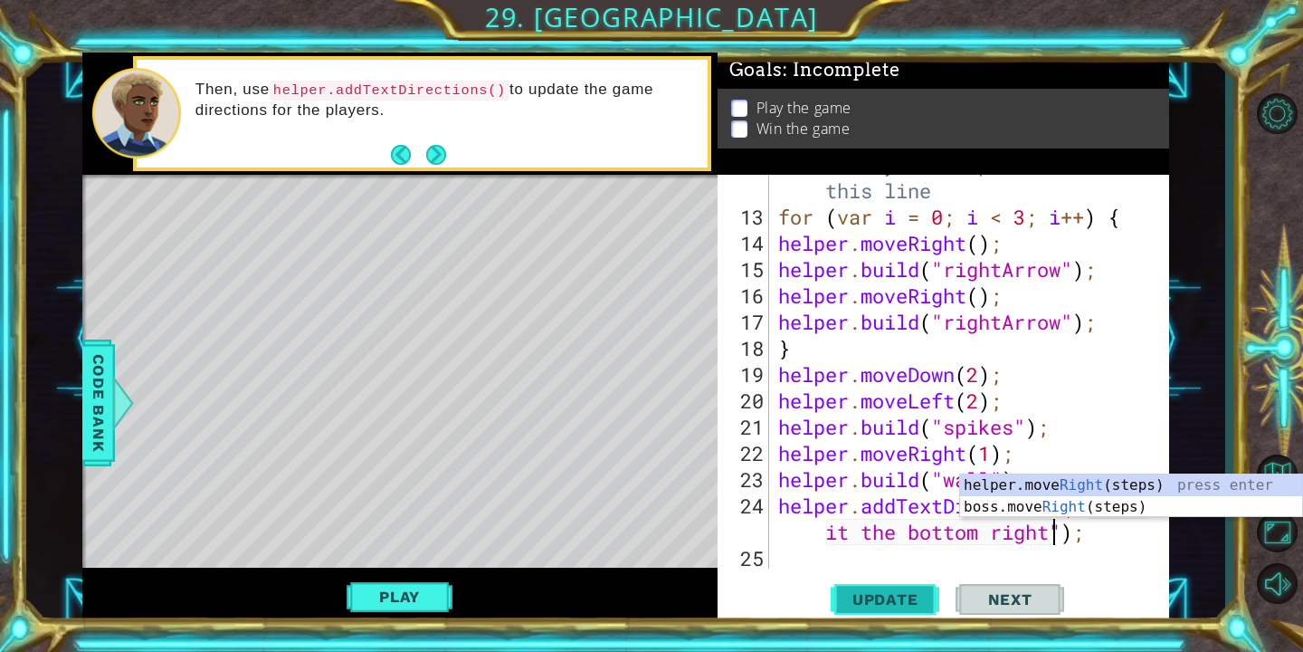
type textarea "helper.addTextDirections("make it the bottom right");"
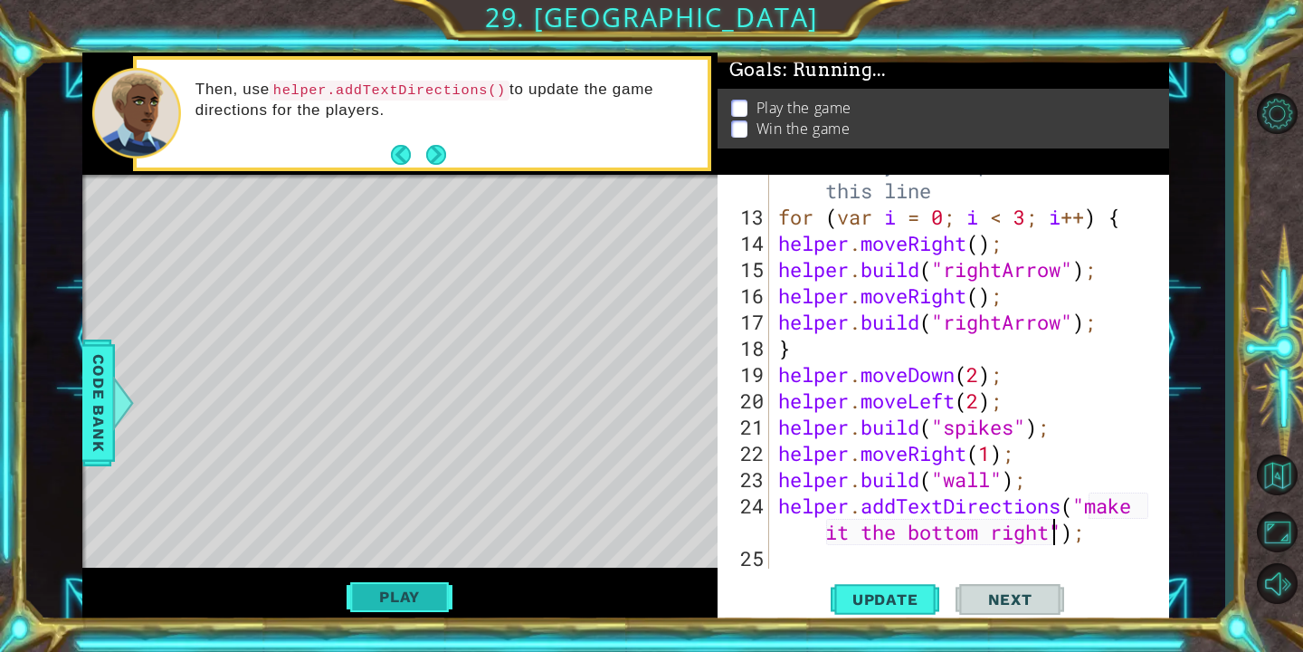
click at [383, 605] on button "Play" at bounding box center [400, 596] width 106 height 34
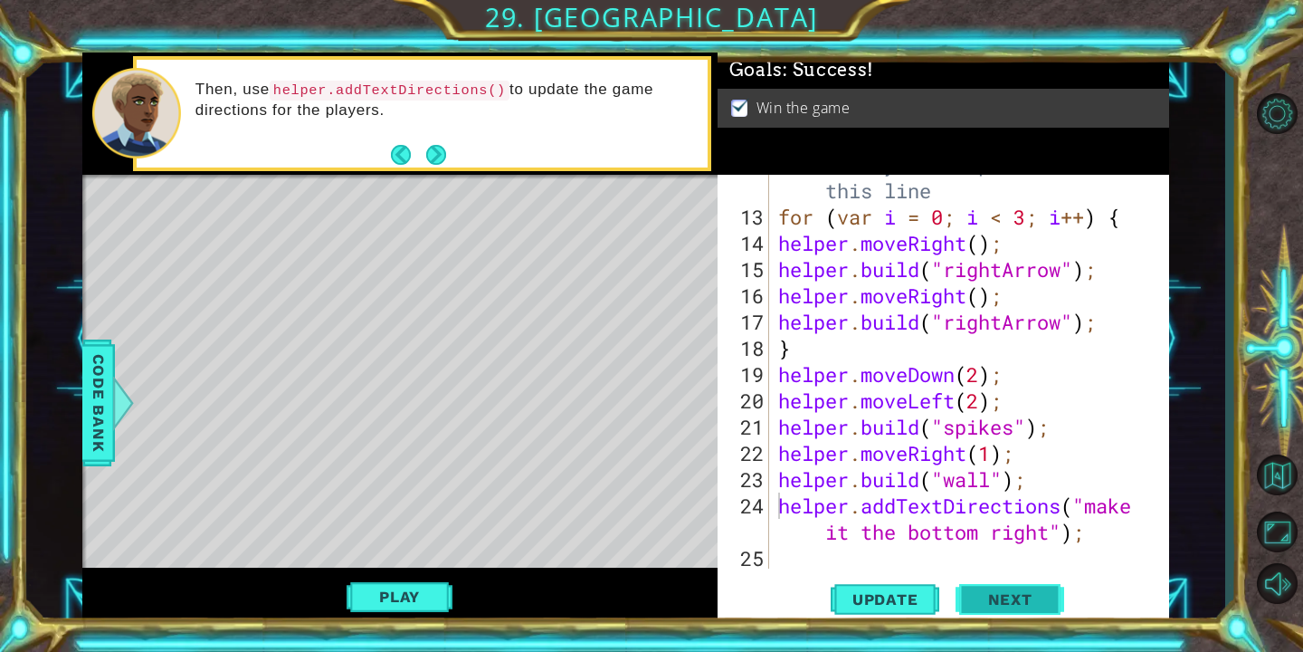
click at [1034, 598] on span "Next" at bounding box center [1010, 604] width 81 height 18
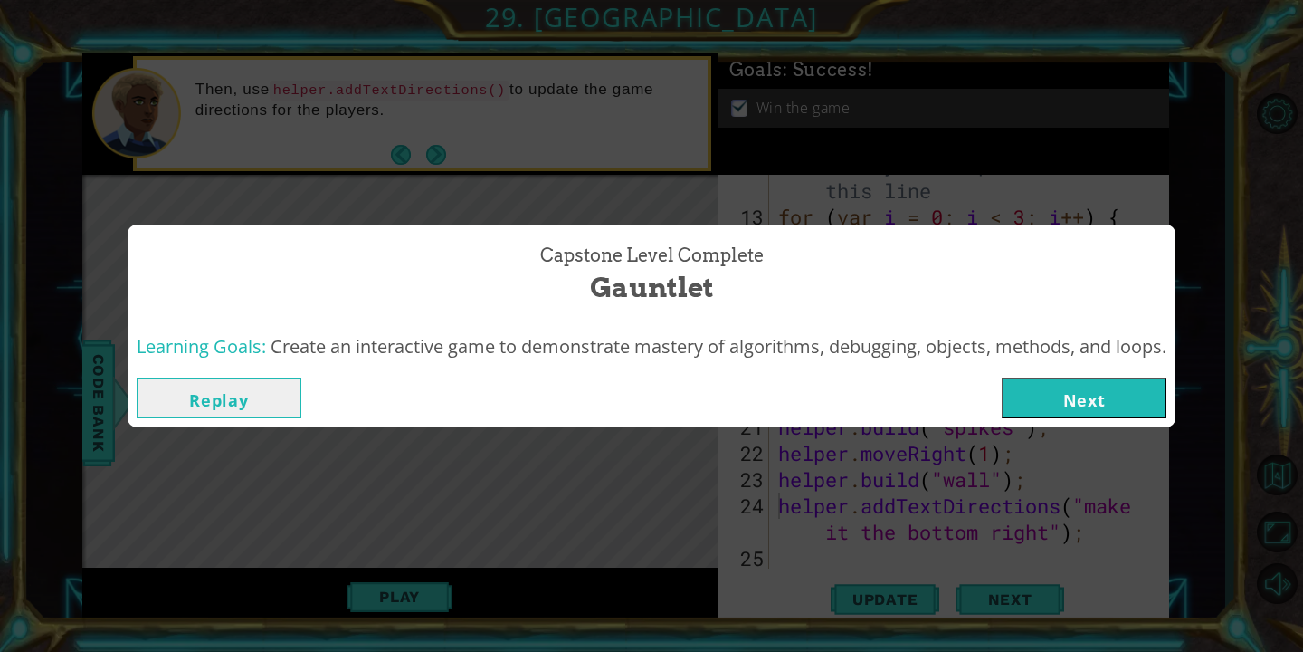
click at [1047, 395] on button "Next" at bounding box center [1084, 397] width 165 height 41
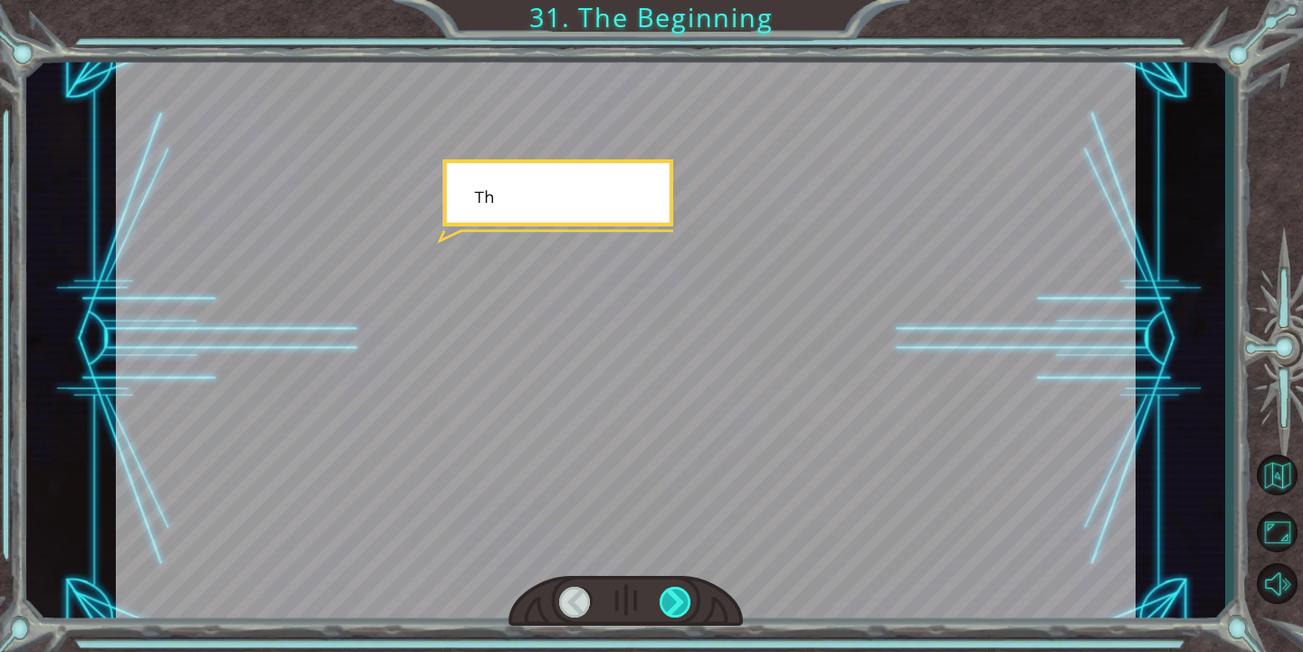
click at [683, 594] on div at bounding box center [676, 601] width 33 height 31
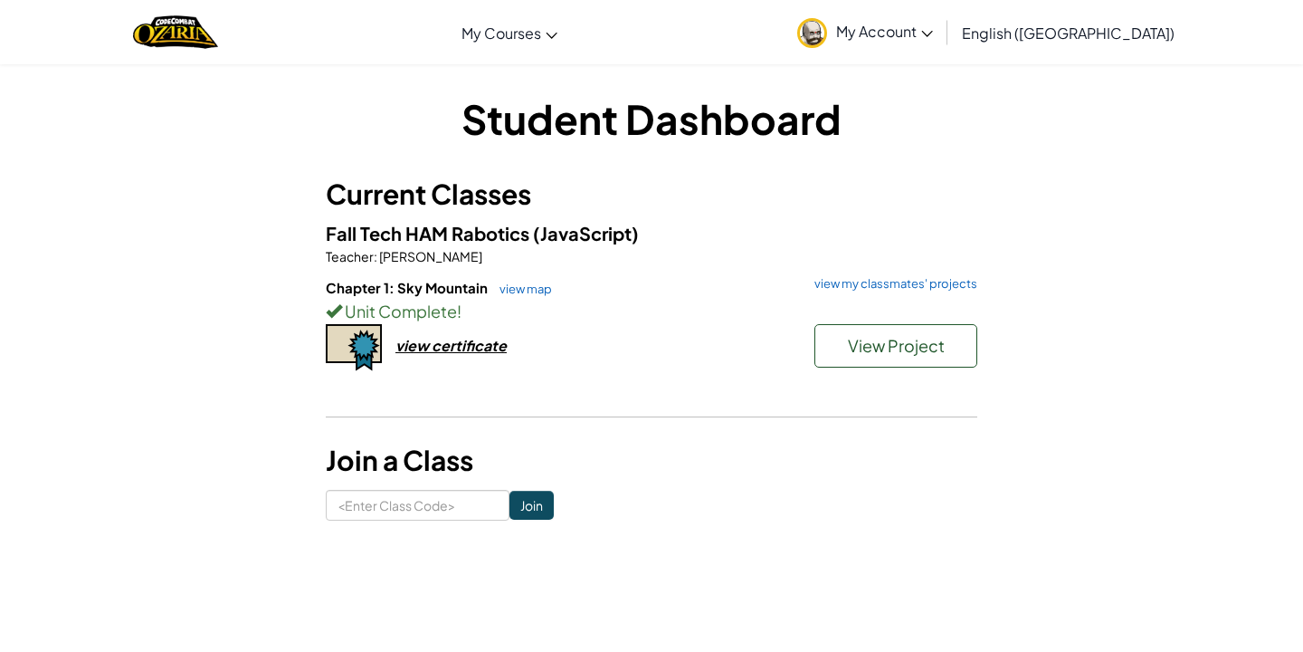
click at [432, 349] on div "view certificate" at bounding box center [450, 345] width 111 height 19
